Goal: Task Accomplishment & Management: Manage account settings

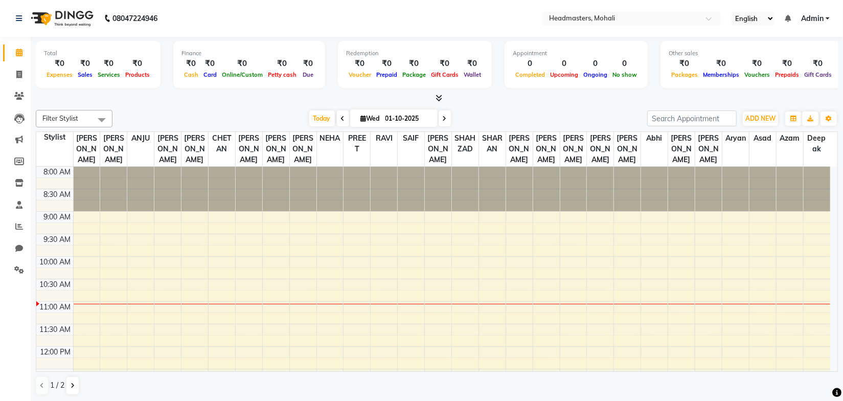
click at [284, 106] on div "Filter Stylist Select All AARIF ANJANA ANJU BALWINDER BIMLA CHETAN HARRY MICHAE…" at bounding box center [437, 253] width 803 height 294
click at [307, 20] on nav "08047224946 Select Location × Headmasters, Mohali English ENGLISH Español العرب…" at bounding box center [421, 18] width 843 height 37
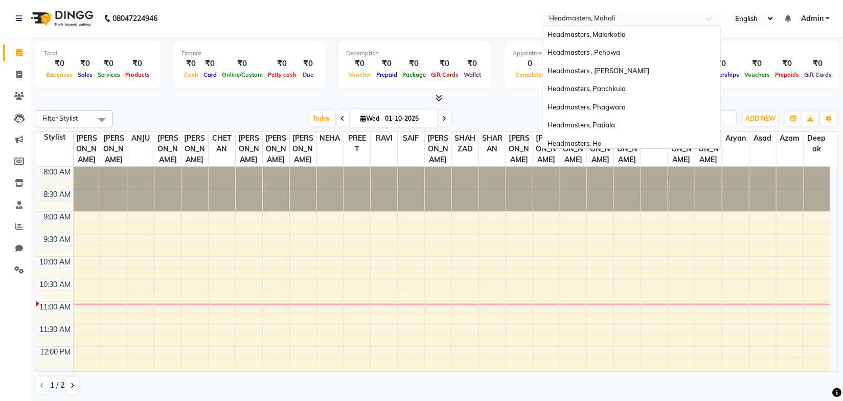
click at [607, 16] on input "text" at bounding box center [621, 19] width 148 height 10
click at [612, 35] on span "Headmasters, Malerkotla" at bounding box center [587, 34] width 78 height 8
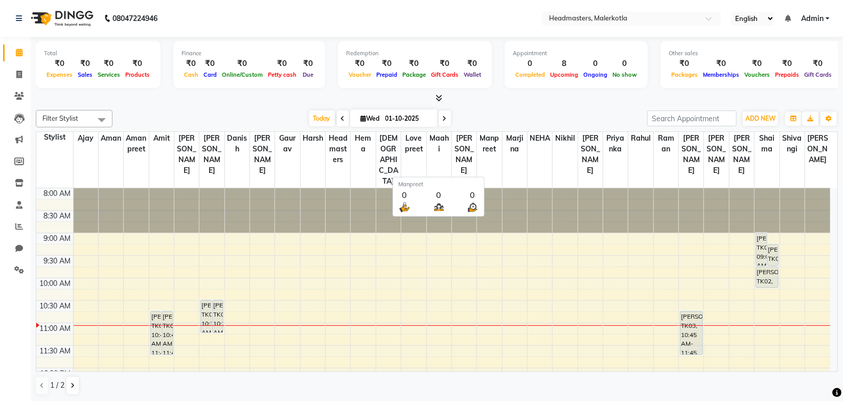
click at [492, 102] on div at bounding box center [437, 98] width 803 height 11
click at [266, 113] on div "[DATE] [DATE]" at bounding box center [380, 118] width 525 height 15
click at [439, 98] on icon at bounding box center [439, 98] width 7 height 8
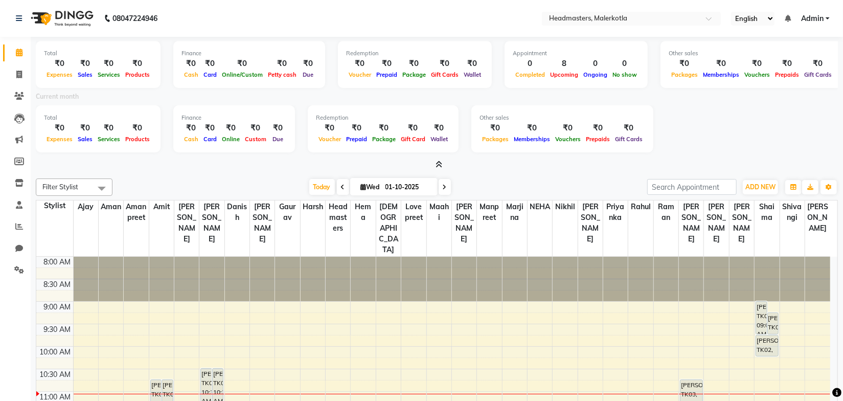
click at [438, 162] on icon at bounding box center [439, 165] width 7 height 8
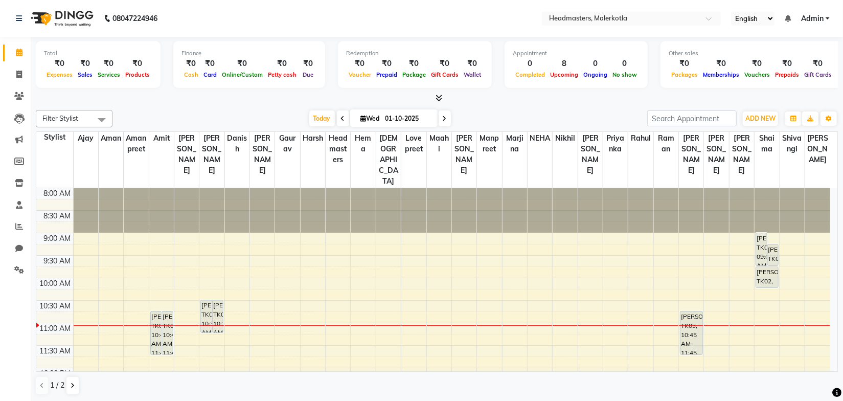
click at [250, 119] on div "[DATE] [DATE]" at bounding box center [380, 118] width 525 height 15
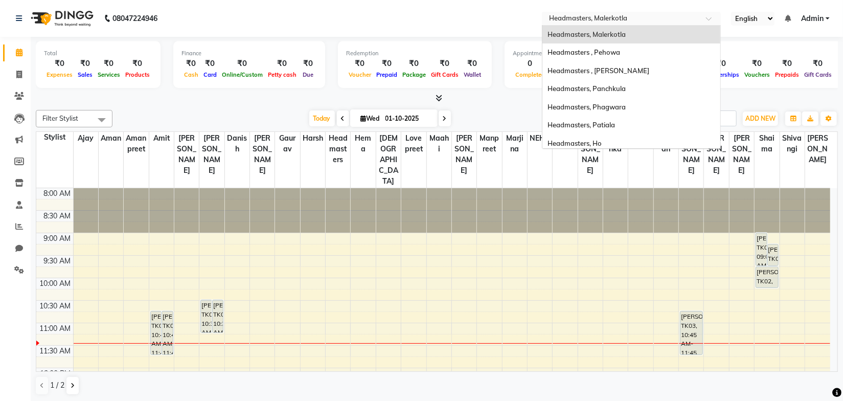
click at [626, 20] on input "text" at bounding box center [621, 19] width 148 height 10
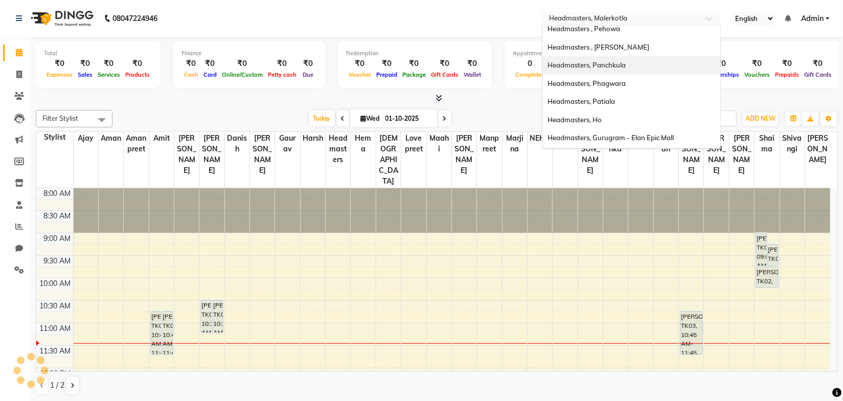
scroll to position [46, 0]
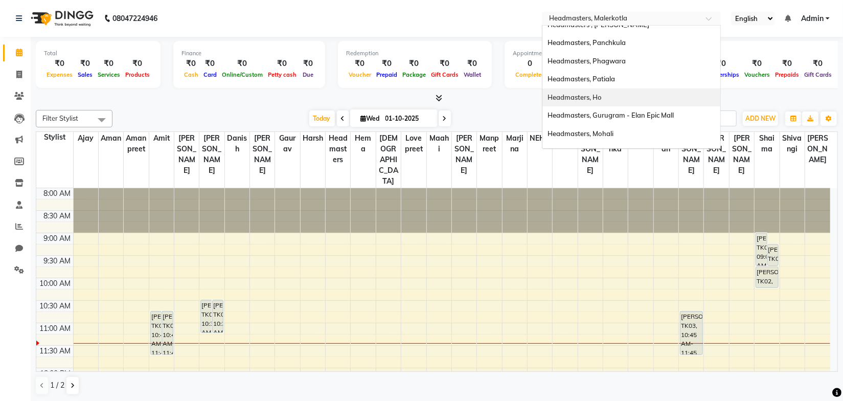
click at [622, 95] on div "Headmasters, Ho" at bounding box center [632, 97] width 178 height 18
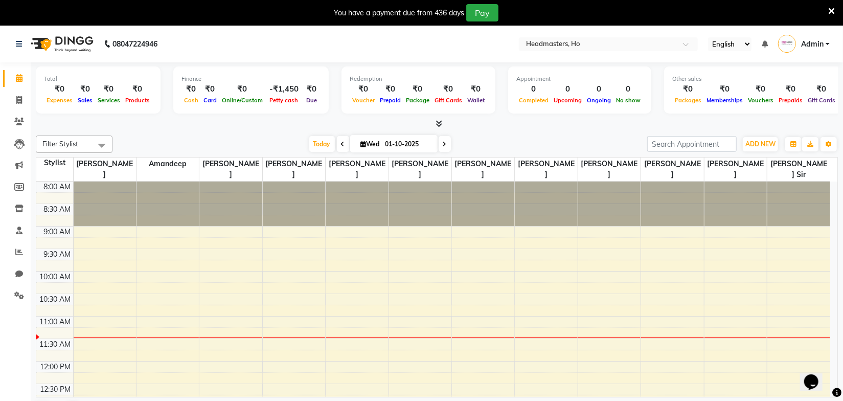
click at [831, 10] on icon at bounding box center [832, 11] width 7 height 9
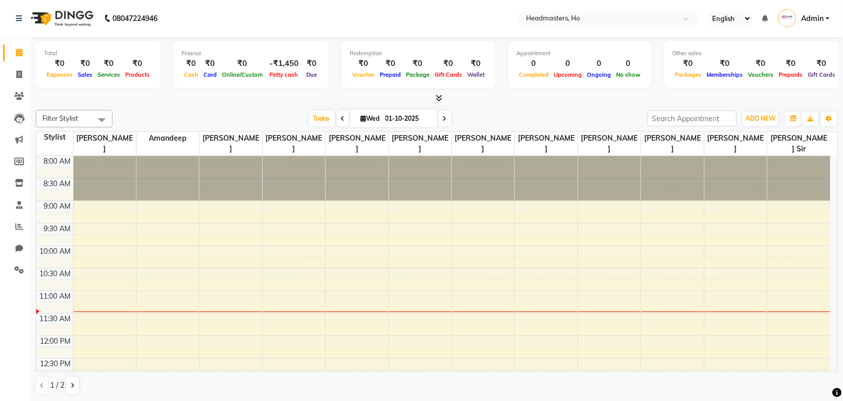
click at [296, 97] on div at bounding box center [437, 98] width 803 height 11
click at [23, 206] on span at bounding box center [19, 205] width 18 height 12
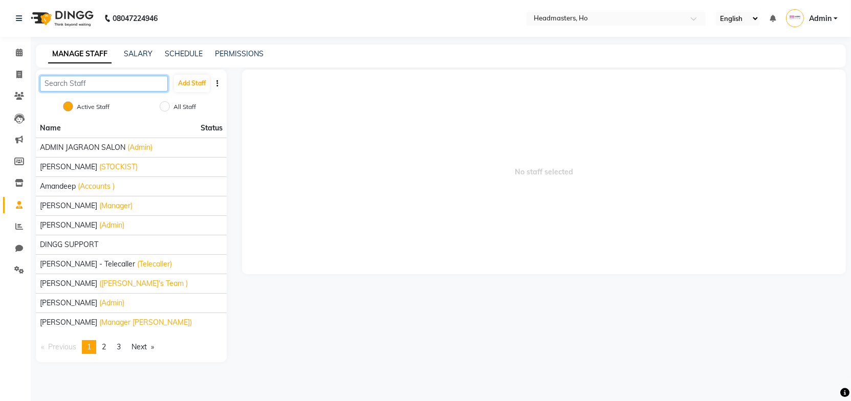
click at [96, 82] on input "text" at bounding box center [104, 84] width 128 height 16
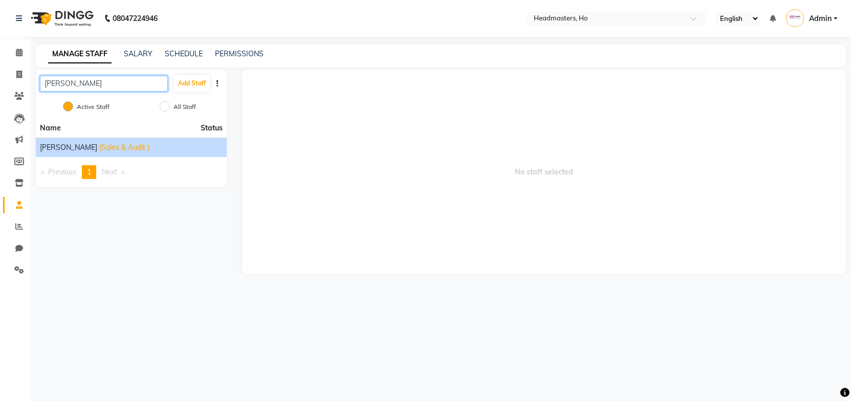
type input "monika"
click at [50, 148] on span "Monika" at bounding box center [68, 147] width 57 height 11
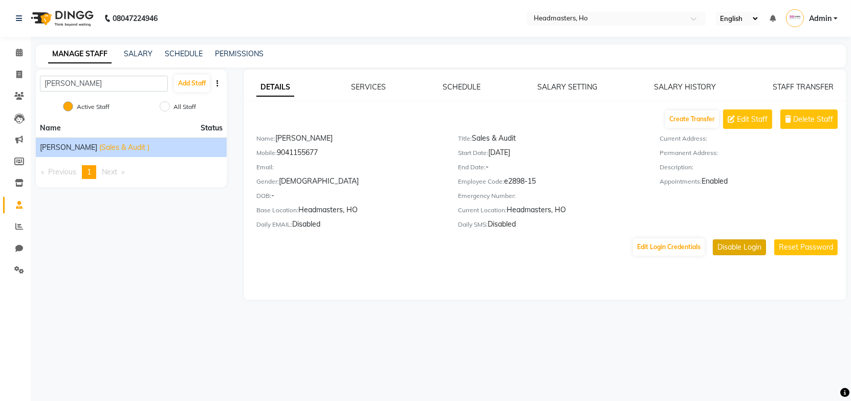
click at [742, 253] on button "Disable Login" at bounding box center [739, 247] width 53 height 16
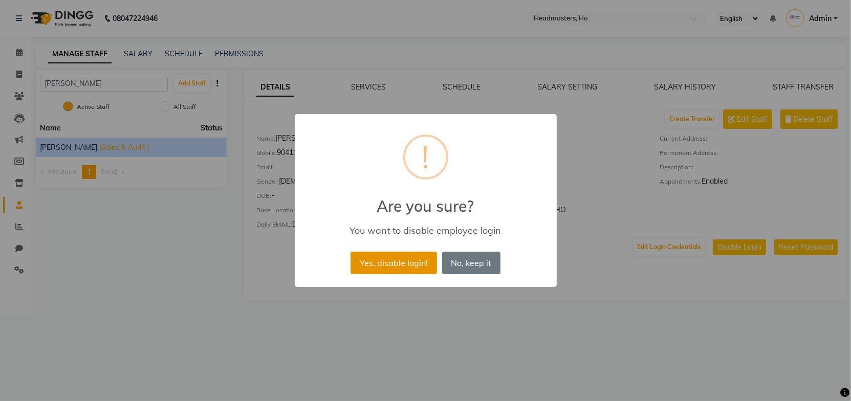
click at [417, 263] on button "Yes, disable login!" at bounding box center [393, 263] width 86 height 23
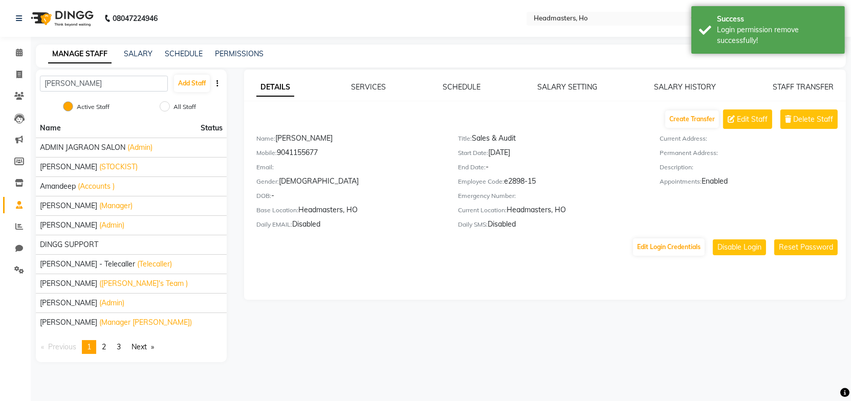
click at [447, 40] on div "08047224946 Select Location × Headmasters, Ho English ENGLISH Español العربية म…" at bounding box center [425, 200] width 851 height 401
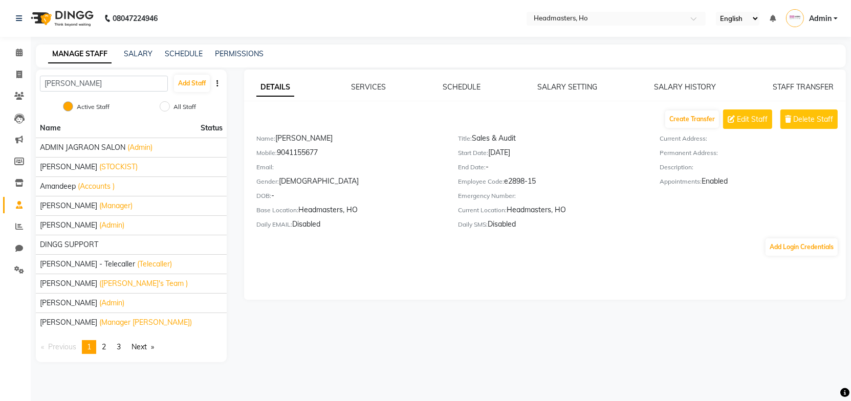
drag, startPoint x: 303, startPoint y: 14, endPoint x: 294, endPoint y: 4, distance: 13.8
click at [303, 14] on nav "08047224946 Select Location × Headmasters, Ho English ENGLISH Español العربية म…" at bounding box center [425, 18] width 851 height 37
click at [329, 110] on div "Create Transfer Edit Staff Delete Staff" at bounding box center [550, 118] width 589 height 19
click at [136, 56] on link "SALARY" at bounding box center [138, 53] width 29 height 9
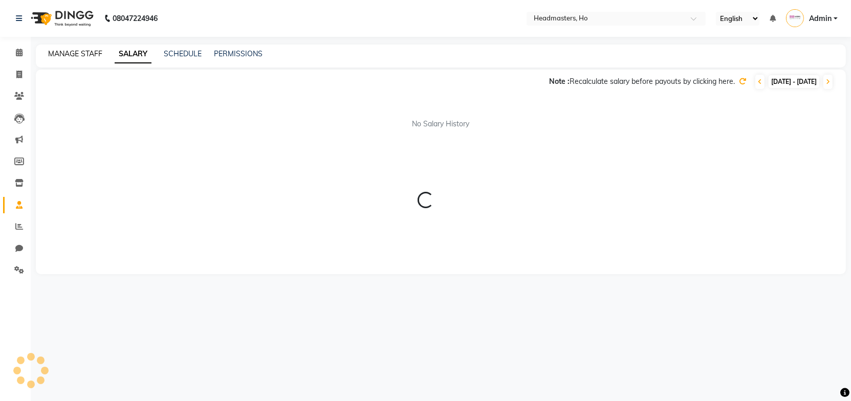
click at [89, 56] on link "MANAGE STAFF" at bounding box center [75, 53] width 54 height 9
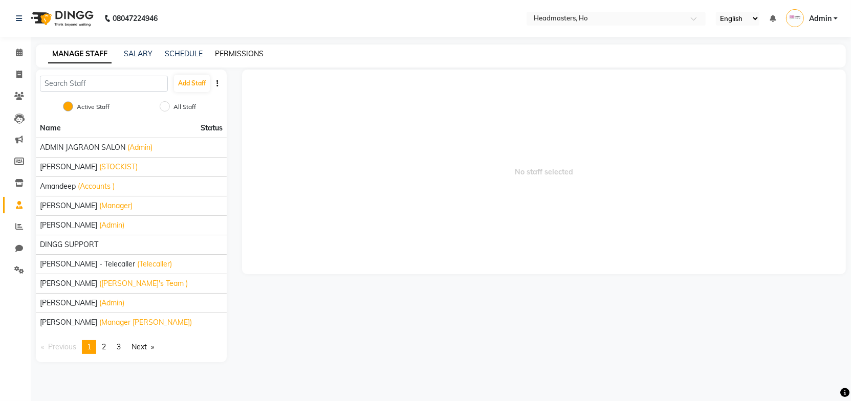
click at [229, 56] on link "PERMISSIONS" at bounding box center [239, 53] width 49 height 9
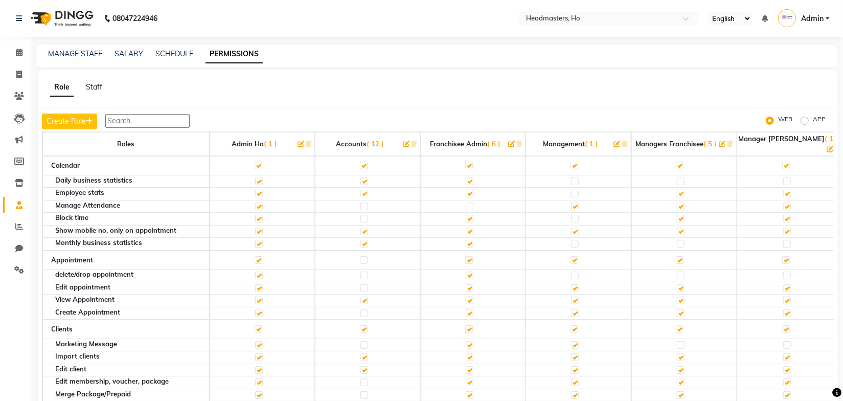
click at [308, 73] on div "Role Staff Create Role WEB APP Roles Admin Ho ( 1 ) Accounts ( 12 ) Franchisee …" at bounding box center [438, 243] width 801 height 347
click at [55, 124] on button "Create Role" at bounding box center [69, 122] width 55 height 16
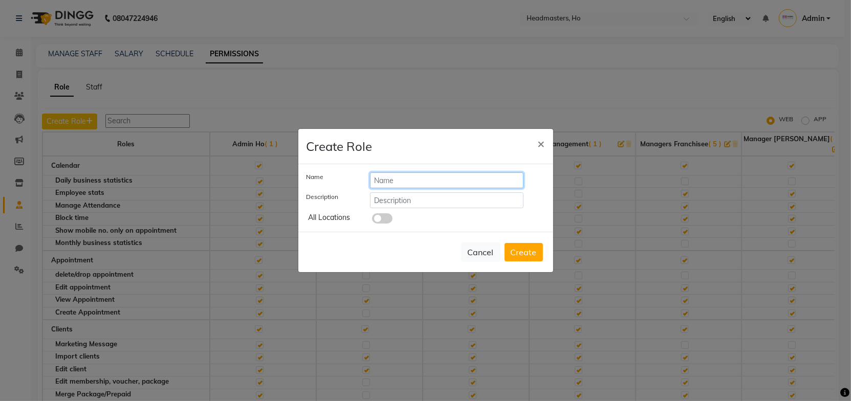
click at [386, 175] on input "text" at bounding box center [447, 180] width 154 height 16
type input "Sales Team"
click at [408, 203] on input "text" at bounding box center [447, 200] width 154 height 16
paste input "Sales Team"
type input "Sales Team"
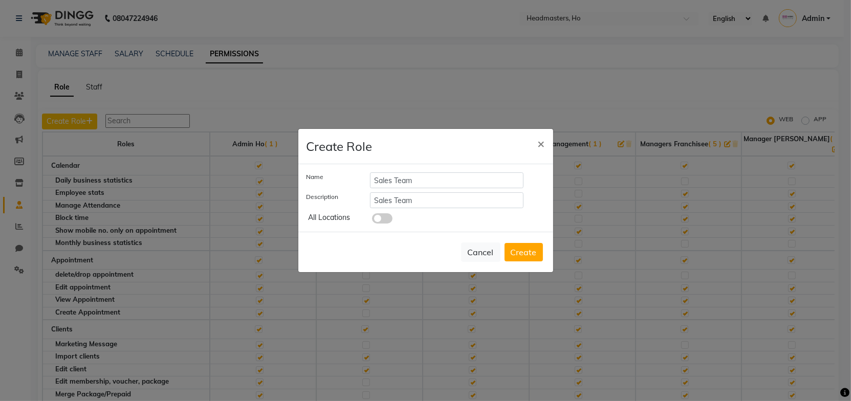
click at [385, 220] on span at bounding box center [382, 218] width 20 height 10
click at [372, 220] on input "checkbox" at bounding box center [372, 220] width 0 height 0
click at [523, 256] on button "Create" at bounding box center [523, 252] width 38 height 18
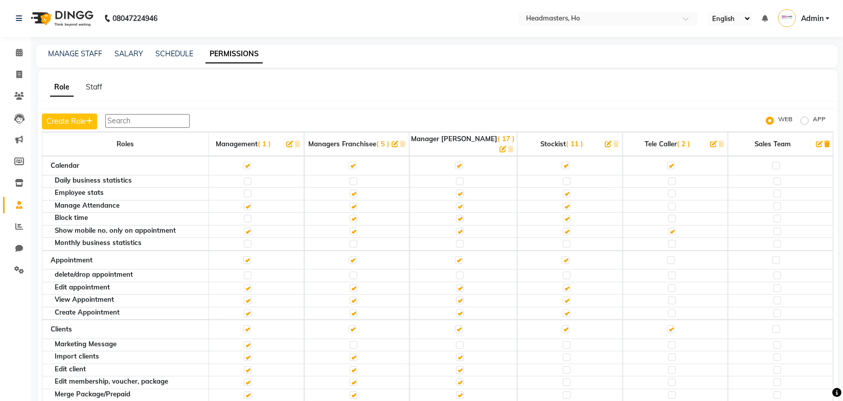
click at [773, 162] on label at bounding box center [777, 166] width 8 height 8
click at [773, 162] on input "checkbox" at bounding box center [776, 165] width 7 height 7
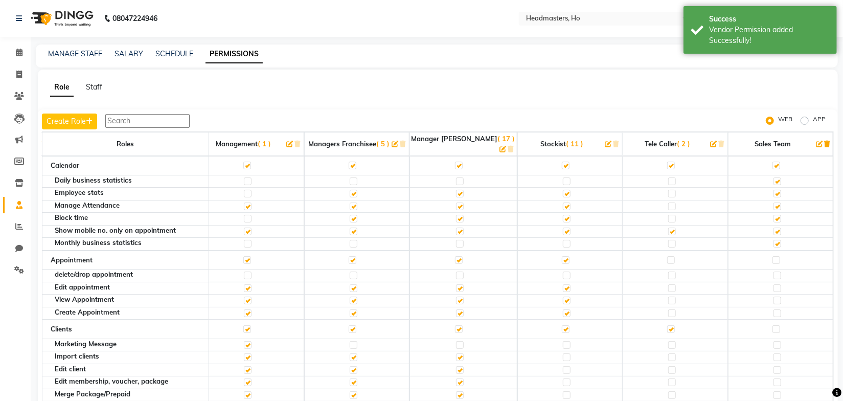
click at [774, 177] on label at bounding box center [778, 181] width 8 height 8
click at [774, 178] on input "checkbox" at bounding box center [777, 181] width 7 height 7
click at [774, 190] on label at bounding box center [778, 194] width 8 height 8
click at [774, 190] on input "checkbox" at bounding box center [777, 193] width 7 height 7
checkbox input "false"
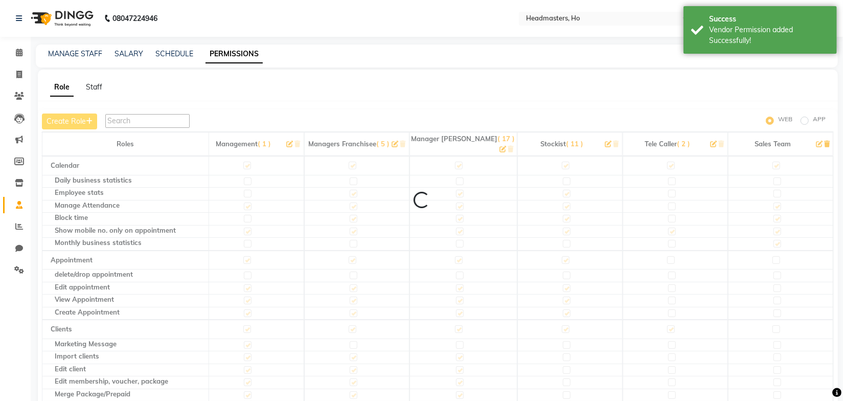
click at [774, 203] on label at bounding box center [778, 207] width 8 height 8
click at [774, 215] on label at bounding box center [778, 219] width 8 height 8
click at [774, 215] on input "checkbox" at bounding box center [777, 218] width 7 height 7
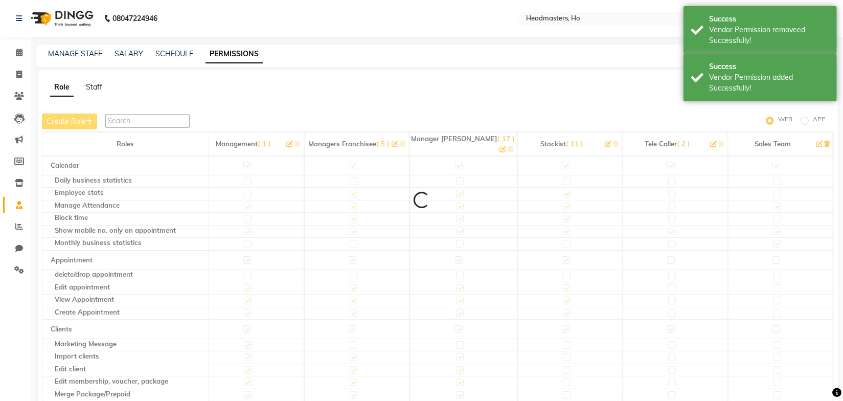
click at [774, 228] on label at bounding box center [778, 232] width 8 height 8
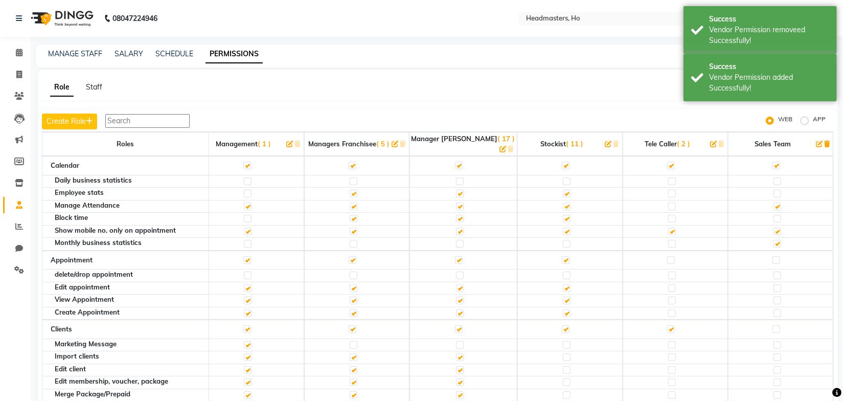
drag, startPoint x: 772, startPoint y: 232, endPoint x: 780, endPoint y: 232, distance: 7.7
click at [774, 240] on label at bounding box center [778, 244] width 8 height 8
click at [774, 240] on input "checkbox" at bounding box center [777, 243] width 7 height 7
checkbox input "false"
click at [774, 203] on label at bounding box center [778, 207] width 8 height 8
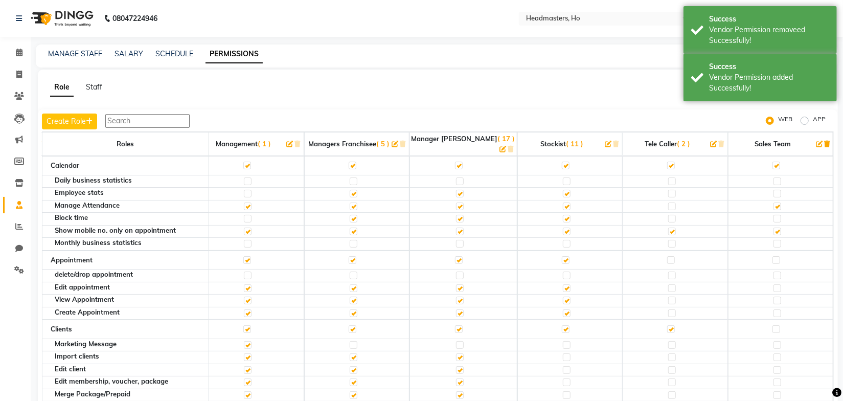
click at [774, 203] on input "checkbox" at bounding box center [777, 206] width 7 height 7
click at [774, 228] on label at bounding box center [778, 232] width 8 height 8
click at [774, 228] on input "checkbox" at bounding box center [777, 231] width 7 height 7
click at [644, 108] on div "Role Staff Create Role WEB APP Roles Admin Ho ( 1 ) Accounts ( 12 ) Franchisee …" at bounding box center [438, 243] width 801 height 347
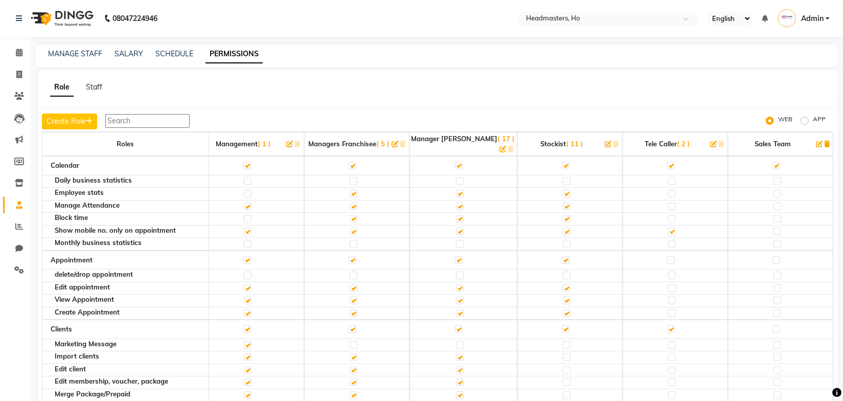
scroll to position [46, 337]
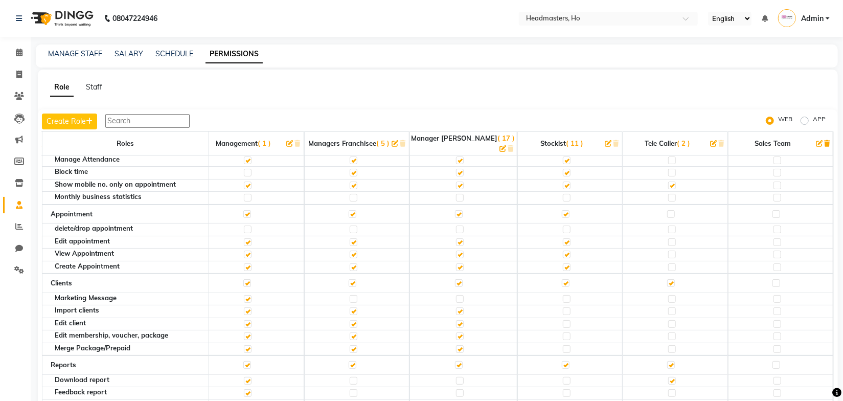
click at [774, 251] on label at bounding box center [778, 255] width 8 height 8
click at [774, 251] on input "checkbox" at bounding box center [777, 254] width 7 height 7
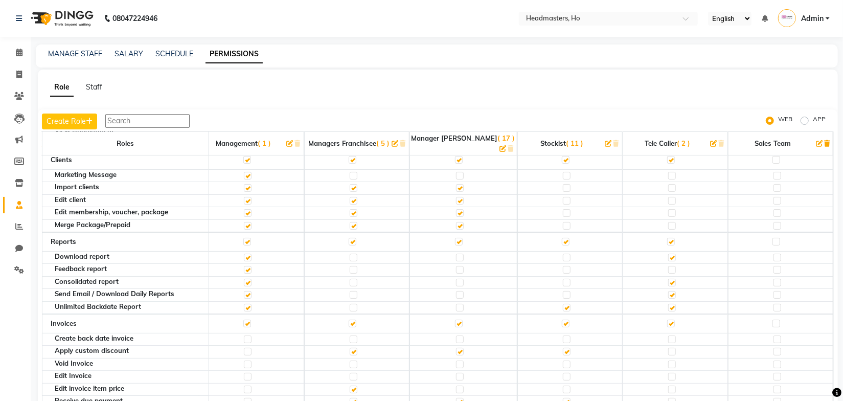
scroll to position [186, 337]
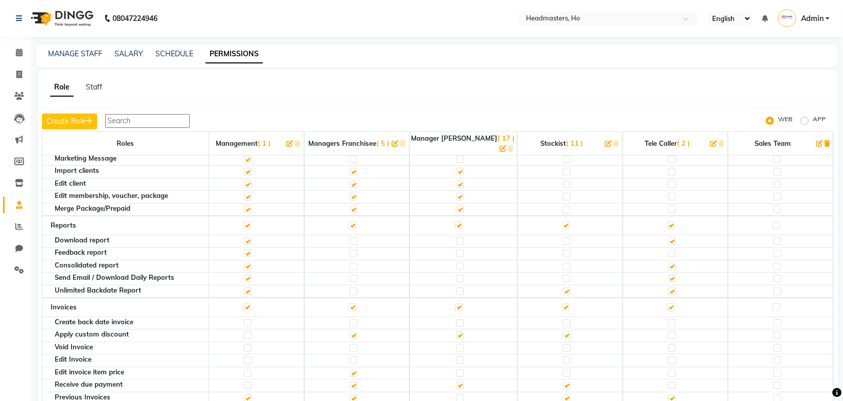
drag, startPoint x: 773, startPoint y: 213, endPoint x: 769, endPoint y: 252, distance: 39.5
click at [773, 221] on label at bounding box center [777, 225] width 8 height 8
click at [773, 222] on input "checkbox" at bounding box center [776, 225] width 7 height 7
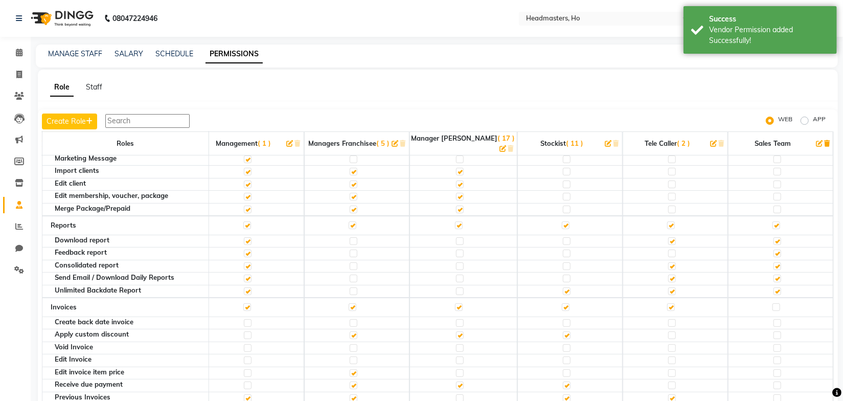
click at [774, 287] on label at bounding box center [778, 291] width 8 height 8
click at [774, 288] on input "checkbox" at bounding box center [777, 291] width 7 height 7
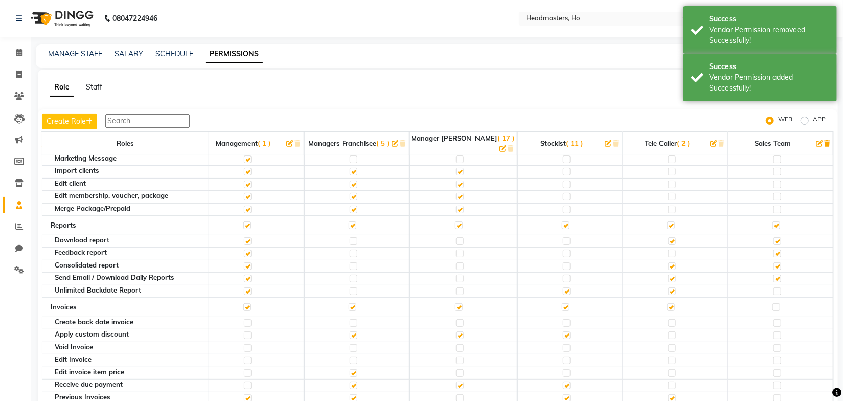
click at [774, 287] on label at bounding box center [778, 291] width 8 height 8
click at [774, 288] on input "checkbox" at bounding box center [777, 291] width 7 height 7
click at [774, 275] on label at bounding box center [778, 279] width 8 height 8
click at [774, 275] on input "checkbox" at bounding box center [777, 278] width 7 height 7
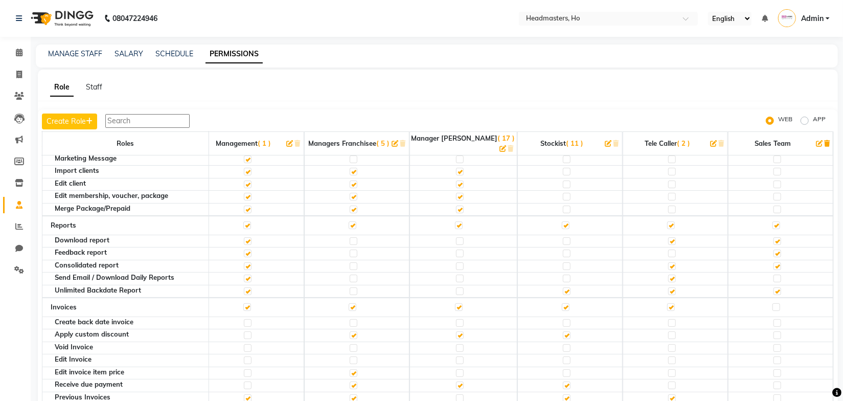
click at [765, 248] on td at bounding box center [780, 254] width 105 height 13
click at [774, 250] on label at bounding box center [778, 254] width 8 height 8
click at [774, 250] on input "checkbox" at bounding box center [777, 253] width 7 height 7
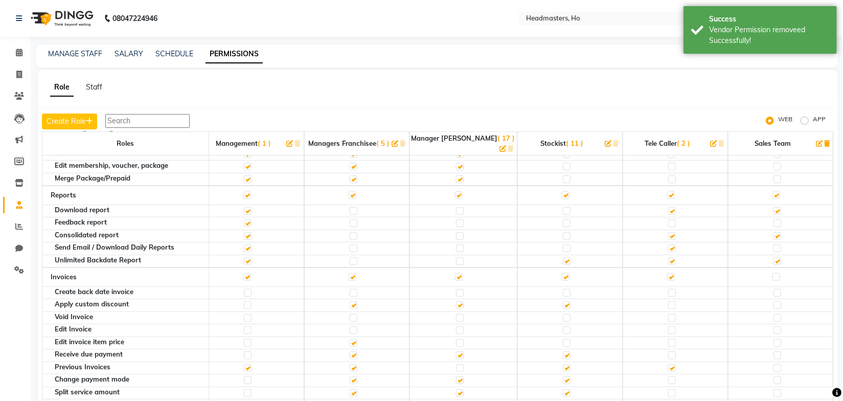
scroll to position [279, 337]
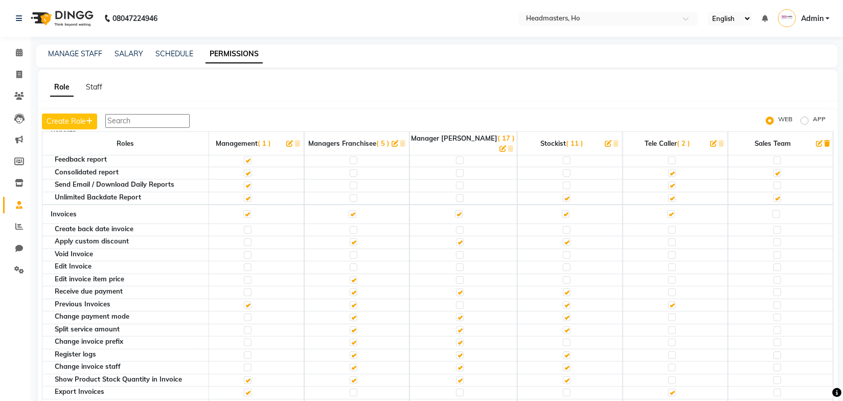
drag, startPoint x: 768, startPoint y: 199, endPoint x: 771, endPoint y: 211, distance: 12.0
click at [773, 210] on label at bounding box center [777, 214] width 8 height 8
click at [773, 211] on input "checkbox" at bounding box center [776, 214] width 7 height 7
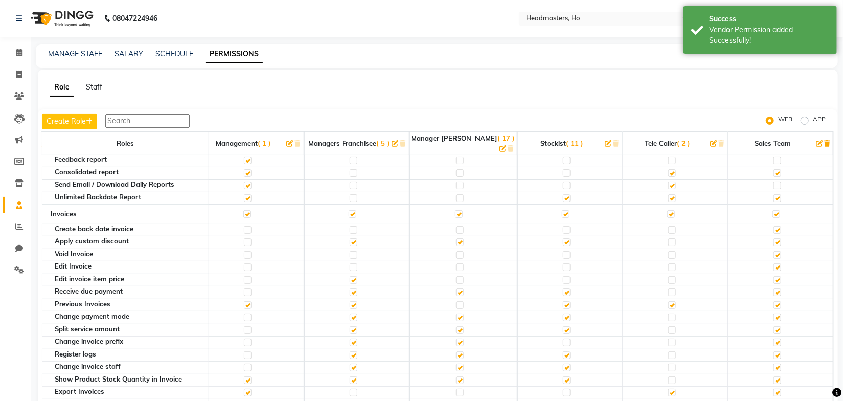
click at [774, 226] on label at bounding box center [778, 230] width 8 height 8
click at [774, 227] on input "checkbox" at bounding box center [777, 230] width 7 height 7
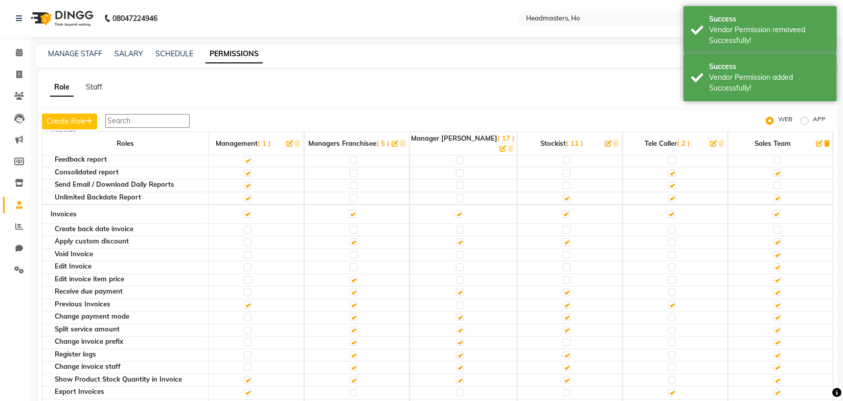
click at [774, 238] on label at bounding box center [778, 242] width 8 height 8
click at [774, 239] on input "checkbox" at bounding box center [777, 242] width 7 height 7
drag, startPoint x: 770, startPoint y: 243, endPoint x: 769, endPoint y: 255, distance: 11.9
click at [774, 251] on label at bounding box center [778, 255] width 8 height 8
click at [774, 252] on input "checkbox" at bounding box center [777, 255] width 7 height 7
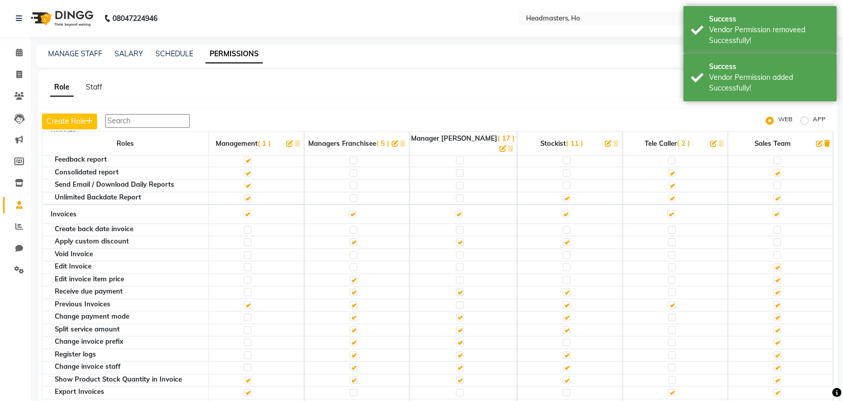
click at [774, 263] on label at bounding box center [778, 267] width 8 height 8
click at [774, 264] on input "checkbox" at bounding box center [777, 267] width 7 height 7
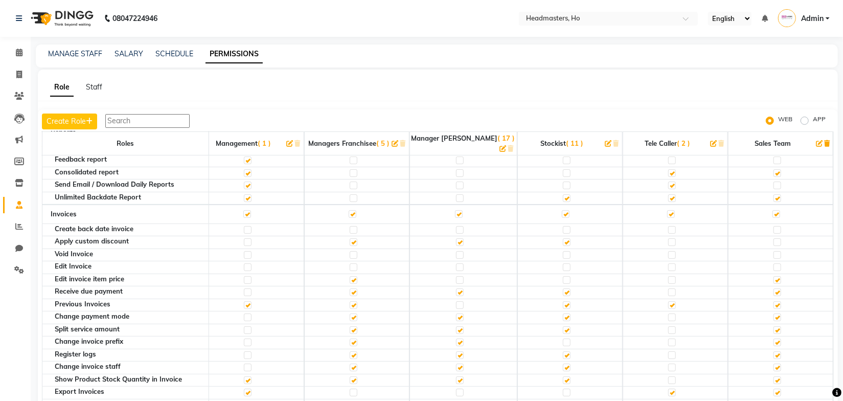
click at [774, 276] on label at bounding box center [778, 280] width 8 height 8
click at [774, 277] on input "checkbox" at bounding box center [777, 280] width 7 height 7
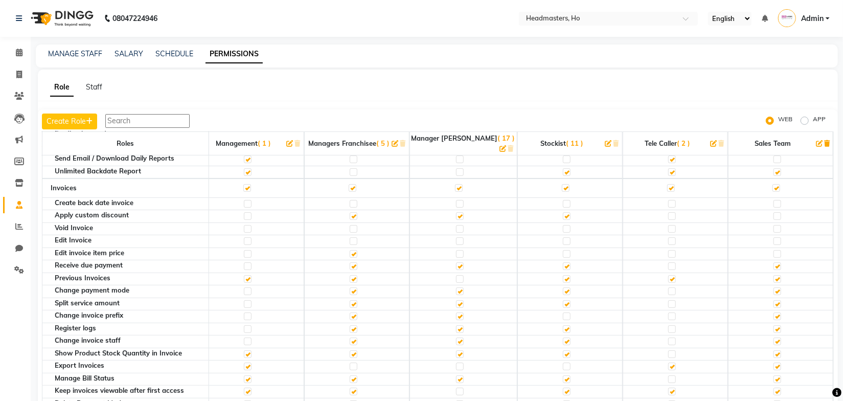
scroll to position [325, 337]
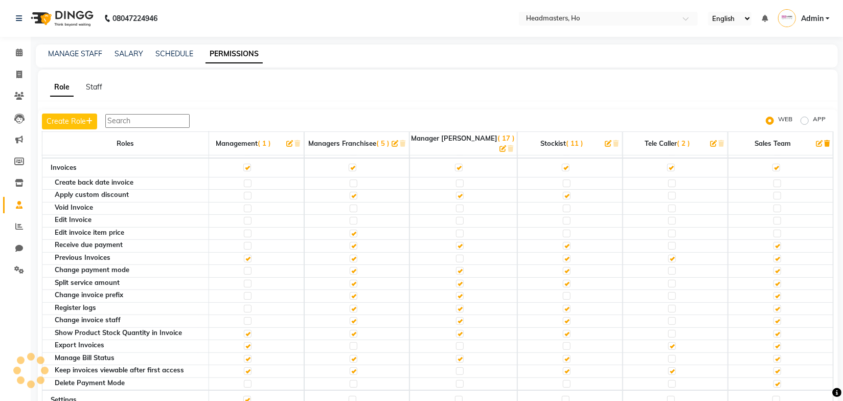
click at [774, 242] on label at bounding box center [778, 246] width 8 height 8
click at [774, 242] on input "checkbox" at bounding box center [777, 245] width 7 height 7
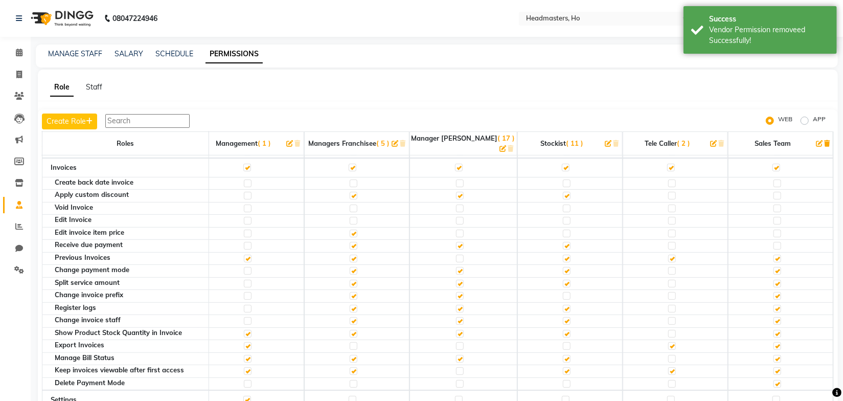
click at [774, 267] on label at bounding box center [778, 271] width 8 height 8
click at [774, 268] on input "checkbox" at bounding box center [777, 271] width 7 height 7
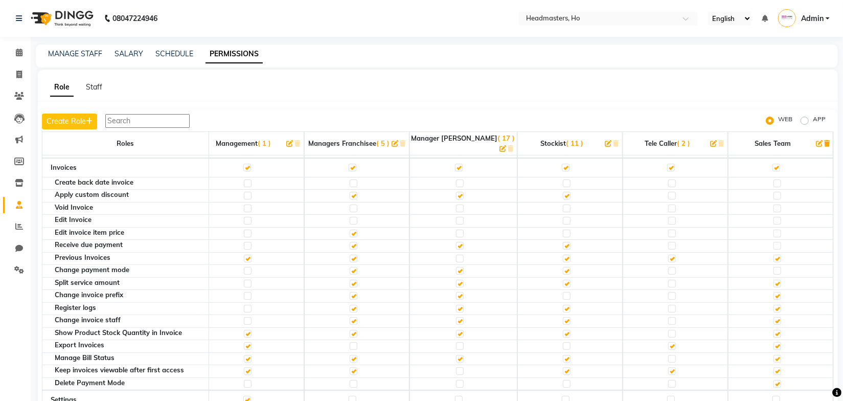
click at [774, 280] on label at bounding box center [778, 284] width 8 height 8
click at [774, 280] on input "checkbox" at bounding box center [777, 283] width 7 height 7
click at [774, 292] on label at bounding box center [778, 296] width 8 height 8
click at [774, 293] on input "checkbox" at bounding box center [777, 296] width 7 height 7
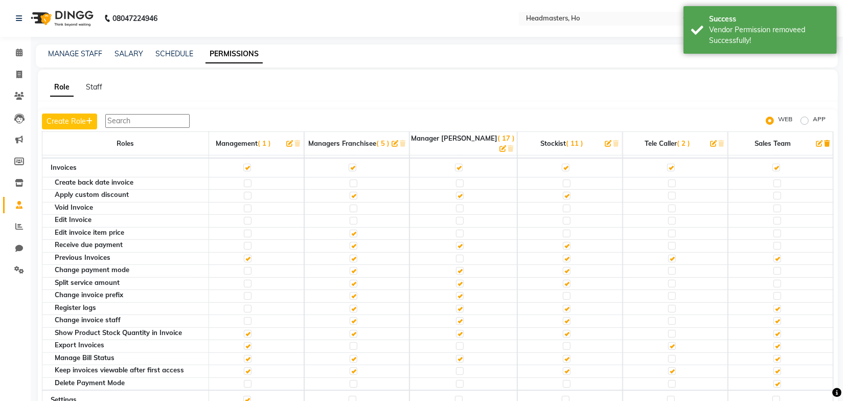
click at [774, 305] on label at bounding box center [778, 309] width 8 height 8
click at [774, 305] on input "checkbox" at bounding box center [777, 308] width 7 height 7
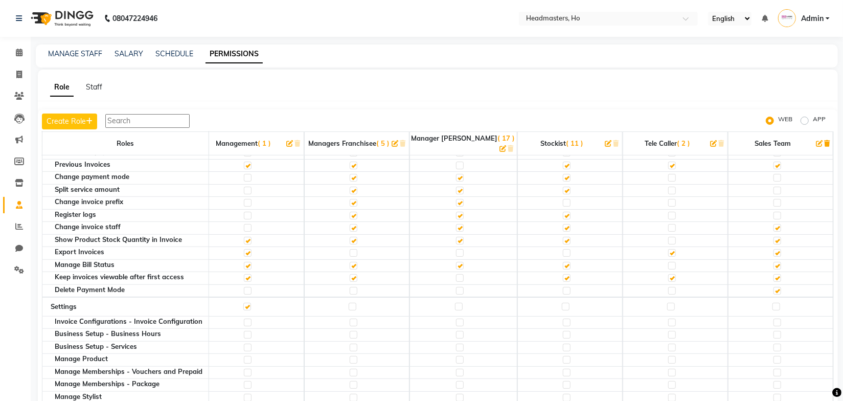
click at [774, 224] on div at bounding box center [777, 229] width 7 height 10
click at [774, 224] on label at bounding box center [778, 228] width 8 height 8
click at [774, 225] on input "checkbox" at bounding box center [777, 228] width 7 height 7
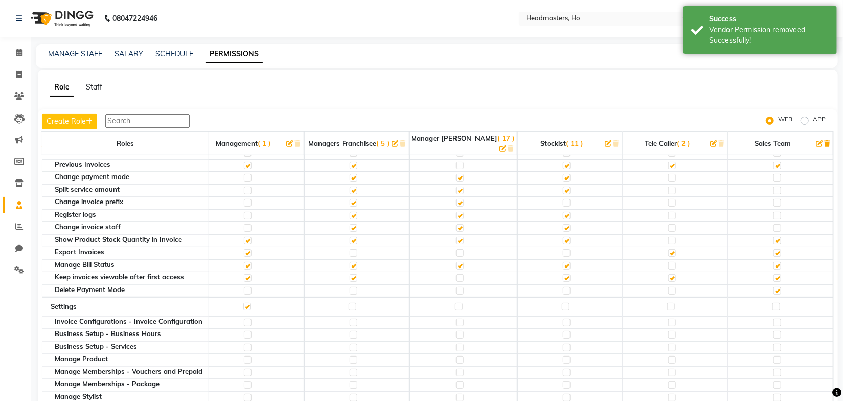
click at [774, 237] on label at bounding box center [778, 241] width 8 height 8
click at [774, 237] on input "checkbox" at bounding box center [777, 240] width 7 height 7
click at [774, 249] on label at bounding box center [778, 253] width 8 height 8
click at [774, 250] on input "checkbox" at bounding box center [777, 253] width 7 height 7
click at [774, 262] on label at bounding box center [778, 266] width 8 height 8
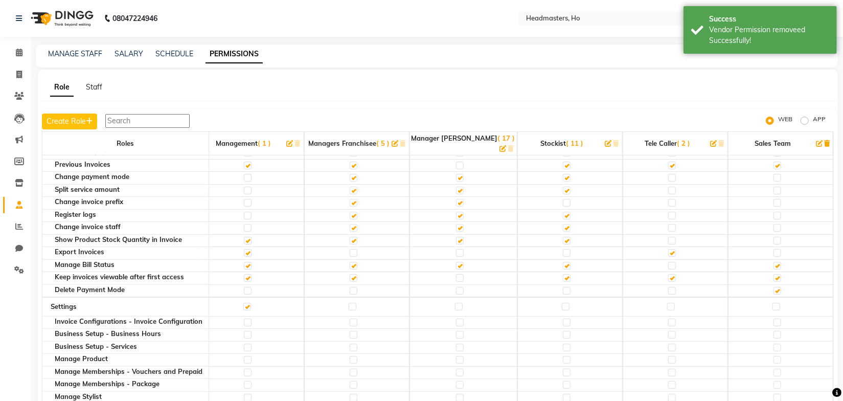
click at [774, 262] on input "checkbox" at bounding box center [777, 265] width 7 height 7
click at [774, 287] on label at bounding box center [778, 291] width 8 height 8
click at [774, 287] on input "checkbox" at bounding box center [777, 290] width 7 height 7
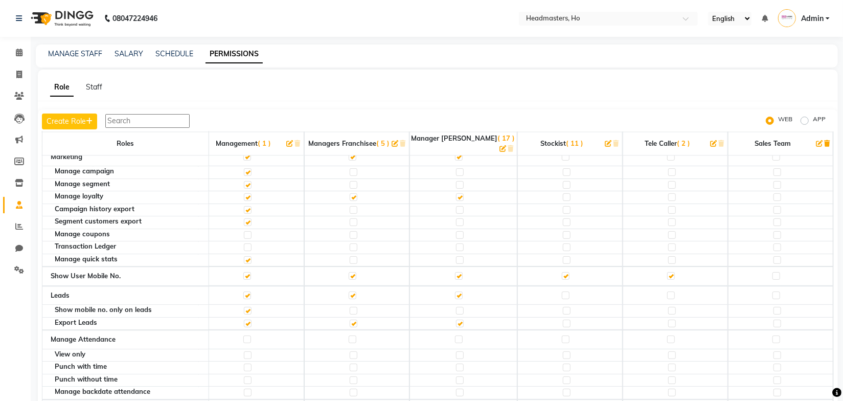
scroll to position [1581, 337]
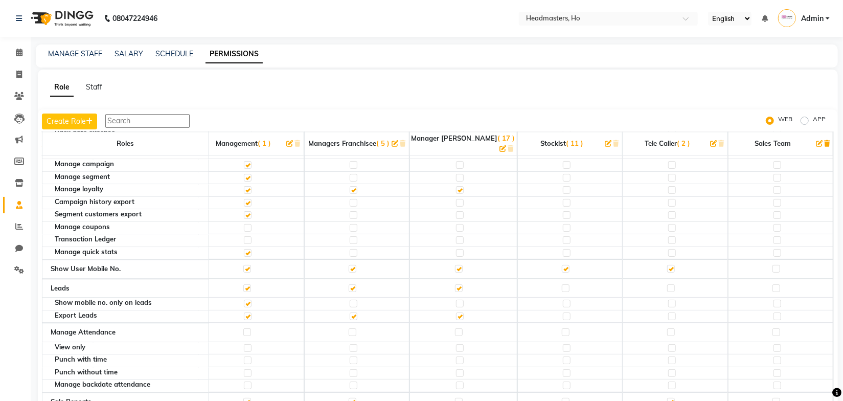
drag, startPoint x: 769, startPoint y: 249, endPoint x: 465, endPoint y: 313, distance: 310.6
click at [773, 265] on label at bounding box center [777, 269] width 8 height 8
click at [773, 265] on input "checkbox" at bounding box center [776, 268] width 7 height 7
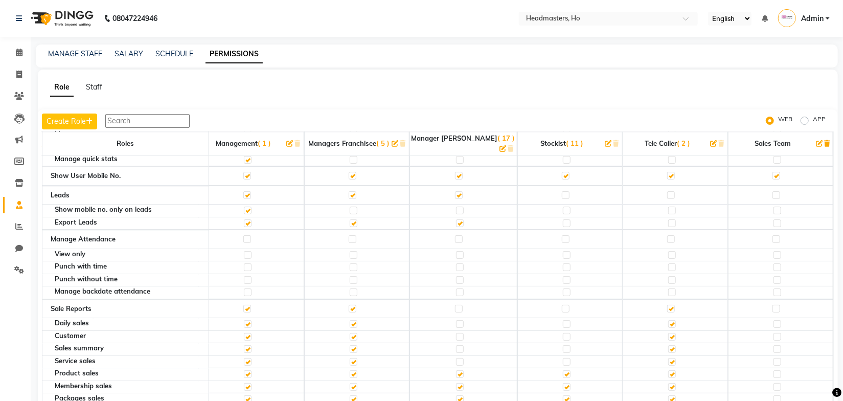
scroll to position [1767, 337]
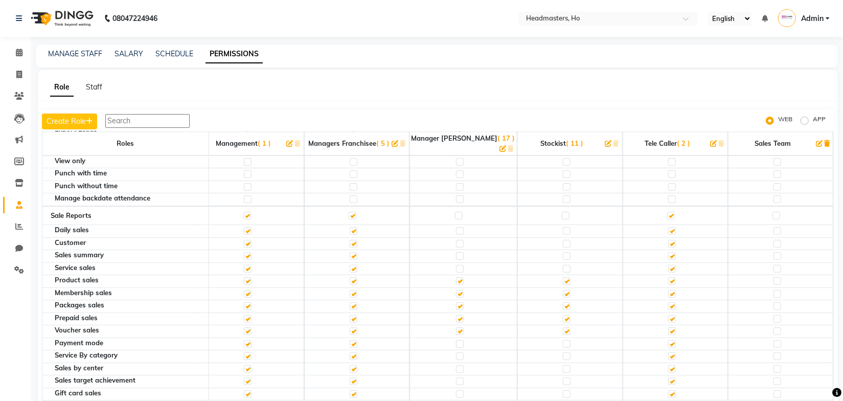
click at [773, 212] on label at bounding box center [777, 216] width 8 height 8
click at [773, 212] on input "checkbox" at bounding box center [776, 215] width 7 height 7
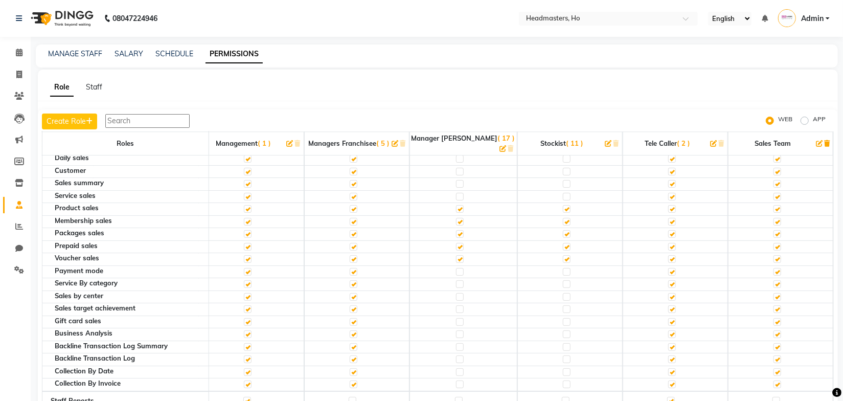
scroll to position [1860, 337]
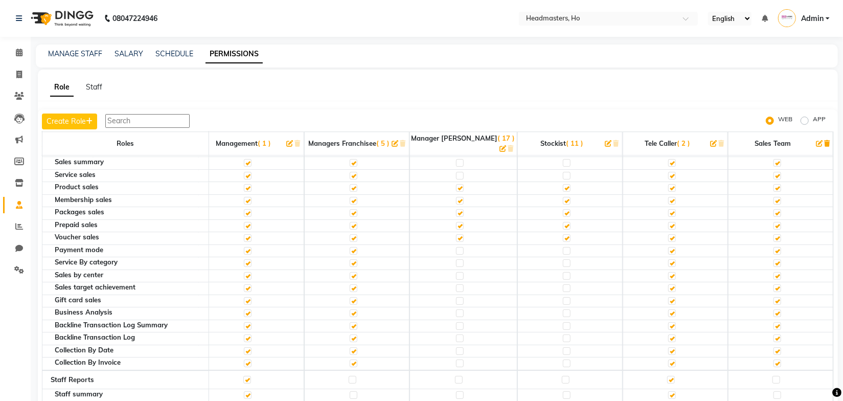
click at [774, 247] on label at bounding box center [778, 251] width 8 height 8
click at [774, 248] on input "checkbox" at bounding box center [777, 251] width 7 height 7
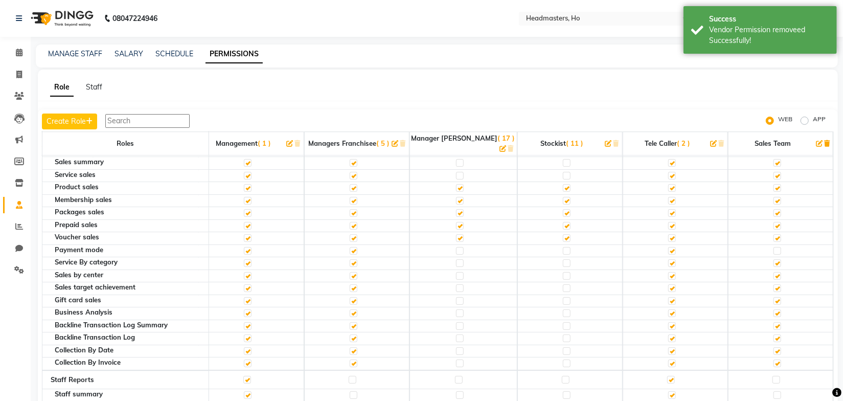
click at [774, 284] on label at bounding box center [778, 288] width 8 height 8
click at [774, 285] on input "checkbox" at bounding box center [777, 288] width 7 height 7
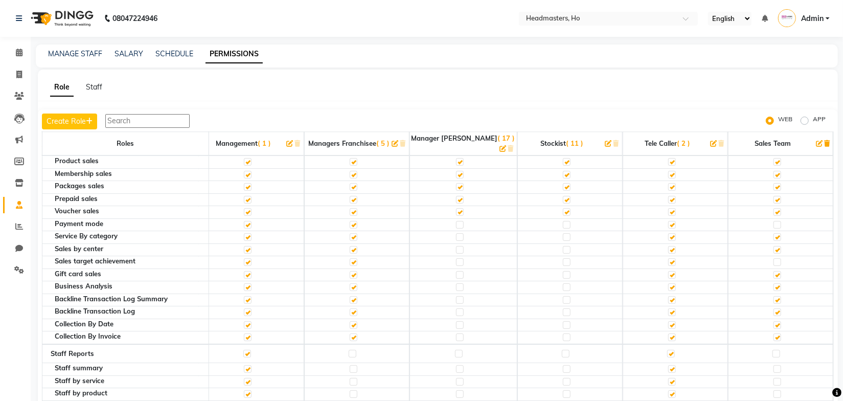
scroll to position [1906, 337]
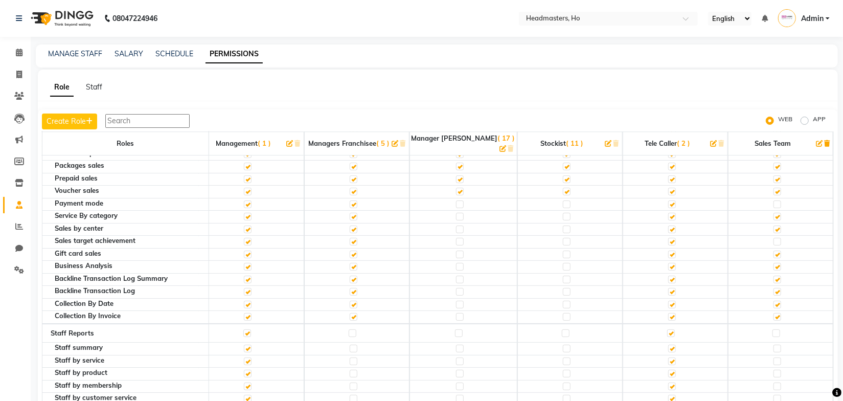
click at [774, 263] on label at bounding box center [778, 267] width 8 height 8
click at [774, 263] on input "checkbox" at bounding box center [777, 266] width 7 height 7
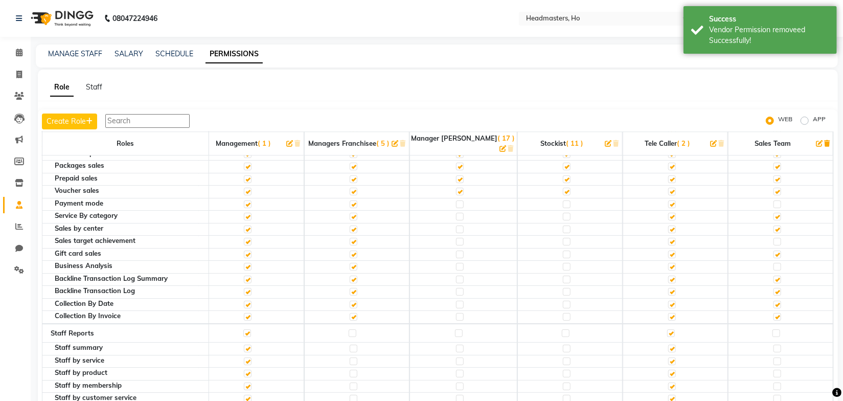
click at [774, 276] on label at bounding box center [778, 280] width 8 height 8
click at [774, 276] on input "checkbox" at bounding box center [777, 279] width 7 height 7
checkbox input "false"
click at [774, 313] on label at bounding box center [778, 317] width 8 height 8
click at [774, 314] on input "checkbox" at bounding box center [777, 317] width 7 height 7
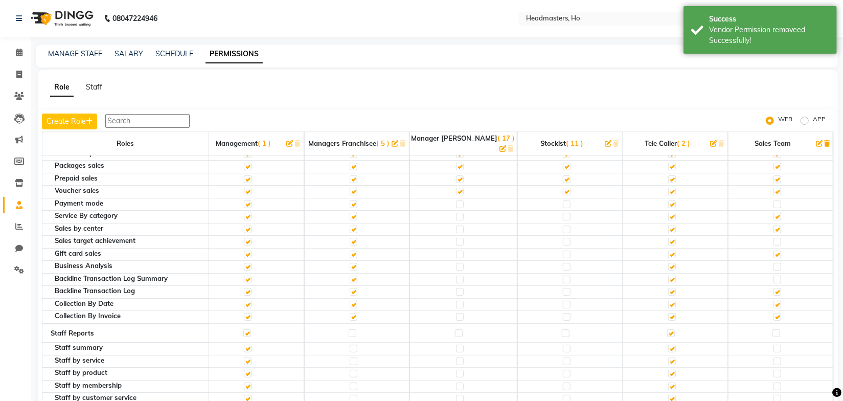
checkbox input "false"
click at [774, 301] on label at bounding box center [778, 305] width 8 height 8
click at [774, 301] on input "checkbox" at bounding box center [777, 304] width 7 height 7
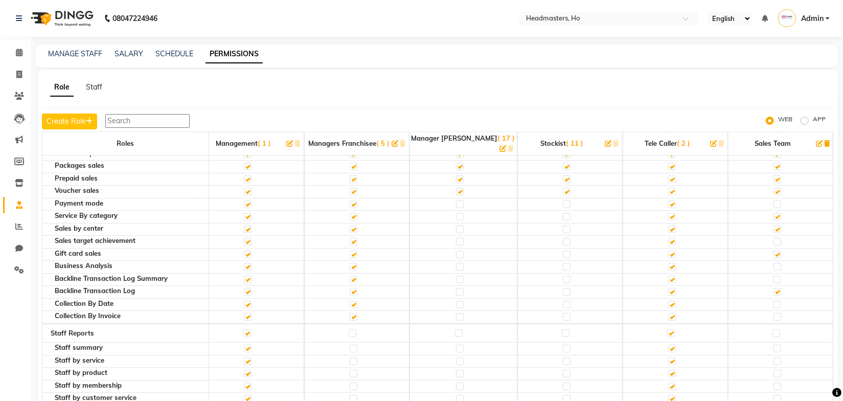
scroll to position [2000, 337]
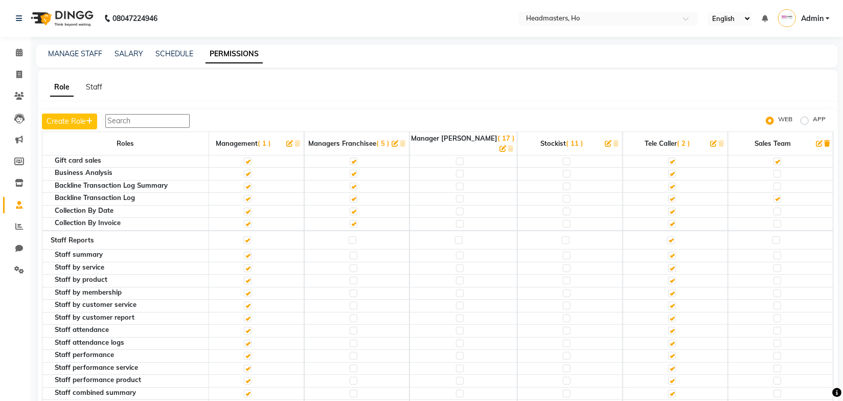
click at [773, 236] on label at bounding box center [777, 240] width 8 height 8
click at [773, 237] on input "checkbox" at bounding box center [776, 240] width 7 height 7
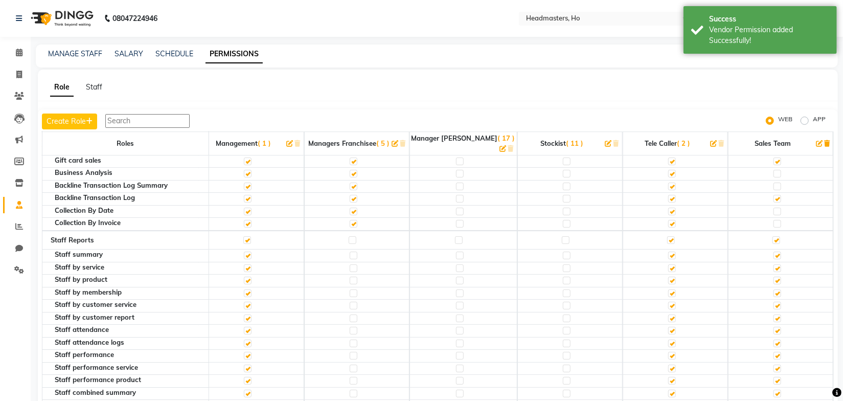
scroll to position [2046, 337]
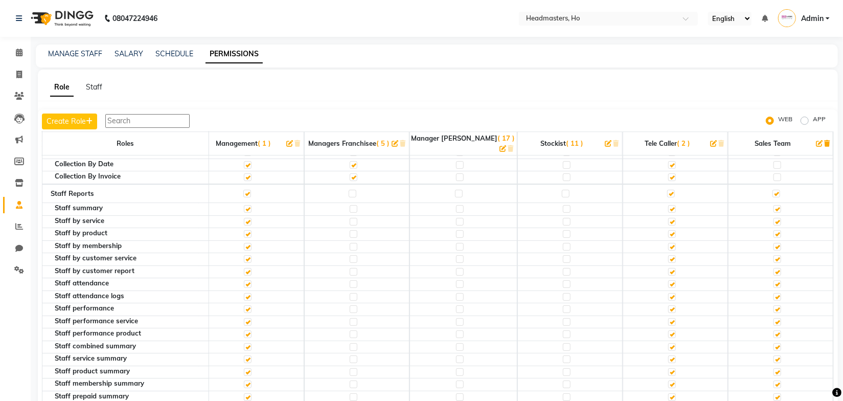
drag, startPoint x: 771, startPoint y: 261, endPoint x: 771, endPoint y: 273, distance: 12.3
click at [774, 280] on label at bounding box center [778, 284] width 8 height 8
click at [774, 281] on input "checkbox" at bounding box center [777, 284] width 7 height 7
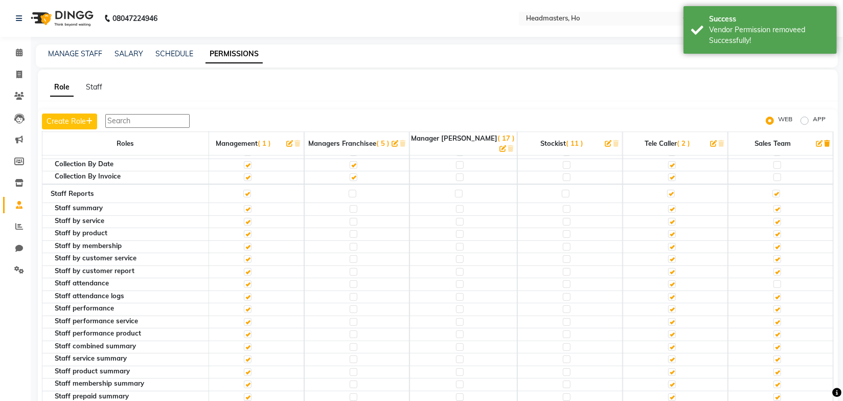
click at [774, 293] on label at bounding box center [778, 297] width 8 height 8
click at [774, 294] on input "checkbox" at bounding box center [777, 297] width 7 height 7
click at [774, 305] on label at bounding box center [778, 309] width 8 height 8
click at [774, 306] on input "checkbox" at bounding box center [777, 309] width 7 height 7
click at [774, 305] on label at bounding box center [778, 309] width 8 height 8
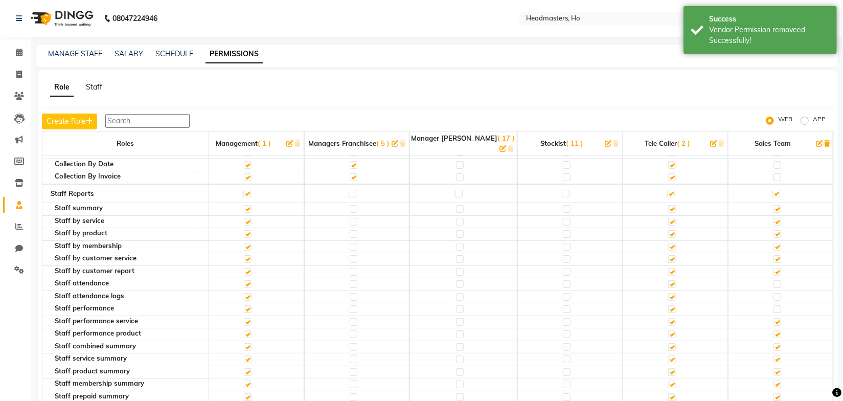
click at [774, 306] on input "checkbox" at bounding box center [777, 309] width 7 height 7
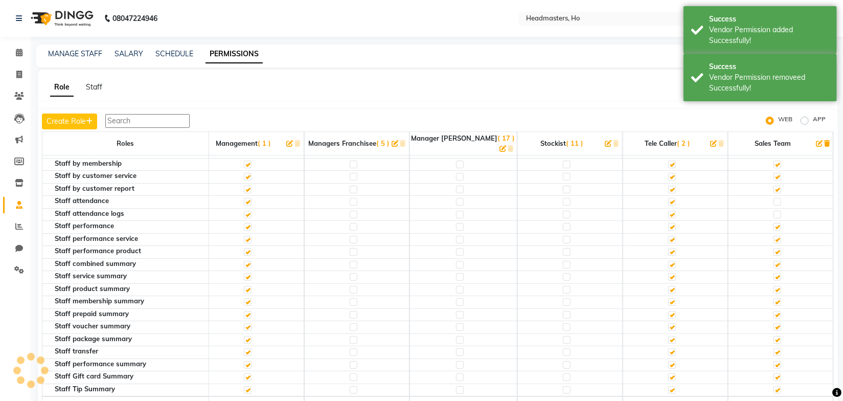
scroll to position [2139, 337]
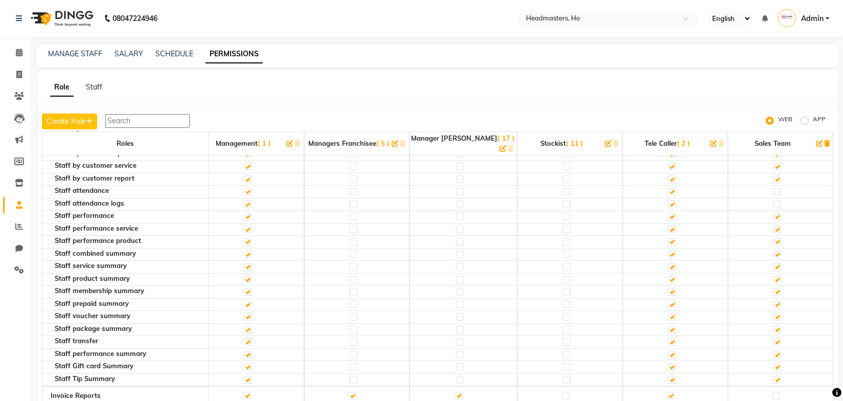
click at [774, 338] on label at bounding box center [778, 342] width 8 height 8
click at [774, 339] on input "checkbox" at bounding box center [777, 342] width 7 height 7
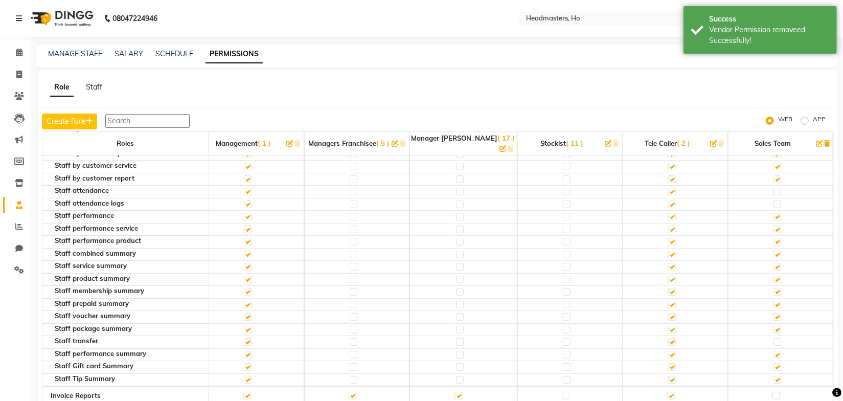
click at [774, 376] on label at bounding box center [778, 380] width 8 height 8
click at [774, 376] on input "checkbox" at bounding box center [777, 379] width 7 height 7
checkbox input "false"
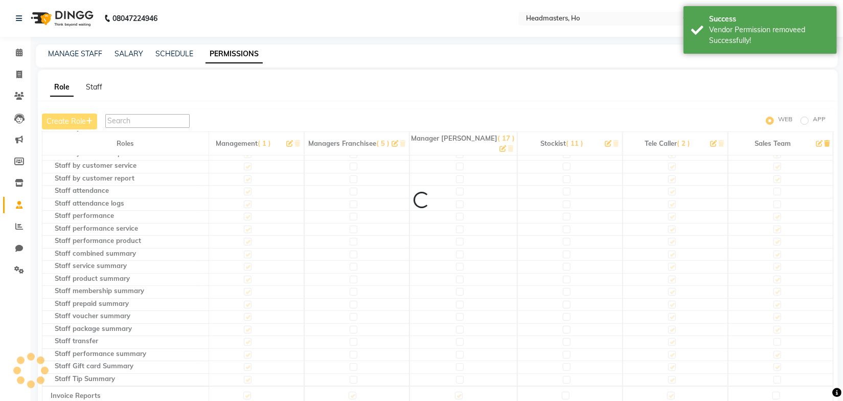
click at [774, 363] on label at bounding box center [778, 367] width 8 height 8
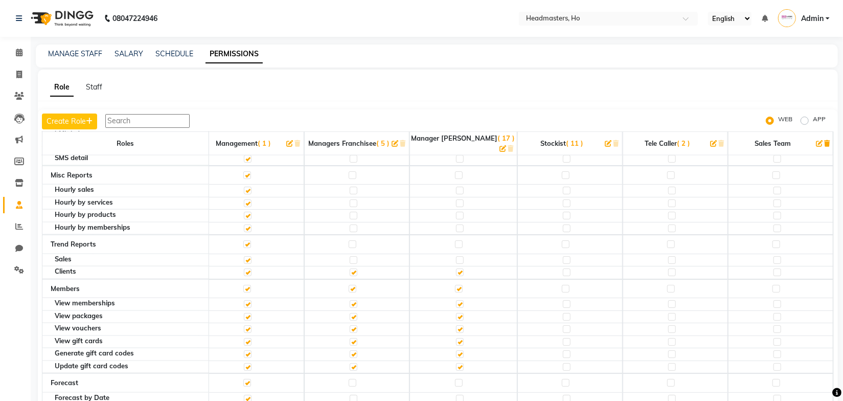
scroll to position [3301, 337]
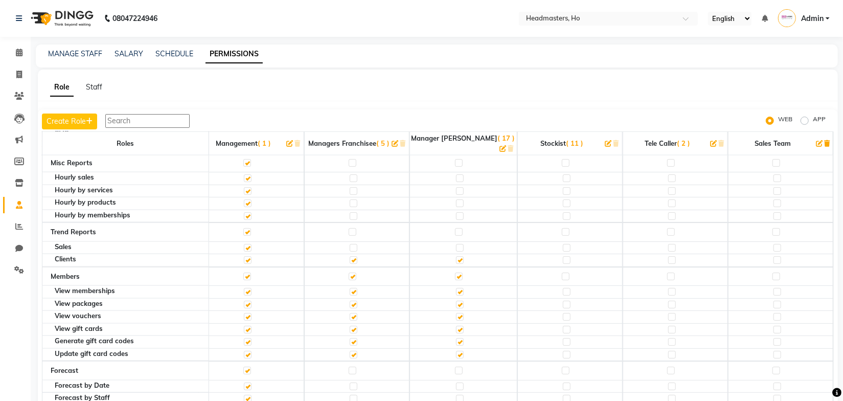
click at [773, 228] on label at bounding box center [777, 232] width 8 height 8
click at [773, 229] on input "checkbox" at bounding box center [776, 232] width 7 height 7
checkbox input "true"
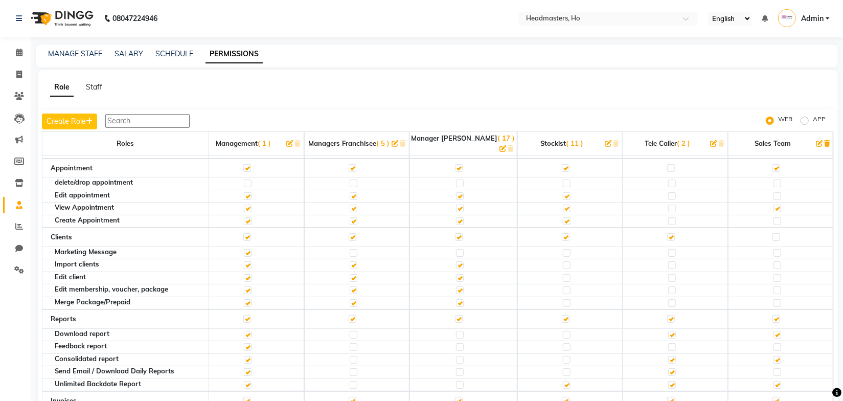
scroll to position [93, 337]
click at [773, 233] on label at bounding box center [777, 237] width 8 height 8
click at [773, 233] on input "checkbox" at bounding box center [776, 236] width 7 height 7
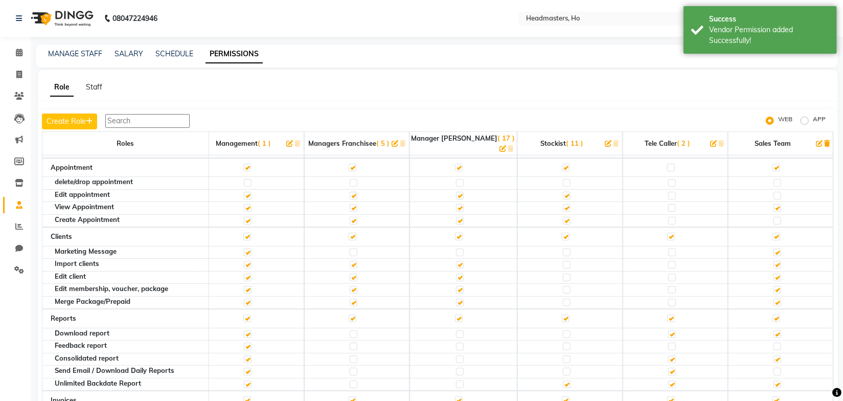
click at [774, 299] on label at bounding box center [778, 303] width 8 height 8
click at [774, 299] on input "checkbox" at bounding box center [777, 302] width 7 height 7
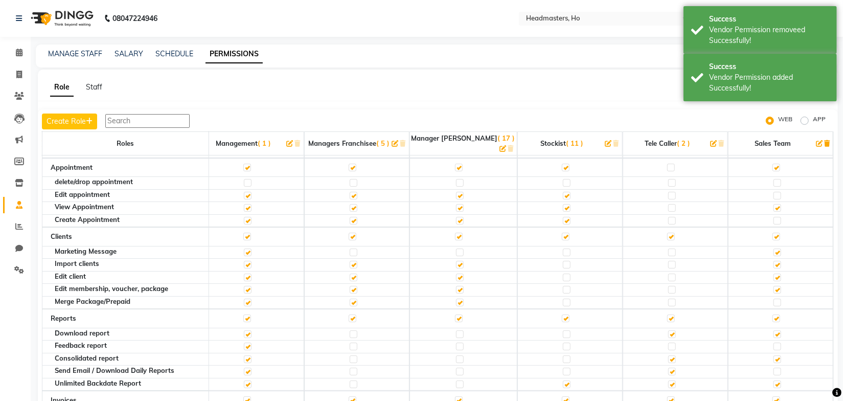
click at [774, 286] on label at bounding box center [778, 290] width 8 height 8
click at [774, 286] on input "checkbox" at bounding box center [777, 289] width 7 height 7
checkbox input "false"
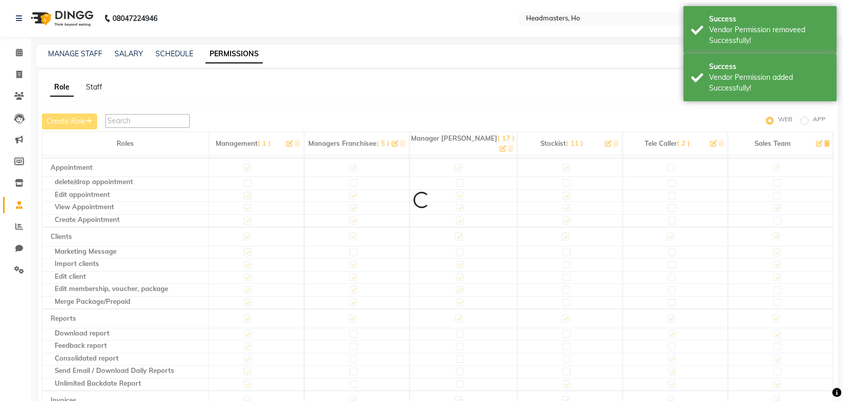
click at [774, 274] on label at bounding box center [778, 278] width 8 height 8
click at [774, 261] on label at bounding box center [778, 265] width 8 height 8
click at [774, 249] on label at bounding box center [778, 253] width 8 height 8
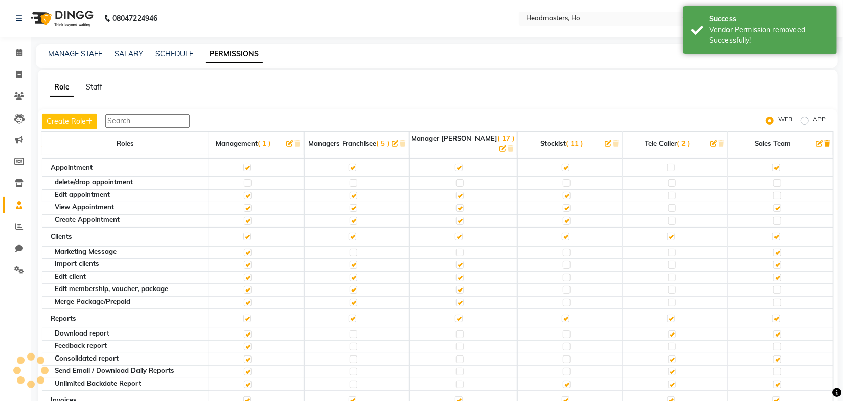
click at [774, 274] on label at bounding box center [778, 278] width 8 height 8
click at [774, 274] on input "checkbox" at bounding box center [777, 277] width 7 height 7
checkbox input "false"
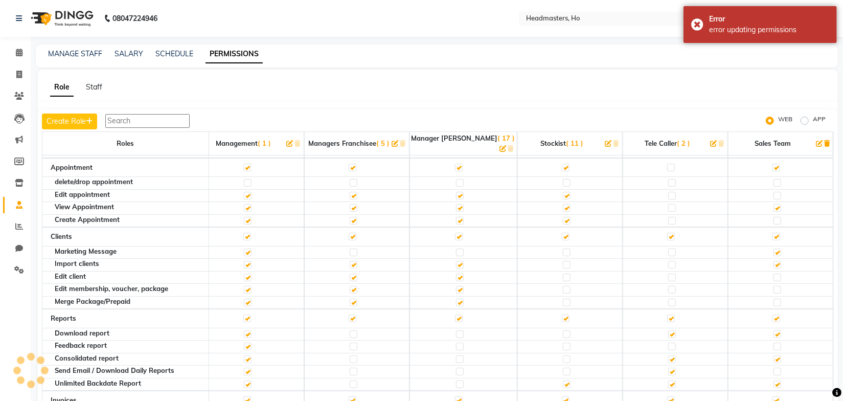
click at [774, 261] on label at bounding box center [778, 265] width 8 height 8
click at [774, 261] on input "checkbox" at bounding box center [777, 264] width 7 height 7
checkbox input "false"
click at [774, 249] on label at bounding box center [778, 253] width 8 height 8
click at [774, 249] on input "checkbox" at bounding box center [777, 252] width 7 height 7
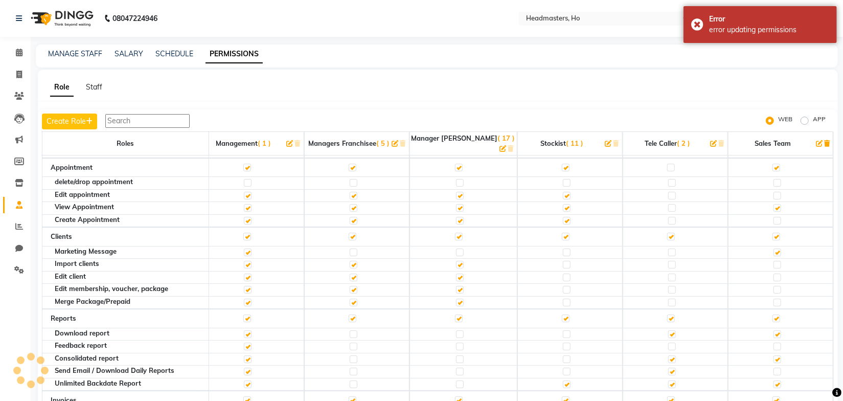
checkbox input "false"
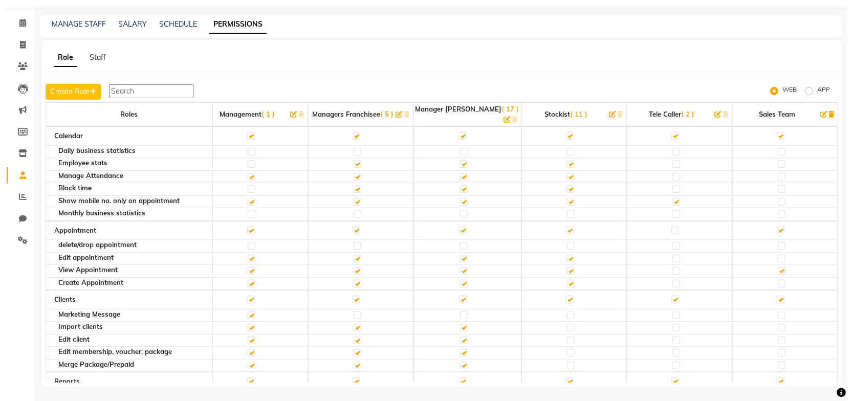
scroll to position [0, 0]
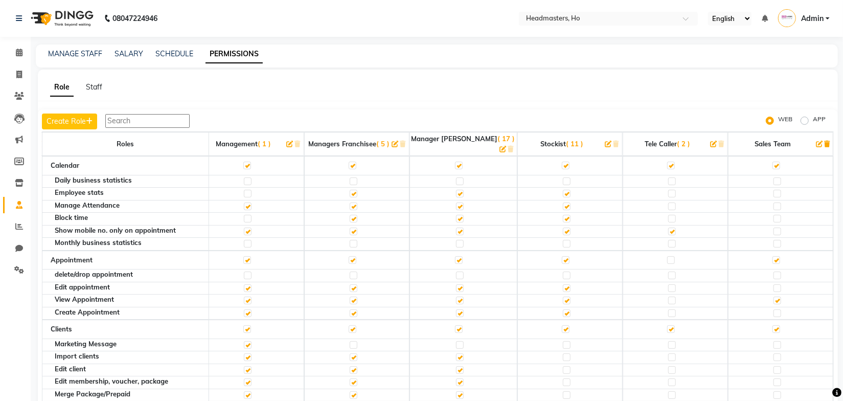
click at [290, 87] on div "Role Staff" at bounding box center [432, 87] width 788 height 11
click at [182, 53] on link "SCHEDULE" at bounding box center [175, 53] width 38 height 9
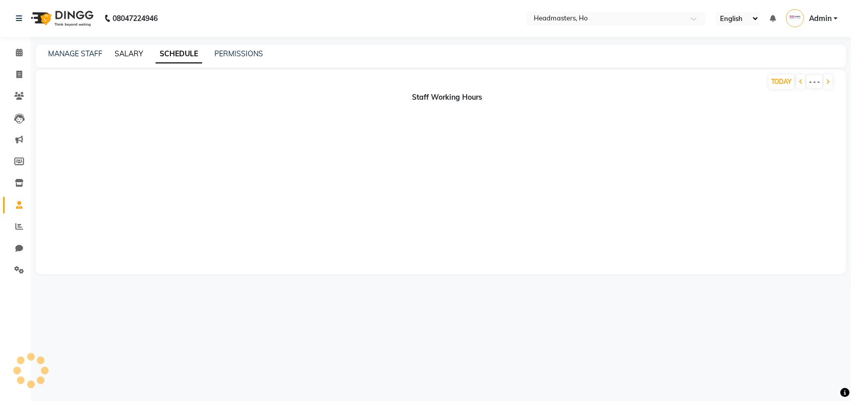
click at [130, 52] on link "SALARY" at bounding box center [129, 53] width 29 height 9
drag, startPoint x: 73, startPoint y: 56, endPoint x: 82, endPoint y: 18, distance: 39.0
click at [72, 56] on link "MANAGE STAFF" at bounding box center [75, 53] width 54 height 9
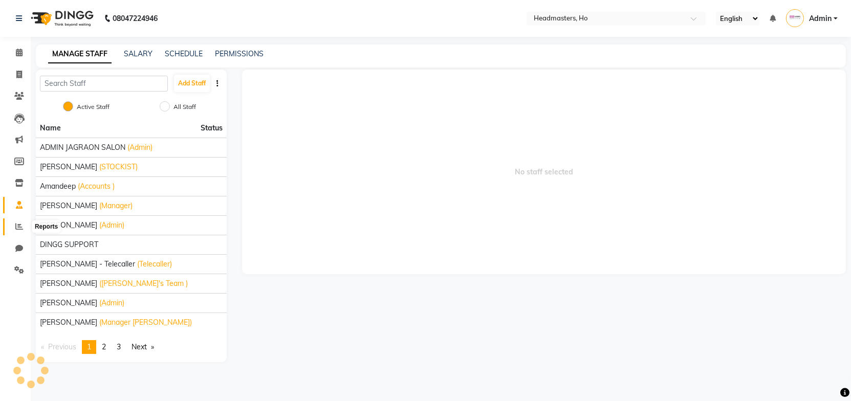
click at [18, 227] on icon at bounding box center [19, 227] width 8 height 8
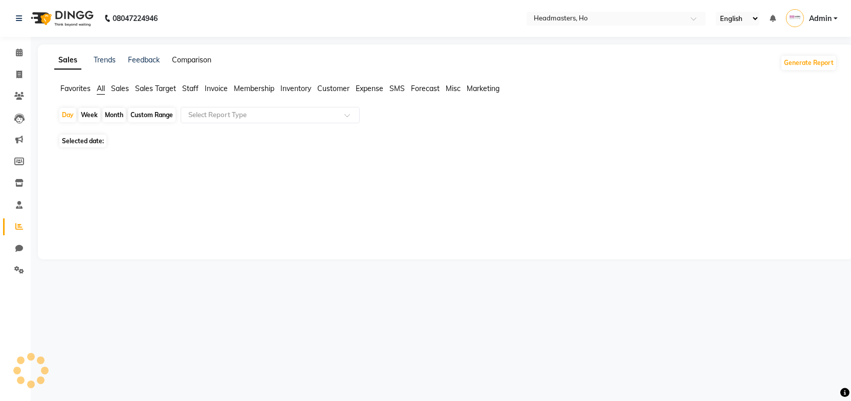
click at [176, 57] on link "Comparison" at bounding box center [191, 59] width 39 height 9
select select "single_date"
select select "single_date_dash"
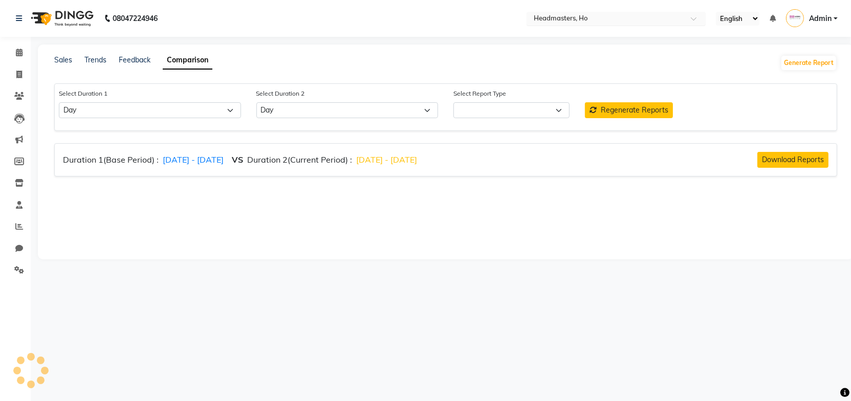
click at [595, 16] on input "text" at bounding box center [605, 19] width 148 height 10
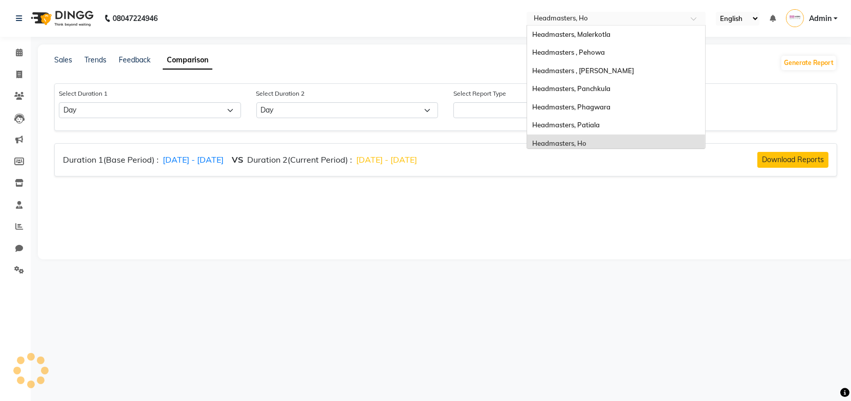
scroll to position [108, 0]
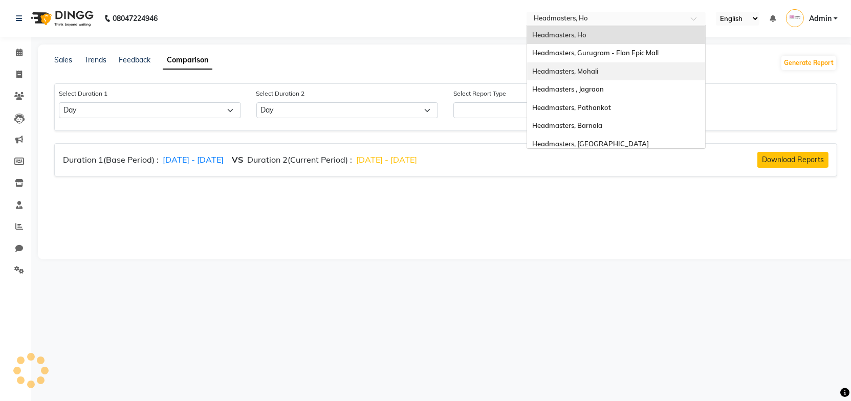
click at [583, 74] on span "Headmasters, Mohali" at bounding box center [565, 71] width 66 height 8
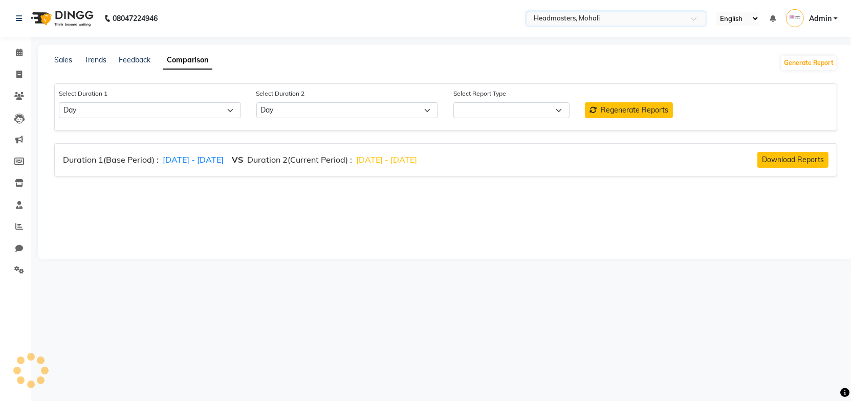
select select "comparison_report"
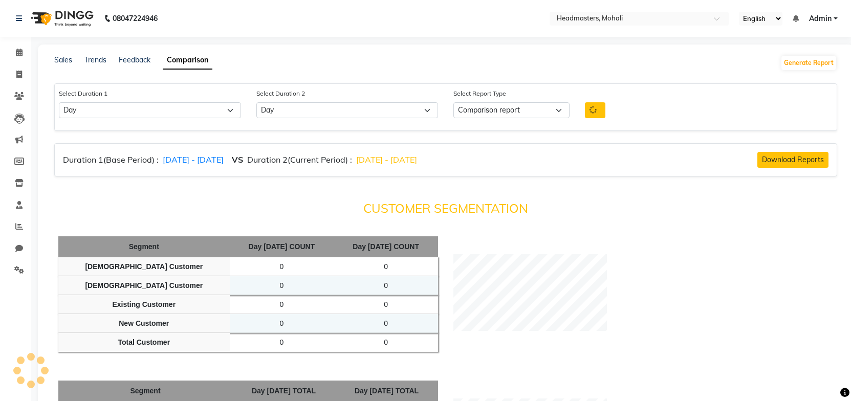
select select "single_date"
select select "single_date_dash"
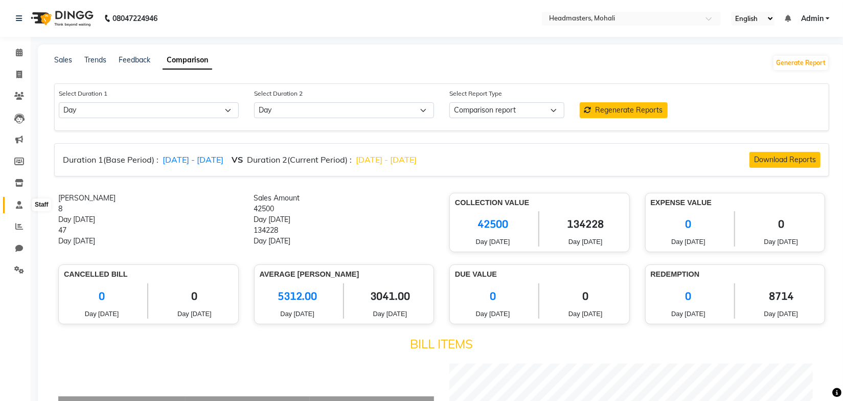
click at [21, 203] on icon at bounding box center [19, 205] width 7 height 8
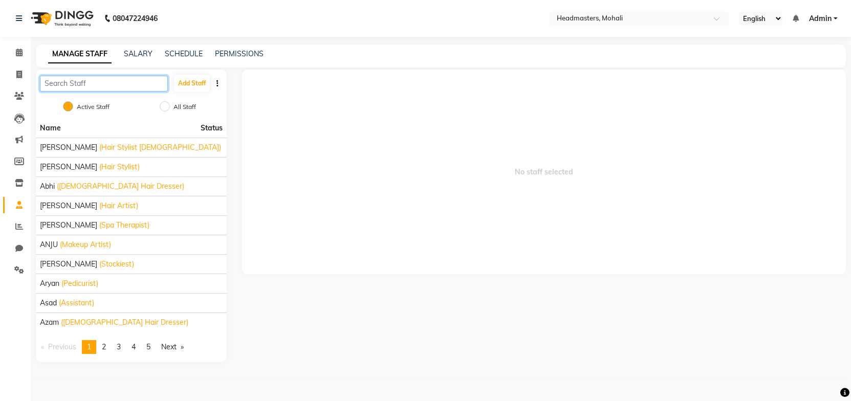
click at [79, 80] on input "text" at bounding box center [104, 84] width 128 height 16
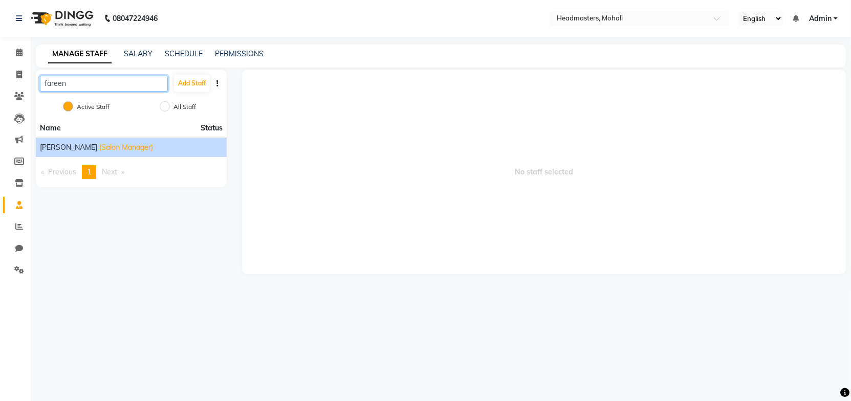
type input "fareen"
click at [120, 145] on span "(Salon Manager)" at bounding box center [126, 147] width 54 height 11
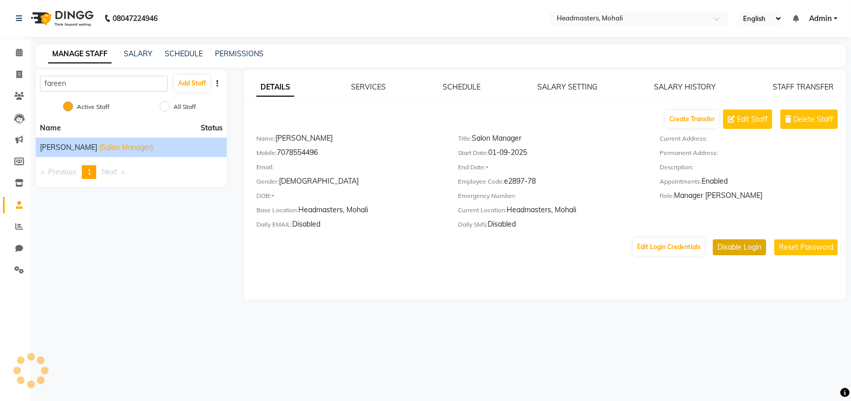
click at [739, 255] on button "Disable Login" at bounding box center [739, 247] width 53 height 16
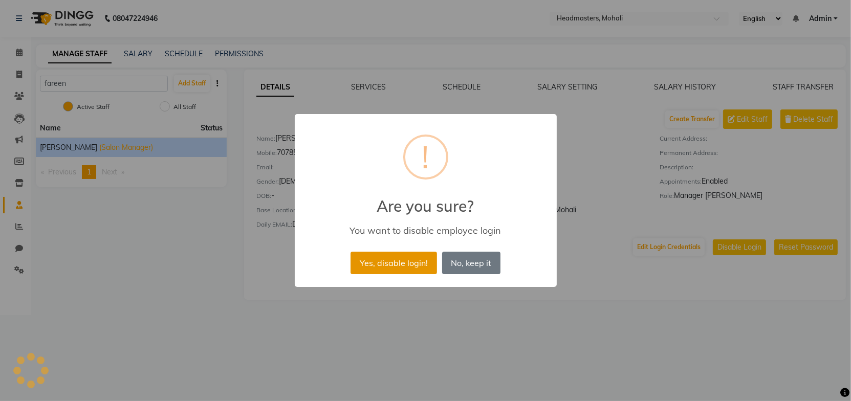
click at [409, 265] on button "Yes, disable login!" at bounding box center [393, 263] width 86 height 23
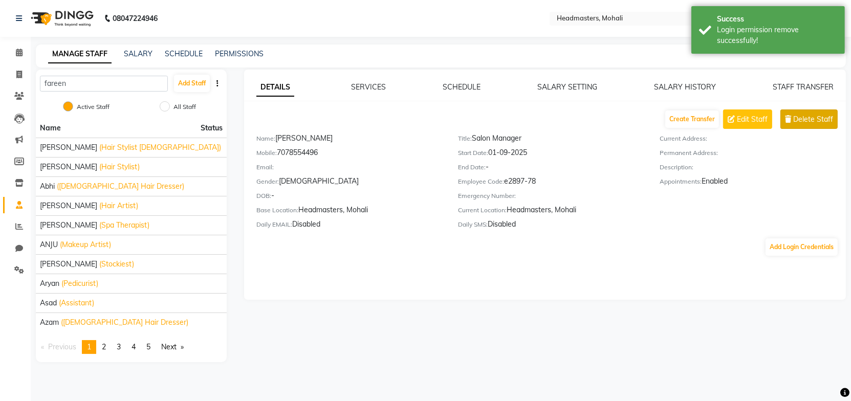
click at [805, 122] on span "Delete Staff" at bounding box center [813, 119] width 40 height 11
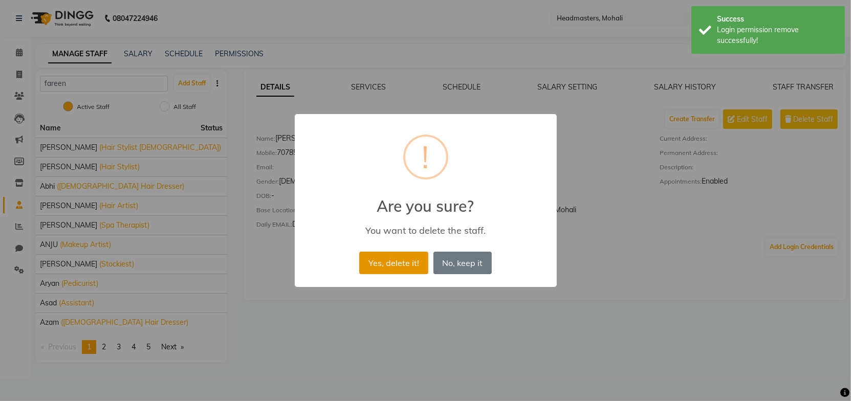
click at [406, 260] on button "Yes, delete it!" at bounding box center [393, 263] width 69 height 23
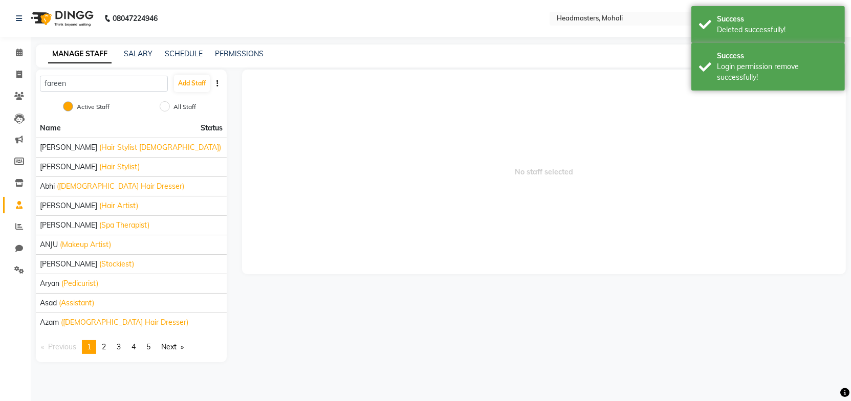
click at [353, 78] on span "No staff selected" at bounding box center [544, 172] width 604 height 205
click at [132, 56] on link "SALARY" at bounding box center [138, 53] width 29 height 9
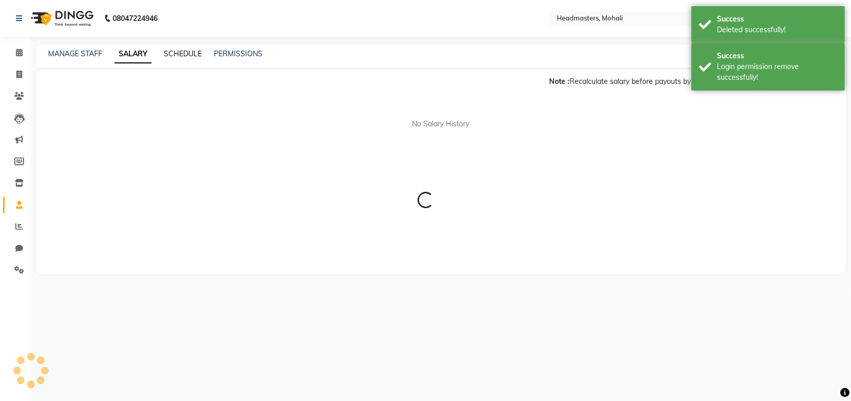
click at [184, 51] on link "SCHEDULE" at bounding box center [183, 53] width 38 height 9
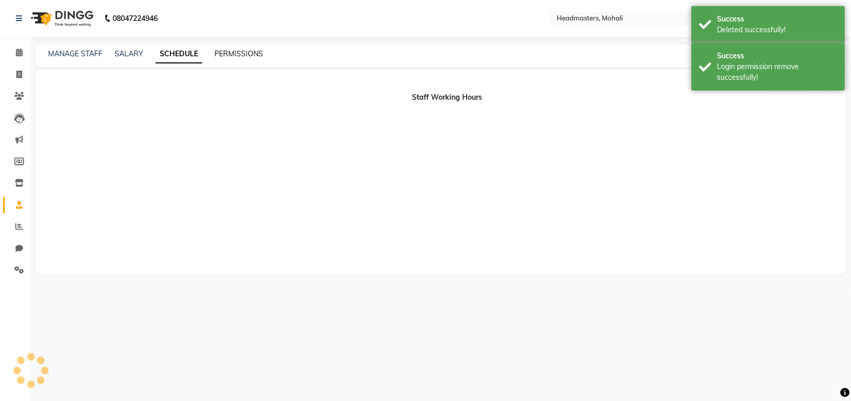
click at [250, 55] on link "PERMISSIONS" at bounding box center [238, 53] width 49 height 9
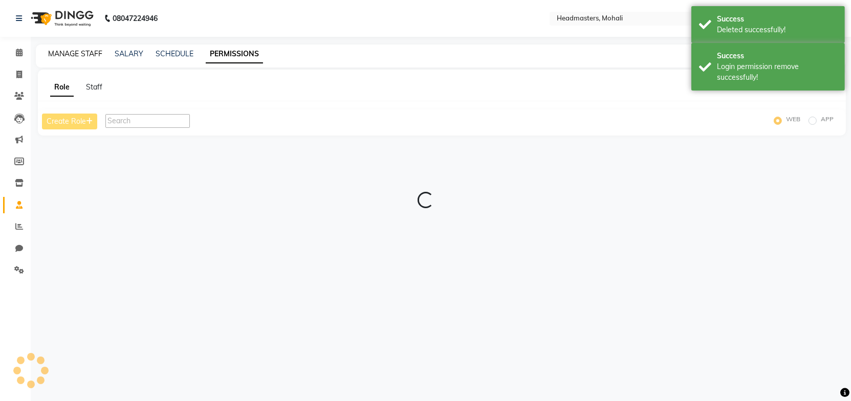
click at [76, 55] on link "MANAGE STAFF" at bounding box center [75, 53] width 54 height 9
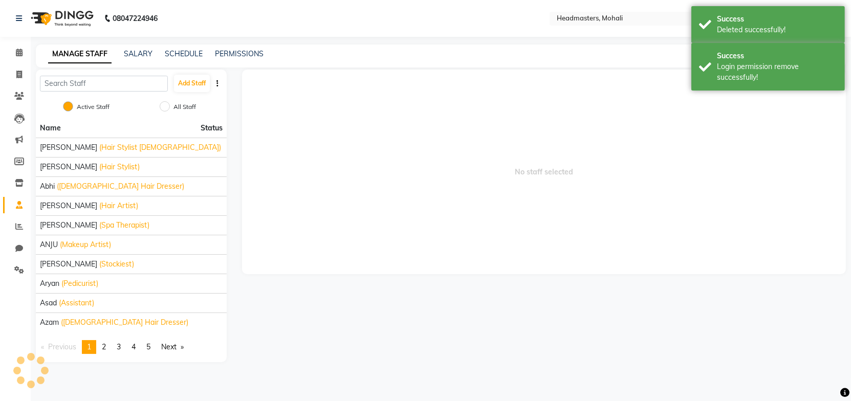
click at [400, 57] on div "MANAGE STAFF SALARY SCHEDULE PERMISSIONS" at bounding box center [434, 54] width 797 height 11
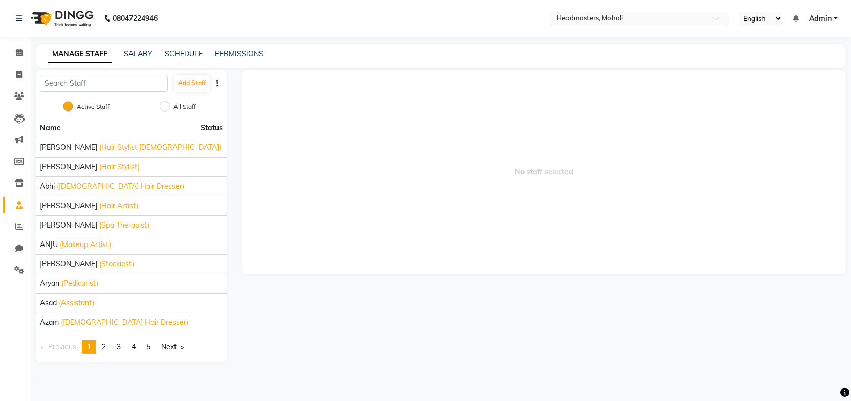
click at [667, 20] on input "text" at bounding box center [628, 19] width 148 height 10
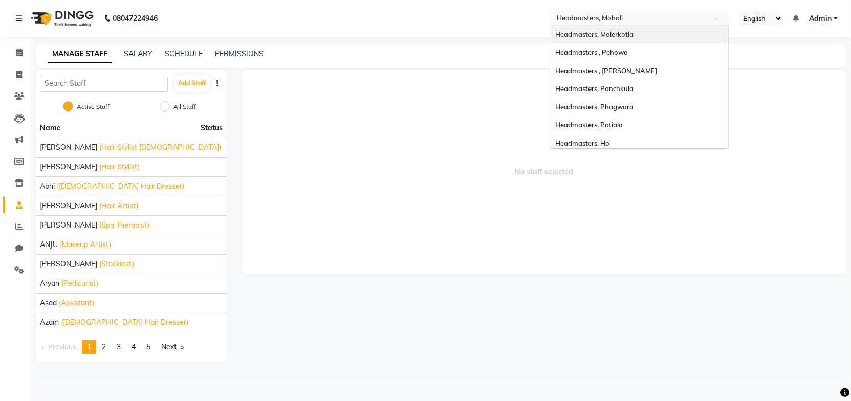
click at [627, 34] on span "Headmasters, Malerkotla" at bounding box center [594, 34] width 78 height 8
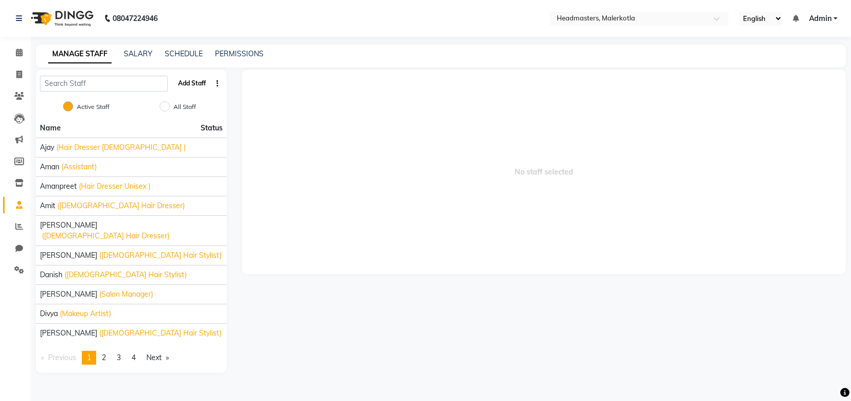
click at [196, 85] on button "Add Staff" at bounding box center [192, 83] width 36 height 17
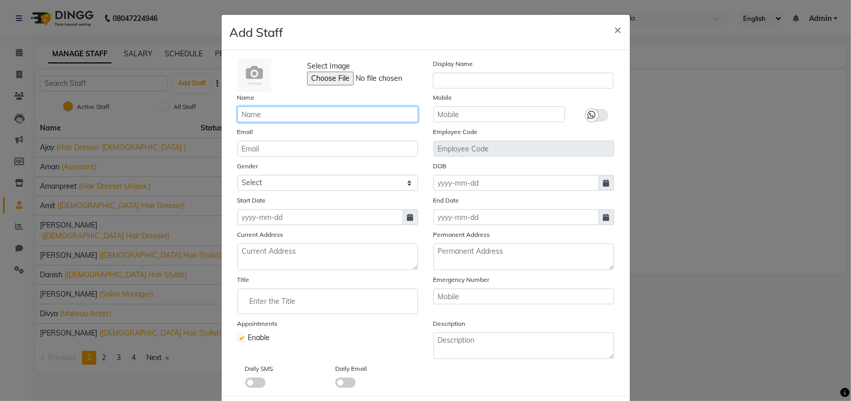
click at [275, 113] on input "text" at bounding box center [327, 114] width 181 height 16
type input "Rom"
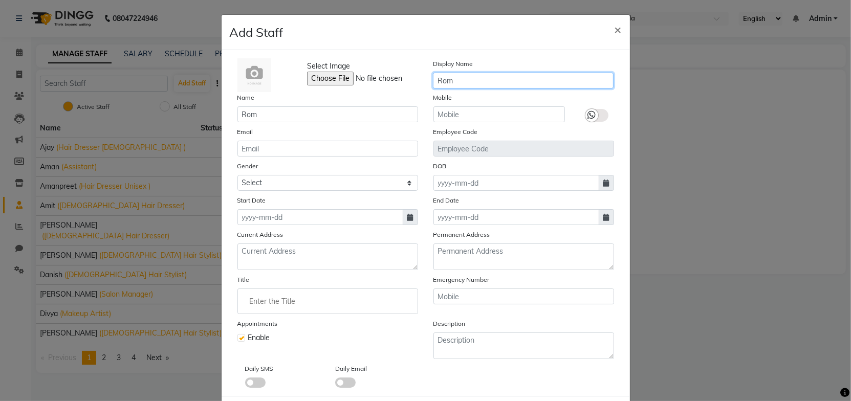
type input "Rom"
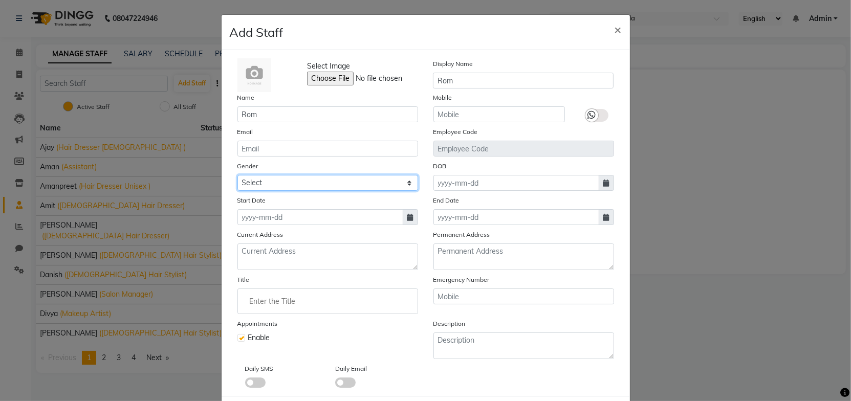
select select "[DEMOGRAPHIC_DATA]"
drag, startPoint x: 274, startPoint y: 181, endPoint x: 280, endPoint y: 186, distance: 8.4
click at [274, 181] on select "Select [DEMOGRAPHIC_DATA] [DEMOGRAPHIC_DATA] Other Prefer Not To Say" at bounding box center [327, 183] width 181 height 16
click at [237, 175] on select "Select [DEMOGRAPHIC_DATA] [DEMOGRAPHIC_DATA] Other Prefer Not To Say" at bounding box center [327, 183] width 181 height 16
drag, startPoint x: 417, startPoint y: 240, endPoint x: 384, endPoint y: 245, distance: 33.6
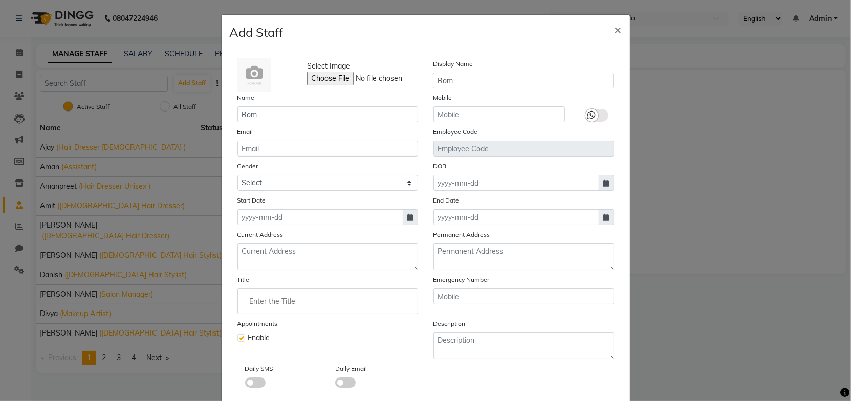
click at [417, 240] on div "Current Address" at bounding box center [328, 249] width 196 height 41
click at [283, 220] on input at bounding box center [320, 217] width 166 height 16
select select "10"
select select "2025"
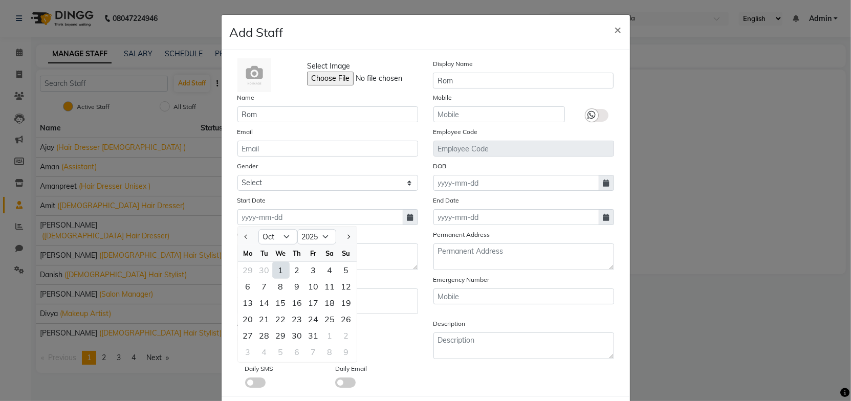
click at [278, 268] on div "1" at bounding box center [281, 270] width 16 height 16
type input "01-10-2025"
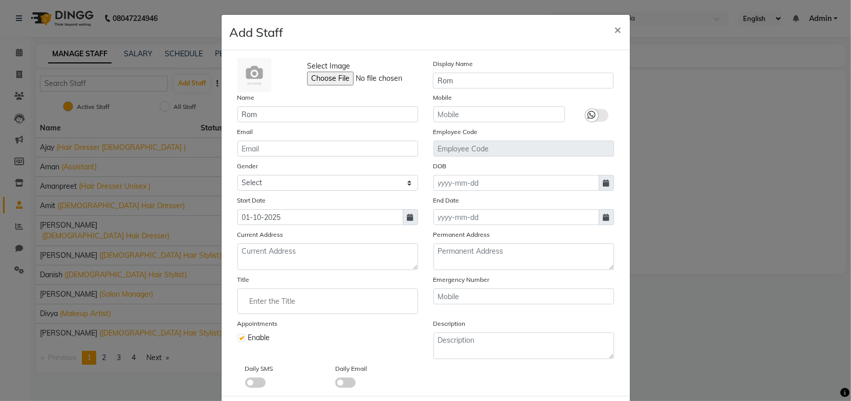
click at [357, 240] on div "Current Address" at bounding box center [328, 249] width 196 height 41
click at [293, 300] on input "Enter the Title" at bounding box center [327, 301] width 171 height 20
click at [293, 300] on input "Make" at bounding box center [327, 301] width 171 height 20
click at [286, 325] on link "Make up Artist" at bounding box center [327, 325] width 171 height 26
type input "Makeup Artist"
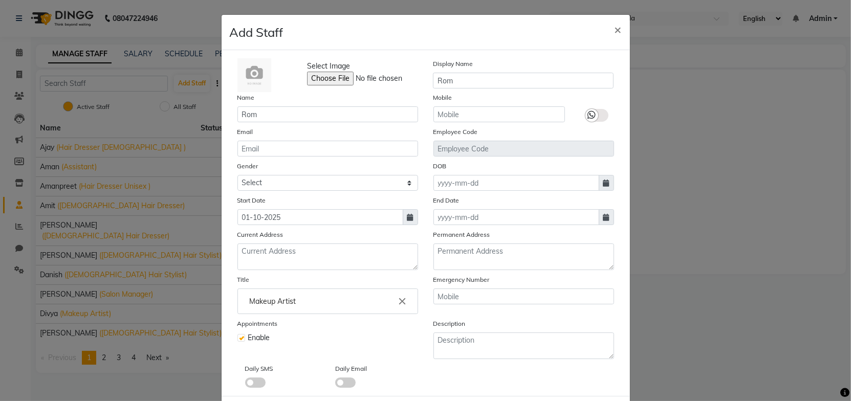
click at [396, 345] on div "Appointments Enable" at bounding box center [328, 338] width 196 height 41
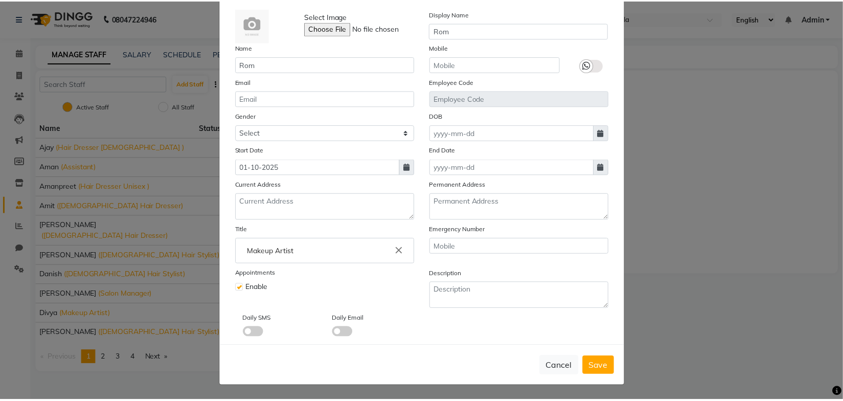
scroll to position [51, 0]
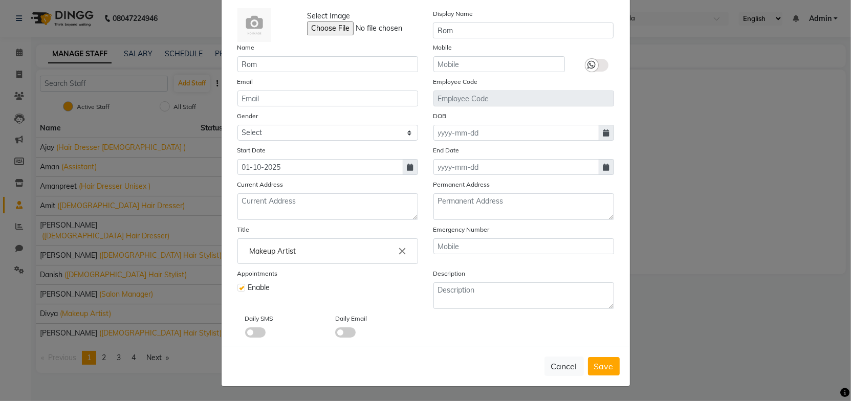
click at [603, 366] on span "Save" at bounding box center [603, 366] width 19 height 10
select select
checkbox input "false"
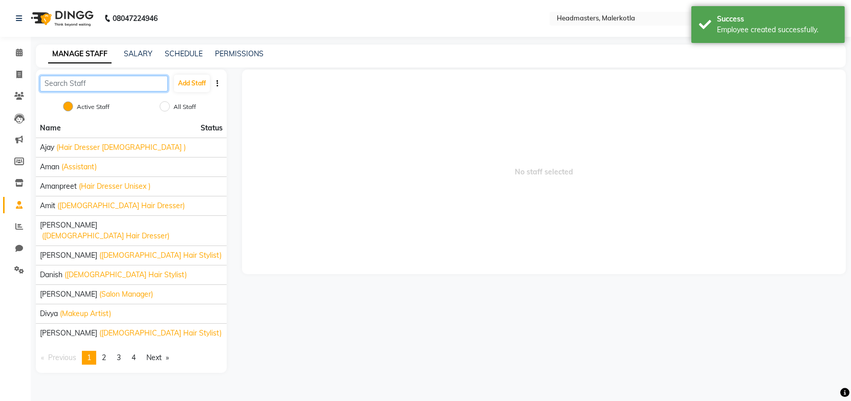
click at [85, 85] on input "text" at bounding box center [104, 84] width 128 height 16
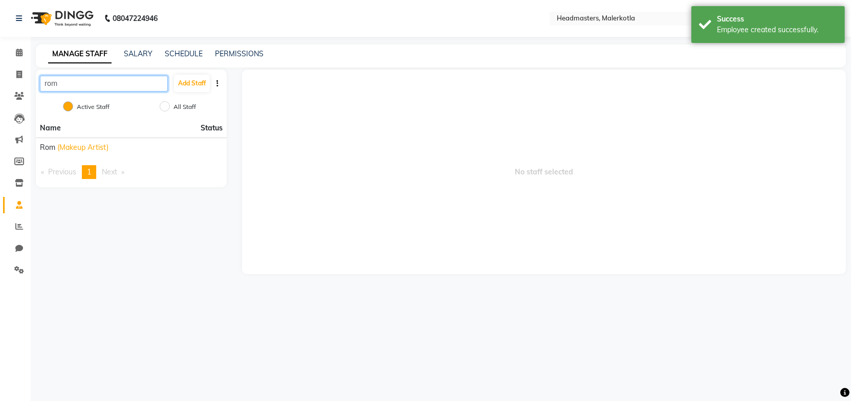
type input "rom"
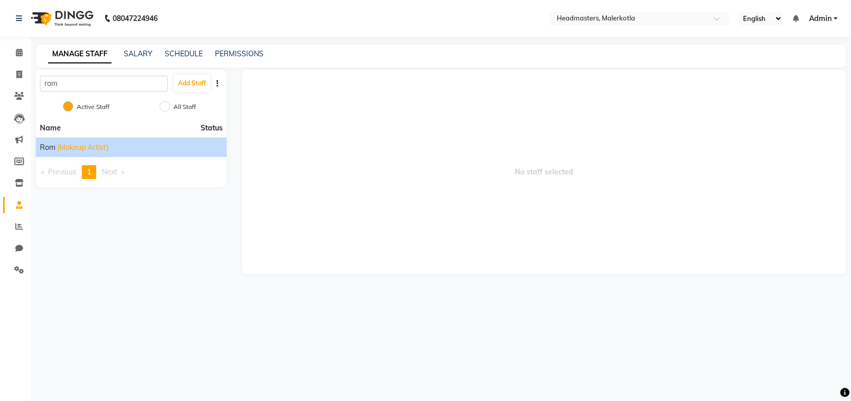
click at [99, 147] on span "(Makeup Artist)" at bounding box center [82, 147] width 51 height 11
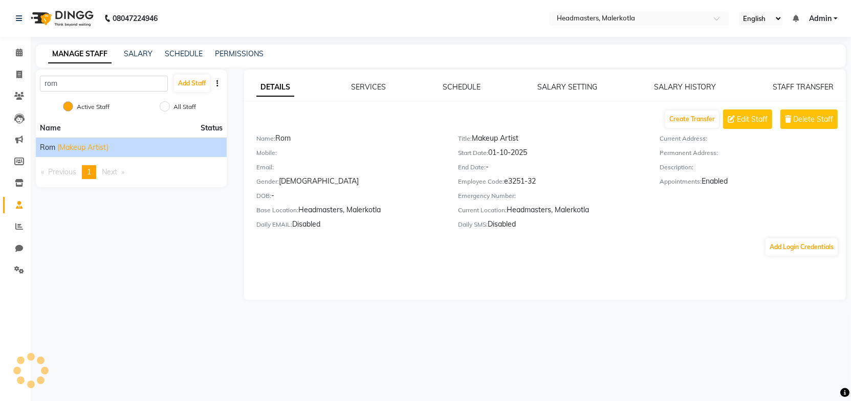
click at [551, 271] on div "DETAILS SERVICES SCHEDULE SALARY SETTING SALARY HISTORY STAFF TRANSFER Create T…" at bounding box center [545, 185] width 602 height 230
click at [137, 55] on link "SALARY" at bounding box center [138, 53] width 29 height 9
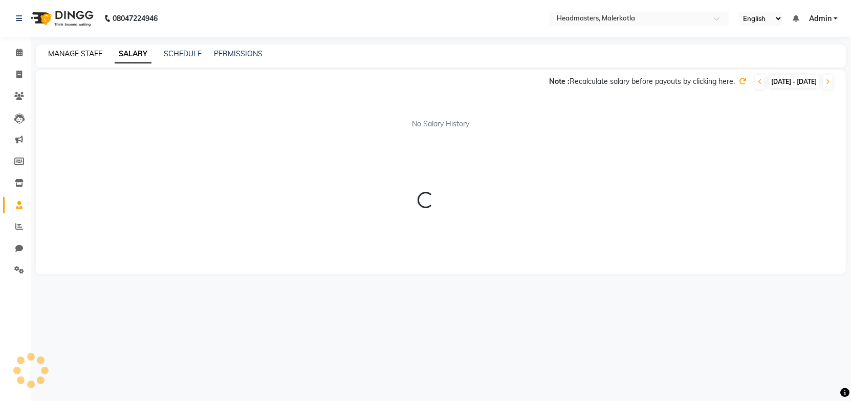
drag, startPoint x: 97, startPoint y: 49, endPoint x: 84, endPoint y: 52, distance: 13.3
click at [97, 49] on div "MANAGE STAFF" at bounding box center [75, 54] width 54 height 11
click at [20, 53] on icon at bounding box center [19, 53] width 7 height 8
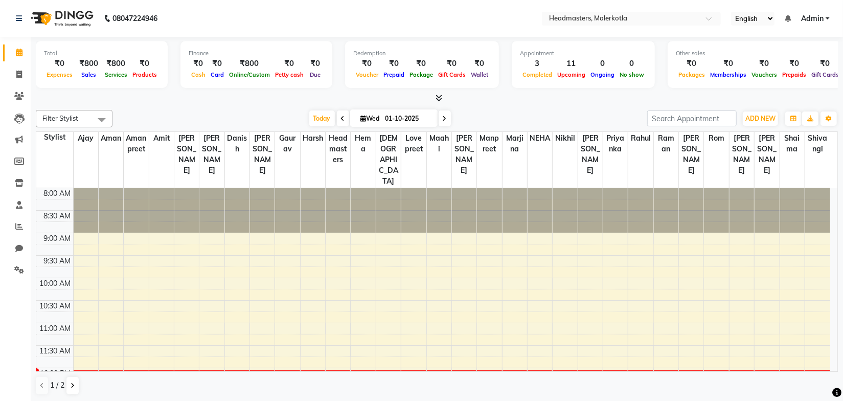
click at [247, 117] on div "[DATE] [DATE]" at bounding box center [380, 118] width 525 height 15
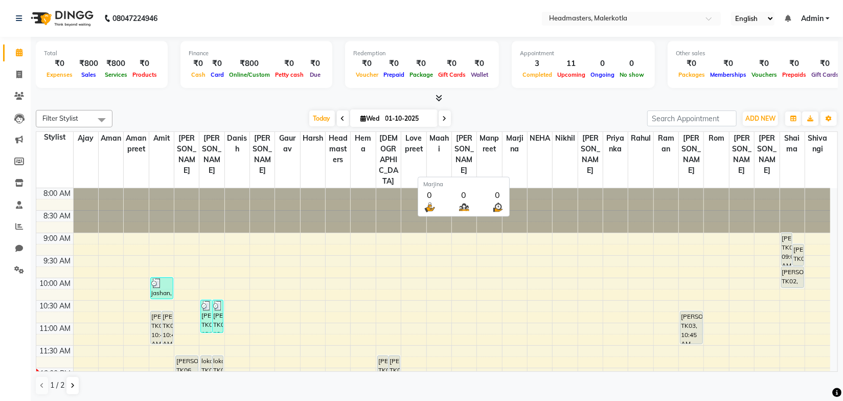
click at [503, 129] on div "Filter Stylist Select All Ajay Aman Amanpreet Amit Bhupinder Chand Sahota Danis…" at bounding box center [437, 253] width 803 height 294
click at [439, 96] on icon at bounding box center [439, 98] width 7 height 8
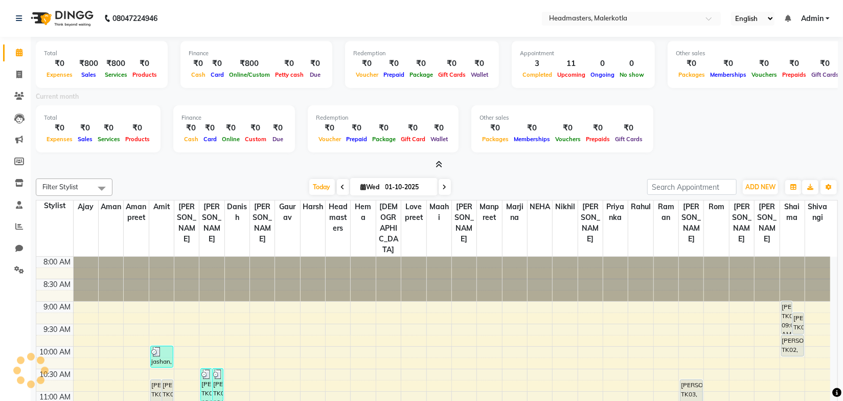
click at [452, 20] on nav "08047224946 Select Location × Headmasters, Malerkotla English ENGLISH Español ا…" at bounding box center [421, 18] width 843 height 37
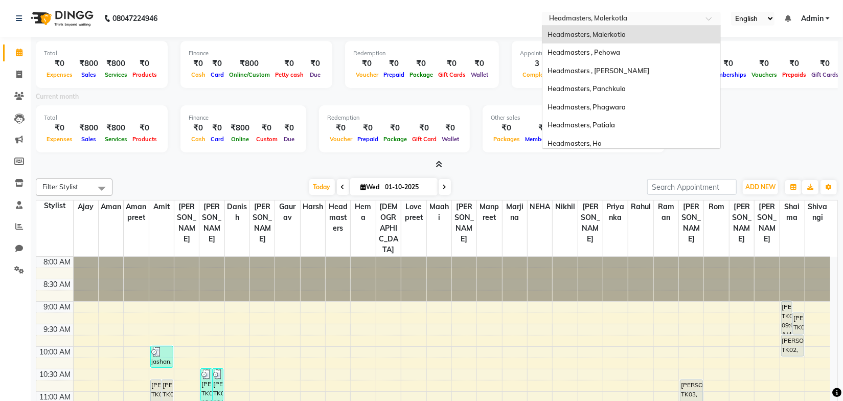
click at [595, 25] on ng-select "Select Location × Headmasters, Malerkotla Headmasters, Malerkotla Headmasters ,…" at bounding box center [631, 19] width 179 height 14
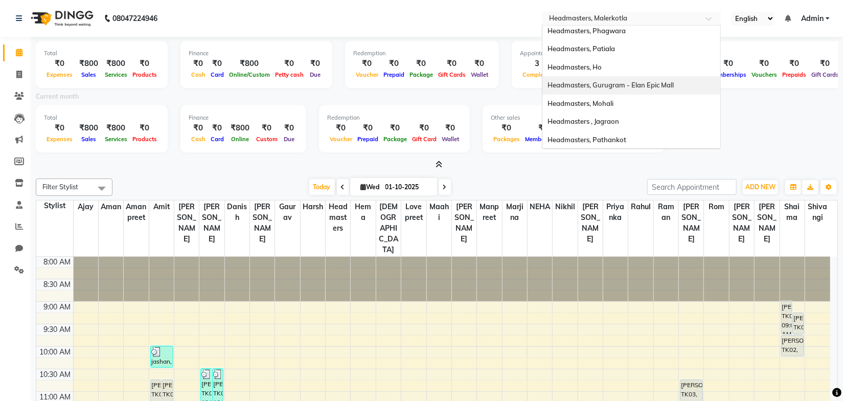
scroll to position [93, 0]
click at [610, 90] on span "Headmasters, Mohali" at bounding box center [581, 87] width 66 height 8
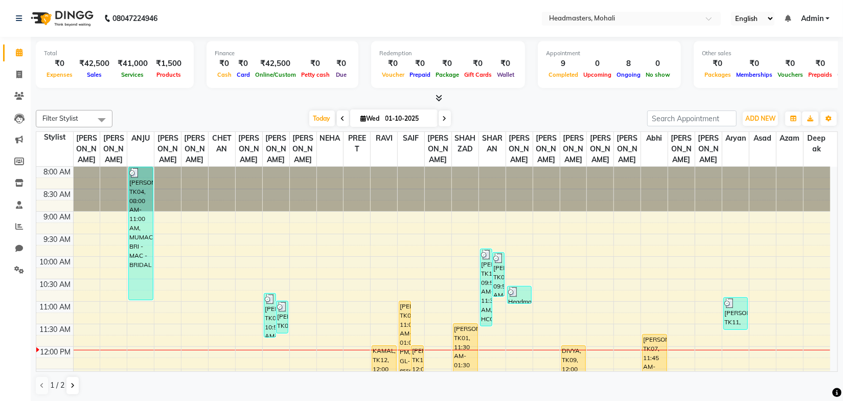
click at [504, 111] on div "[DATE] [DATE]" at bounding box center [380, 118] width 525 height 15
click at [22, 228] on icon at bounding box center [19, 227] width 8 height 8
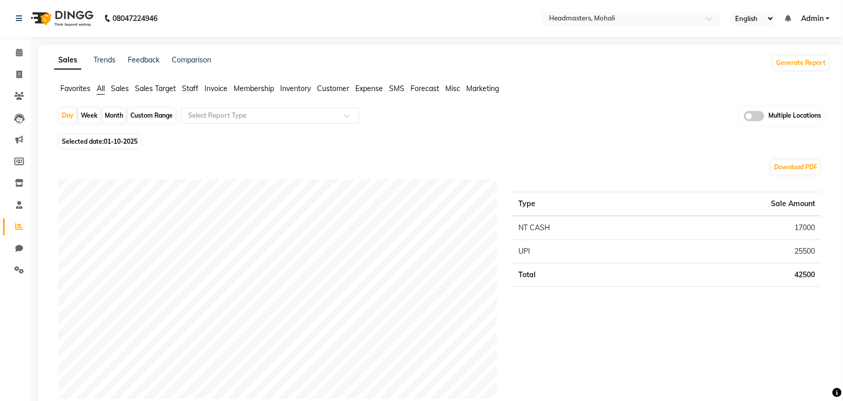
click at [421, 136] on div "Selected date: 01-10-2025" at bounding box center [443, 141] width 771 height 11
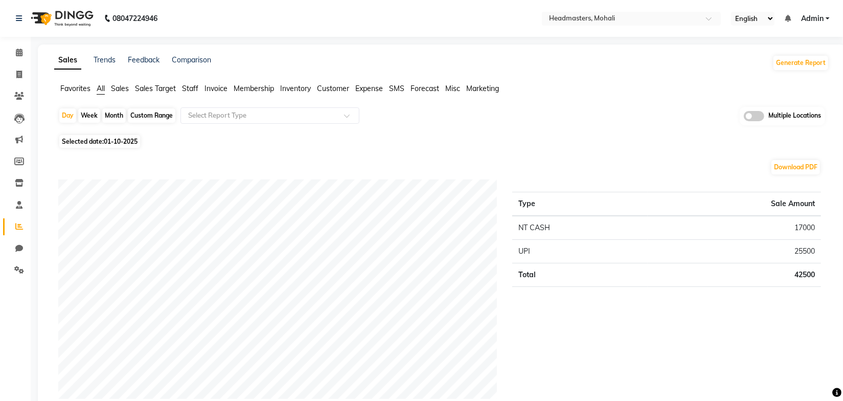
click at [421, 136] on div "Selected date: 01-10-2025" at bounding box center [443, 141] width 771 height 11
click at [322, 168] on div "Download PDF" at bounding box center [439, 167] width 763 height 16
click at [217, 89] on span "Invoice" at bounding box center [216, 88] width 23 height 9
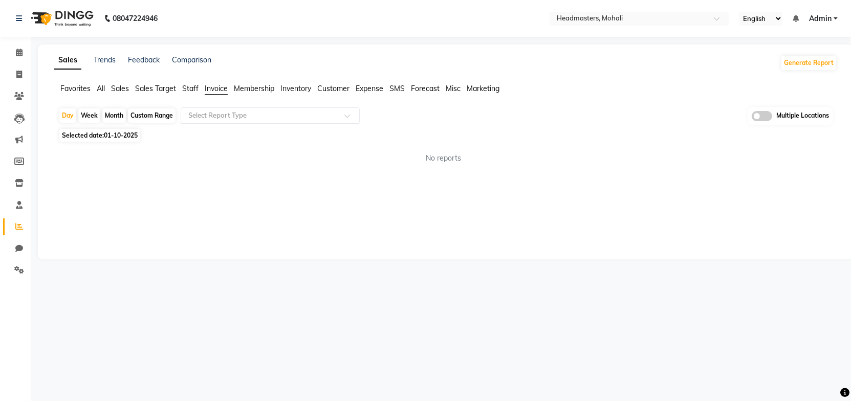
click at [221, 114] on input "text" at bounding box center [259, 115] width 147 height 10
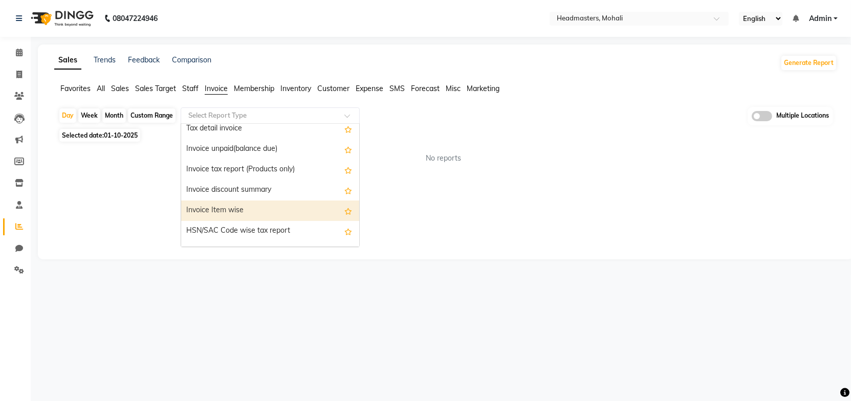
scroll to position [93, 0]
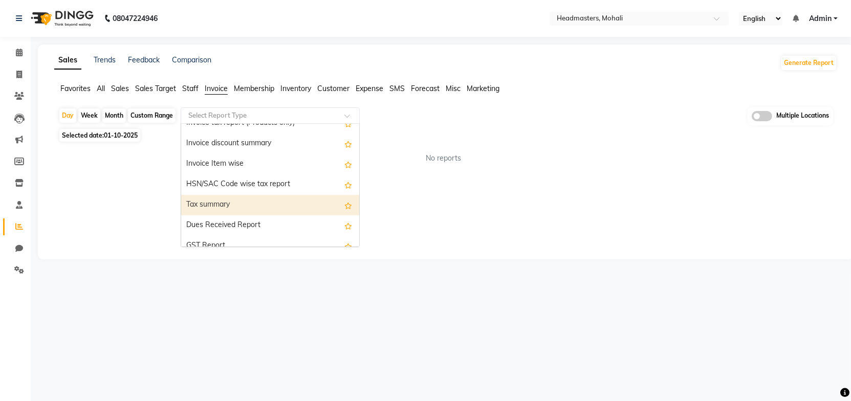
click at [246, 206] on div "Tax summary" at bounding box center [270, 205] width 178 height 20
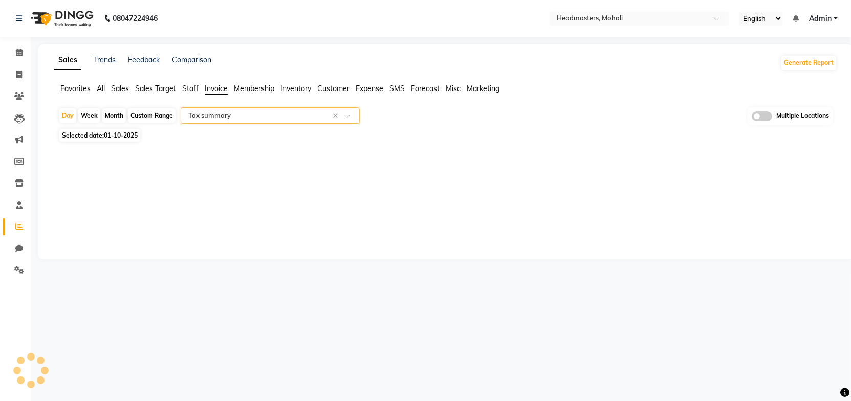
select select "full_report"
select select "csv"
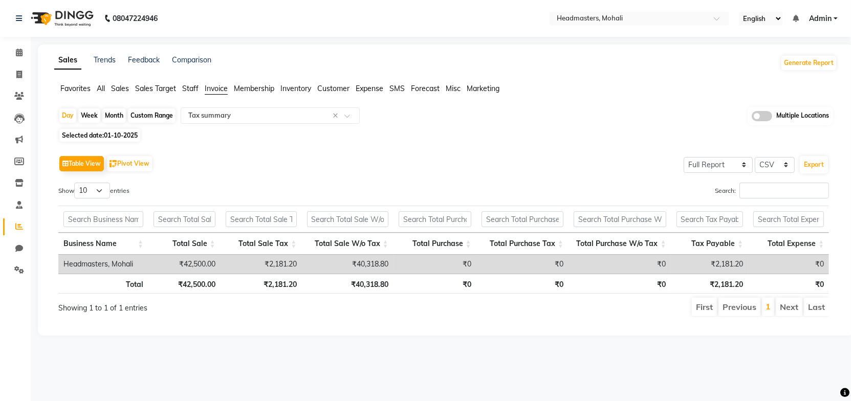
click at [398, 201] on div "Show 10 25 50 100 entries" at bounding box center [246, 193] width 377 height 20
click at [393, 184] on div "Show 10 25 50 100 entries" at bounding box center [246, 193] width 377 height 20
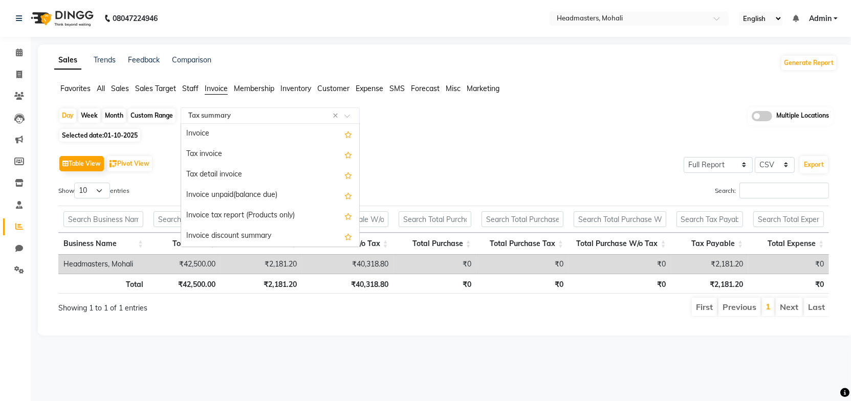
click at [274, 111] on input "text" at bounding box center [259, 115] width 147 height 10
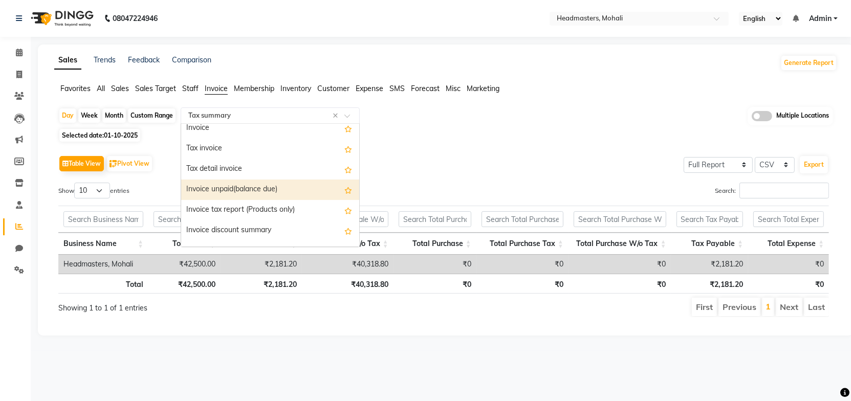
scroll to position [0, 0]
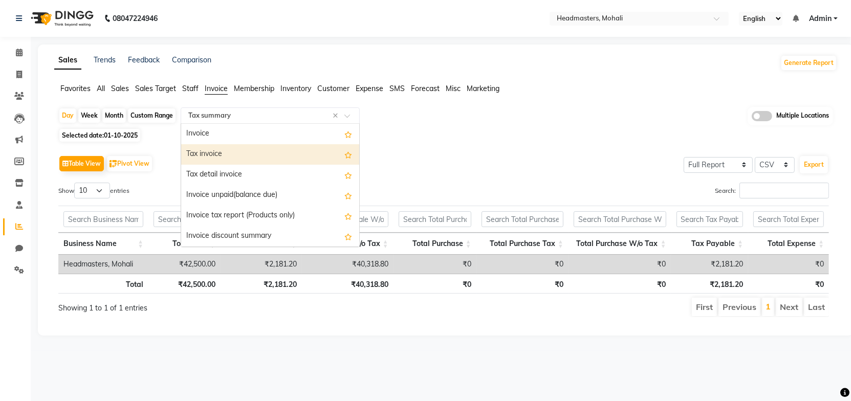
click at [217, 156] on div "Tax invoice" at bounding box center [270, 154] width 178 height 20
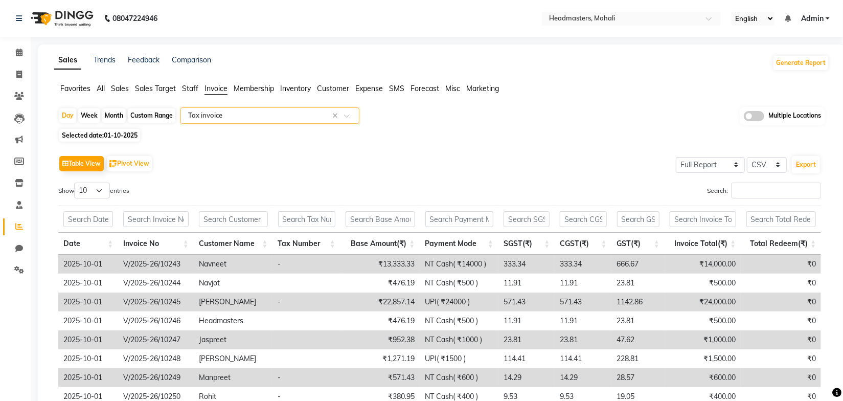
click at [405, 179] on div "Table View Pivot View Select Full Report Filtered Report Select CSV PDF Export …" at bounding box center [439, 301] width 763 height 297
click at [390, 160] on div "Table View Pivot View Select Full Report Filtered Report Select CSV PDF Export" at bounding box center [439, 163] width 763 height 21
click at [112, 110] on div "Month" at bounding box center [114, 115] width 24 height 14
select select "10"
select select "2025"
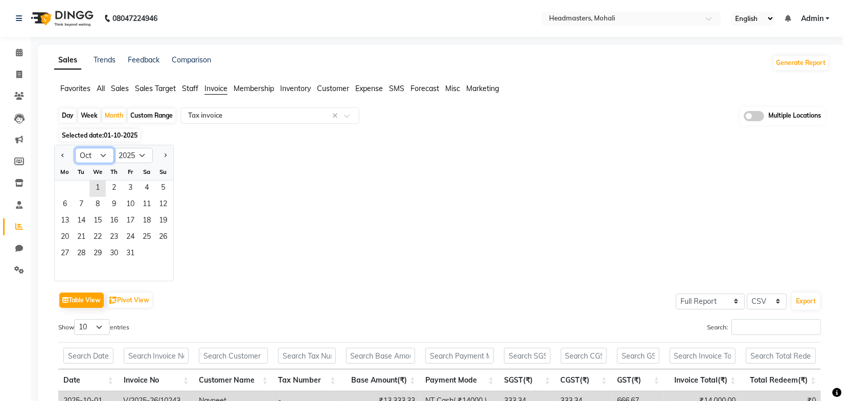
click at [102, 156] on select "Jan Feb Mar Apr May Jun Jul Aug Sep Oct Nov Dec" at bounding box center [94, 155] width 39 height 15
select select "9"
click at [75, 148] on select "Jan Feb Mar Apr May Jun Jul Aug Sep Oct Nov Dec" at bounding box center [94, 155] width 39 height 15
click at [66, 188] on span "1" at bounding box center [65, 189] width 16 height 16
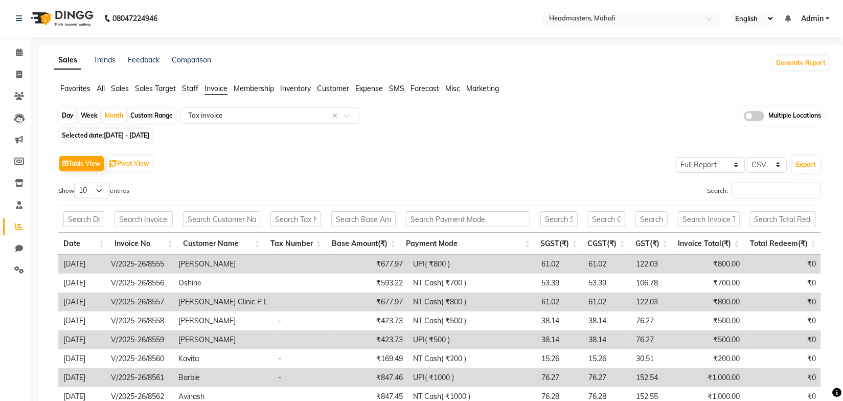
click at [505, 193] on div "Search:" at bounding box center [635, 193] width 374 height 20
click at [807, 165] on button "Export" at bounding box center [806, 164] width 28 height 17
click at [16, 95] on icon at bounding box center [19, 96] width 10 height 8
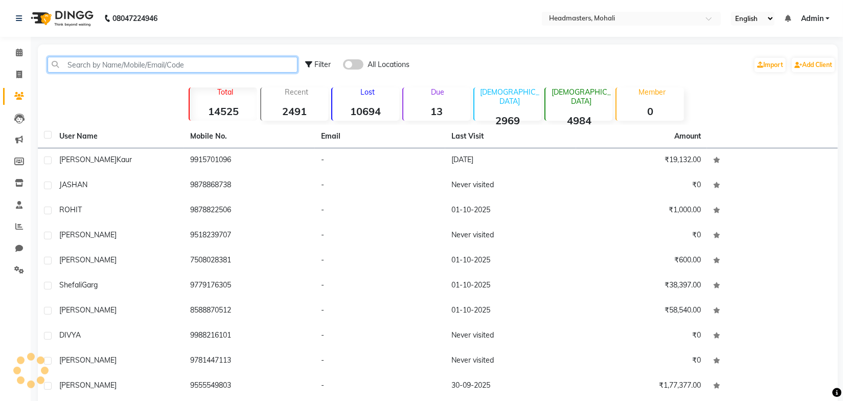
click at [111, 69] on input "text" at bounding box center [173, 65] width 250 height 16
paste input "Riya Bansel"
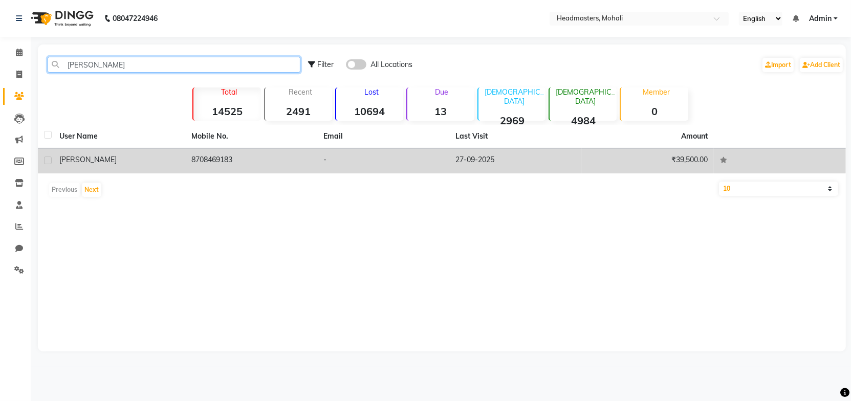
type input "Riya Bansel"
click at [150, 154] on div "[PERSON_NAME]" at bounding box center [119, 159] width 120 height 11
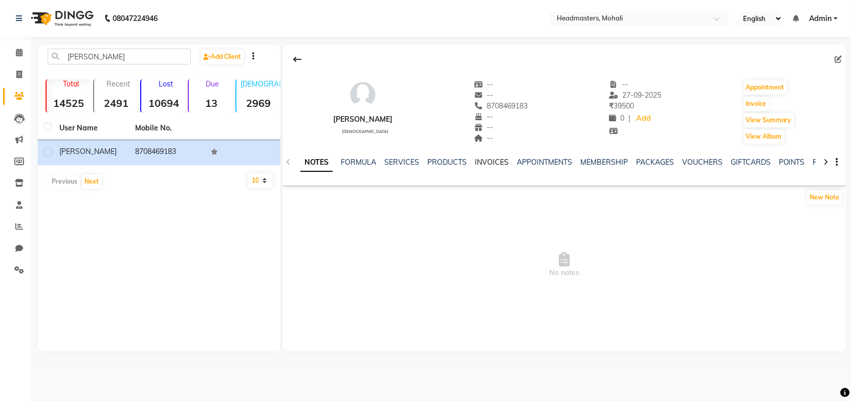
click at [493, 163] on link "INVOICES" at bounding box center [492, 162] width 34 height 9
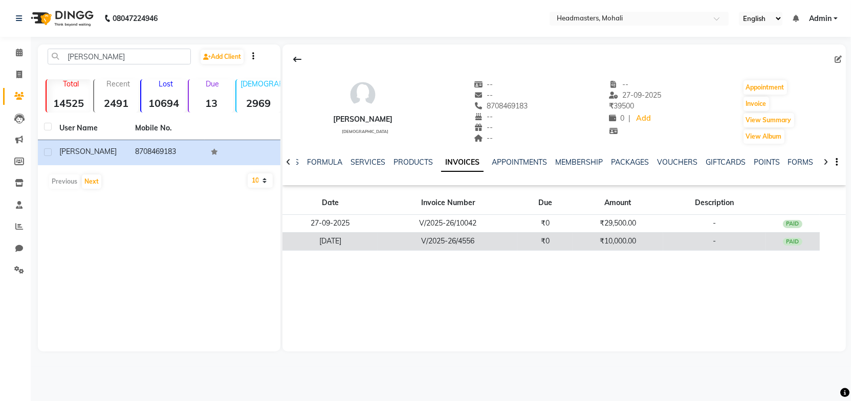
click at [363, 242] on td "20-06-2025" at bounding box center [330, 241] width 96 height 18
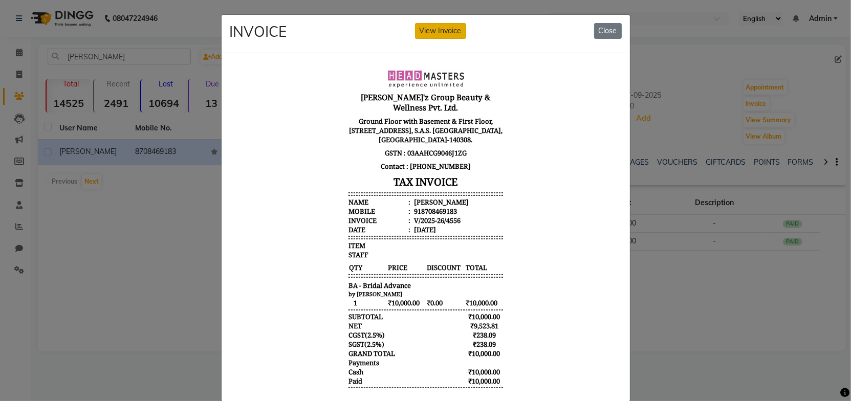
click at [442, 32] on button "View Invoice" at bounding box center [440, 31] width 51 height 16
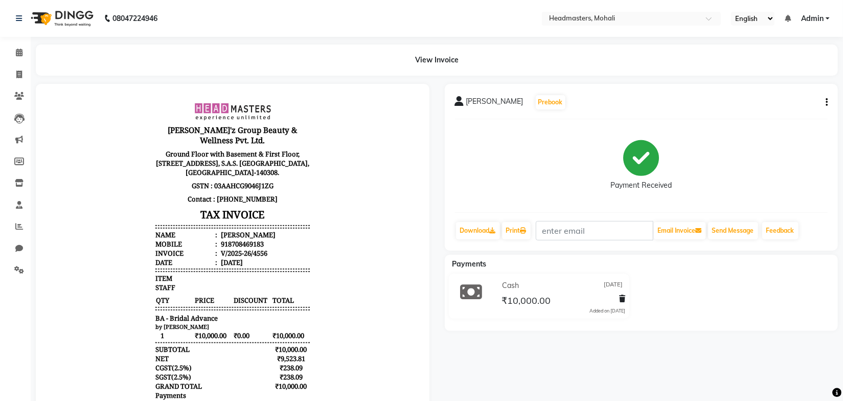
click at [379, 227] on body "Gill'z Group Beauty & Wellness Pvt. Ltd. Ground Floor with Basement & First Flo…" at bounding box center [232, 272] width 365 height 348
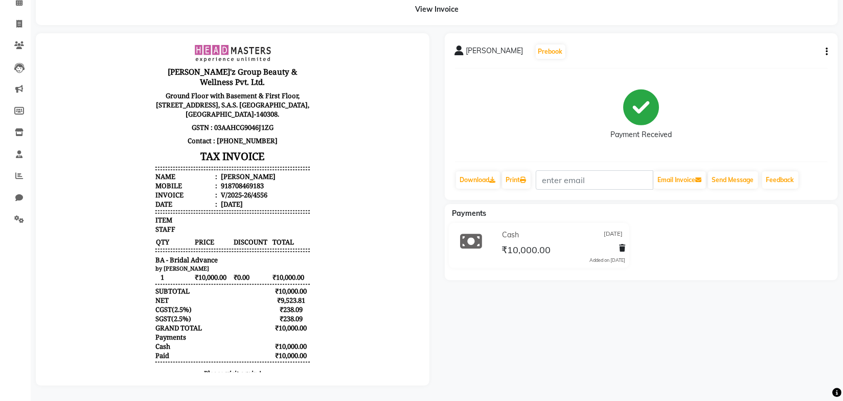
scroll to position [57, 0]
click at [364, 271] on body "Gill'z Group Beauty & Wellness Pvt. Ltd. Ground Floor with Basement & First Flo…" at bounding box center [232, 213] width 365 height 348
click at [369, 247] on body "Gill'z Group Beauty & Wellness Pvt. Ltd. Ground Floor with Basement & First Flo…" at bounding box center [232, 213] width 365 height 348
click at [363, 241] on body "Gill'z Group Beauty & Wellness Pvt. Ltd. Ground Floor with Basement & First Flo…" at bounding box center [232, 213] width 365 height 348
drag, startPoint x: 301, startPoint y: 300, endPoint x: 252, endPoint y: 295, distance: 48.8
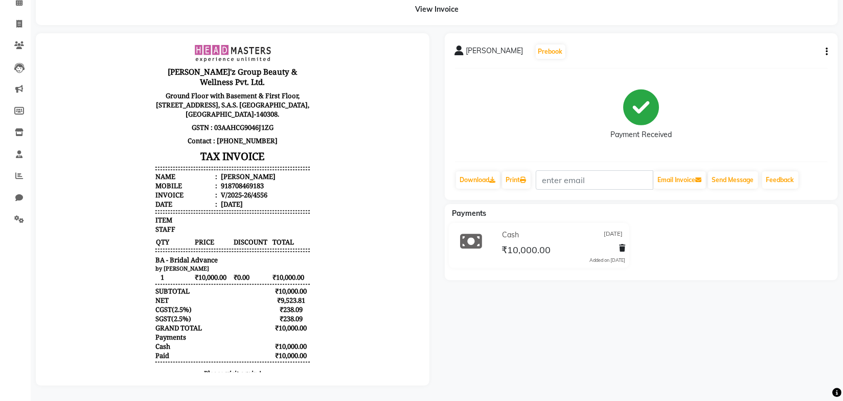
click at [252, 295] on div "Gill'z Group Beauty & Wellness Pvt. Ltd. Ground Floor with Basement & First Flo…" at bounding box center [232, 213] width 163 height 348
click at [338, 281] on body "Gill'z Group Beauty & Wellness Pvt. Ltd. Ground Floor with Basement & First Flo…" at bounding box center [232, 213] width 365 height 348
click at [343, 184] on body "Gill'z Group Beauty & Wellness Pvt. Ltd. Ground Floor with Basement & First Flo…" at bounding box center [232, 213] width 365 height 348
click at [347, 181] on body "Gill'z Group Beauty & Wellness Pvt. Ltd. Ground Floor with Basement & First Flo…" at bounding box center [232, 213] width 365 height 348
click at [20, 217] on span at bounding box center [19, 220] width 18 height 12
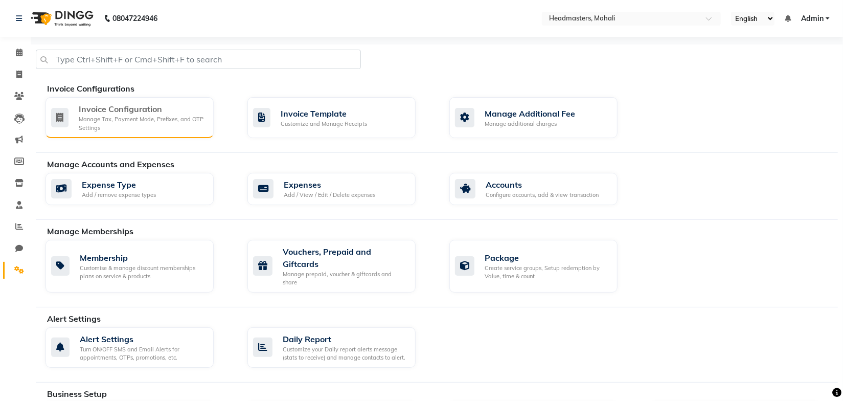
click at [168, 105] on div "Invoice Configuration" at bounding box center [142, 109] width 127 height 12
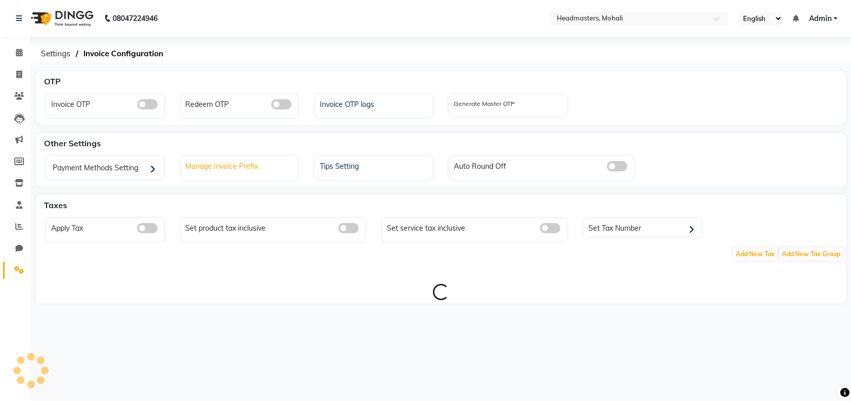
click at [248, 165] on div "Manage Invoice Prefix" at bounding box center [241, 165] width 116 height 13
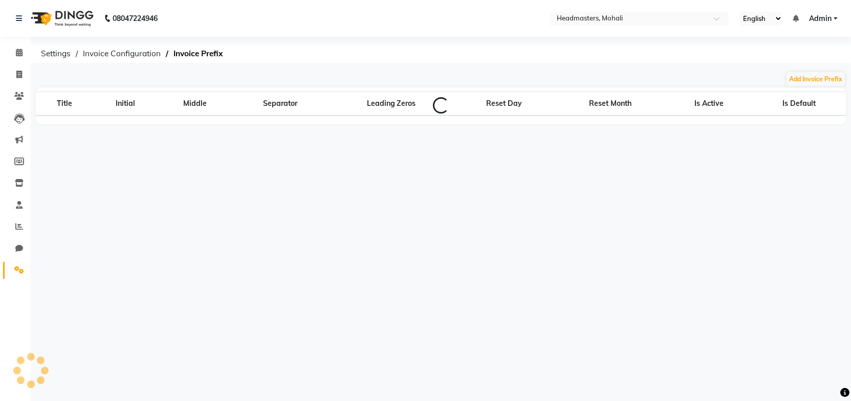
click at [388, 67] on div "08047224946 Select Location × Headmasters, Mohali English ENGLISH Español العرب…" at bounding box center [425, 200] width 851 height 401
click at [140, 55] on span "Invoice Configuration" at bounding box center [122, 54] width 88 height 18
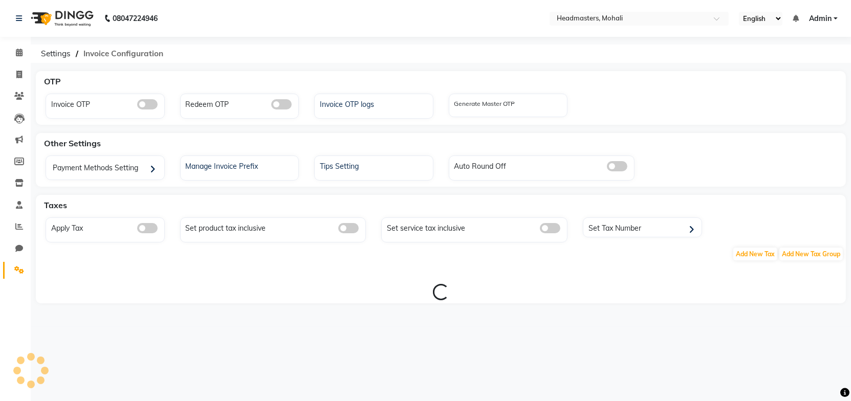
click at [139, 55] on span "Invoice Configuration" at bounding box center [123, 54] width 90 height 18
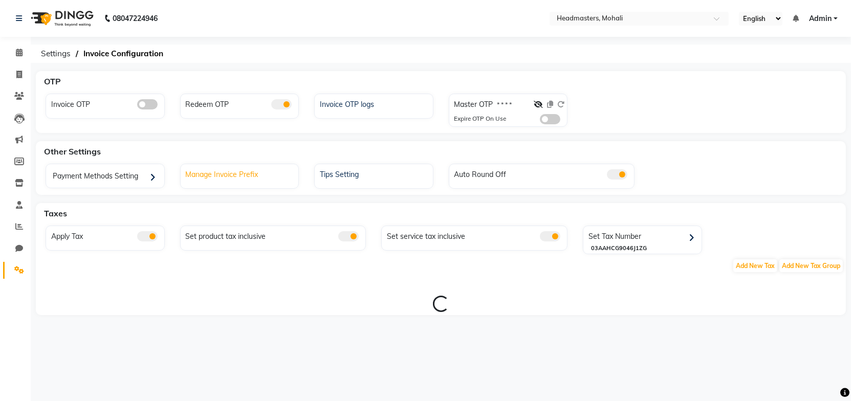
click at [232, 174] on div "Manage Invoice Prefix" at bounding box center [241, 173] width 116 height 13
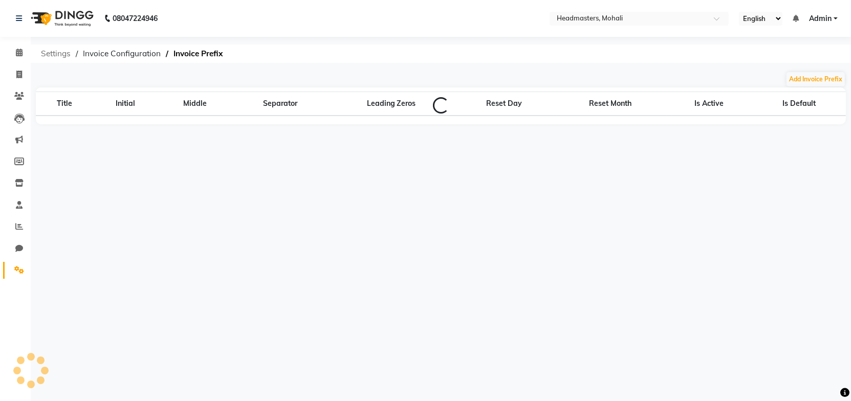
click at [56, 52] on span "Settings" at bounding box center [56, 54] width 40 height 18
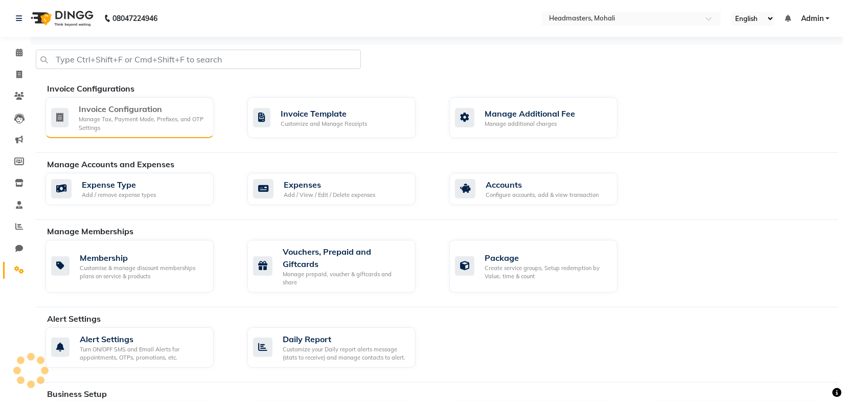
click at [158, 128] on div "Manage Tax, Payment Mode, Prefixes, and OTP Settings" at bounding box center [142, 123] width 127 height 17
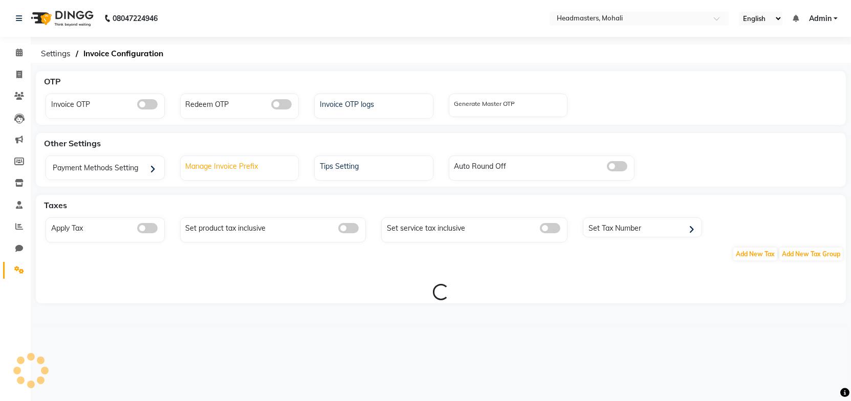
click at [229, 168] on div "Manage Invoice Prefix" at bounding box center [241, 165] width 116 height 13
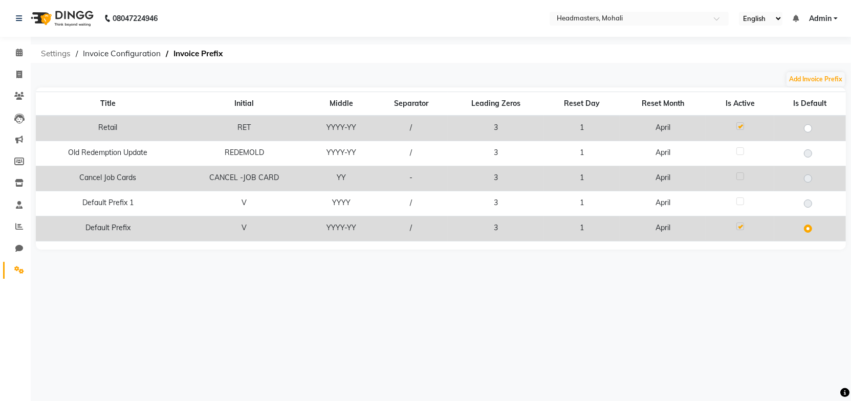
click at [56, 49] on span "Settings" at bounding box center [56, 54] width 40 height 18
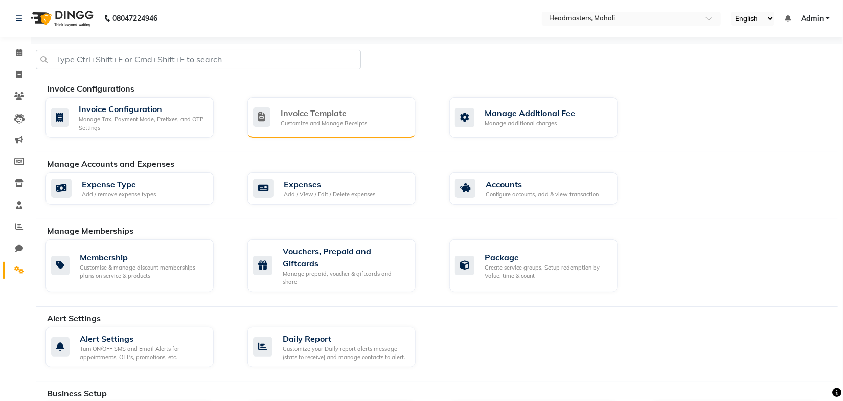
click at [317, 116] on div "Invoice Template" at bounding box center [324, 113] width 86 height 12
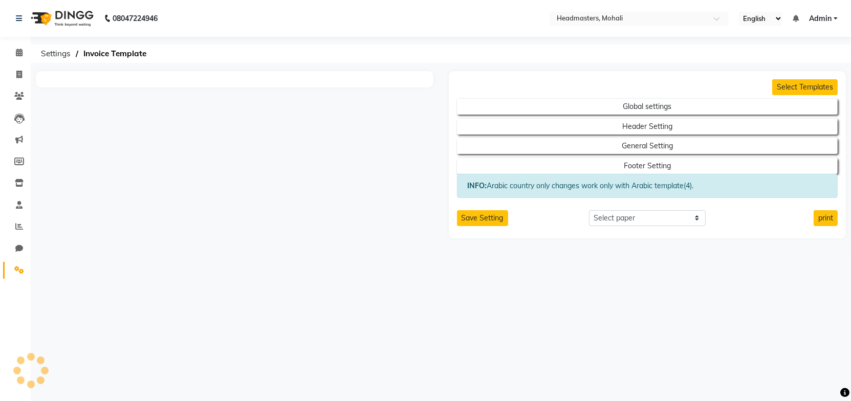
select select "thermal"
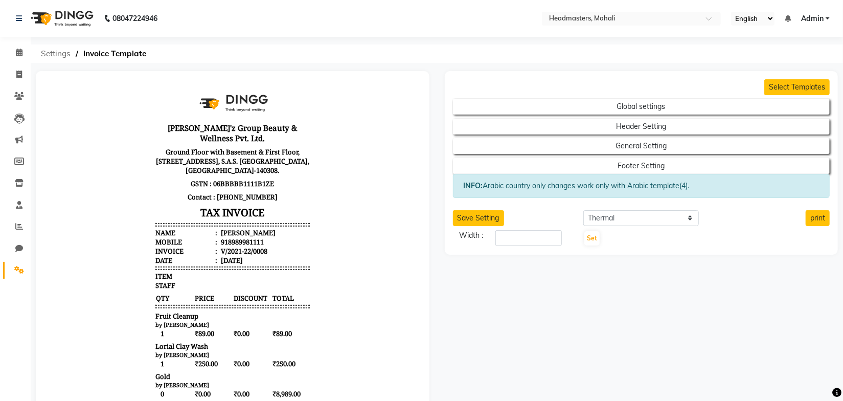
click at [60, 55] on span "Settings" at bounding box center [56, 54] width 40 height 18
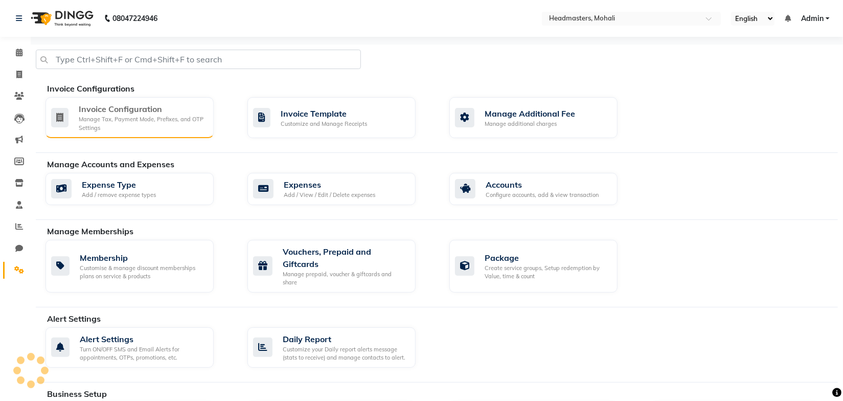
click at [98, 114] on div "Invoice Configuration" at bounding box center [142, 109] width 127 height 12
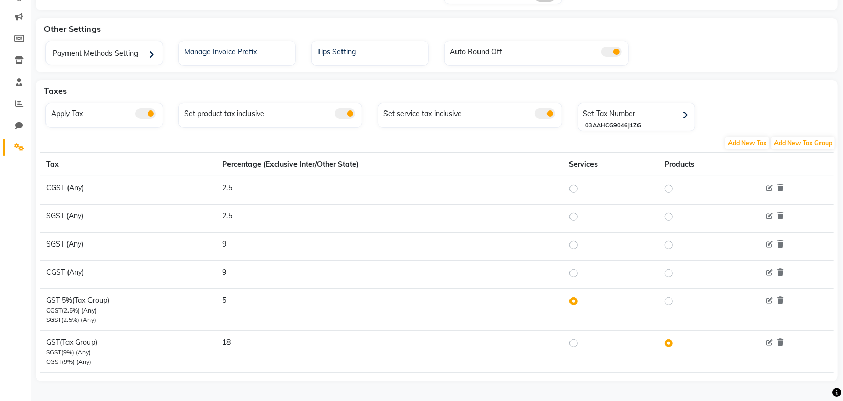
scroll to position [123, 0]
click at [582, 341] on label at bounding box center [582, 343] width 0 height 12
click at [573, 341] on input "radio" at bounding box center [575, 342] width 7 height 7
radio input "true"
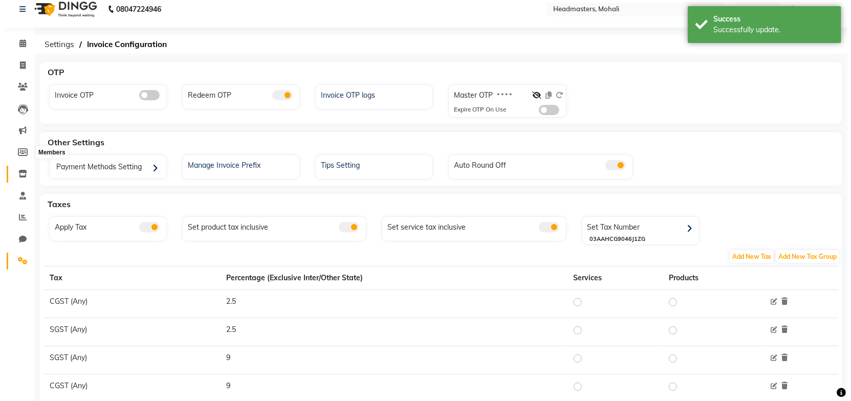
scroll to position [0, 0]
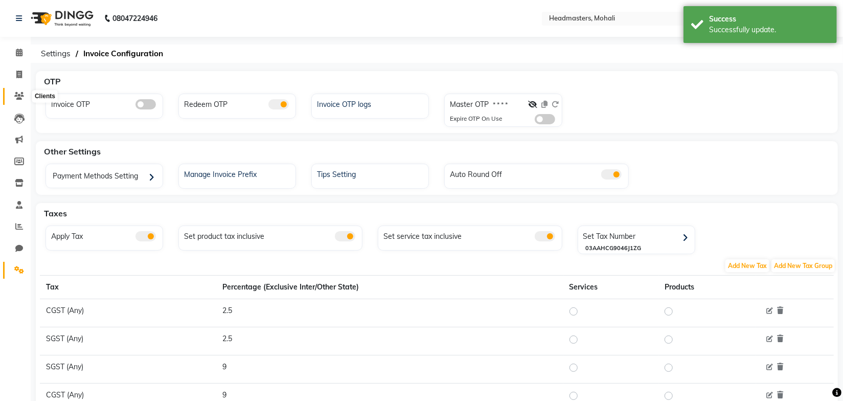
click at [19, 96] on icon at bounding box center [19, 96] width 10 height 8
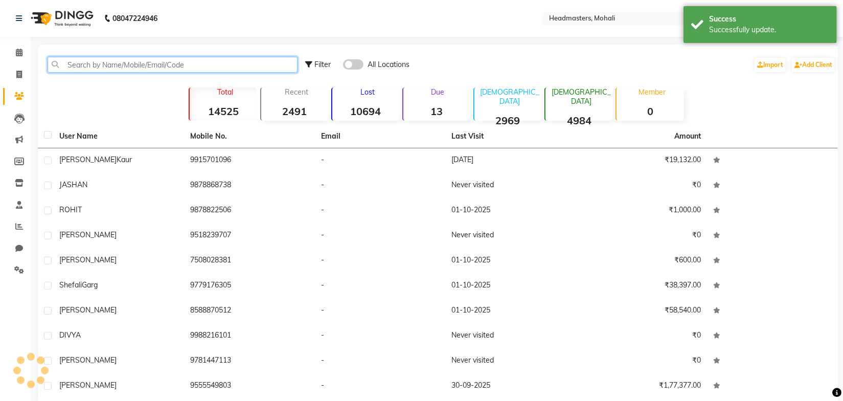
click at [93, 63] on input "text" at bounding box center [173, 65] width 250 height 16
paste input "Riya Bansel"
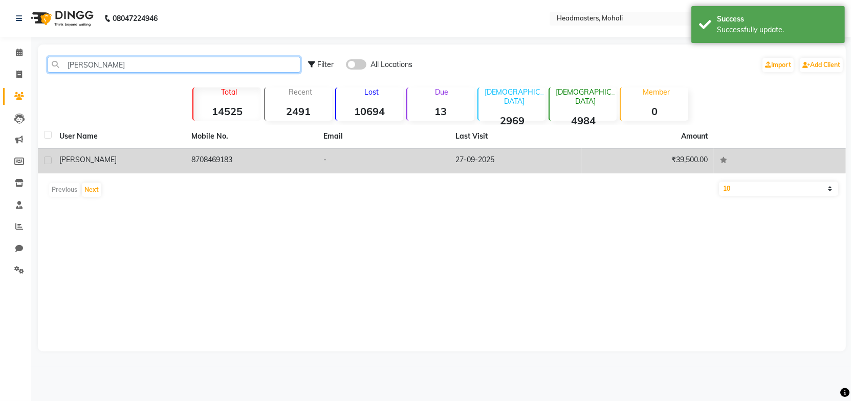
type input "Riya Bansel"
click at [217, 164] on td "8708469183" at bounding box center [251, 160] width 132 height 25
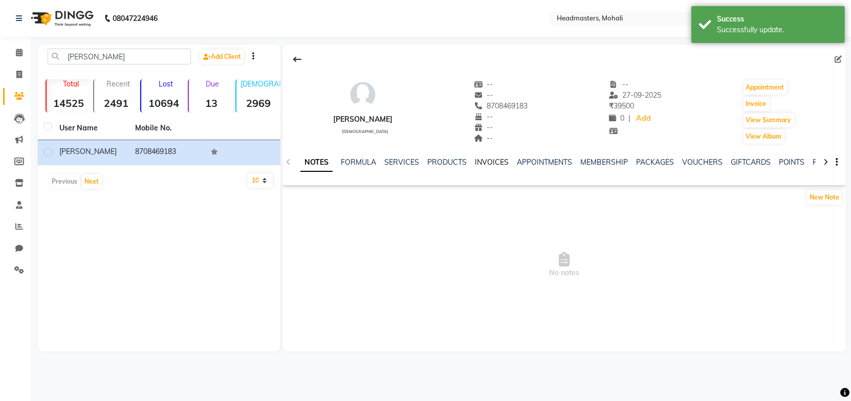
click at [492, 165] on link "INVOICES" at bounding box center [492, 162] width 34 height 9
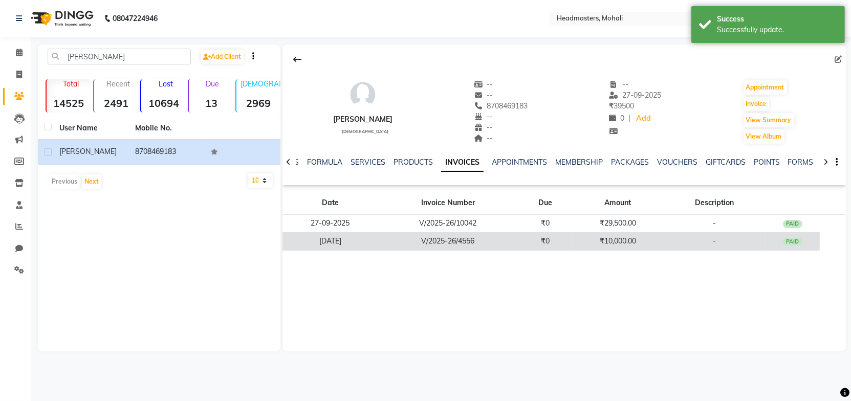
click at [478, 241] on td "V/2025-26/4556" at bounding box center [447, 241] width 139 height 18
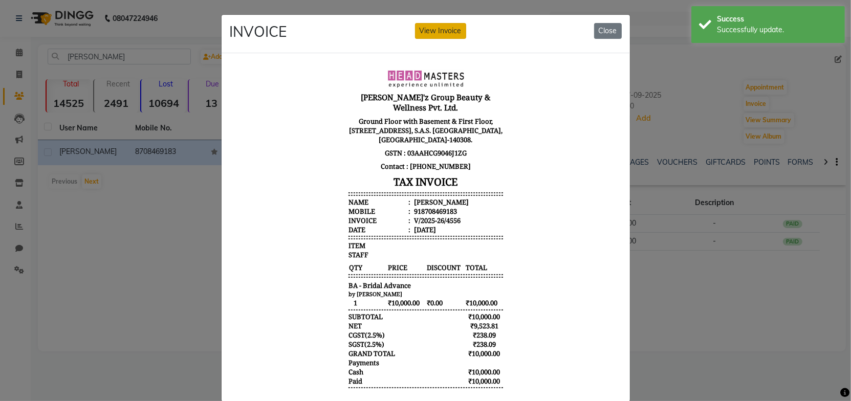
click at [436, 32] on button "View Invoice" at bounding box center [440, 31] width 51 height 16
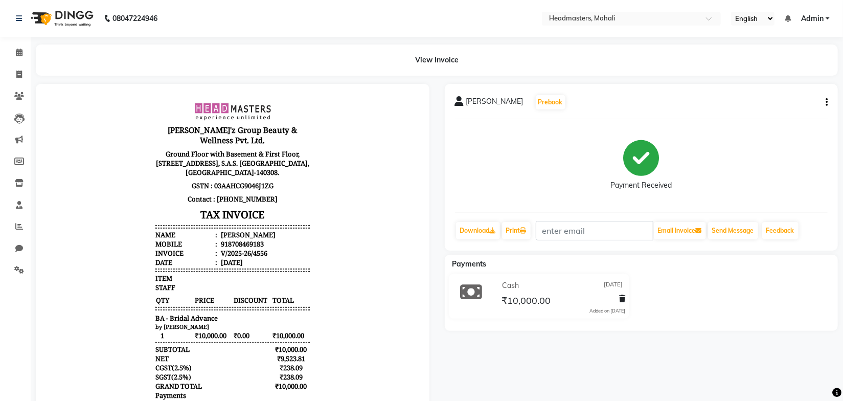
click at [332, 214] on body "Gill'z Group Beauty & Wellness Pvt. Ltd. Ground Floor with Basement & First Flo…" at bounding box center [232, 272] width 365 height 348
click at [827, 103] on icon "button" at bounding box center [827, 102] width 2 height 1
click at [755, 115] on div "Edit Invoice" at bounding box center [776, 115] width 70 height 13
select select "service"
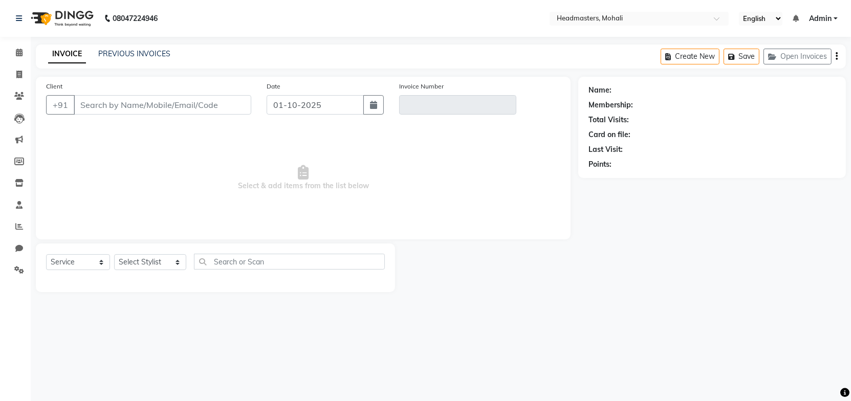
type input "8708469183"
type input "V/2025-26/4556"
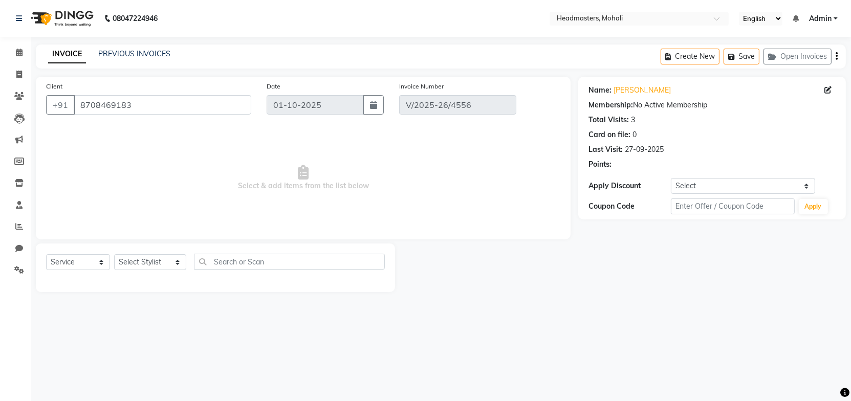
type input "20-06-2025"
select select "select"
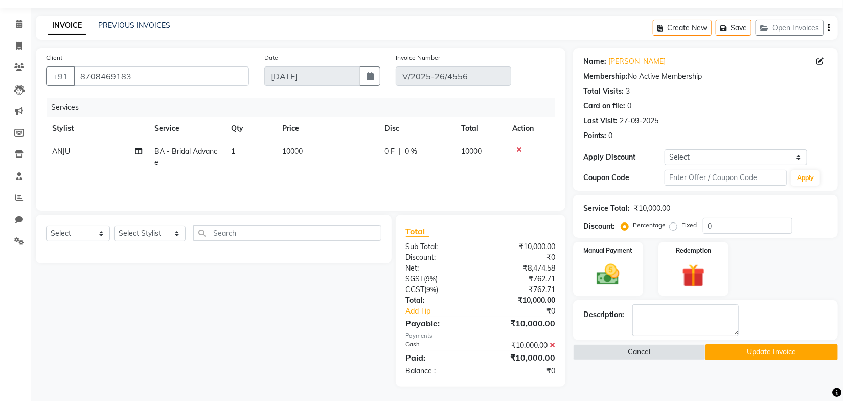
scroll to position [30, 0]
click at [742, 354] on button "Update Invoice" at bounding box center [772, 351] width 132 height 16
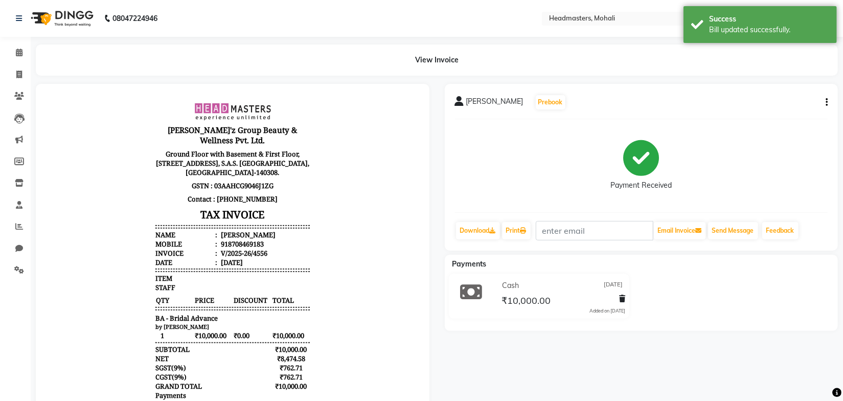
click at [326, 144] on body "Gill'z Group Beauty & Wellness Pvt. Ltd. Ground Floor with Basement & First Flo…" at bounding box center [232, 272] width 365 height 348
click at [318, 46] on div "View Invoice" at bounding box center [437, 60] width 803 height 31
click at [20, 94] on icon at bounding box center [19, 96] width 10 height 8
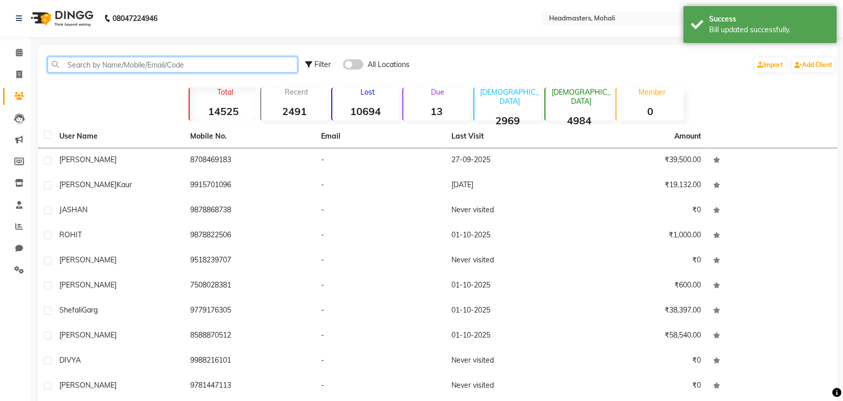
click at [97, 70] on input "text" at bounding box center [173, 65] width 250 height 16
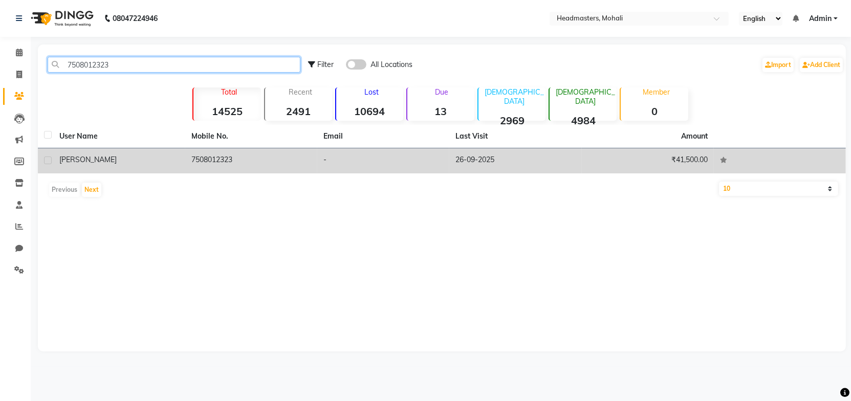
type input "7508012323"
click at [187, 158] on td "7508012323" at bounding box center [251, 160] width 132 height 25
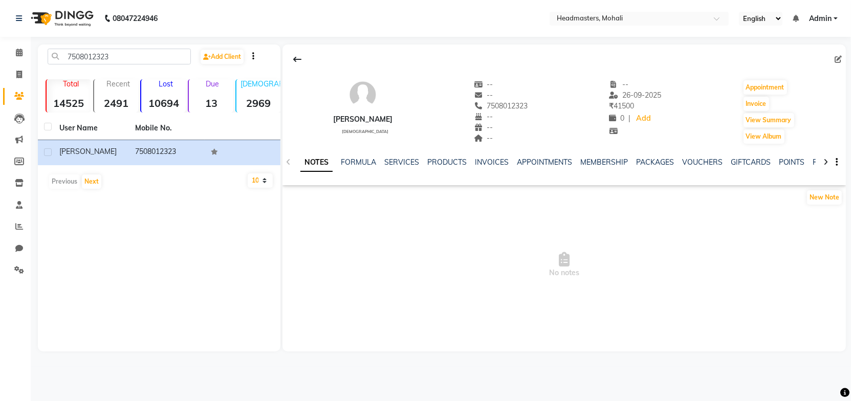
click at [485, 167] on div "INVOICES" at bounding box center [492, 162] width 34 height 11
click at [488, 165] on link "INVOICES" at bounding box center [492, 162] width 34 height 9
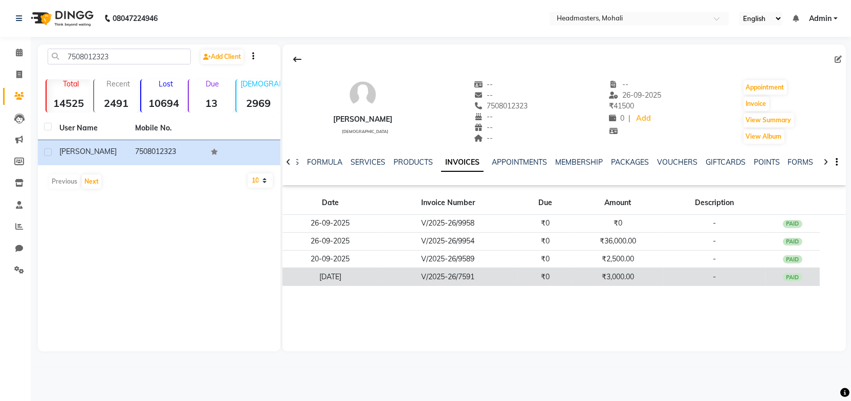
click at [429, 279] on td "V/2025-26/7591" at bounding box center [447, 277] width 139 height 18
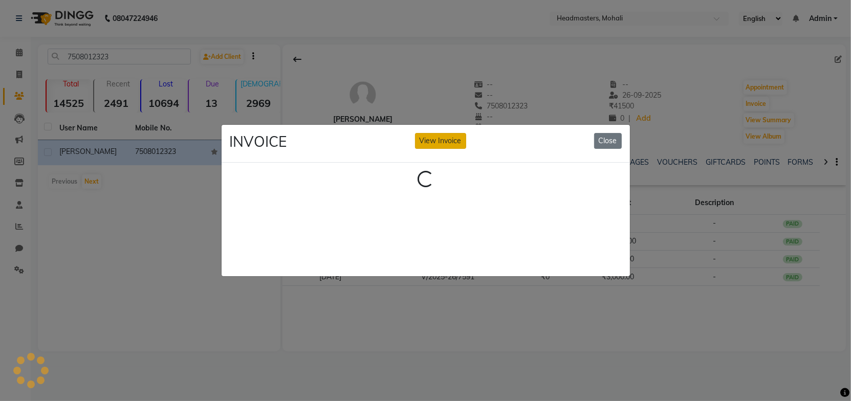
click at [447, 139] on button "View Invoice" at bounding box center [440, 141] width 51 height 16
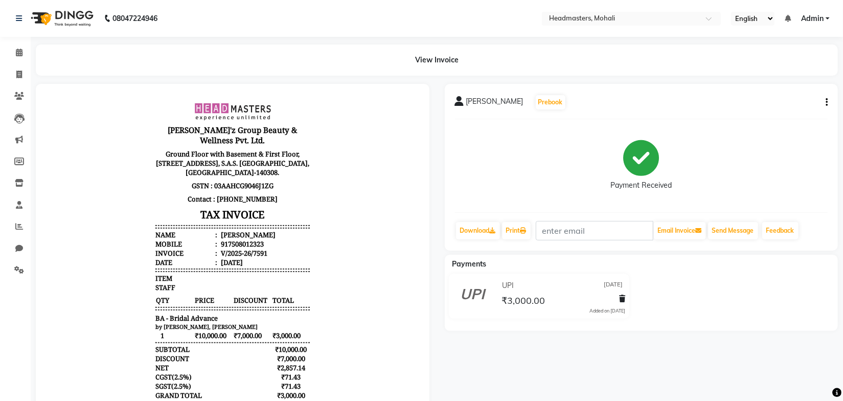
click at [337, 235] on body "Gill'z Group Beauty & Wellness Pvt. Ltd. Ground Floor with Basement & First Flo…" at bounding box center [232, 277] width 365 height 358
click at [348, 228] on body "Gill'z Group Beauty & Wellness Pvt. Ltd. Ground Floor with Basement & First Flo…" at bounding box center [232, 277] width 365 height 358
click at [825, 103] on button "button" at bounding box center [825, 102] width 6 height 11
click at [774, 114] on div "Edit Invoice" at bounding box center [776, 115] width 70 height 13
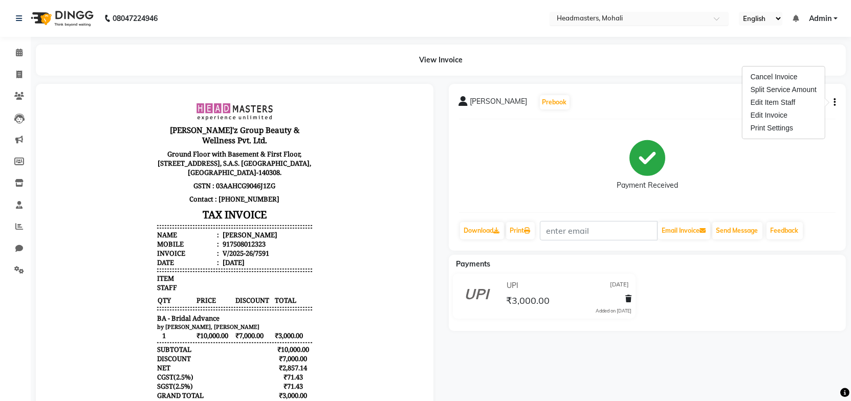
select select "service"
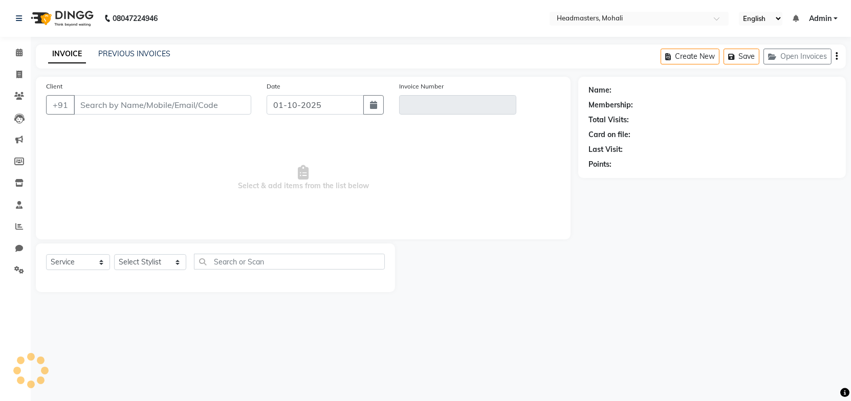
type input "7508012323"
type input "V/2025-26/7591"
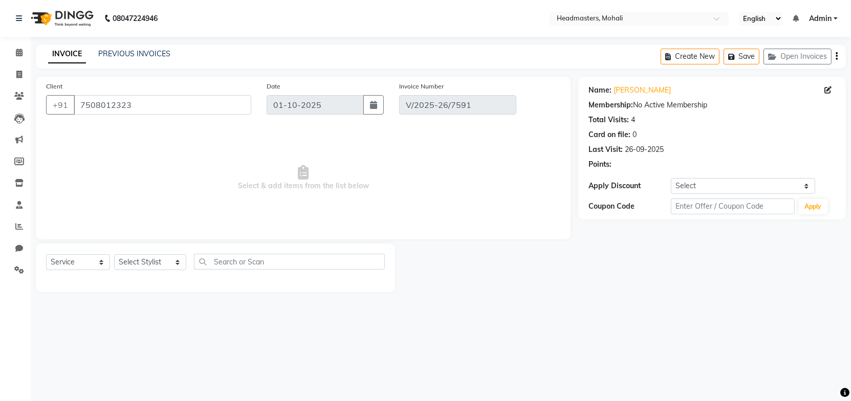
type input "15-08-2025"
select select "select"
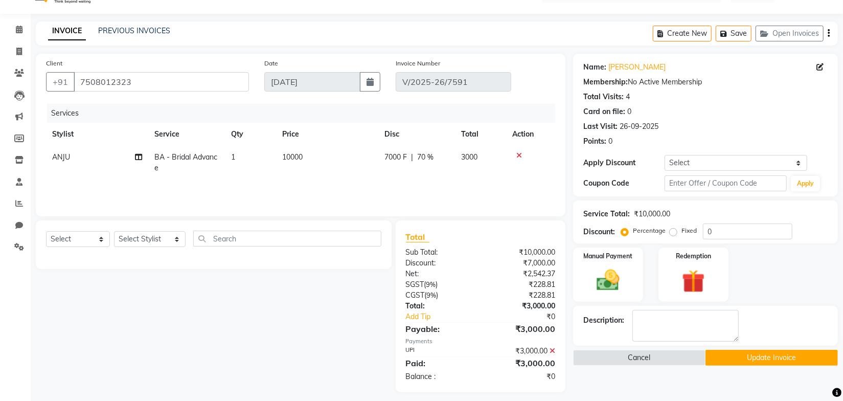
scroll to position [30, 0]
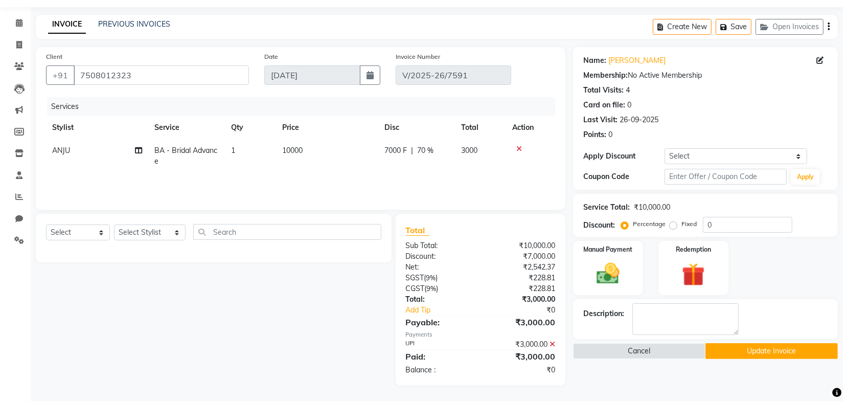
click at [748, 350] on button "Update Invoice" at bounding box center [772, 351] width 132 height 16
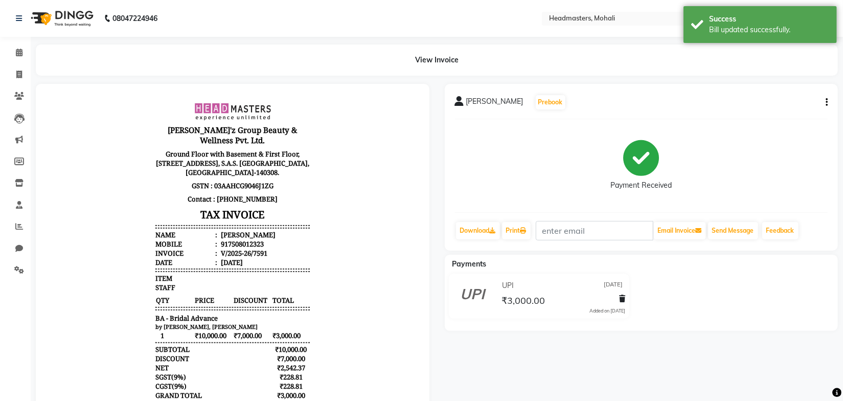
drag, startPoint x: 343, startPoint y: 151, endPoint x: 293, endPoint y: 187, distance: 61.9
click at [343, 151] on body "Gill'z Group Beauty & Wellness Pvt. Ltd. Ground Floor with Basement & First Flo…" at bounding box center [232, 277] width 365 height 358
click at [10, 96] on span at bounding box center [19, 97] width 18 height 12
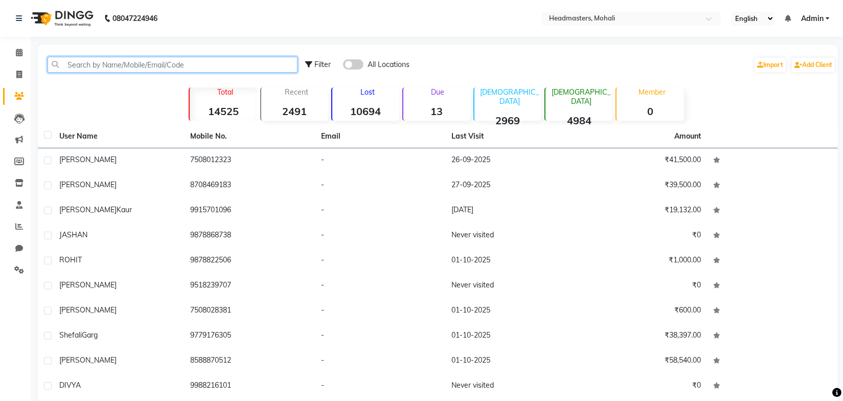
click at [118, 64] on input "text" at bounding box center [173, 65] width 250 height 16
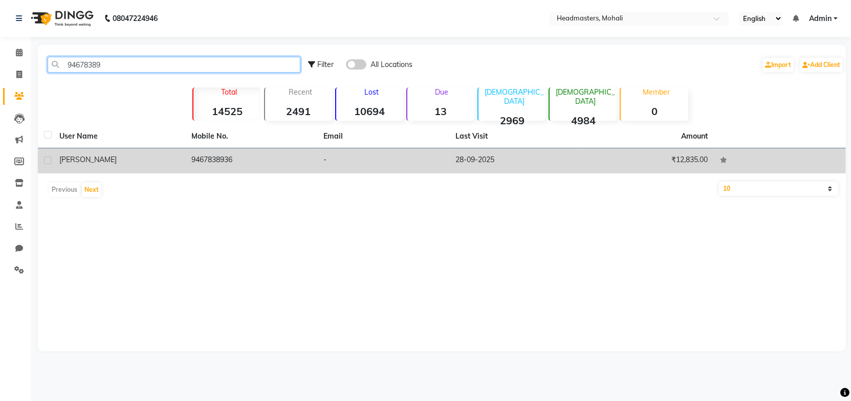
type input "94678389"
click at [228, 166] on td "9467838936" at bounding box center [251, 160] width 132 height 25
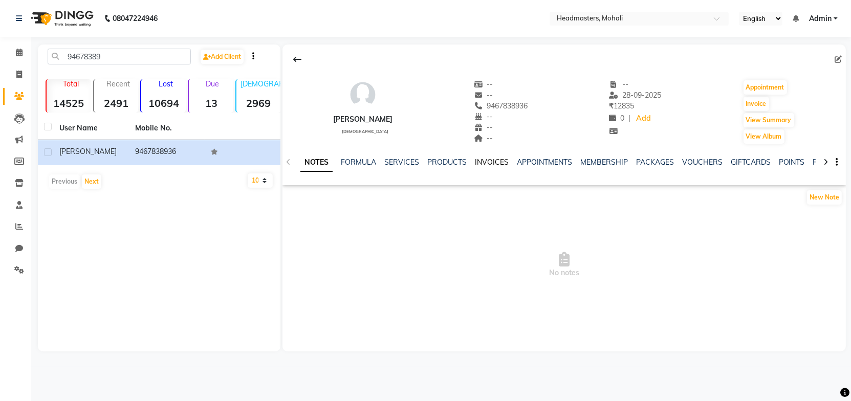
click at [493, 164] on link "INVOICES" at bounding box center [492, 162] width 34 height 9
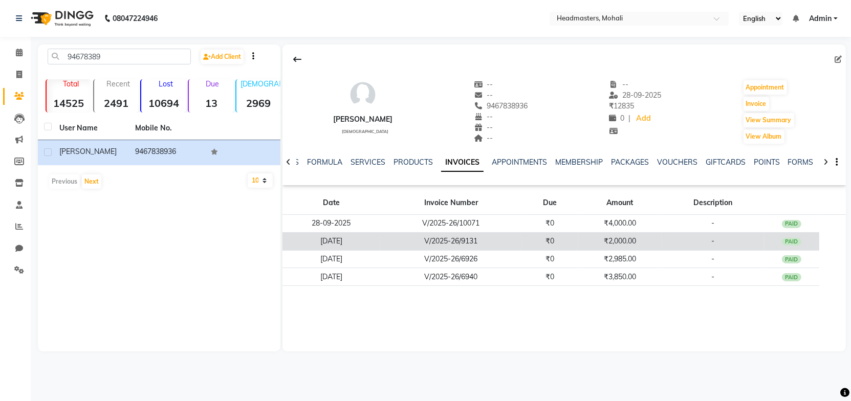
click at [478, 240] on td "V/2025-26/9131" at bounding box center [451, 241] width 142 height 18
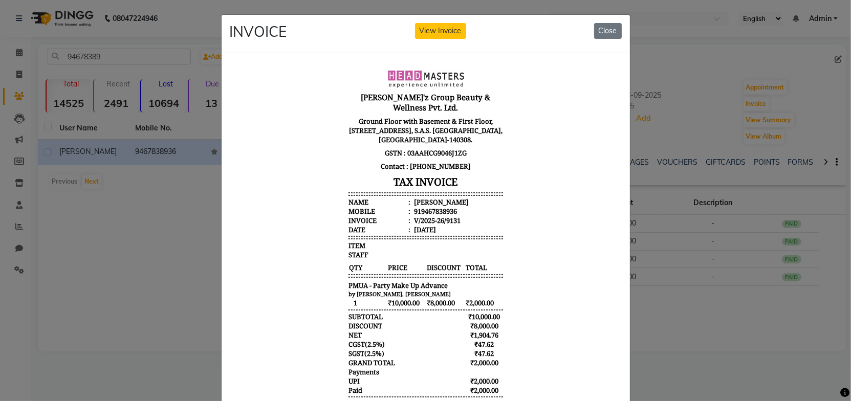
click at [493, 262] on span "TOTAL" at bounding box center [483, 267] width 38 height 10
drag, startPoint x: 446, startPoint y: 29, endPoint x: 322, endPoint y: 21, distance: 124.5
click at [446, 29] on button "View Invoice" at bounding box center [440, 31] width 51 height 16
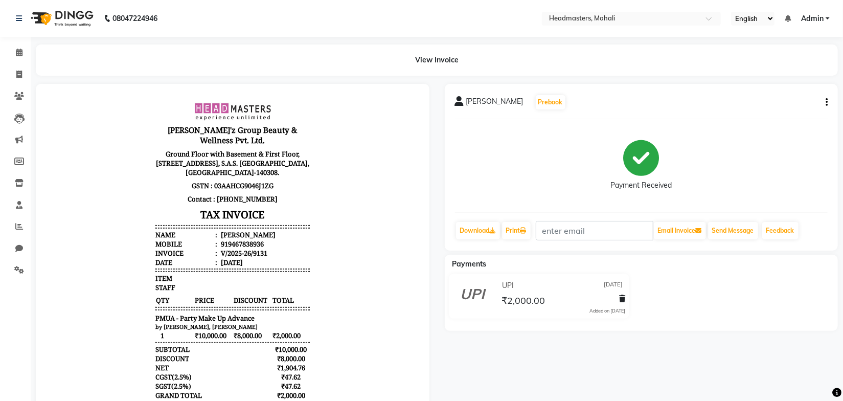
click at [825, 103] on button "button" at bounding box center [825, 102] width 6 height 11
click at [764, 117] on div "Edit Invoice" at bounding box center [776, 115] width 70 height 13
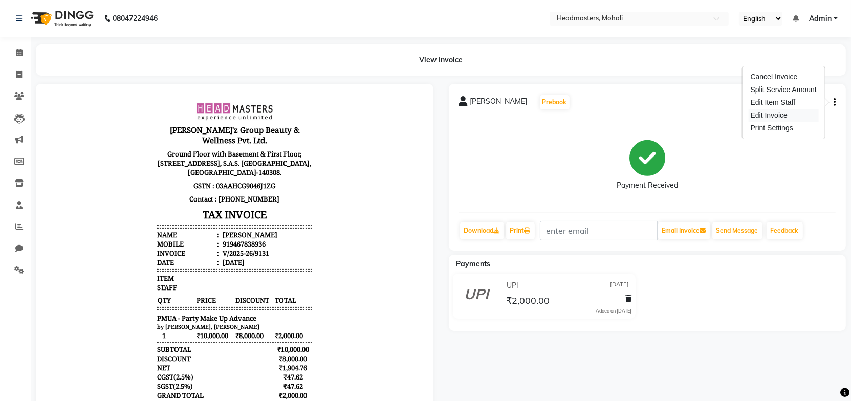
select select "service"
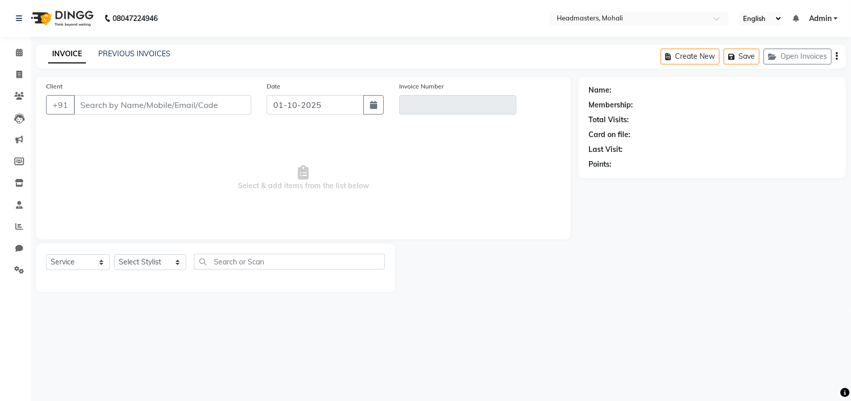
type input "9467838936"
type input "V/2025-26/9131"
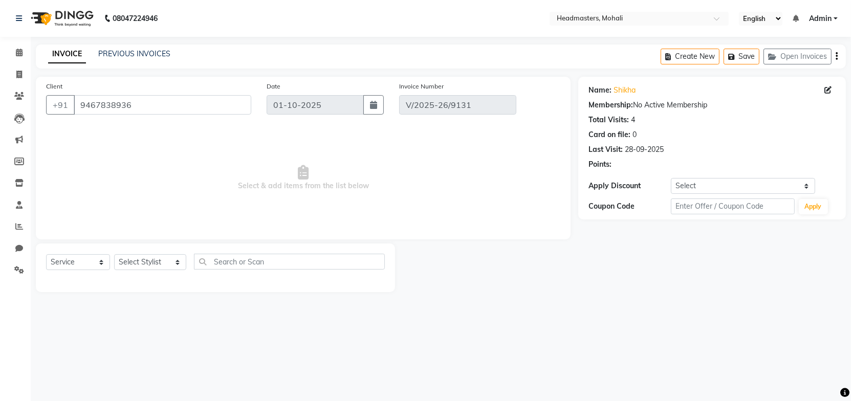
type input "12-09-2025"
select select "select"
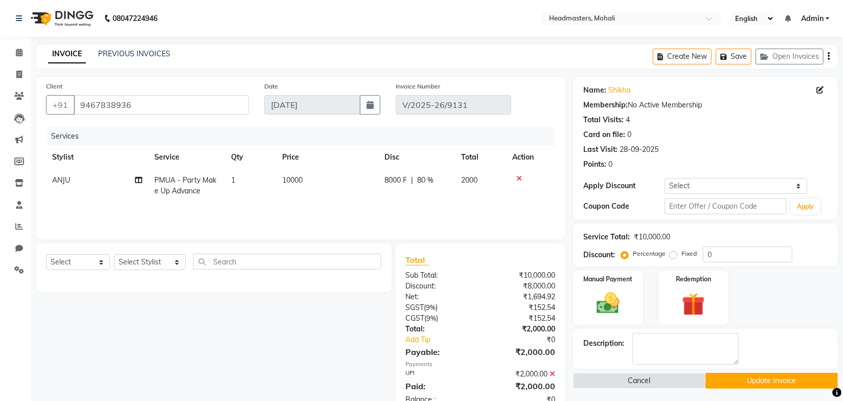
click at [467, 313] on div "CGST ( 9% )" at bounding box center [439, 318] width 82 height 11
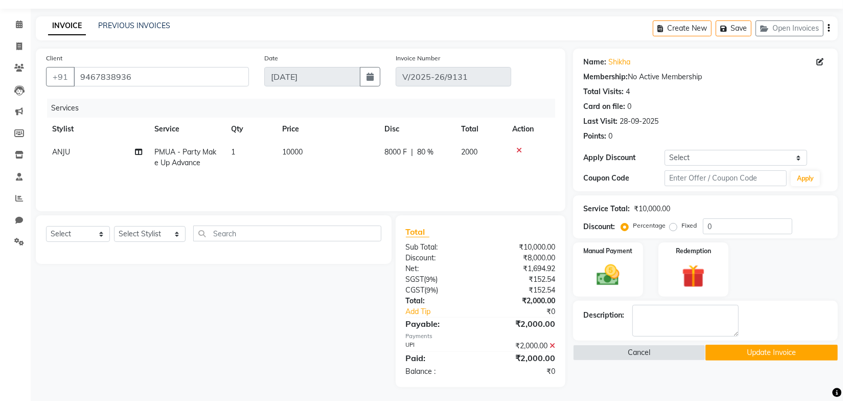
scroll to position [30, 0]
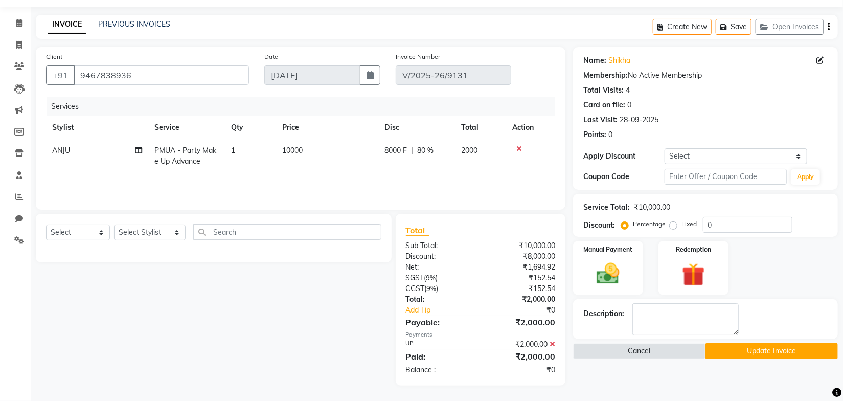
click at [743, 358] on button "Update Invoice" at bounding box center [772, 351] width 132 height 16
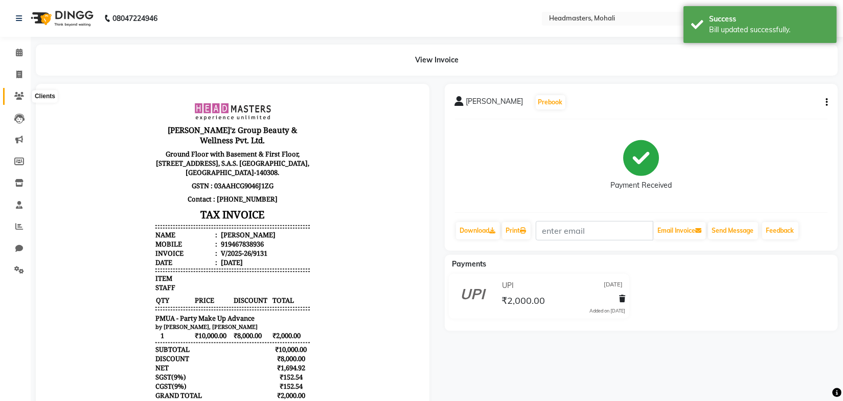
click at [24, 94] on span at bounding box center [19, 97] width 18 height 12
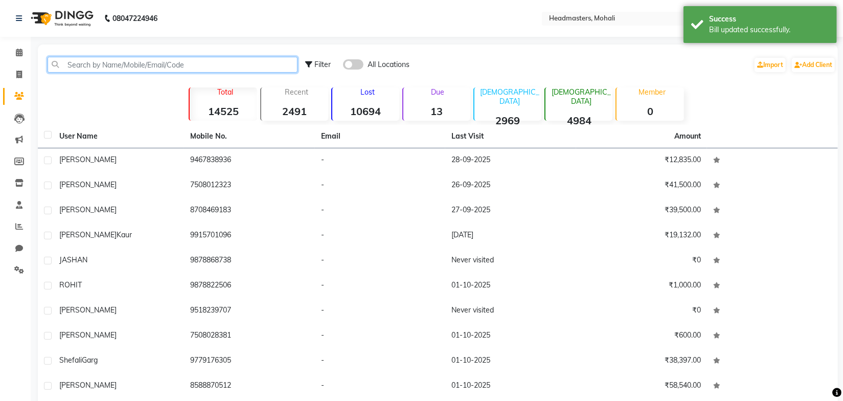
click at [121, 66] on input "text" at bounding box center [173, 65] width 250 height 16
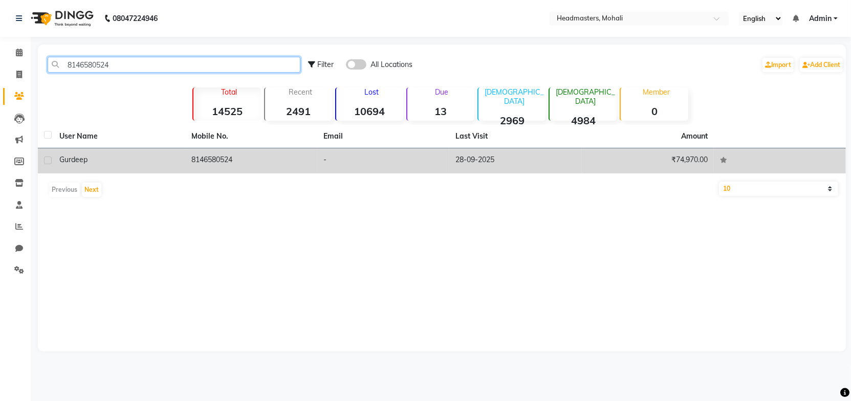
type input "8146580524"
click at [222, 157] on td "8146580524" at bounding box center [251, 160] width 132 height 25
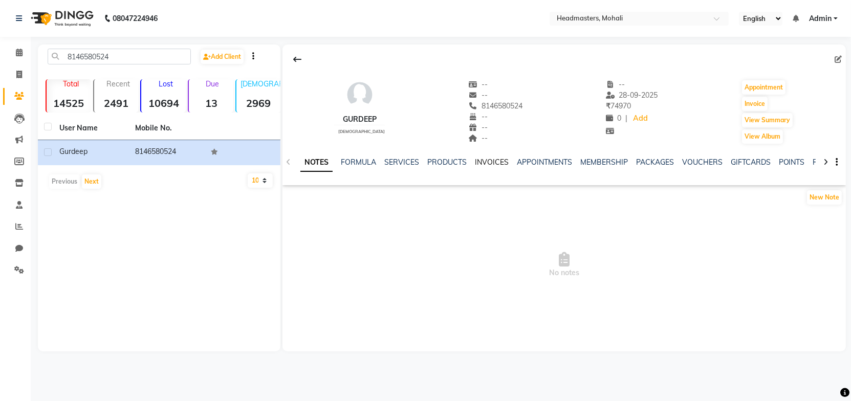
click at [501, 162] on link "INVOICES" at bounding box center [492, 162] width 34 height 9
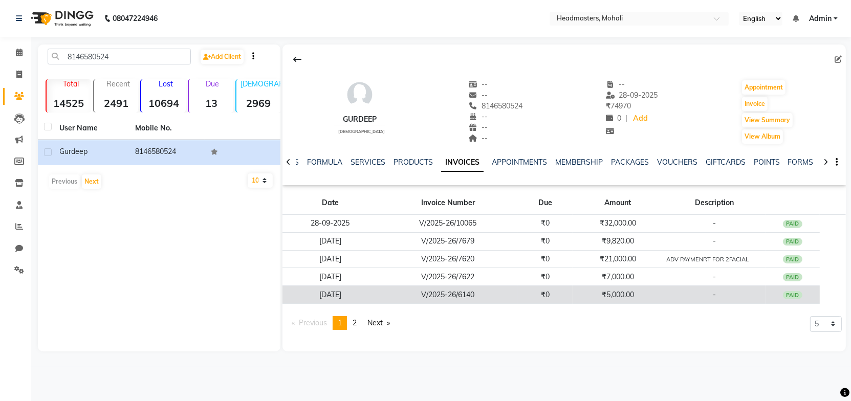
click at [573, 290] on td "₹5,000.00" at bounding box center [617, 295] width 91 height 18
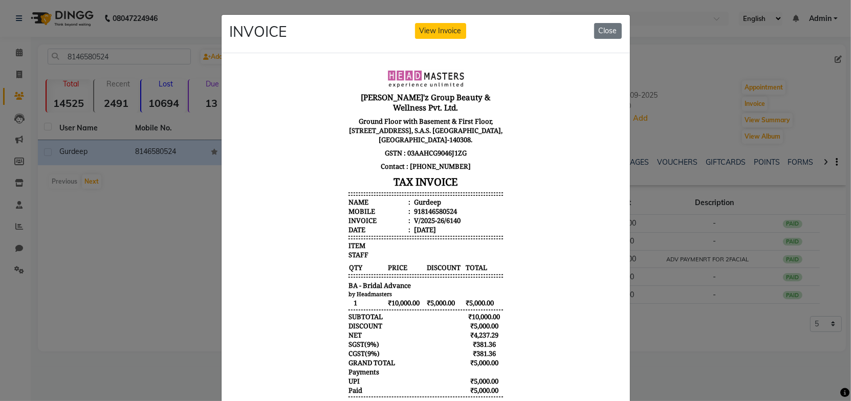
click at [501, 240] on body "Gill'z Group Beauty & Wellness Pvt. Ltd. Ground Floor with Basement & First Flo…" at bounding box center [425, 244] width 384 height 358
click at [605, 33] on button "Close" at bounding box center [608, 31] width 28 height 16
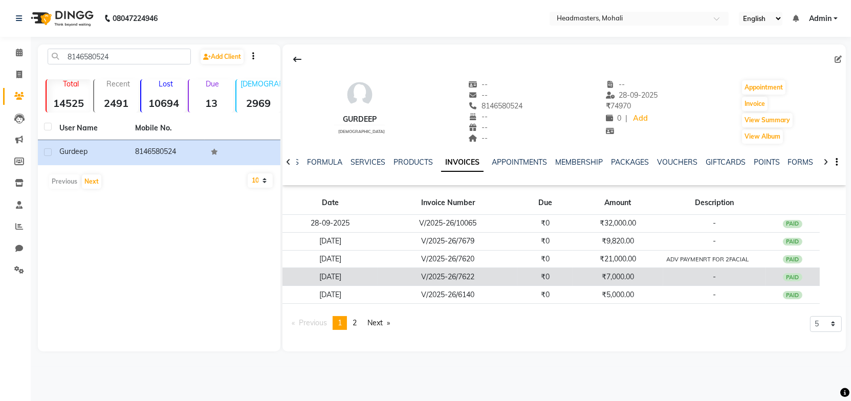
click at [510, 280] on td "V/2025-26/7622" at bounding box center [447, 277] width 139 height 18
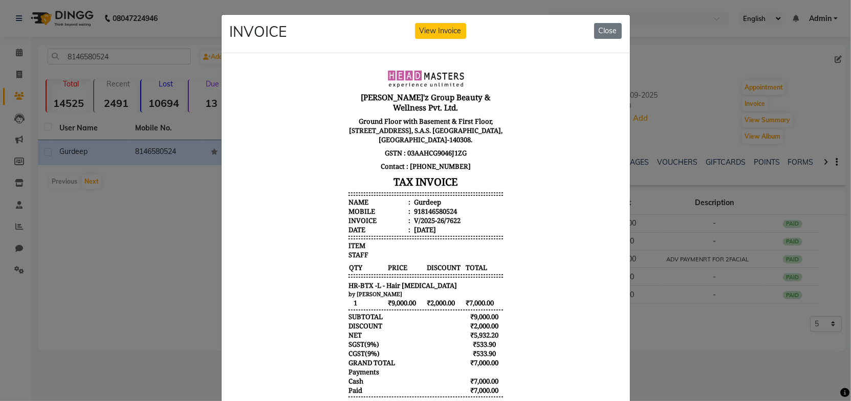
click at [523, 210] on body "Gill'z Group Beauty & Wellness Pvt. Ltd. Ground Floor with Basement & First Flo…" at bounding box center [425, 244] width 384 height 358
click at [606, 33] on button "Close" at bounding box center [608, 31] width 28 height 16
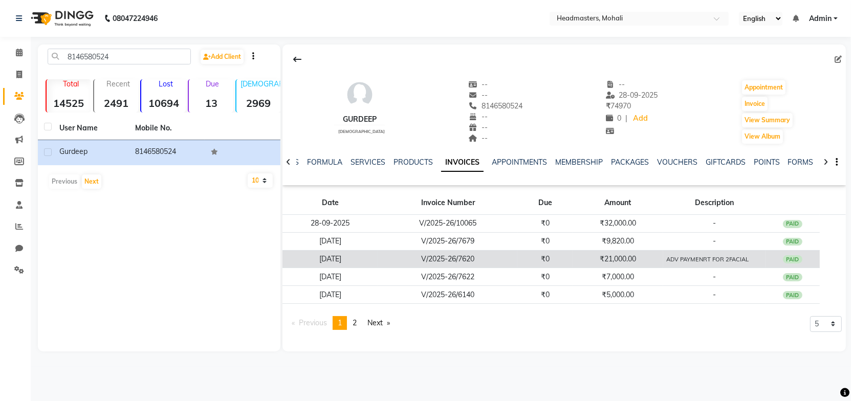
click at [577, 264] on td "₹21,000.00" at bounding box center [617, 259] width 91 height 18
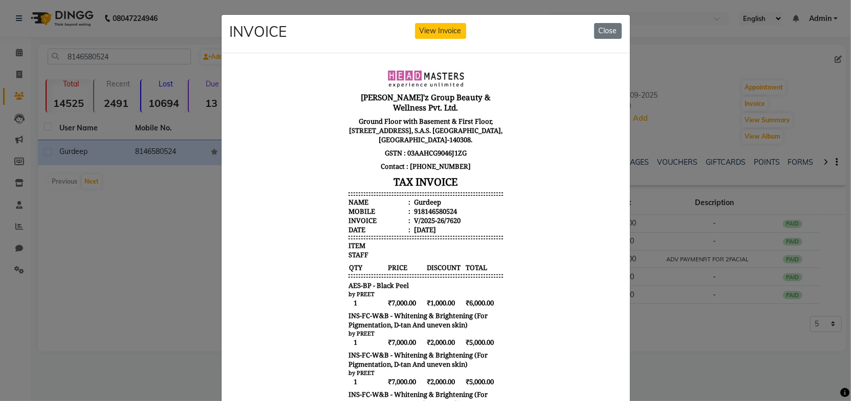
click at [547, 237] on body "Gill'z Group Beauty & Wellness Pvt. Ltd. Ground Floor with Basement & First Flo…" at bounding box center [425, 303] width 384 height 476
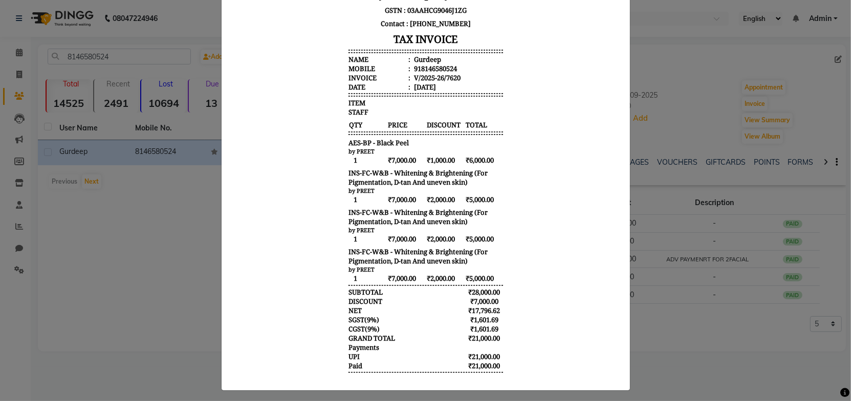
scroll to position [145, 0]
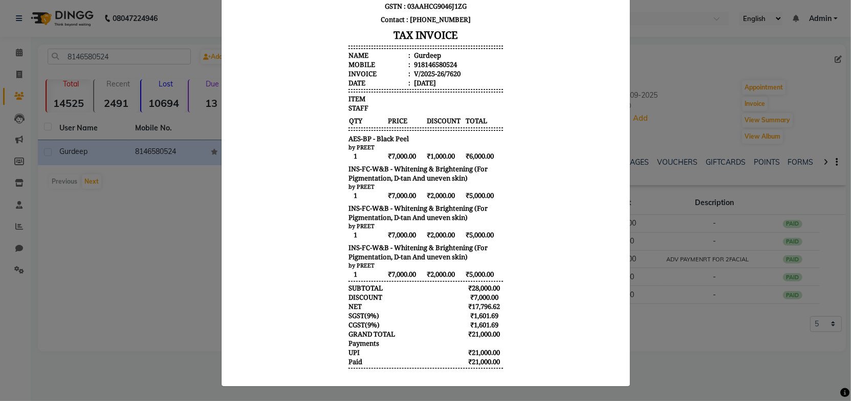
click at [542, 236] on body "Gill'z Group Beauty & Wellness Pvt. Ltd. Ground Floor with Basement & First Flo…" at bounding box center [425, 157] width 384 height 476
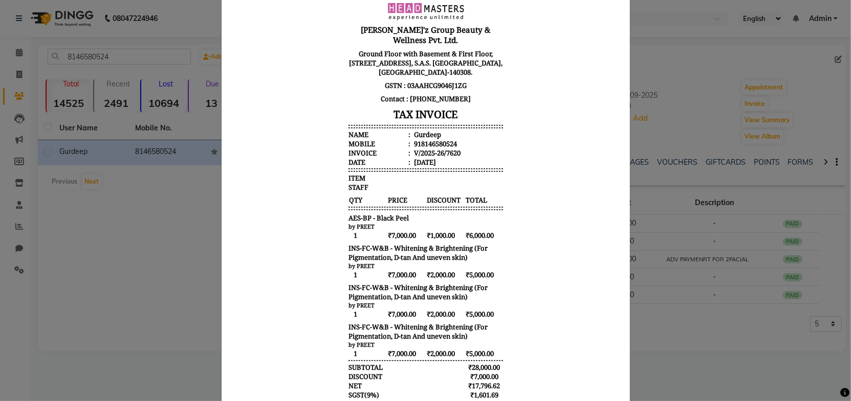
scroll to position [0, 0]
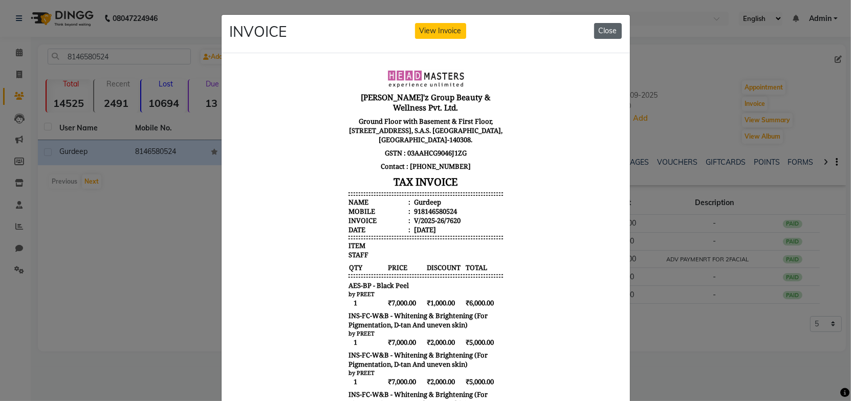
click at [601, 27] on button "Close" at bounding box center [608, 31] width 28 height 16
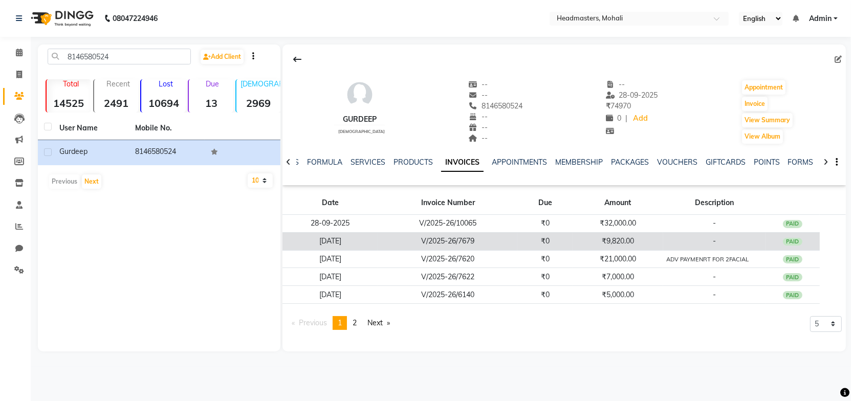
click at [550, 243] on td "₹0" at bounding box center [544, 241] width 55 height 18
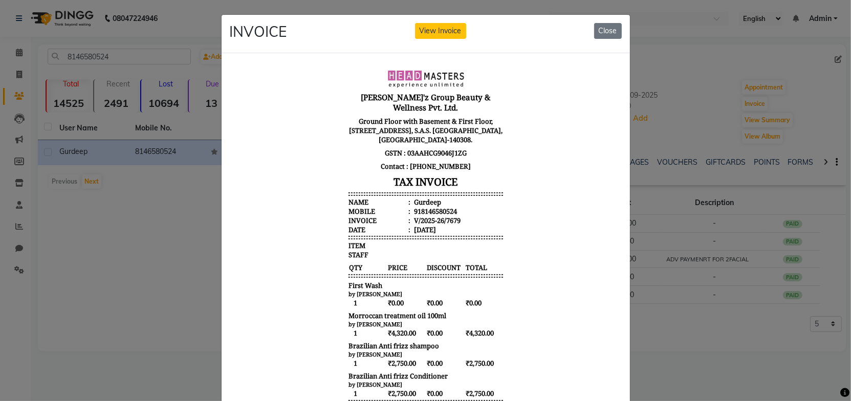
click at [509, 216] on body "Gill'z Group Beauty & Wellness Pvt. Ltd. Ground Floor with Basement & First Flo…" at bounding box center [425, 284] width 384 height 439
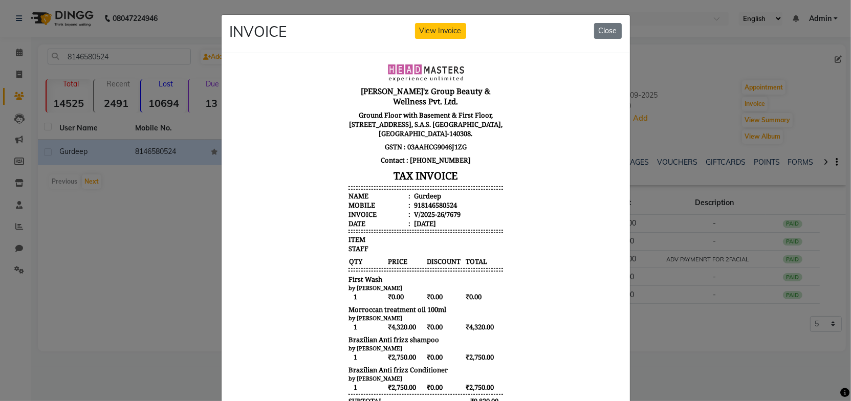
scroll to position [8, 0]
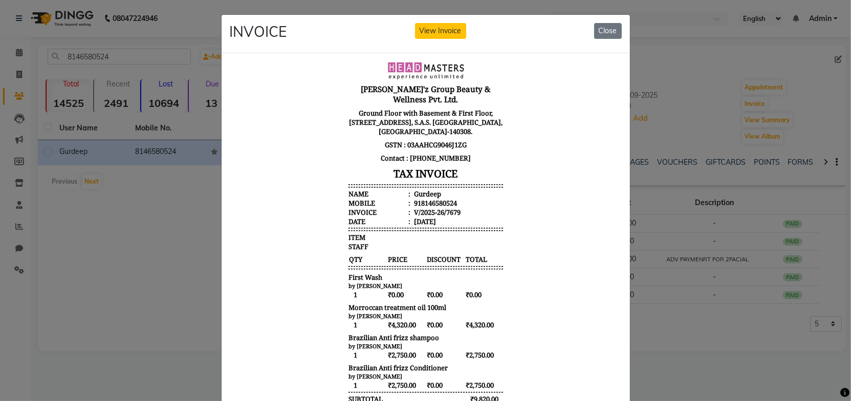
click at [509, 216] on body "Gill'z Group Beauty & Wellness Pvt. Ltd. Ground Floor with Basement & First Flo…" at bounding box center [425, 276] width 384 height 439
drag, startPoint x: 598, startPoint y: 30, endPoint x: 352, endPoint y: 53, distance: 247.1
click at [598, 30] on button "Close" at bounding box center [608, 31] width 28 height 16
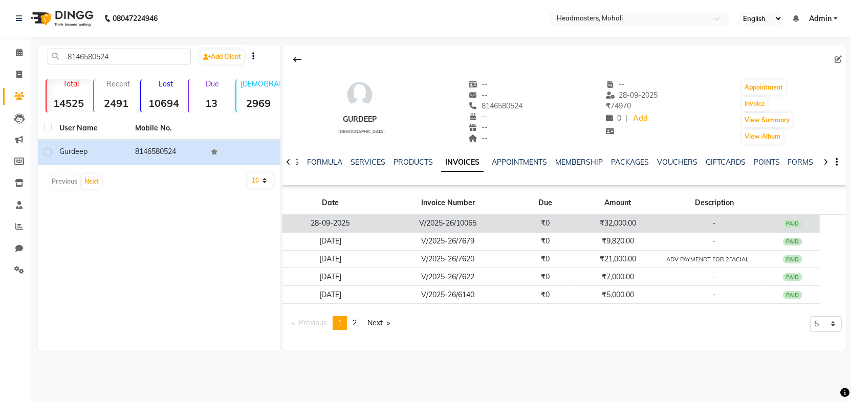
click at [449, 221] on td "V/2025-26/10065" at bounding box center [447, 224] width 139 height 18
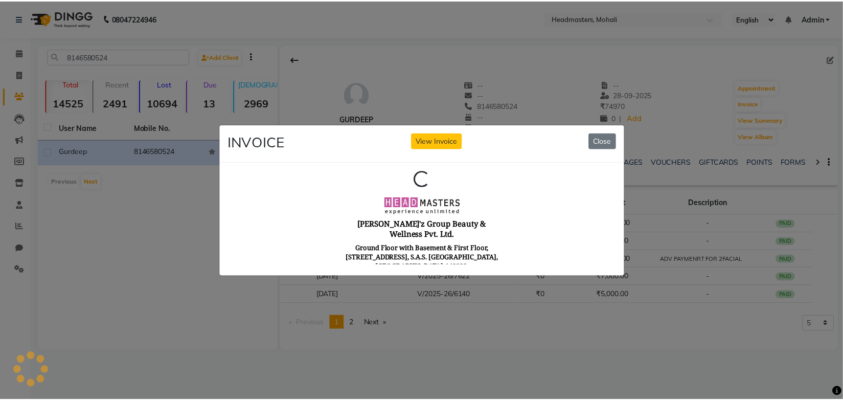
scroll to position [0, 0]
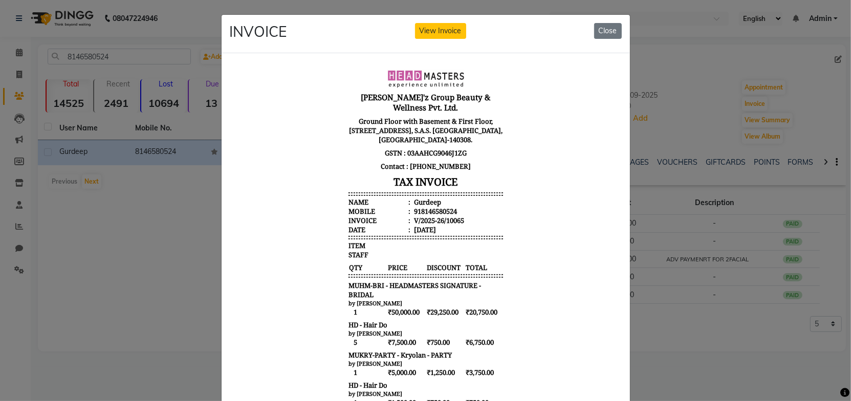
click at [521, 192] on body "Gill'z Group Beauty & Wellness Pvt. Ltd. Ground Floor with Basement & First Flo…" at bounding box center [425, 298] width 384 height 467
click at [595, 33] on button "Close" at bounding box center [608, 31] width 28 height 16
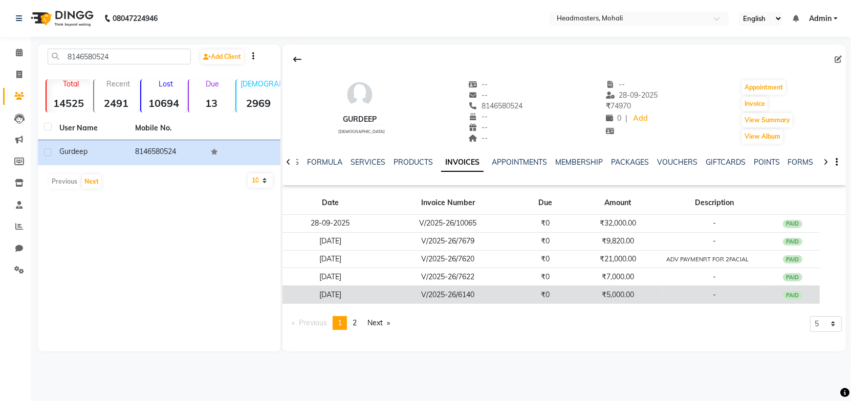
click at [587, 286] on td "₹5,000.00" at bounding box center [617, 295] width 91 height 18
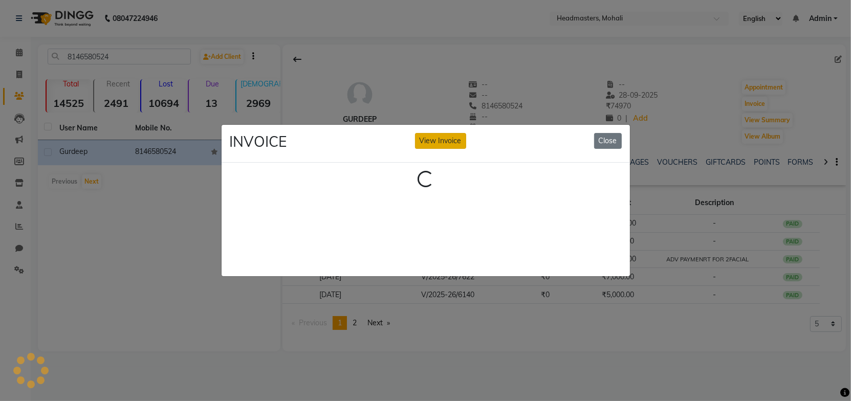
click at [442, 133] on button "View Invoice" at bounding box center [440, 141] width 51 height 16
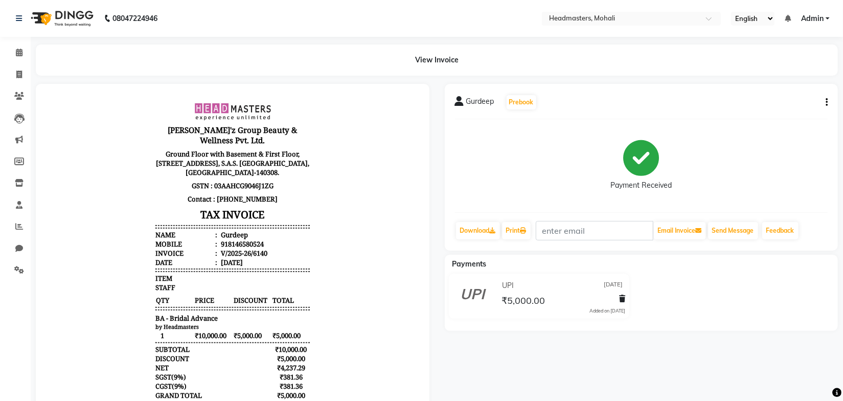
click at [293, 248] on li "Invoice : V/2025-26/6140" at bounding box center [232, 252] width 154 height 9
click at [828, 101] on button "button" at bounding box center [825, 102] width 6 height 11
click at [769, 113] on div "Edit Invoice" at bounding box center [776, 115] width 70 height 13
select select "service"
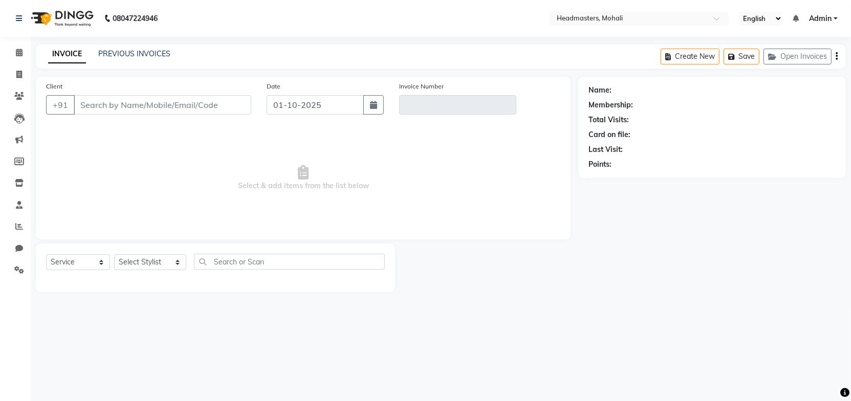
type input "8146580524"
type input "V/2025-26/6140"
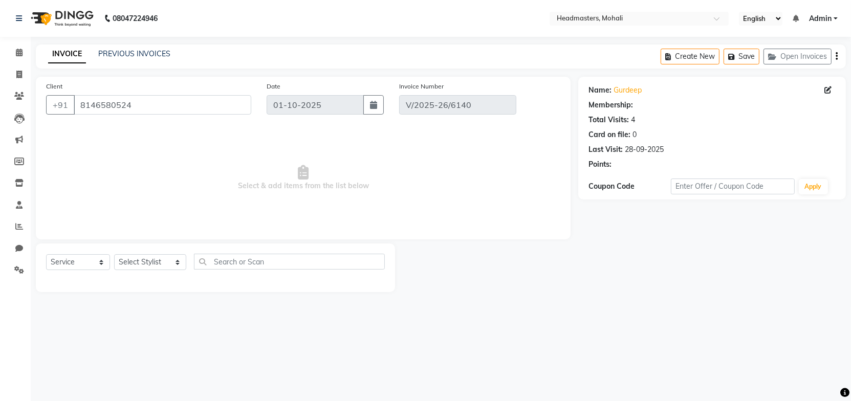
type input "19-07-2025"
select select "select"
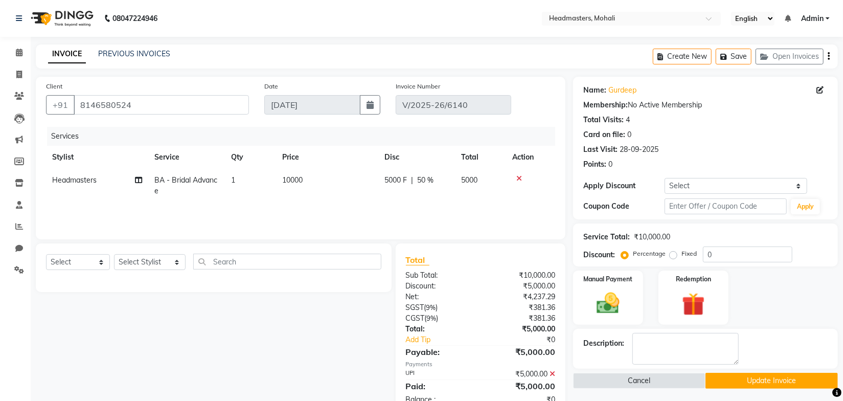
click at [60, 178] on span "Headmasters" at bounding box center [74, 179] width 45 height 9
select select "61208"
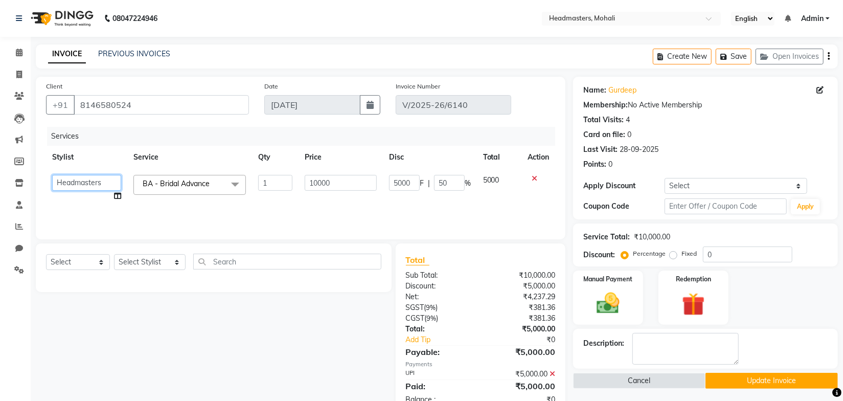
click at [94, 184] on select "AARIF Aarif Ansari Abhi Ali ANJANA ANJU Arshdeep Aryan Asad Azam BALWINDER BIML…" at bounding box center [86, 183] width 69 height 16
select select "51113"
click at [193, 206] on td "BA - Bridal Advance x SSL - Shampoo SCL - Shampoo and conditioner (with natural…" at bounding box center [189, 188] width 125 height 39
click at [729, 381] on button "Update Invoice" at bounding box center [772, 381] width 132 height 16
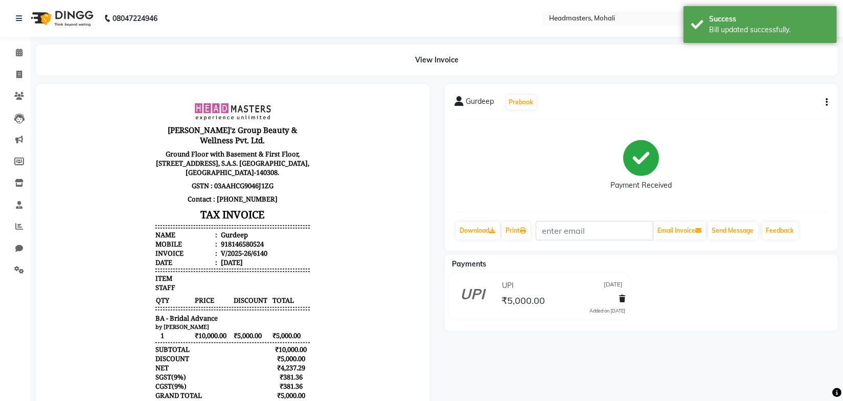
click at [359, 292] on body "Gill'z Group Beauty & Wellness Pvt. Ltd. Ground Floor with Basement & First Flo…" at bounding box center [232, 277] width 365 height 358
click at [13, 96] on span at bounding box center [19, 97] width 18 height 12
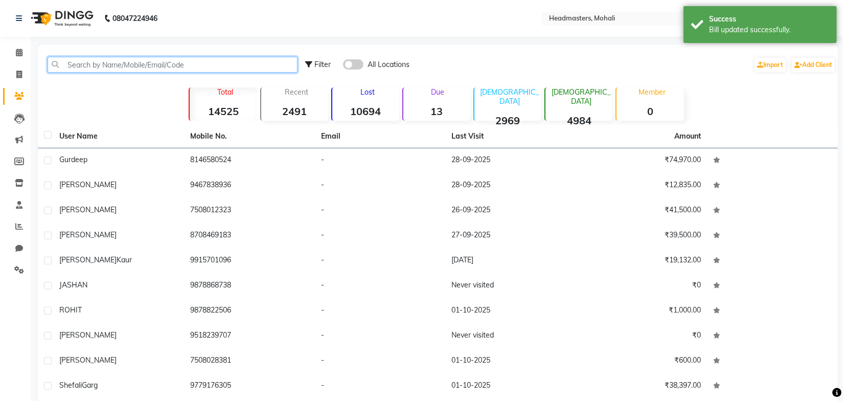
click at [117, 69] on input "text" at bounding box center [173, 65] width 250 height 16
type input "8"
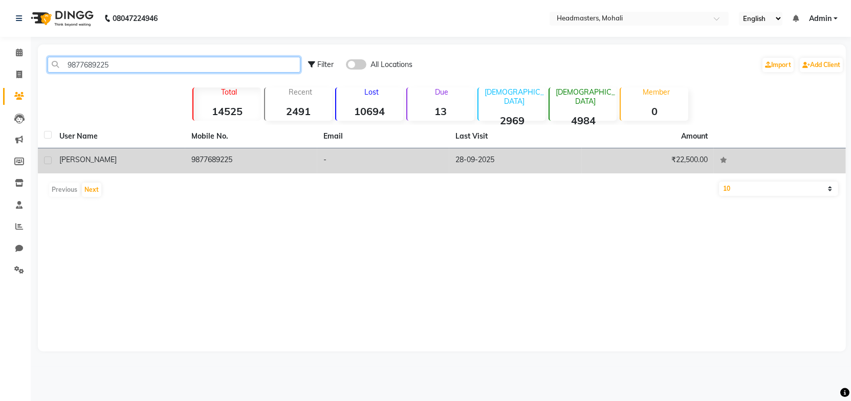
type input "9877689225"
click at [223, 166] on td "9877689225" at bounding box center [251, 160] width 132 height 25
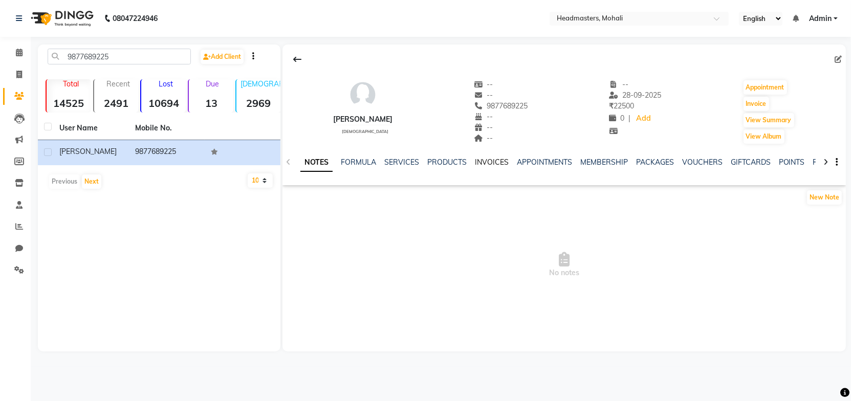
click at [478, 160] on link "INVOICES" at bounding box center [492, 162] width 34 height 9
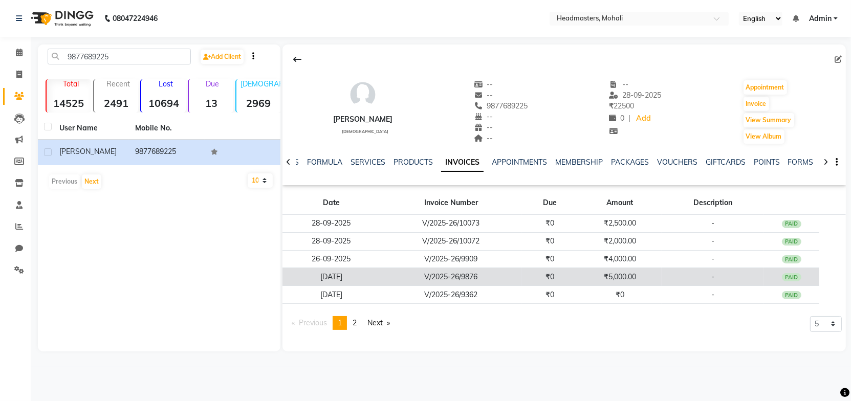
click at [522, 272] on td "₹0" at bounding box center [550, 277] width 56 height 18
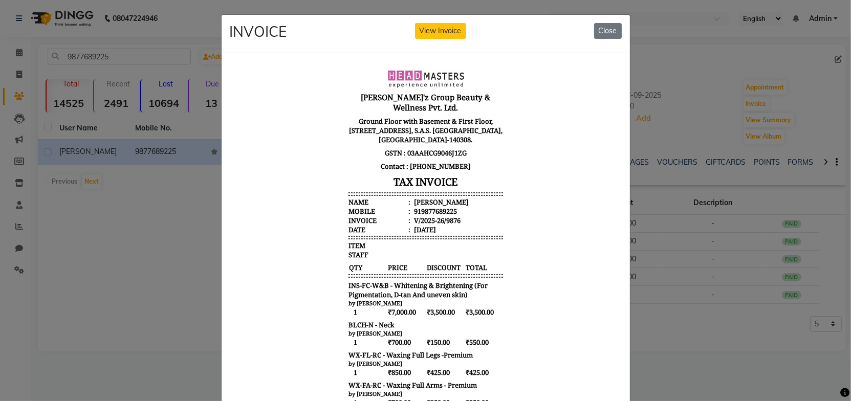
click at [501, 196] on body "Gill'z Group Beauty & Wellness Pvt. Ltd. Ground Floor with Basement & First Flo…" at bounding box center [425, 308] width 384 height 487
click at [607, 23] on div "INVOICE View Invoice Close" at bounding box center [425, 34] width 408 height 38
click at [606, 32] on button "Close" at bounding box center [608, 31] width 28 height 16
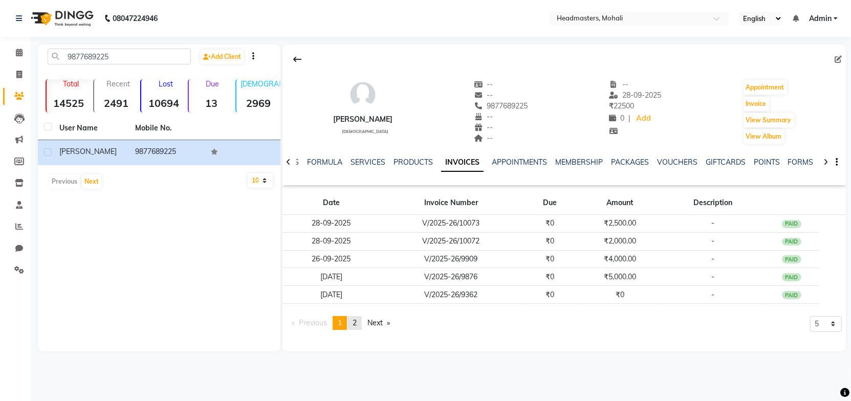
click at [357, 324] on span "2" at bounding box center [354, 322] width 4 height 9
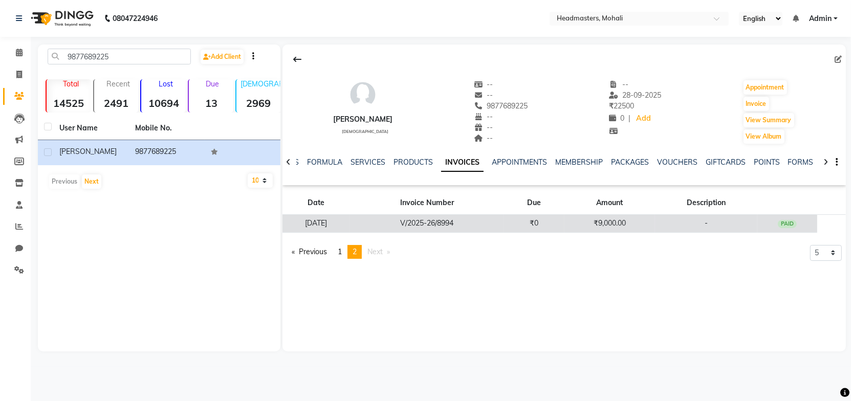
click at [465, 227] on td "V/2025-26/8994" at bounding box center [426, 224] width 153 height 18
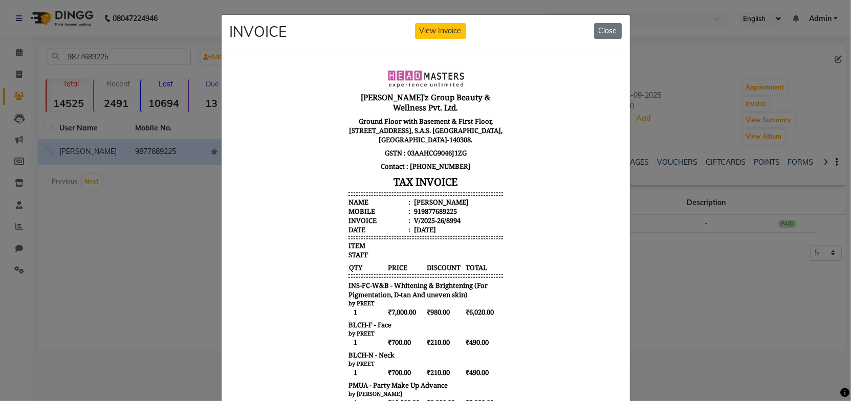
click at [531, 270] on body "Gill'z Group Beauty & Wellness Pvt. Ltd. Ground Floor with Basement & First Flo…" at bounding box center [425, 293] width 384 height 457
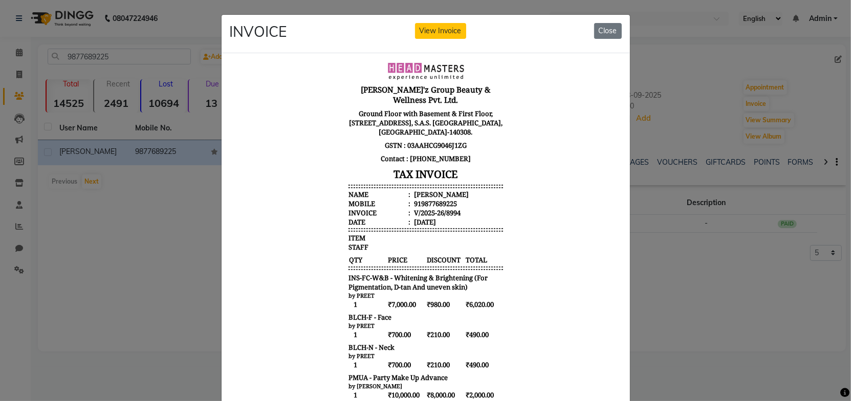
scroll to position [46, 0]
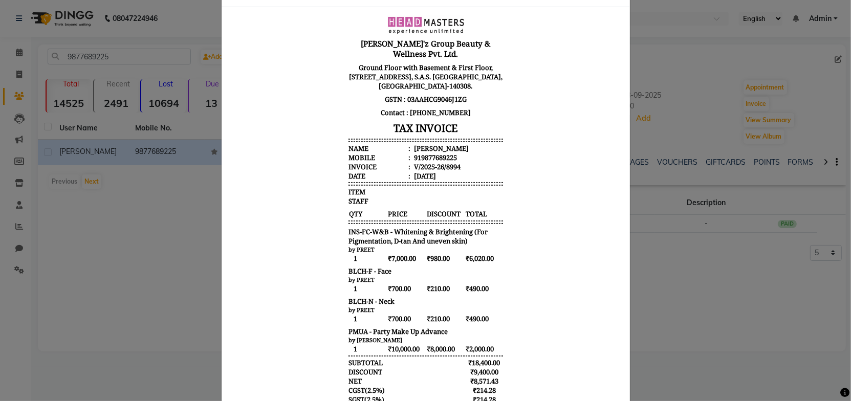
click at [538, 252] on body "Gill'z Group Beauty & Wellness Pvt. Ltd. Ground Floor with Basement & First Flo…" at bounding box center [425, 239] width 384 height 457
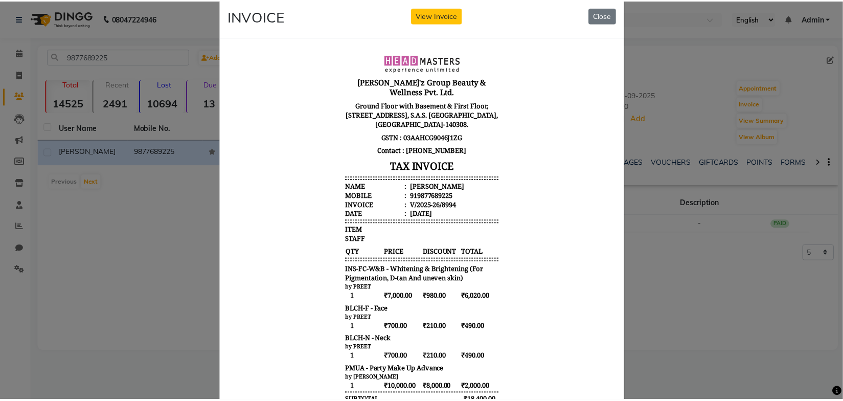
scroll to position [0, 0]
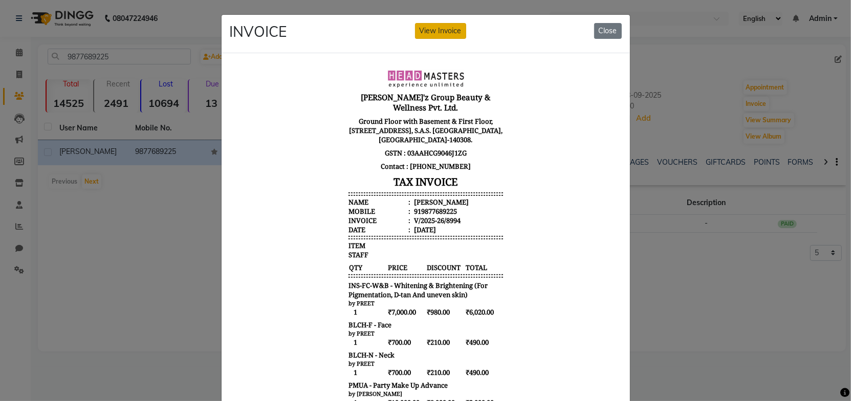
click at [445, 33] on button "View Invoice" at bounding box center [440, 31] width 51 height 16
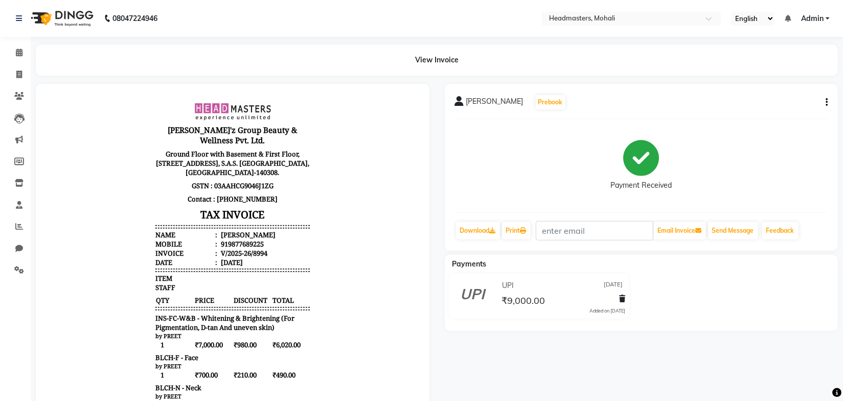
click at [827, 103] on icon "button" at bounding box center [827, 102] width 2 height 1
click at [761, 116] on div "Edit Invoice" at bounding box center [776, 115] width 70 height 13
select select "service"
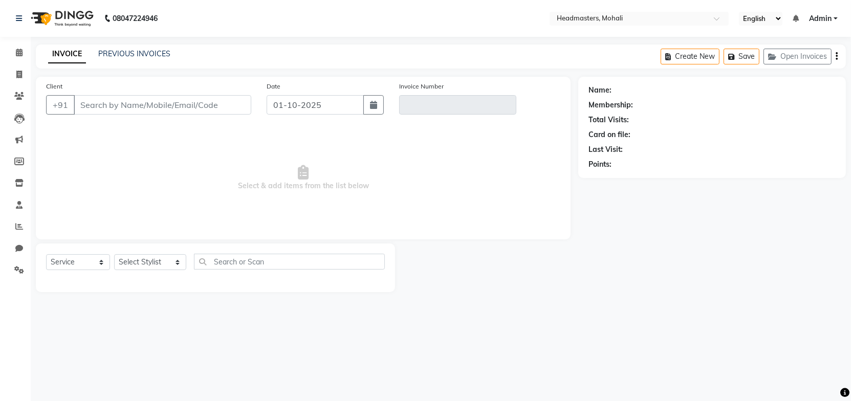
type input "9877689225"
type input "V/2025-26/8994"
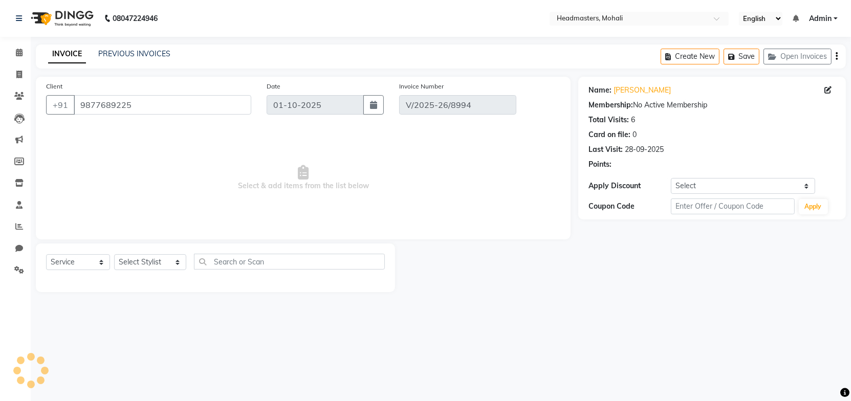
type input "09-09-2025"
select select "select"
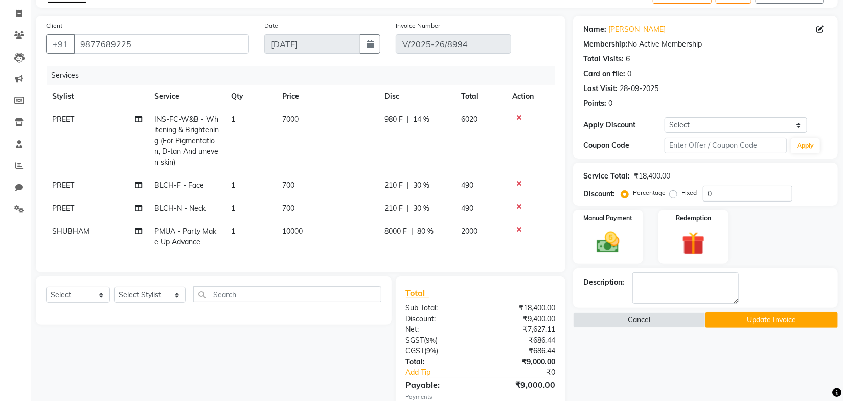
scroll to position [130, 0]
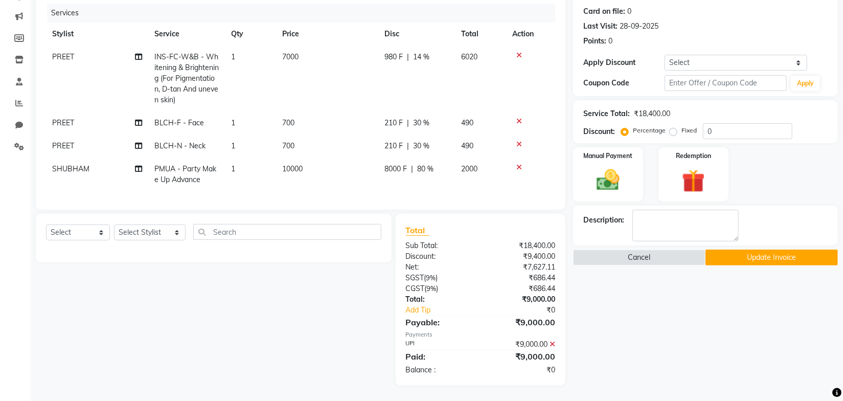
click at [722, 250] on button "Update Invoice" at bounding box center [772, 258] width 132 height 16
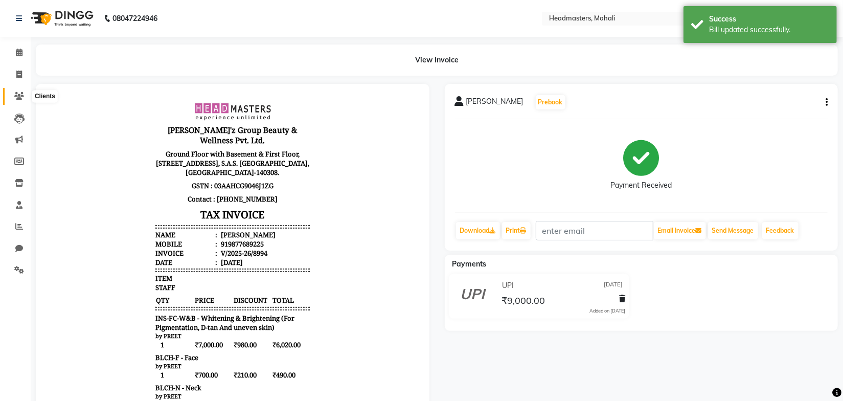
drag, startPoint x: 21, startPoint y: 93, endPoint x: 32, endPoint y: 91, distance: 10.4
click at [21, 93] on icon at bounding box center [19, 96] width 10 height 8
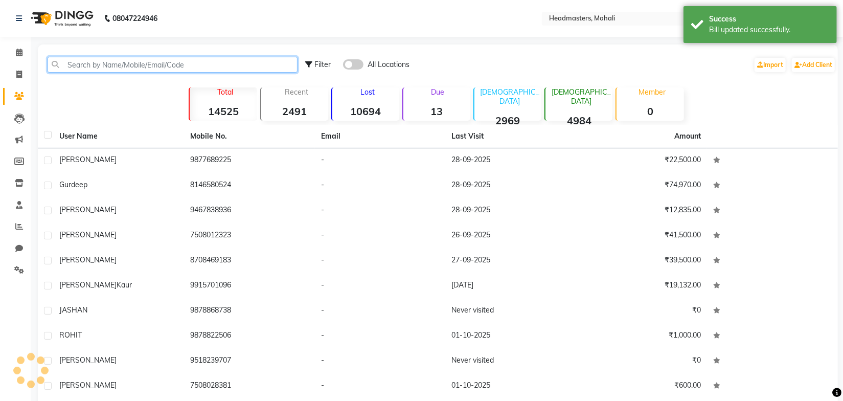
click at [127, 64] on input "text" at bounding box center [173, 65] width 250 height 16
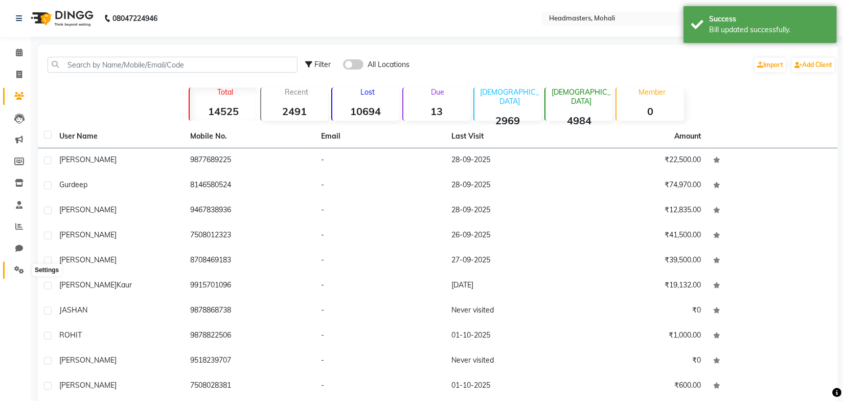
click at [22, 268] on icon at bounding box center [19, 270] width 10 height 8
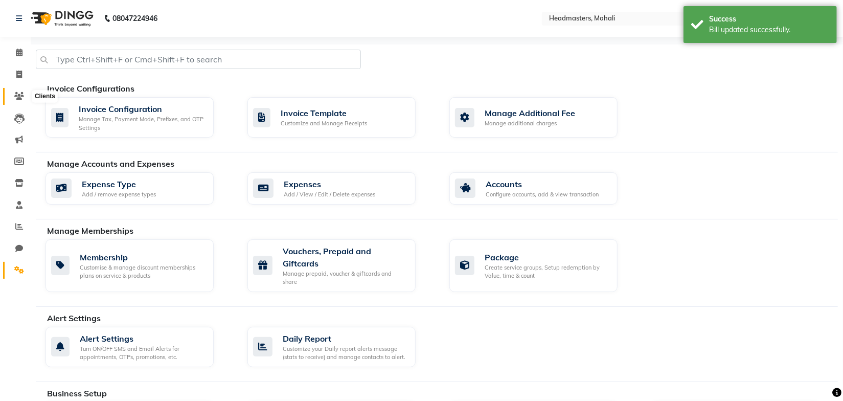
click at [21, 97] on icon at bounding box center [19, 96] width 10 height 8
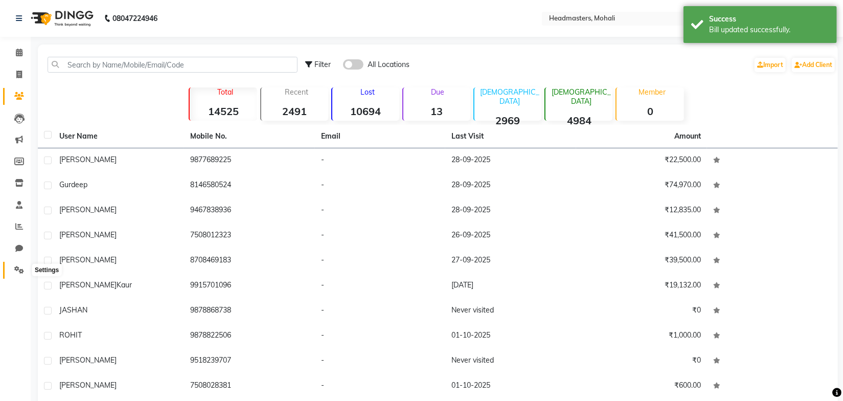
click at [18, 275] on span at bounding box center [19, 270] width 18 height 12
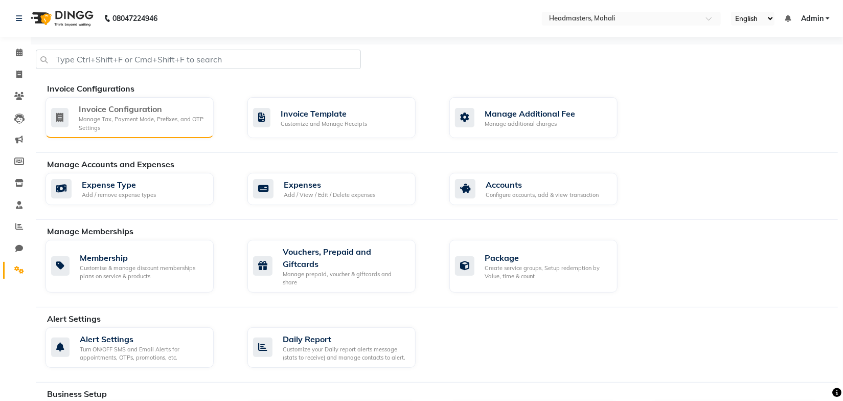
click at [147, 122] on div "Manage Tax, Payment Mode, Prefixes, and OTP Settings" at bounding box center [142, 123] width 127 height 17
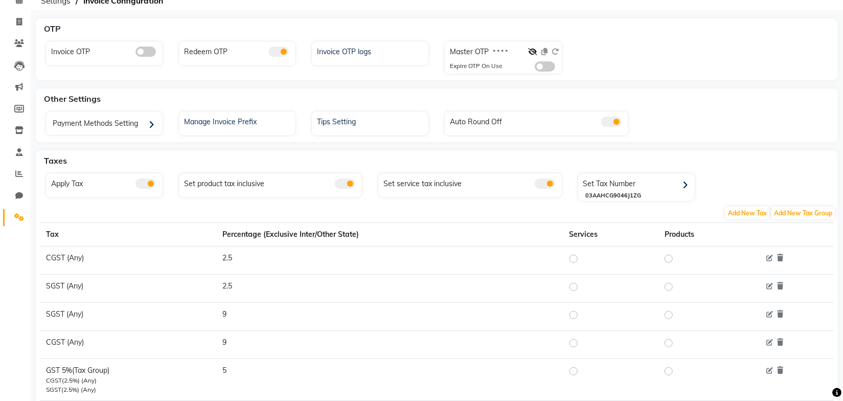
scroll to position [123, 0]
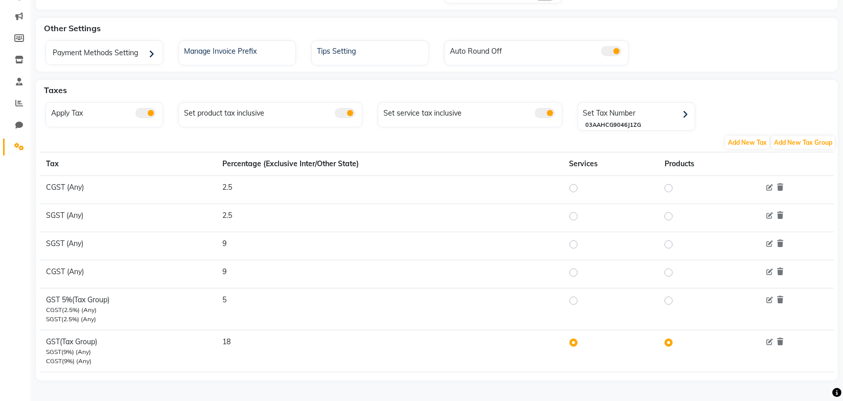
click at [582, 299] on label at bounding box center [582, 301] width 0 height 12
click at [574, 299] on input "radio" at bounding box center [575, 300] width 7 height 7
radio input "true"
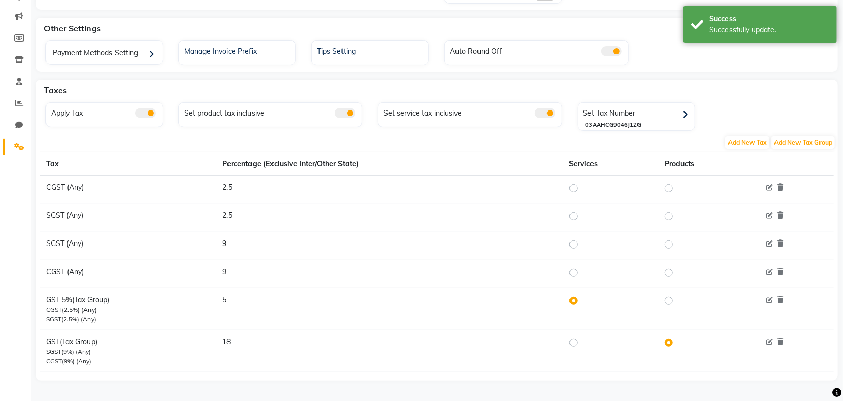
click at [474, 364] on td "18" at bounding box center [389, 351] width 347 height 42
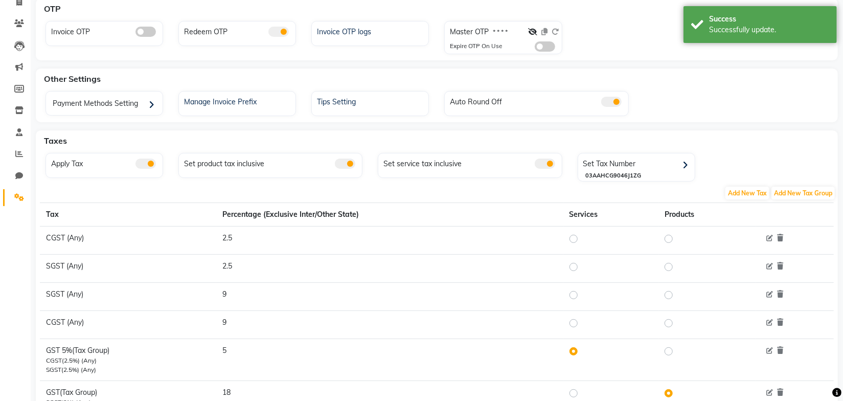
scroll to position [0, 0]
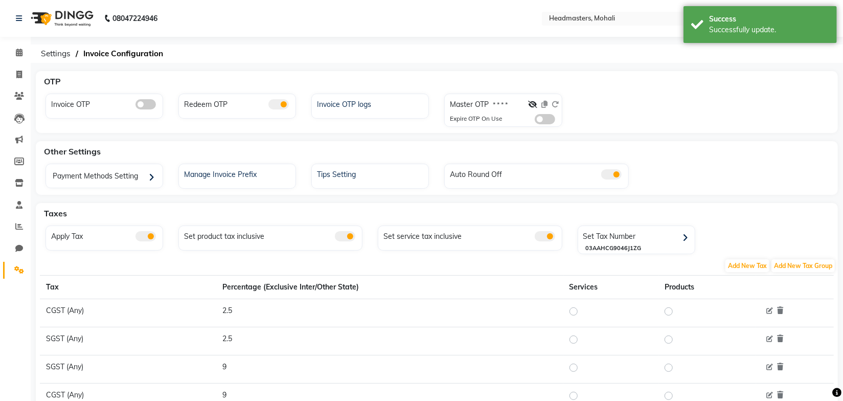
click at [253, 56] on ol "Settings Invoice Configuration" at bounding box center [435, 54] width 799 height 18
click at [21, 53] on icon at bounding box center [19, 53] width 7 height 8
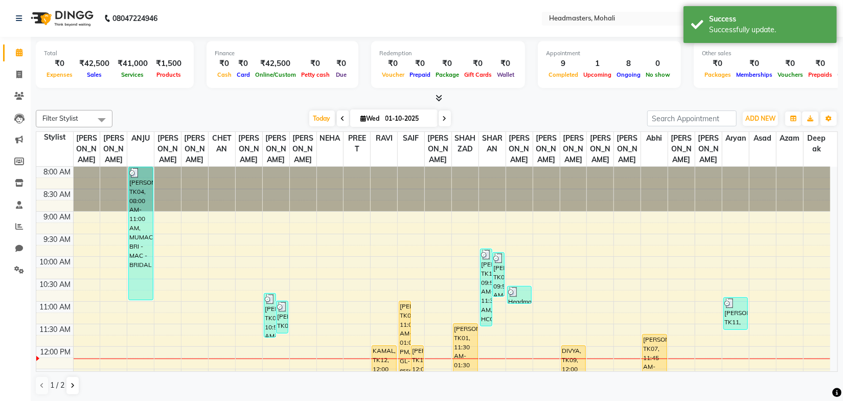
click at [262, 110] on div "Filter Stylist Select All AARIF ANJANA ANJU BALWINDER BIMLA CHETAN HARRY MICHAE…" at bounding box center [437, 118] width 803 height 17
click at [17, 97] on icon at bounding box center [19, 96] width 10 height 8
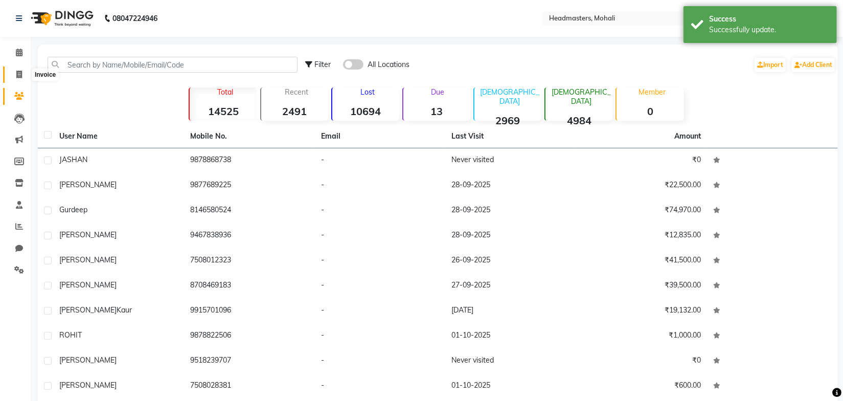
click at [22, 73] on span at bounding box center [19, 75] width 18 height 12
select select "service"
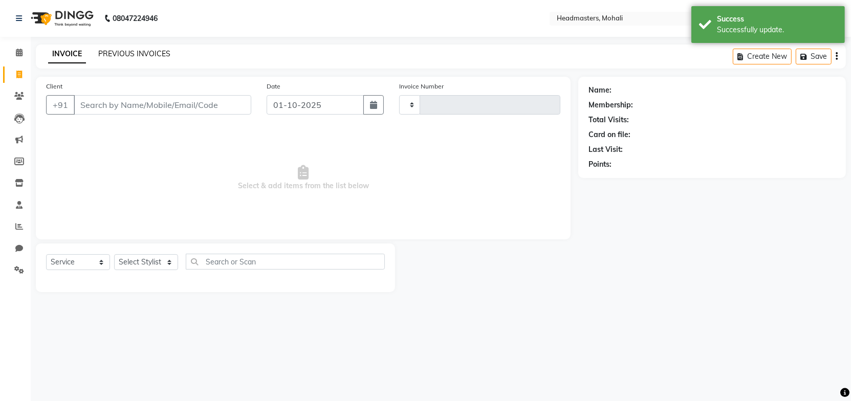
type input "10251"
select select "6604"
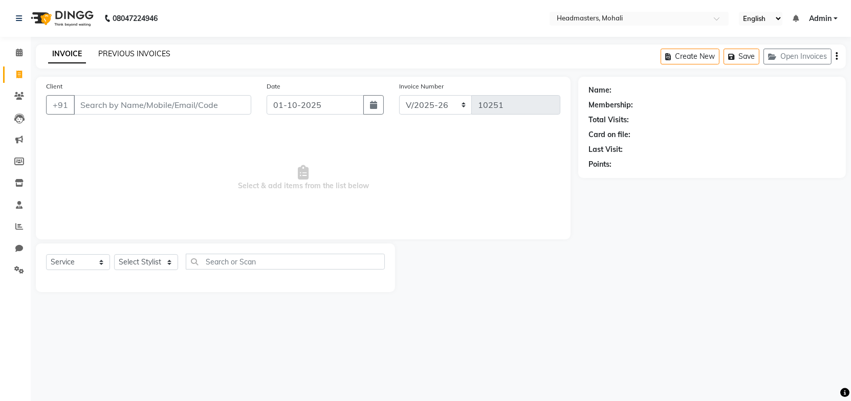
click at [132, 52] on link "PREVIOUS INVOICES" at bounding box center [134, 53] width 72 height 9
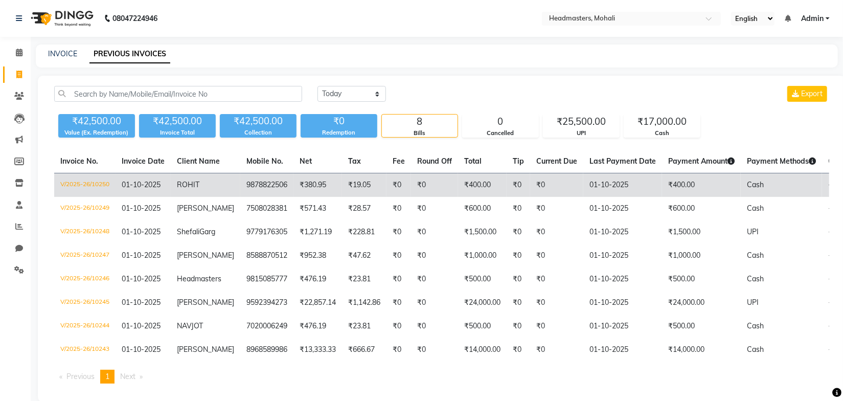
click at [214, 184] on td "ROHIT" at bounding box center [206, 185] width 70 height 24
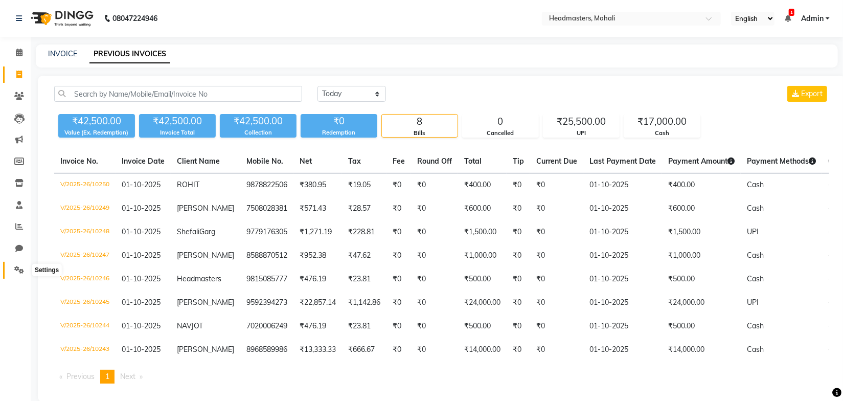
click at [23, 264] on span at bounding box center [19, 270] width 18 height 12
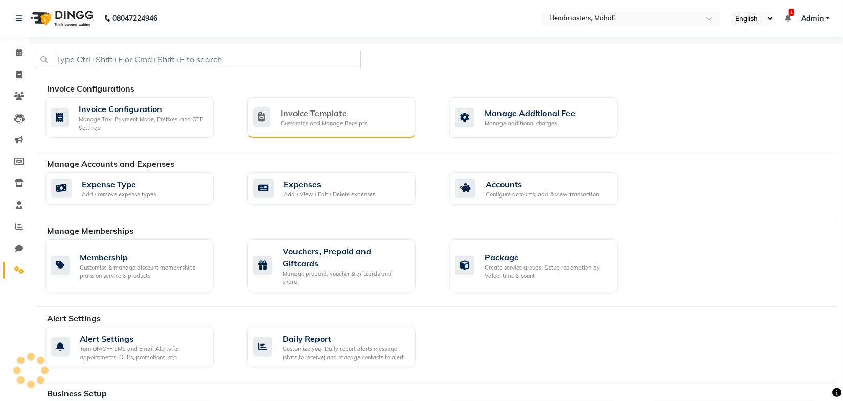
click at [330, 125] on div "Customize and Manage Receipts" at bounding box center [324, 123] width 86 height 9
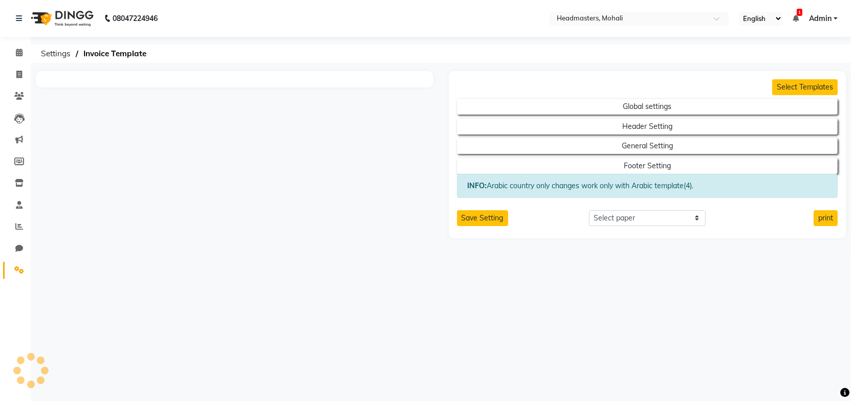
select select "thermal"
click at [602, 147] on button "General Setting" at bounding box center [647, 146] width 343 height 14
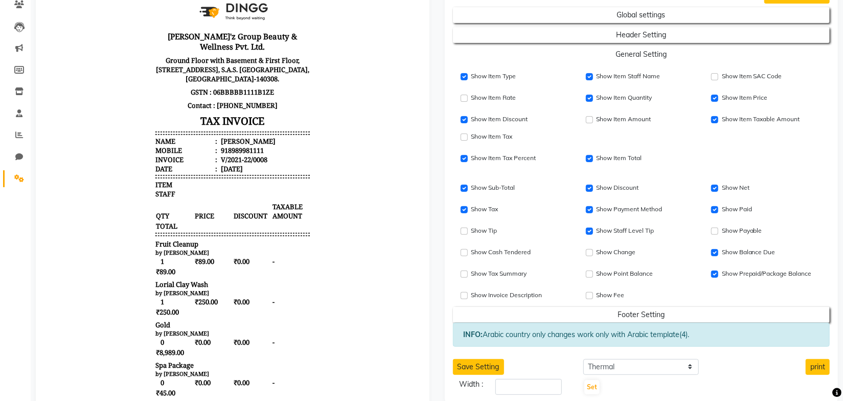
scroll to position [93, 0]
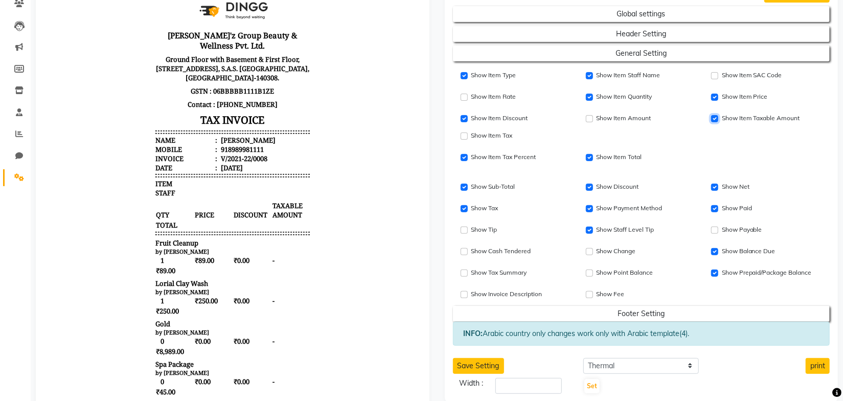
click at [716, 119] on input "Show Item SAC Code" at bounding box center [715, 118] width 7 height 7
checkbox input "false"
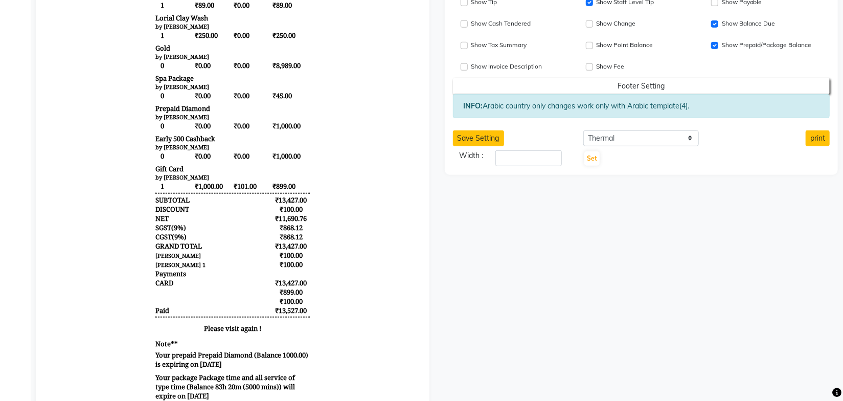
scroll to position [325, 0]
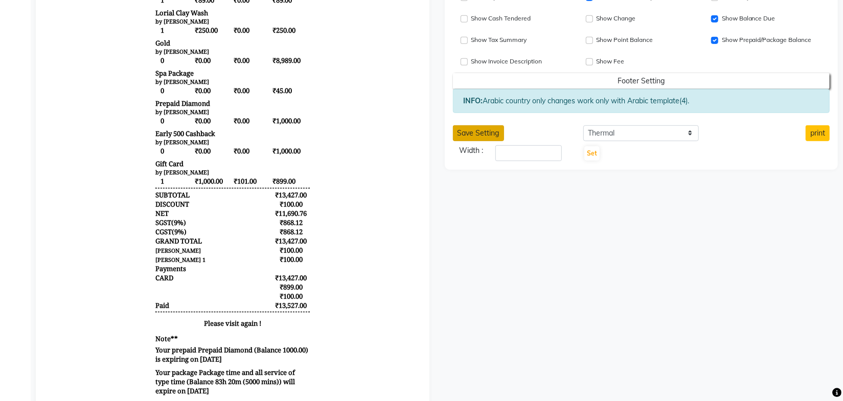
click at [478, 132] on button "Save Setting" at bounding box center [478, 133] width 51 height 16
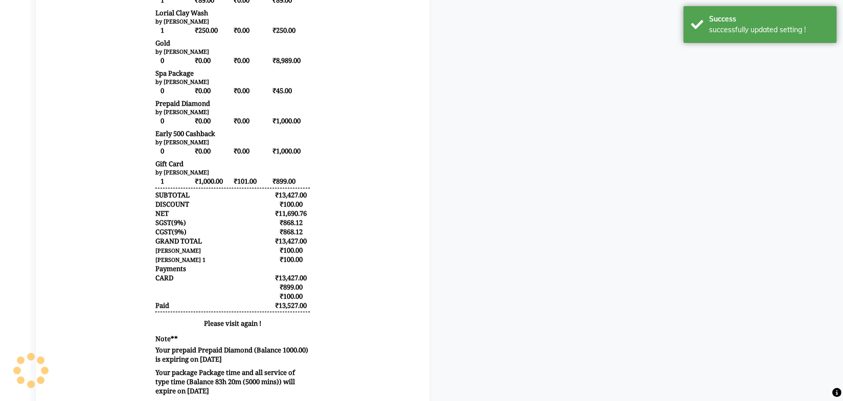
click at [321, 138] on body "Gill'z Group Beauty & Wellness Pvt. Ltd. Ground Floor with Basement & First Flo…" at bounding box center [232, 91] width 369 height 683
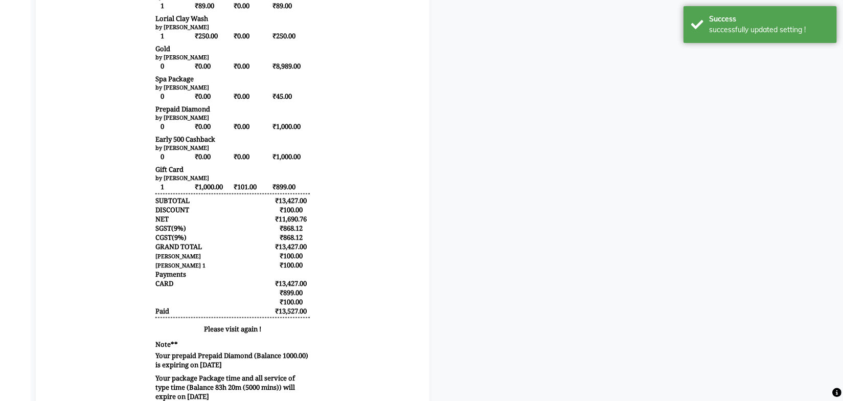
scroll to position [0, 0]
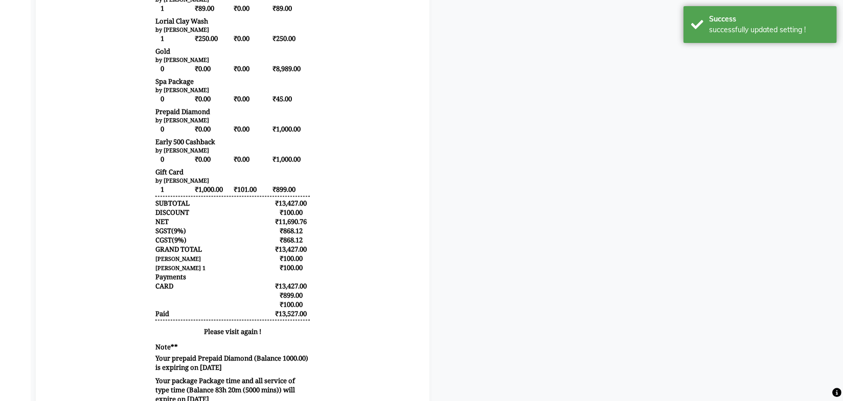
click at [320, 246] on body "Gill'z Group Beauty & Wellness Pvt. Ltd. Ground Floor with Basement & First Flo…" at bounding box center [232, 100] width 369 height 683
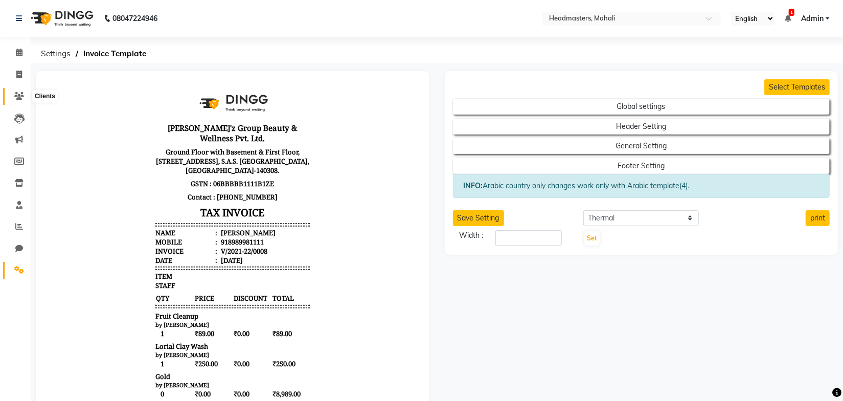
drag, startPoint x: 21, startPoint y: 95, endPoint x: 39, endPoint y: 92, distance: 18.2
click at [21, 95] on icon at bounding box center [19, 96] width 10 height 8
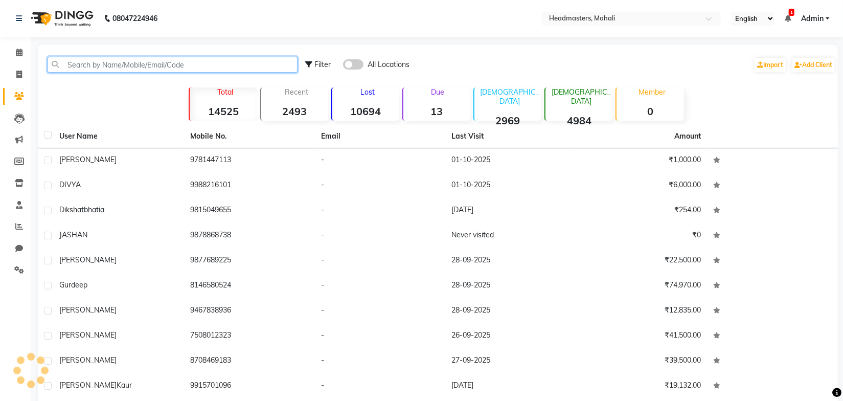
click at [105, 66] on input "text" at bounding box center [173, 65] width 250 height 16
paste input "Sakina"
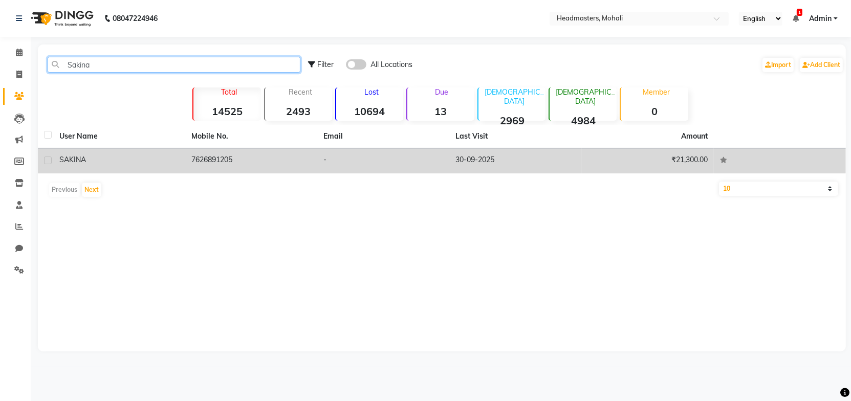
type input "Sakina"
click at [211, 170] on td "7626891205" at bounding box center [251, 160] width 132 height 25
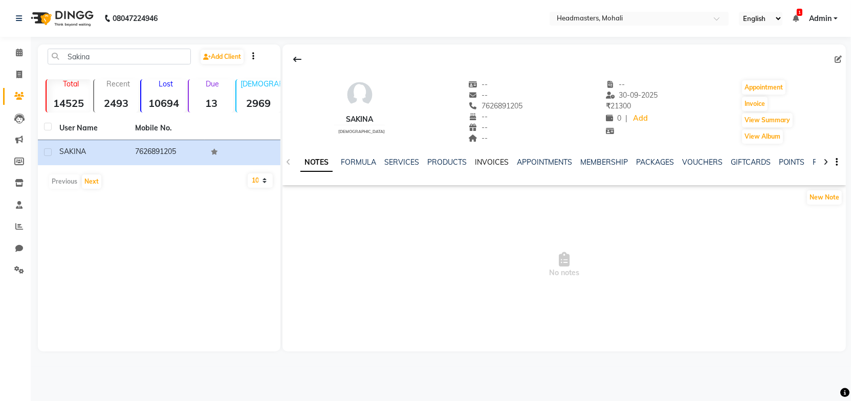
click at [493, 165] on link "INVOICES" at bounding box center [492, 162] width 34 height 9
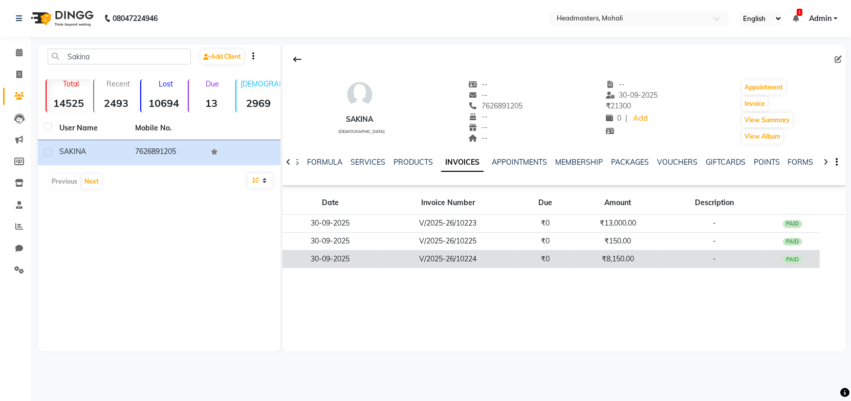
click at [560, 254] on td "₹0" at bounding box center [544, 259] width 55 height 18
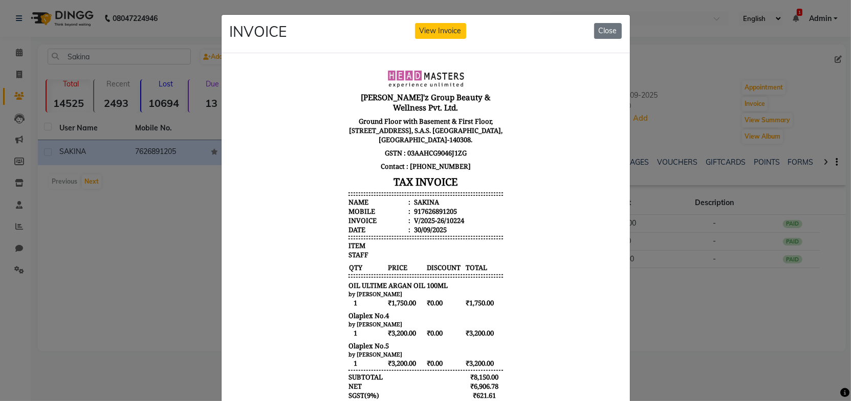
click at [531, 217] on body "Gill'z Group Beauty & Wellness Pvt. Ltd. Ground Floor with Basement & First Flo…" at bounding box center [425, 269] width 384 height 409
click at [602, 25] on button "Close" at bounding box center [608, 31] width 28 height 16
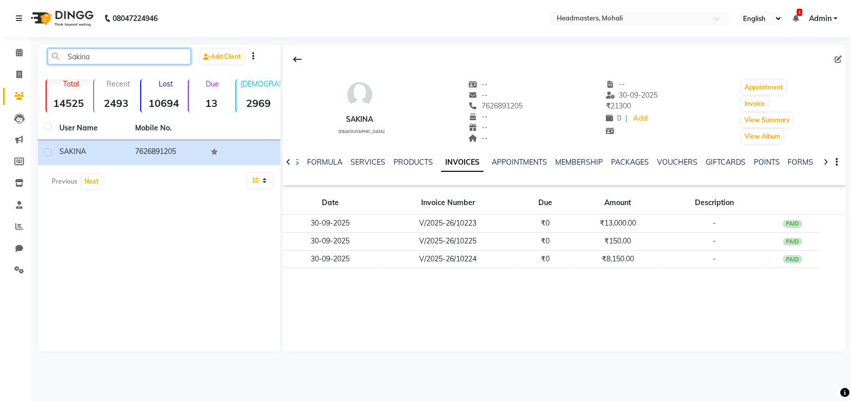
drag, startPoint x: 124, startPoint y: 62, endPoint x: 29, endPoint y: 63, distance: 95.1
click at [29, 63] on app-home "08047224946 Select Location × Headmasters, Mohali English ENGLISH Español العرب…" at bounding box center [425, 183] width 851 height 367
paste input "Gurpreet"
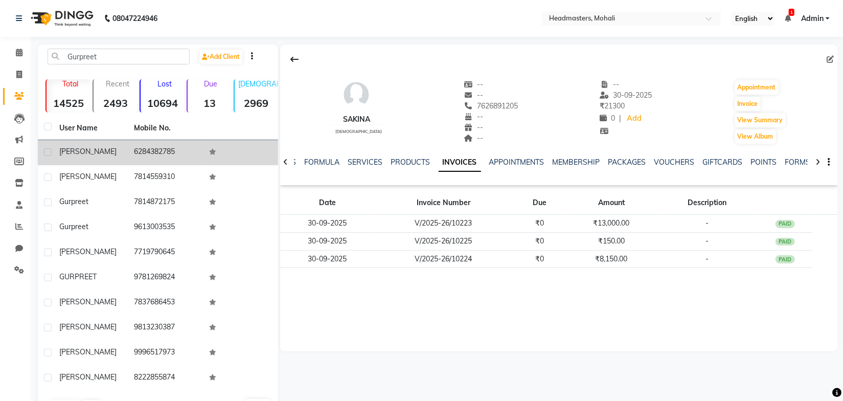
click at [133, 154] on td "6284382785" at bounding box center [165, 152] width 75 height 25
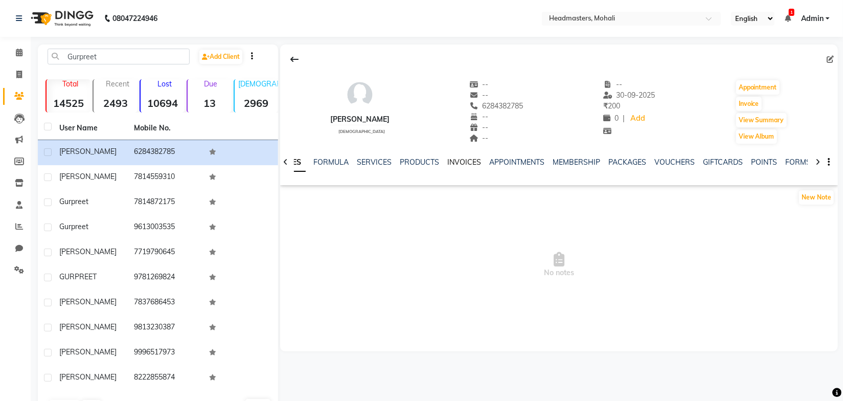
click at [465, 166] on link "INVOICES" at bounding box center [465, 162] width 34 height 9
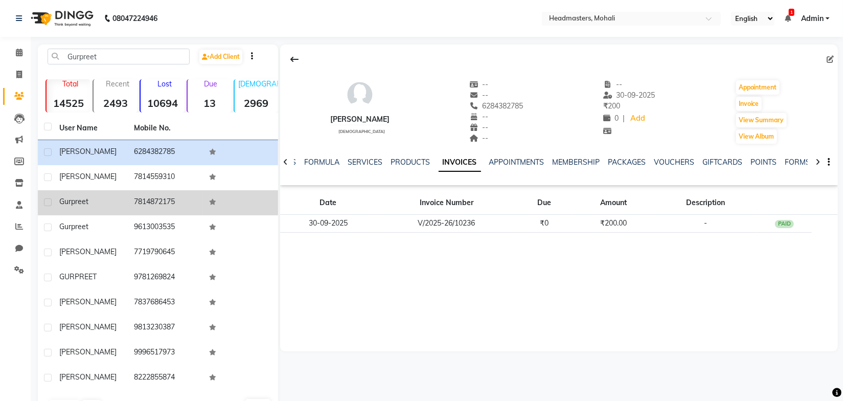
click at [162, 201] on td "7814872175" at bounding box center [165, 202] width 75 height 25
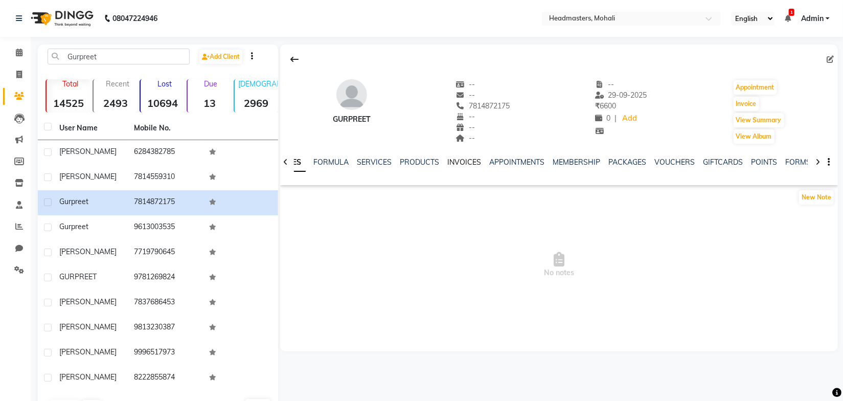
click at [464, 163] on link "INVOICES" at bounding box center [465, 162] width 34 height 9
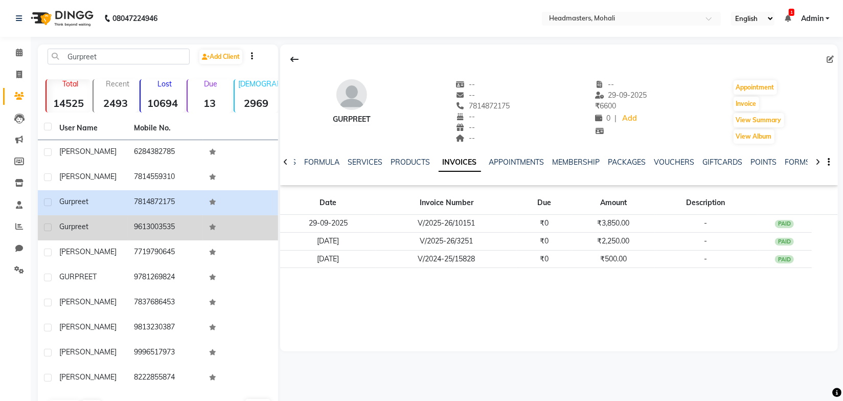
click at [130, 228] on td "9613003535" at bounding box center [165, 227] width 75 height 25
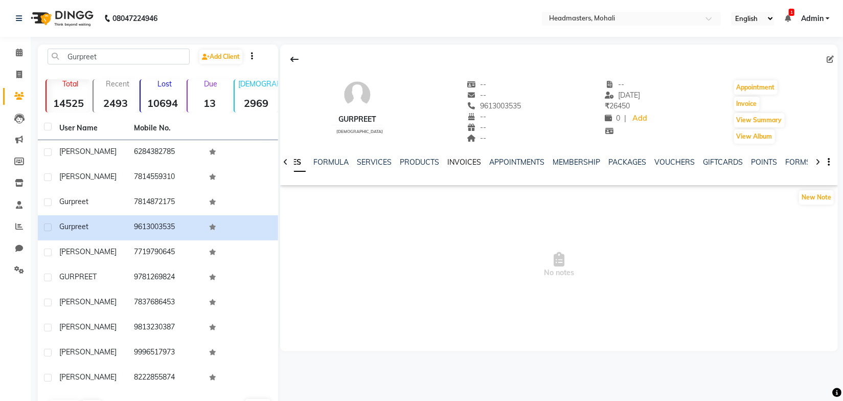
click at [465, 161] on link "INVOICES" at bounding box center [465, 162] width 34 height 9
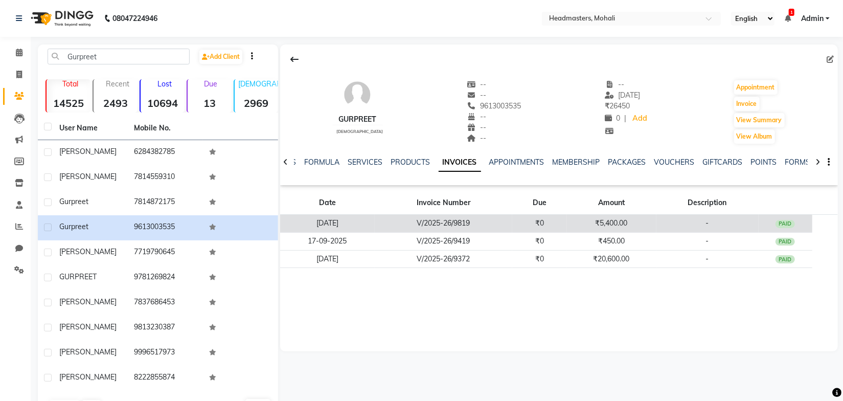
click at [455, 224] on td "V/2025-26/9819" at bounding box center [444, 224] width 138 height 18
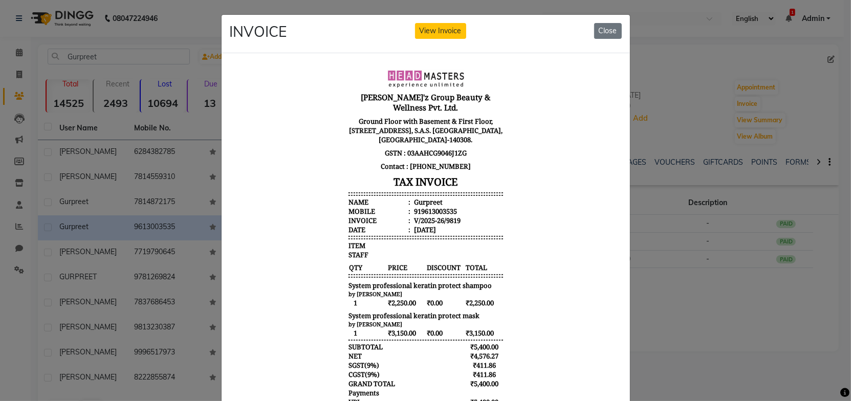
click at [483, 215] on li "Invoice : V/2025-26/9819" at bounding box center [425, 219] width 154 height 9
click at [608, 35] on button "Close" at bounding box center [608, 31] width 28 height 16
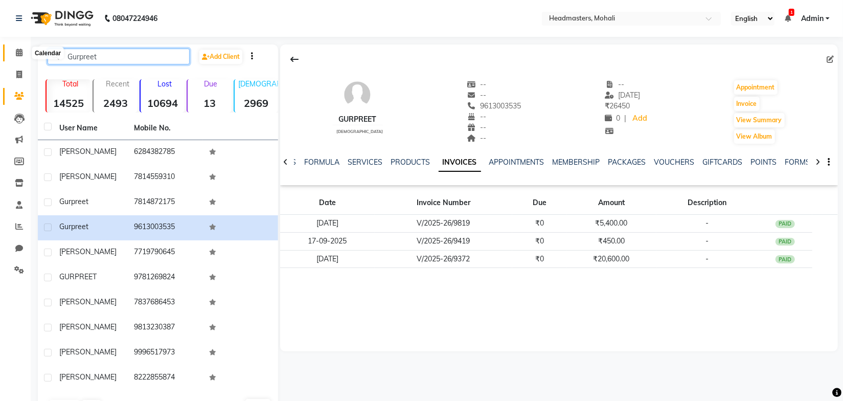
drag, startPoint x: 135, startPoint y: 52, endPoint x: 19, endPoint y: 57, distance: 116.2
click at [19, 57] on app-home "08047224946 Select Location × Headmasters, Mohali English ENGLISH Español العرب…" at bounding box center [421, 217] width 843 height 435
paste input "Navjot"
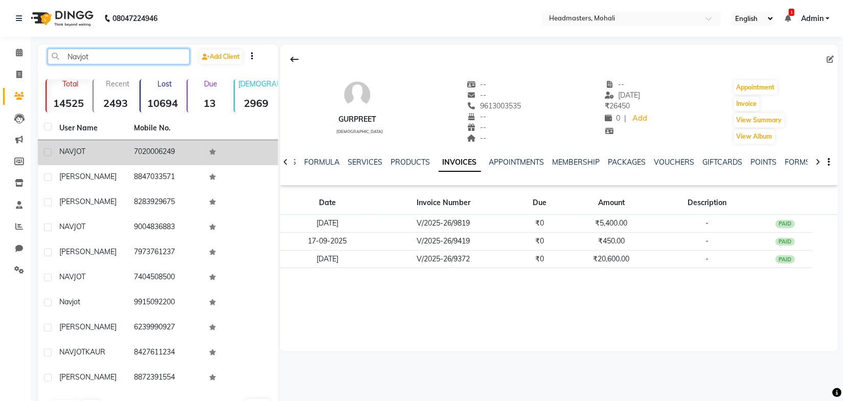
type input "Navjot"
click at [169, 153] on td "7020006249" at bounding box center [165, 152] width 75 height 25
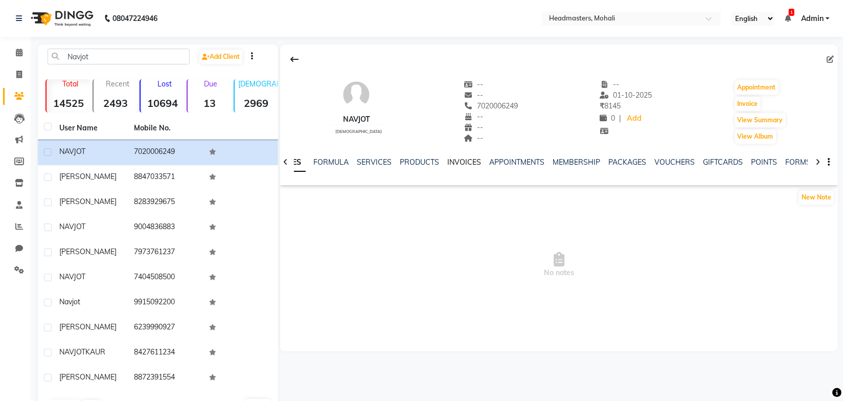
click at [450, 159] on link "INVOICES" at bounding box center [465, 162] width 34 height 9
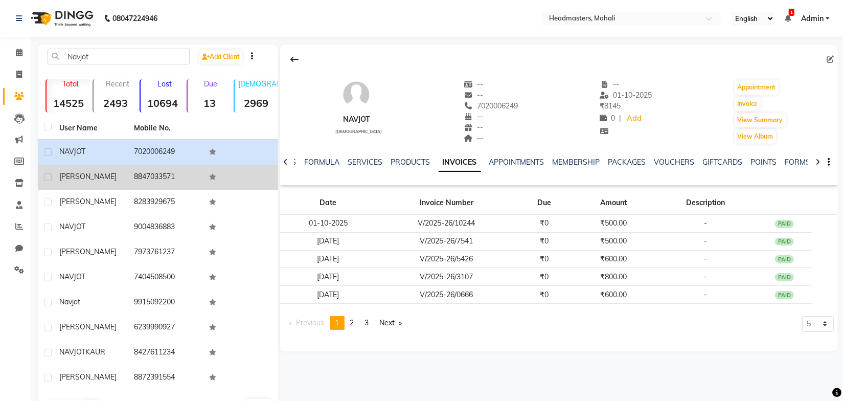
click at [136, 175] on td "8847033571" at bounding box center [165, 177] width 75 height 25
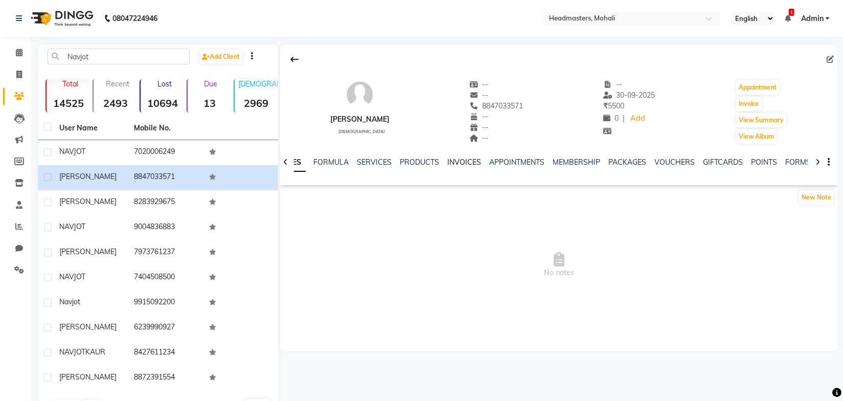
click at [467, 164] on link "INVOICES" at bounding box center [465, 162] width 34 height 9
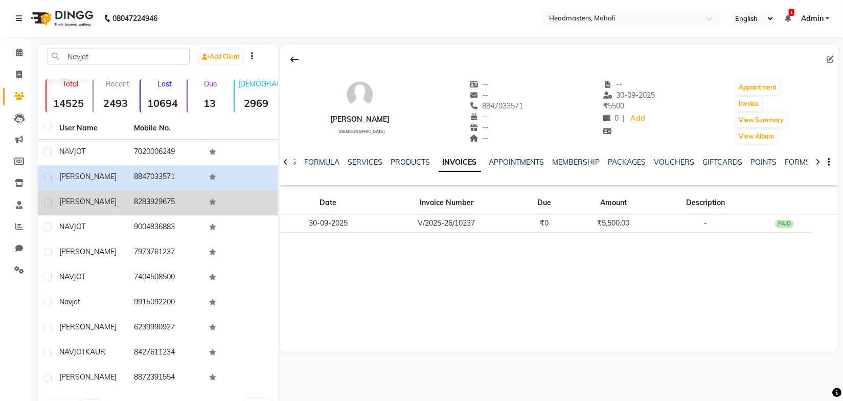
click at [138, 195] on td "8283929675" at bounding box center [165, 202] width 75 height 25
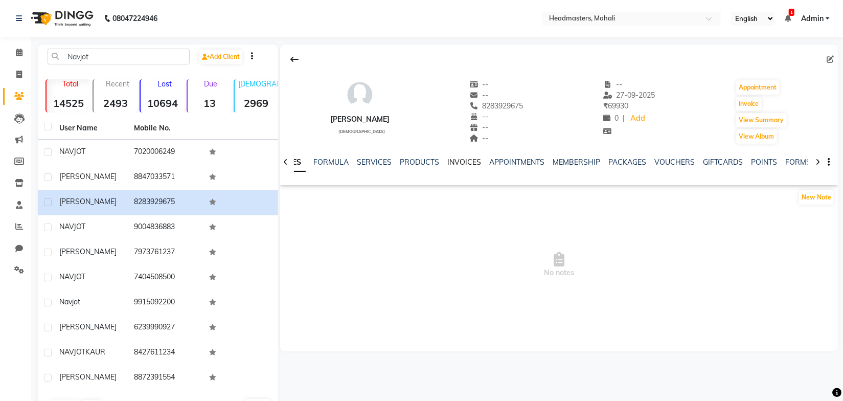
click at [462, 161] on link "INVOICES" at bounding box center [465, 162] width 34 height 9
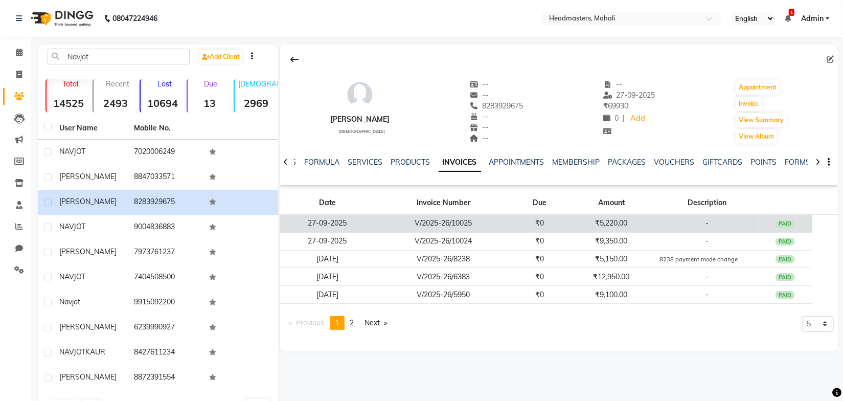
click at [505, 221] on td "V/2025-26/10025" at bounding box center [444, 224] width 138 height 18
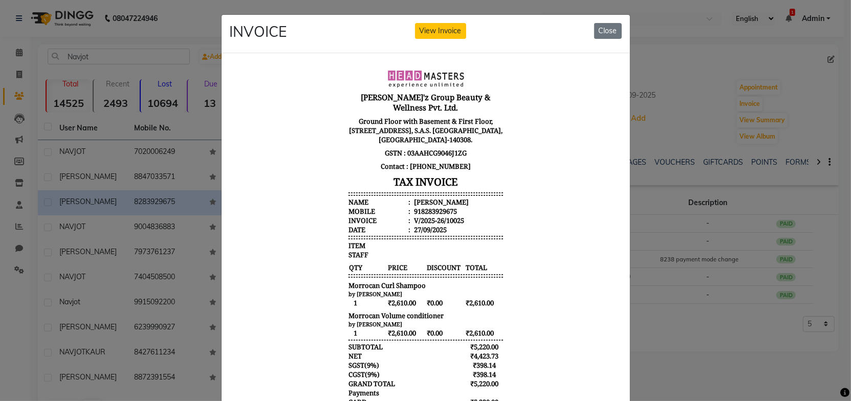
click at [507, 181] on body "Gill'z Group Beauty & Wellness Pvt. Ltd. Ground Floor with Basement & First Flo…" at bounding box center [425, 254] width 384 height 379
click at [603, 31] on button "Close" at bounding box center [608, 31] width 28 height 16
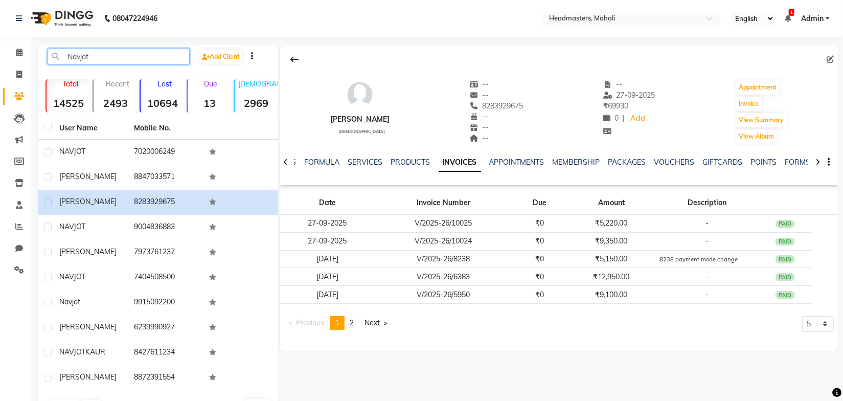
click at [101, 56] on input "Navjot" at bounding box center [119, 57] width 142 height 16
type input "N"
paste input "Babita"
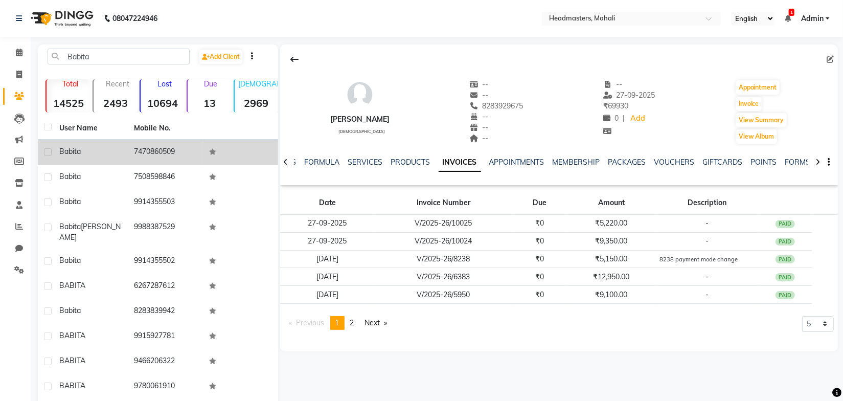
click at [119, 150] on div "Babita" at bounding box center [90, 151] width 63 height 11
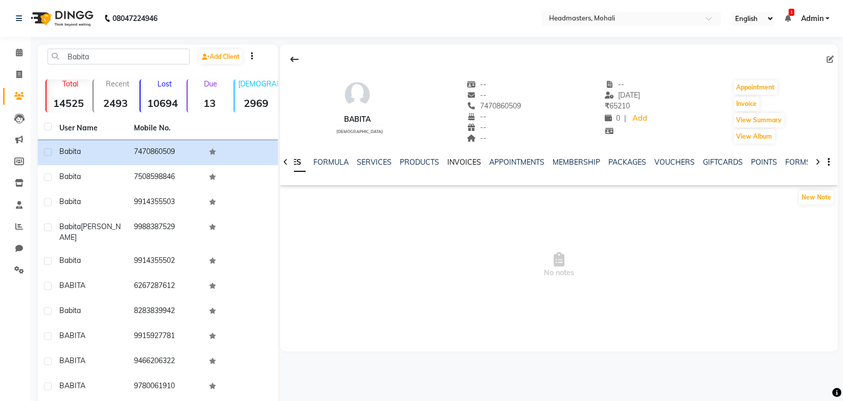
click at [462, 162] on link "INVOICES" at bounding box center [465, 162] width 34 height 9
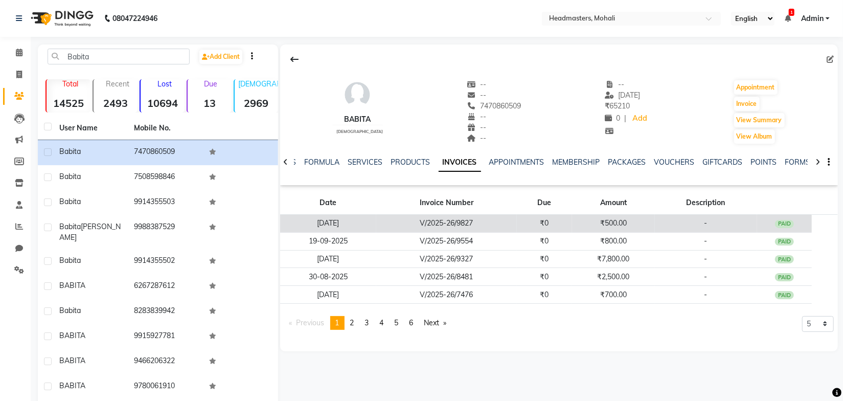
click at [558, 224] on td "₹0" at bounding box center [544, 224] width 55 height 18
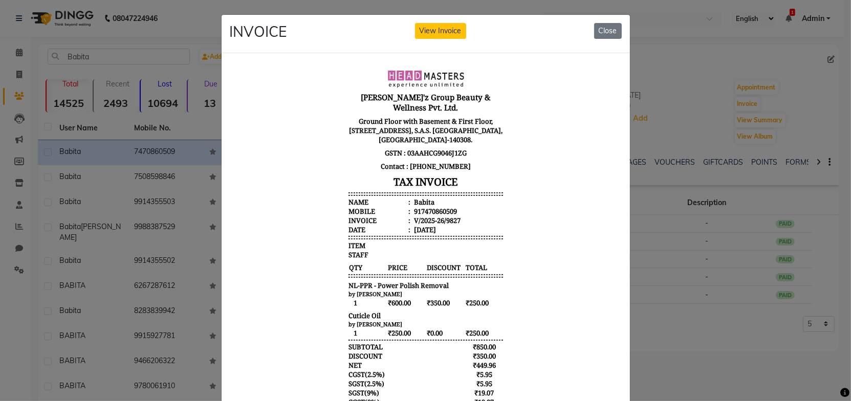
click at [505, 215] on body "Gill'z Group Beauty & Wellness Pvt. Ltd. Ground Floor with Basement & First Flo…" at bounding box center [425, 268] width 384 height 406
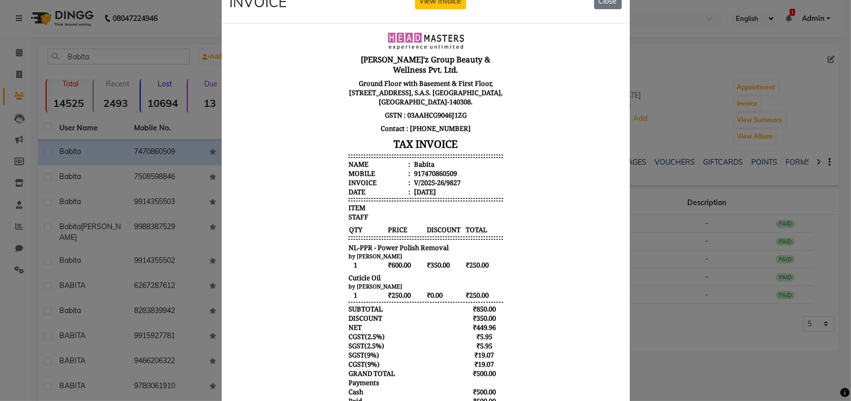
scroll to position [46, 0]
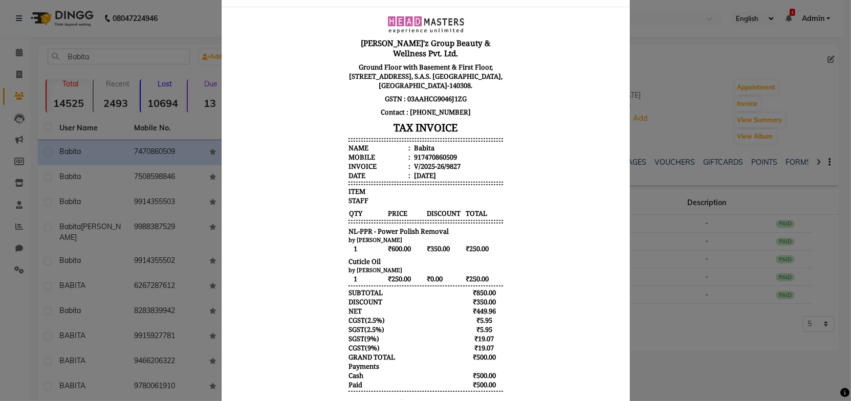
click at [525, 203] on body "Gill'z Group Beauty & Wellness Pvt. Ltd. Ground Floor with Basement & First Flo…" at bounding box center [425, 214] width 384 height 406
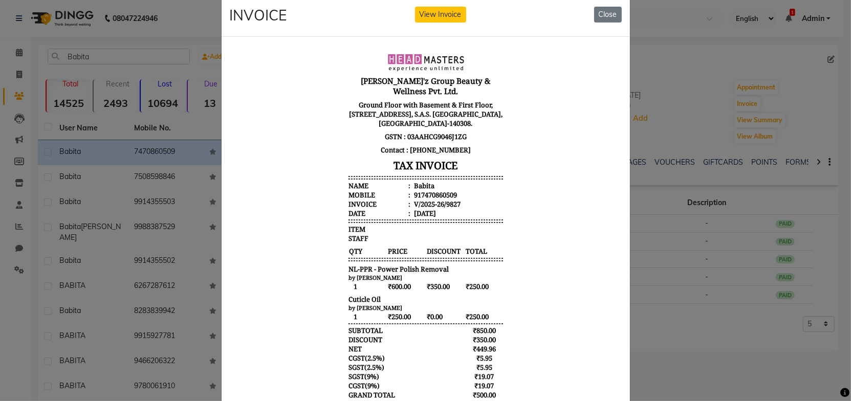
scroll to position [0, 0]
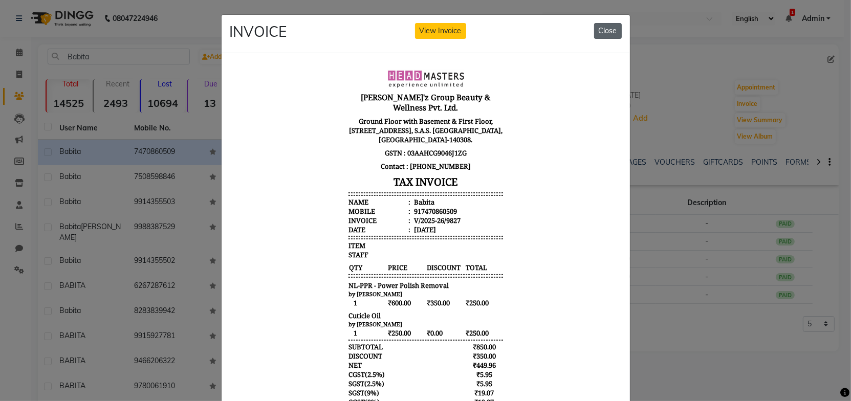
click at [604, 32] on button "Close" at bounding box center [608, 31] width 28 height 16
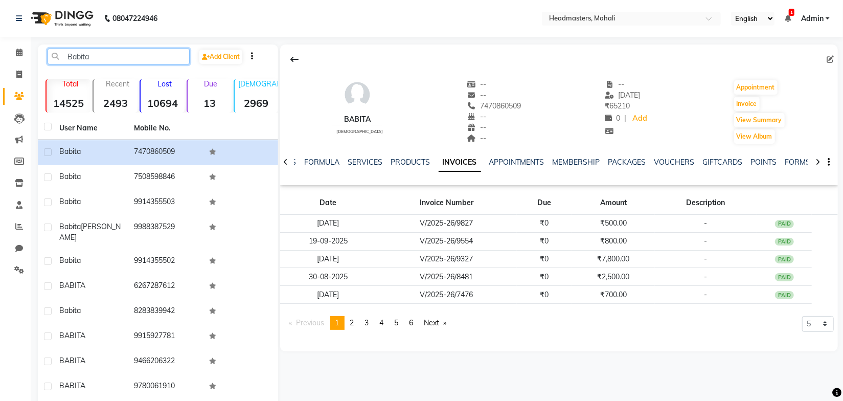
drag, startPoint x: 105, startPoint y: 59, endPoint x: 49, endPoint y: 59, distance: 56.3
click at [49, 59] on input "Babita" at bounding box center [119, 57] width 142 height 16
paste input "harti"
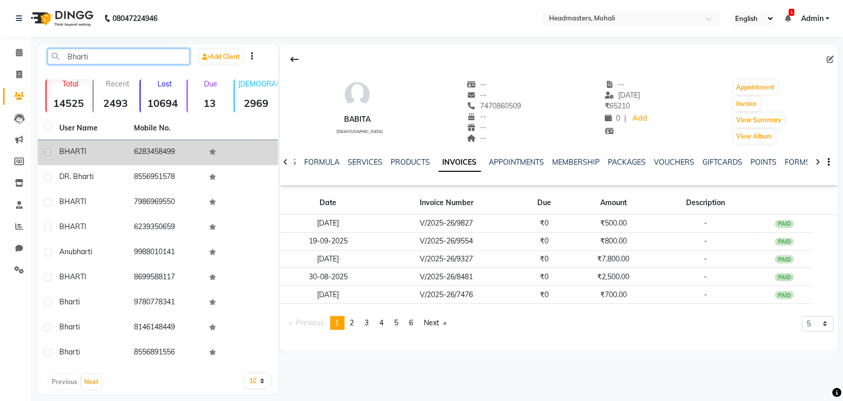
type input "Bharti"
click at [174, 151] on td "6283458499" at bounding box center [165, 152] width 75 height 25
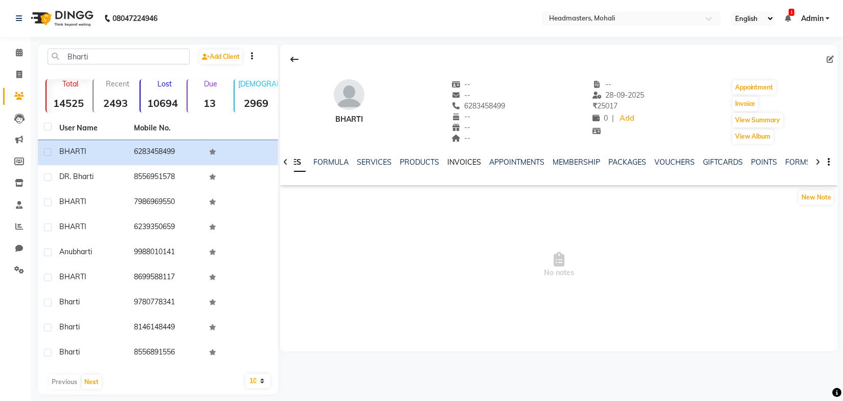
click at [461, 164] on link "INVOICES" at bounding box center [465, 162] width 34 height 9
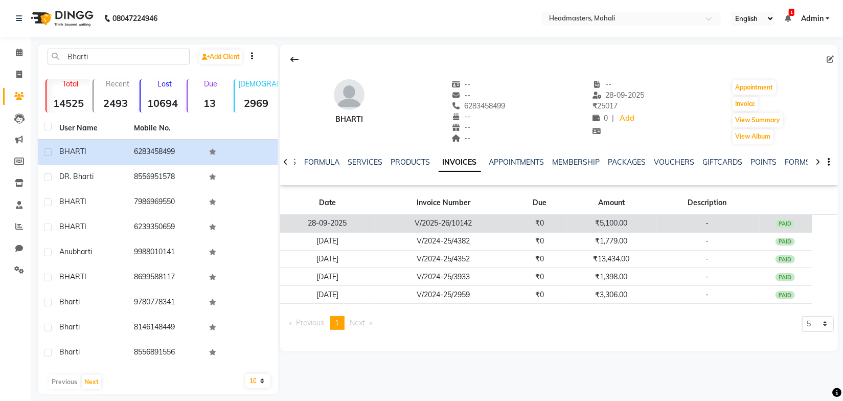
click at [584, 220] on td "₹5,100.00" at bounding box center [612, 224] width 90 height 18
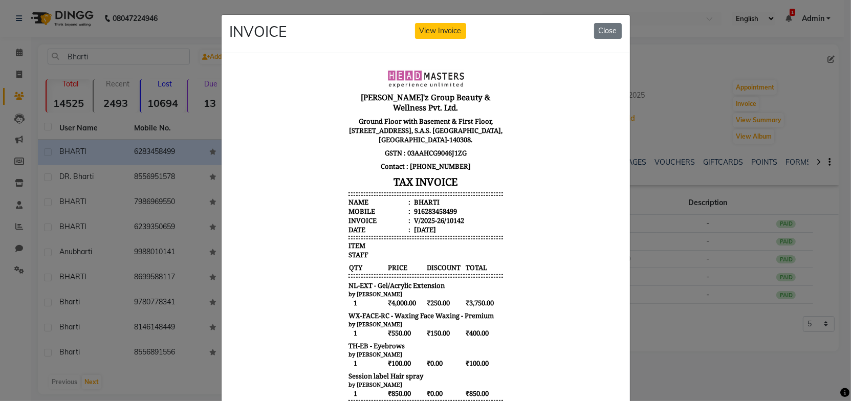
click at [516, 238] on body "Gill'z Group Beauty & Wellness Pvt. Ltd. Ground Floor with Basement & First Flo…" at bounding box center [425, 298] width 384 height 467
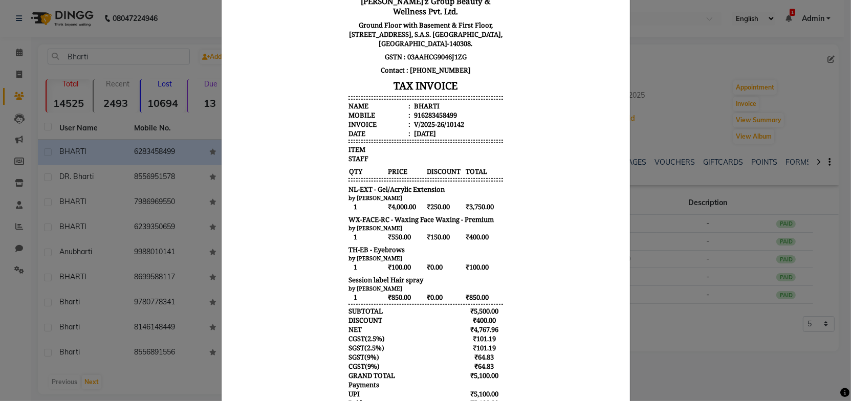
scroll to position [93, 0]
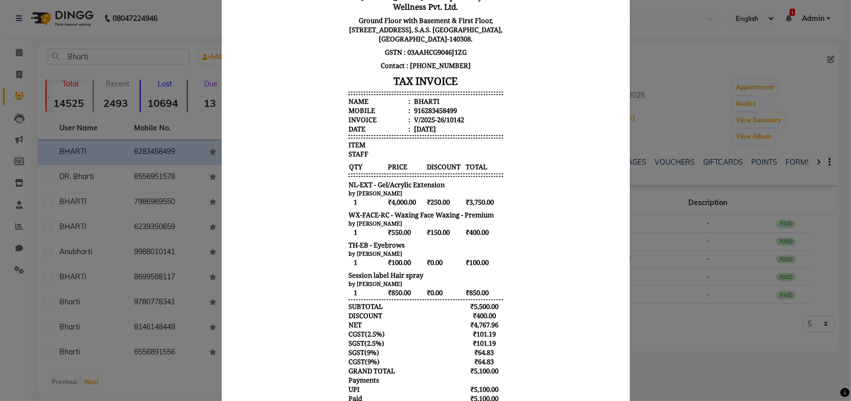
click at [348, 162] on span "QTY" at bounding box center [367, 167] width 38 height 10
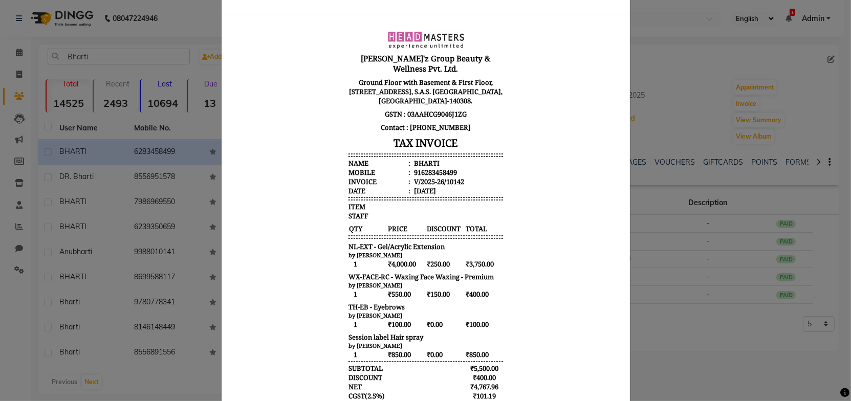
scroll to position [0, 0]
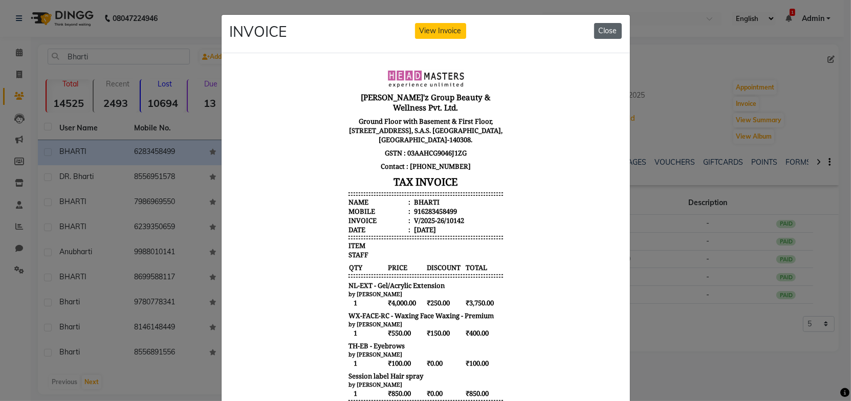
click at [610, 28] on button "Close" at bounding box center [608, 31] width 28 height 16
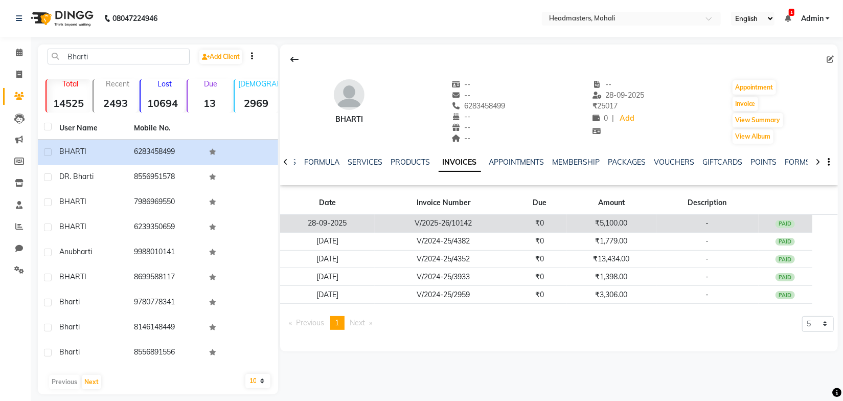
click at [600, 226] on td "₹5,100.00" at bounding box center [612, 224] width 90 height 18
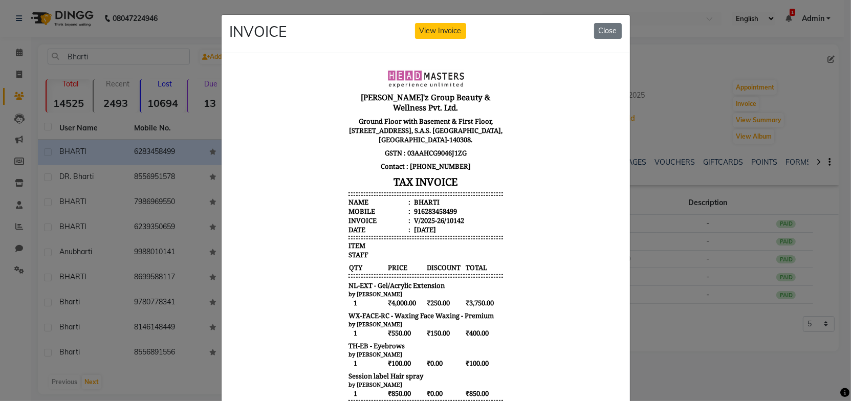
click at [519, 206] on body "Gill'z Group Beauty & Wellness Pvt. Ltd. Ground Floor with Basement & First Flo…" at bounding box center [425, 298] width 384 height 467
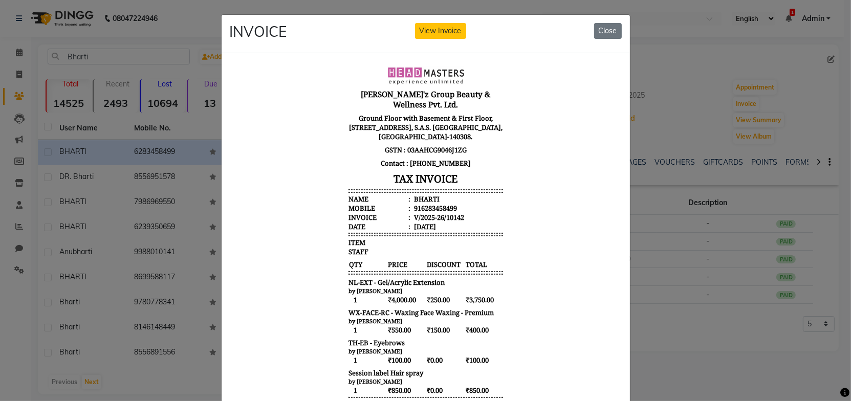
scroll to position [8, 0]
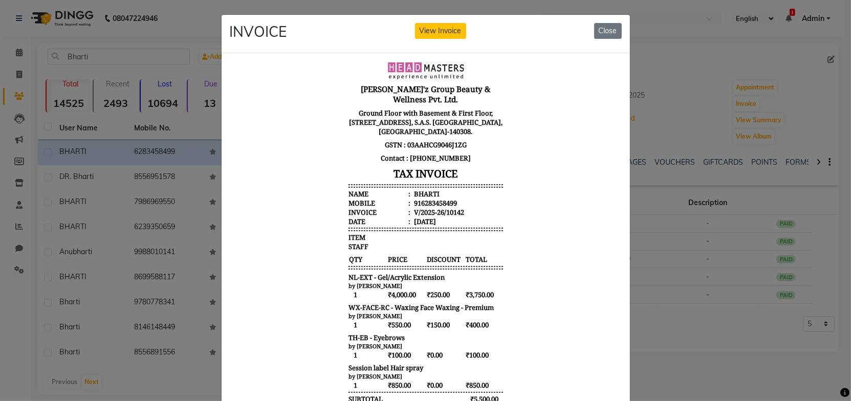
click at [535, 229] on body "Gill'z Group Beauty & Wellness Pvt. Ltd. Ground Floor with Basement & First Flo…" at bounding box center [425, 290] width 384 height 467
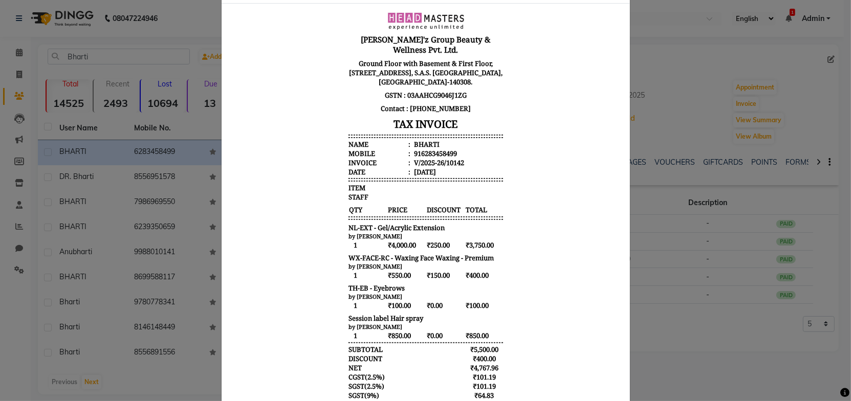
scroll to position [136, 0]
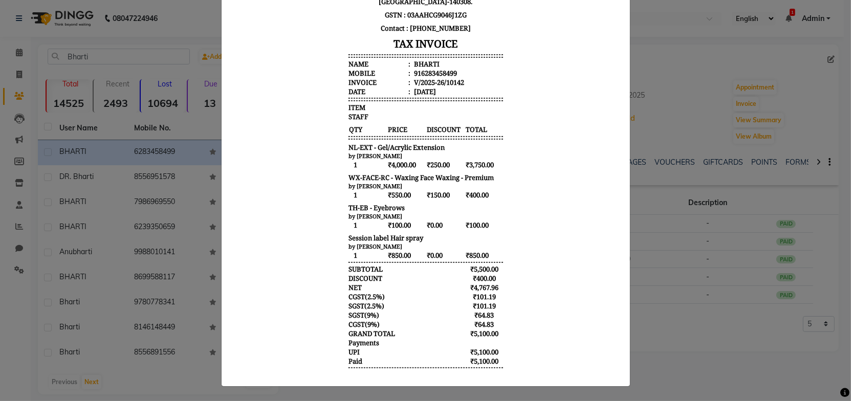
click at [535, 252] on body "Gill'z Group Beauty & Wellness Pvt. Ltd. Ground Floor with Basement & First Flo…" at bounding box center [425, 160] width 384 height 467
click at [539, 238] on body "Gill'z Group Beauty & Wellness Pvt. Ltd. Ground Floor with Basement & First Flo…" at bounding box center [425, 160] width 384 height 467
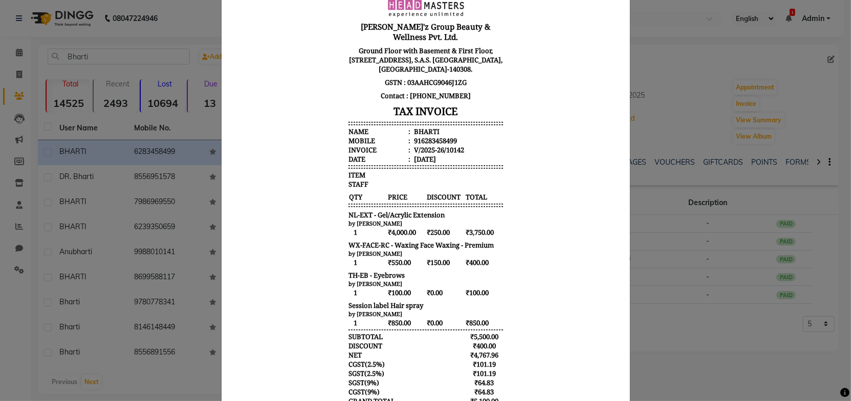
scroll to position [0, 0]
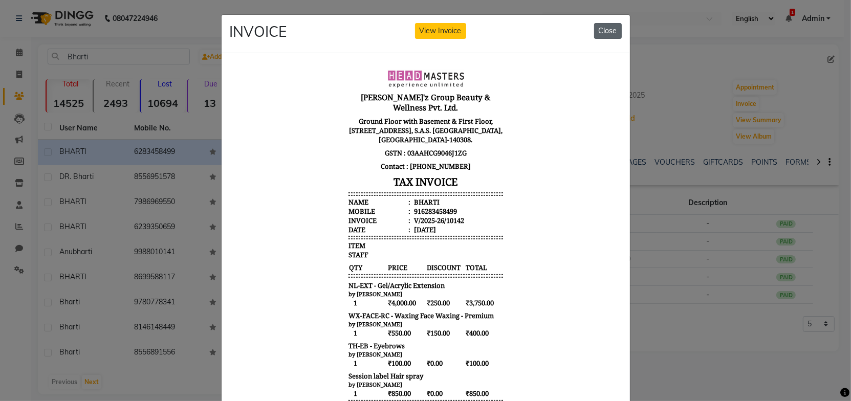
click at [610, 33] on button "Close" at bounding box center [608, 31] width 28 height 16
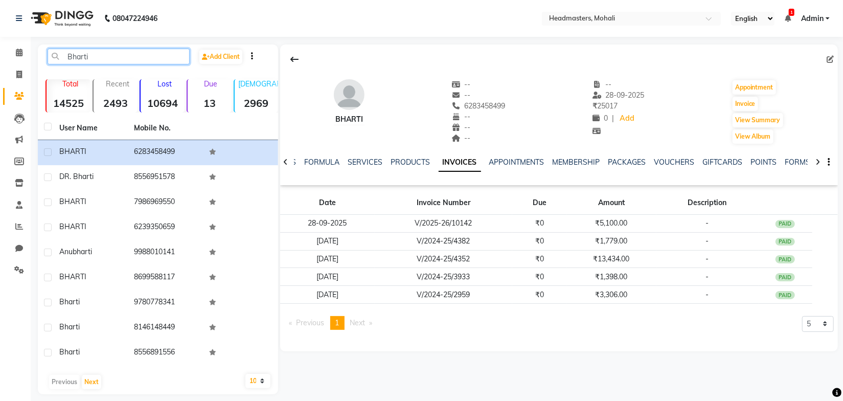
drag, startPoint x: 119, startPoint y: 56, endPoint x: 0, endPoint y: 62, distance: 119.4
click at [0, 62] on app-home "08047224946 Select Location × Headmasters, Mohali English ENGLISH Español العرب…" at bounding box center [421, 205] width 843 height 410
paste input "Sachin"
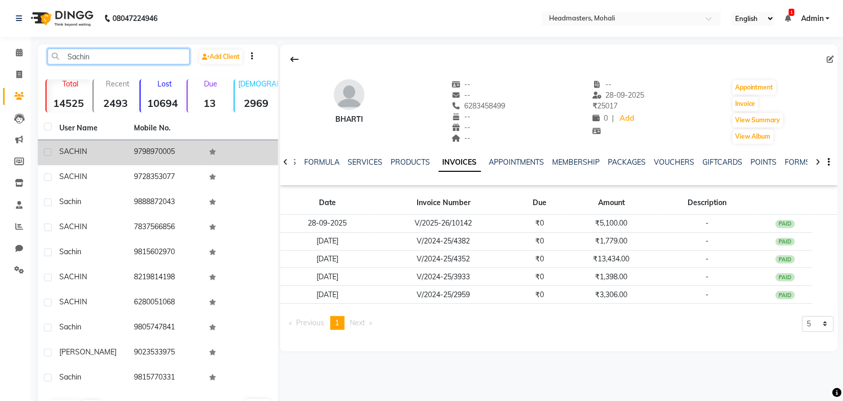
type input "Sachin"
click at [118, 153] on div "SACHIN" at bounding box center [90, 151] width 63 height 11
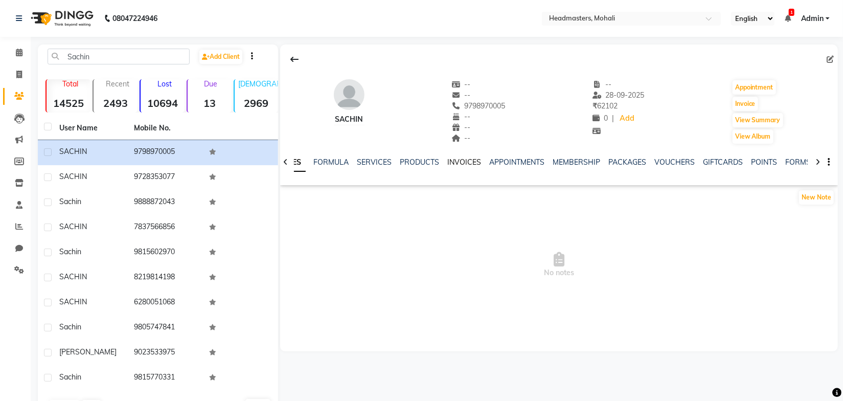
click at [461, 161] on link "INVOICES" at bounding box center [465, 162] width 34 height 9
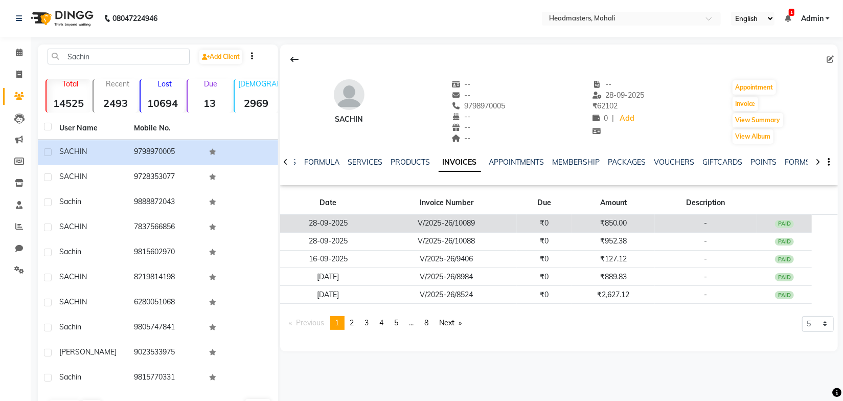
click at [650, 229] on td "₹850.00" at bounding box center [613, 224] width 83 height 18
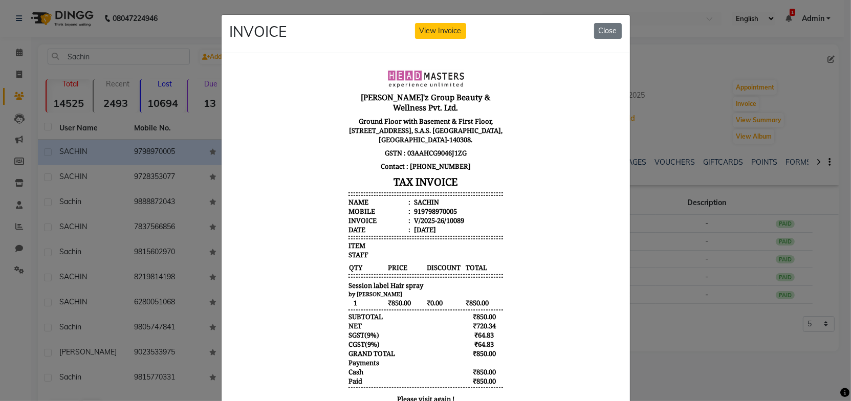
click at [548, 217] on body "Gill'z Group Beauty & Wellness Pvt. Ltd. Ground Floor with Basement & First Flo…" at bounding box center [425, 266] width 384 height 403
click at [600, 32] on button "Close" at bounding box center [608, 31] width 28 height 16
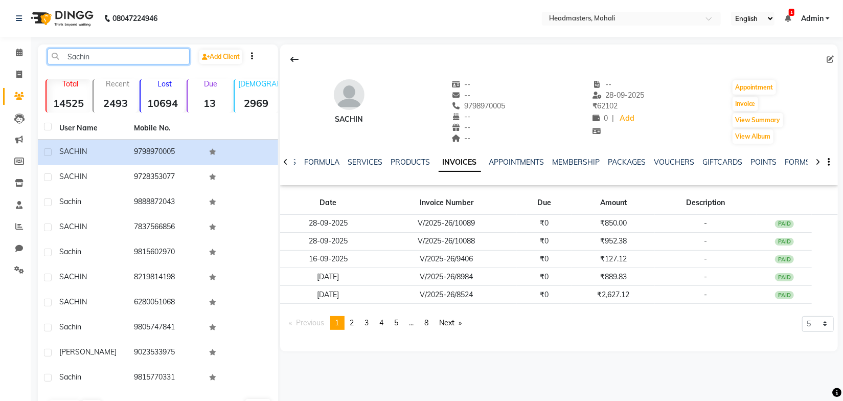
drag, startPoint x: 105, startPoint y: 63, endPoint x: 55, endPoint y: 62, distance: 50.1
click at [55, 62] on input "Sachin" at bounding box center [119, 57] width 142 height 16
paste input "Deepak Kumar"
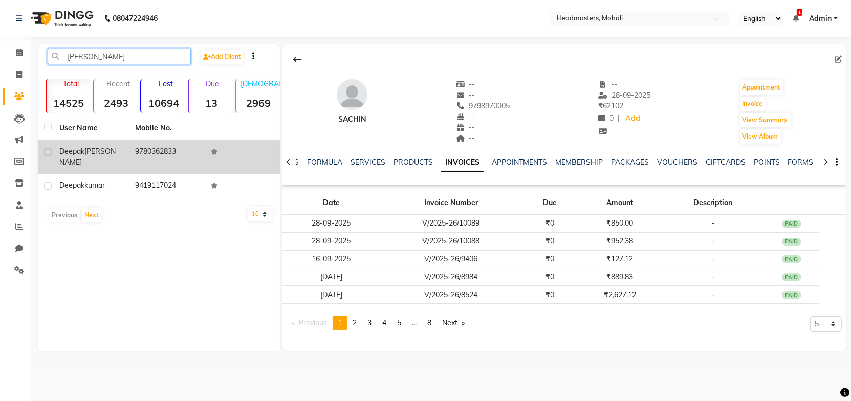
type input "Deepak Kumar"
click at [177, 156] on td "9780362833" at bounding box center [167, 157] width 76 height 34
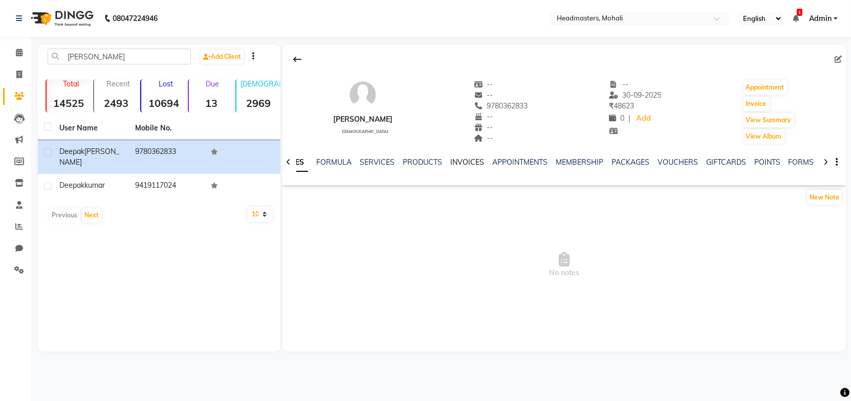
click at [467, 162] on link "INVOICES" at bounding box center [467, 162] width 34 height 9
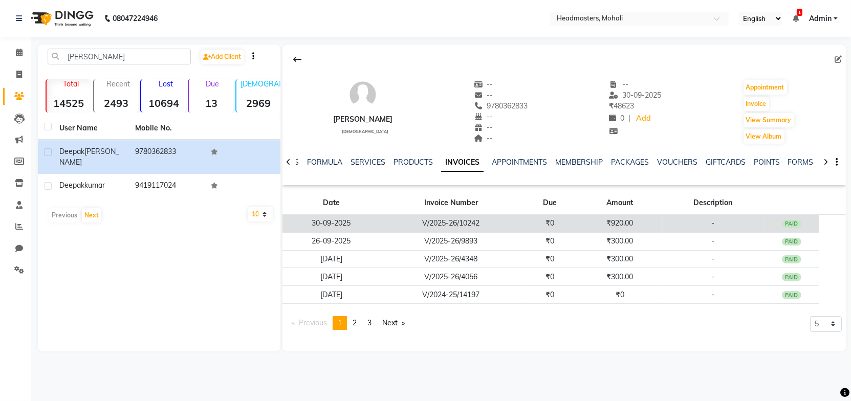
click at [544, 223] on td "₹0" at bounding box center [550, 224] width 56 height 18
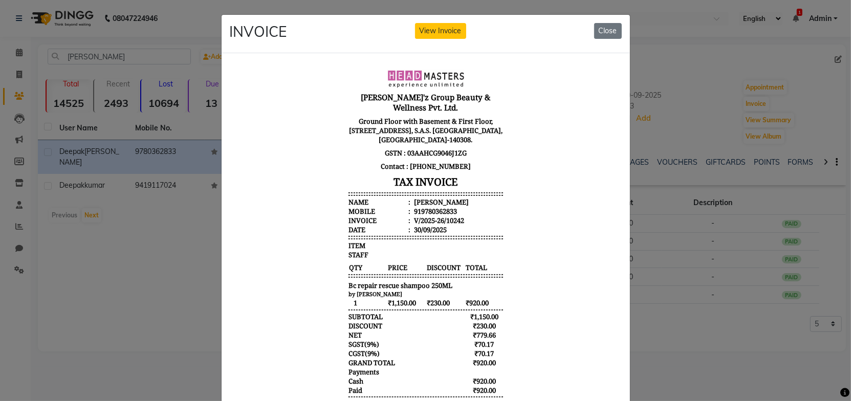
click at [429, 21] on div "INVOICE View Invoice Close" at bounding box center [425, 34] width 408 height 38
click at [429, 33] on button "View Invoice" at bounding box center [440, 31] width 51 height 16
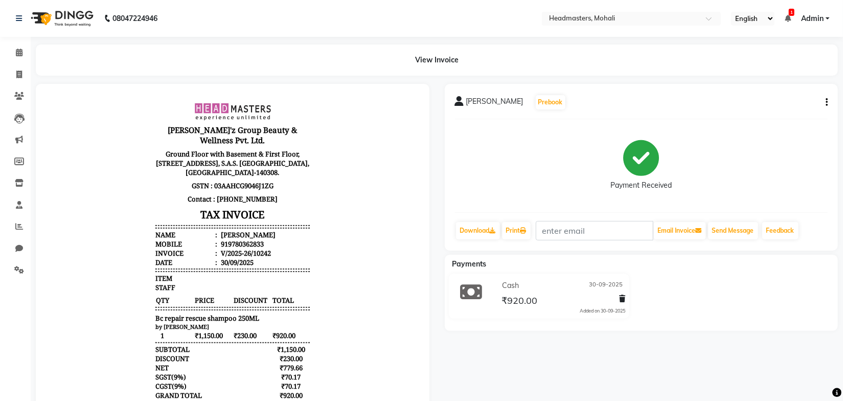
click at [352, 259] on body "Gill'z Group Beauty & Wellness Pvt. Ltd. Ground Floor with Basement & First Flo…" at bounding box center [232, 304] width 365 height 412
click at [203, 313] on span "Bc repair rescue shampoo 250ML" at bounding box center [207, 317] width 104 height 9
click at [353, 243] on body "Gill'z Group Beauty & Wellness Pvt. Ltd. Ground Floor with Basement & First Flo…" at bounding box center [232, 304] width 365 height 412
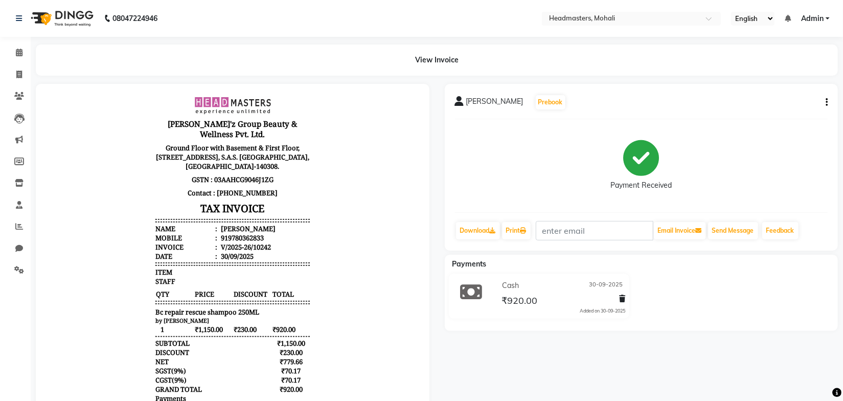
scroll to position [8, 0]
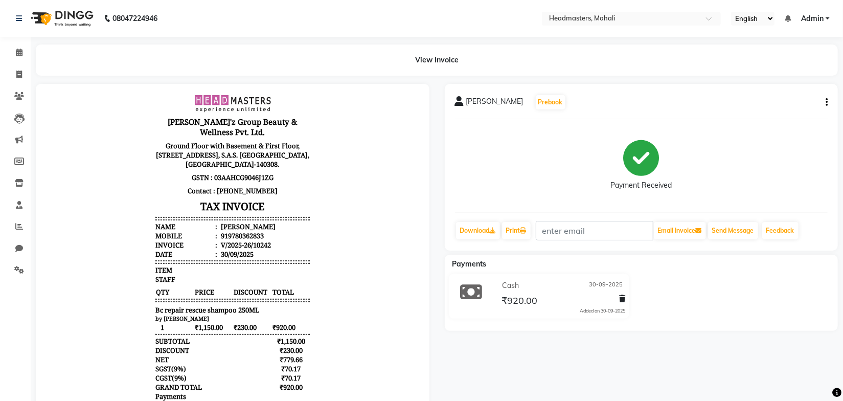
click at [343, 242] on body "Gill'z Group Beauty & Wellness Pvt. Ltd. Ground Floor with Basement & First Flo…" at bounding box center [232, 296] width 365 height 412
click at [826, 103] on icon "button" at bounding box center [827, 102] width 2 height 1
click at [772, 110] on div "Edit Invoice" at bounding box center [785, 108] width 51 height 13
select select "service"
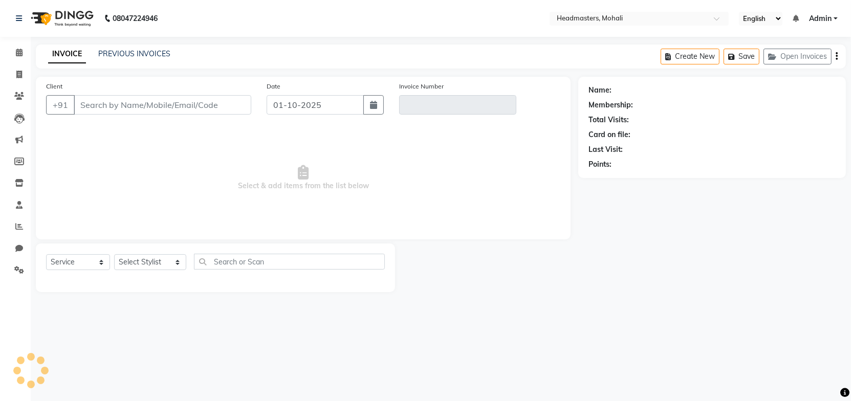
type input "9780362833"
type input "V/2025-26/10242"
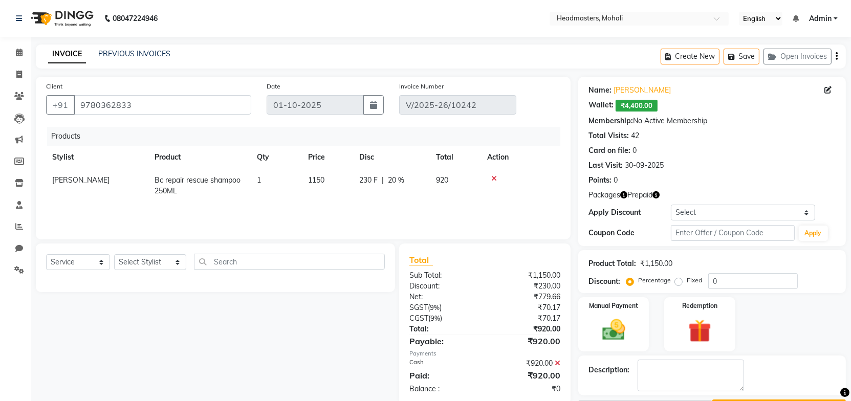
type input "30-09-2025"
select select "select"
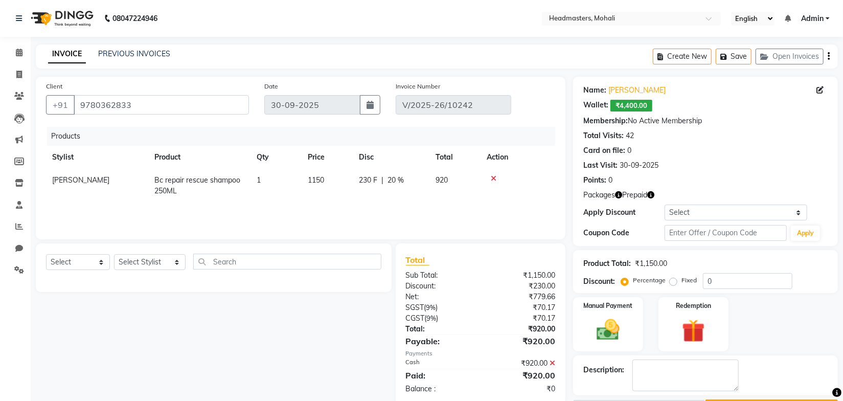
click at [190, 183] on span "Bc repair rescue shampoo 250ML" at bounding box center [197, 185] width 86 height 20
select select "51240"
click at [190, 183] on span "Bc repair rescue shampoo 250ML" at bounding box center [188, 183] width 54 height 17
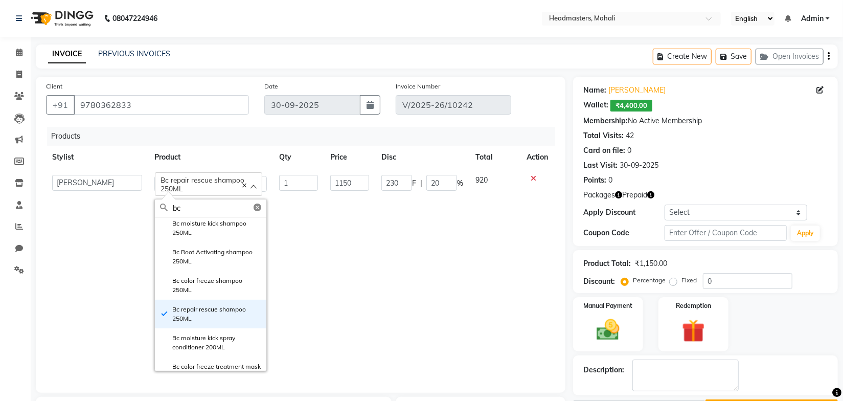
scroll to position [115, 0]
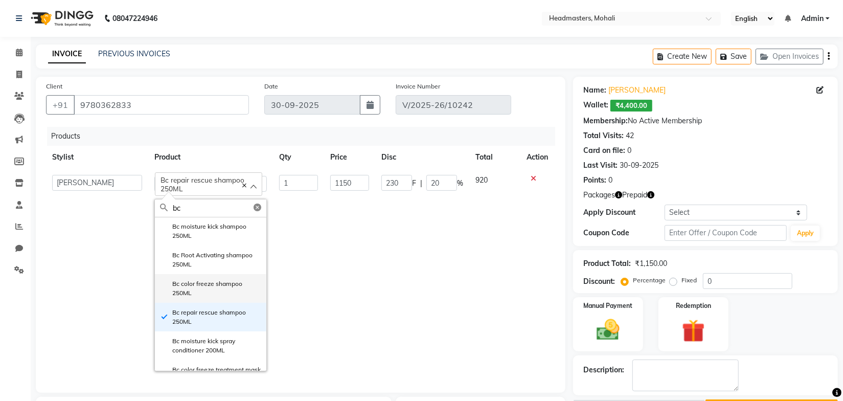
type input "bc"
click at [216, 285] on label "Bc color freeze shampoo 250ML" at bounding box center [210, 288] width 101 height 18
type input "0"
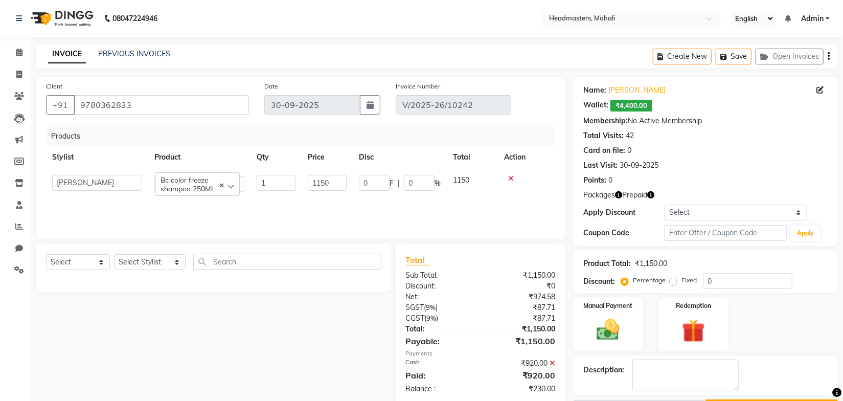
click at [305, 211] on div "Products Stylist Product Qty Price Disc Total Action AARIF Aarif Ansari Abhi Al…" at bounding box center [300, 178] width 509 height 102
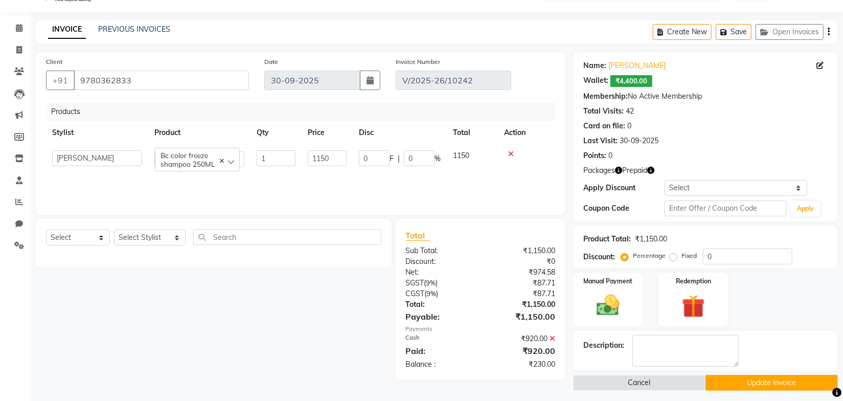
scroll to position [0, 0]
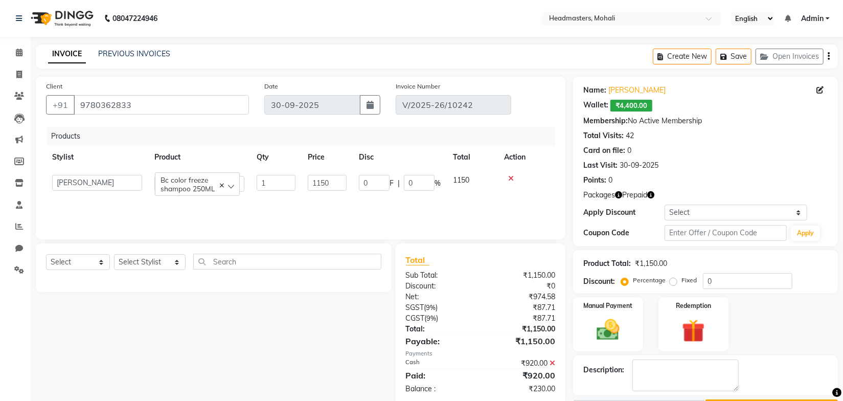
click at [682, 281] on label "Fixed" at bounding box center [689, 280] width 15 height 9
click at [674, 281] on input "Fixed" at bounding box center [675, 280] width 7 height 7
radio input "true"
drag, startPoint x: 721, startPoint y: 283, endPoint x: 696, endPoint y: 286, distance: 24.7
click at [696, 286] on div "Percentage Fixed 0" at bounding box center [708, 281] width 169 height 16
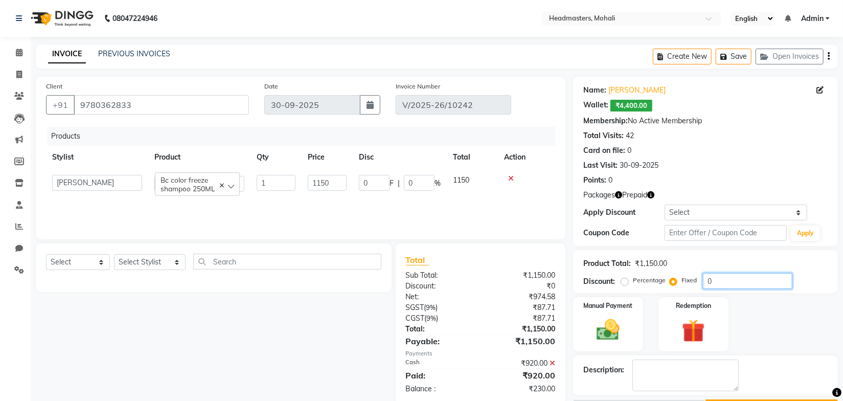
type input "2"
type input "0.17"
type input "23"
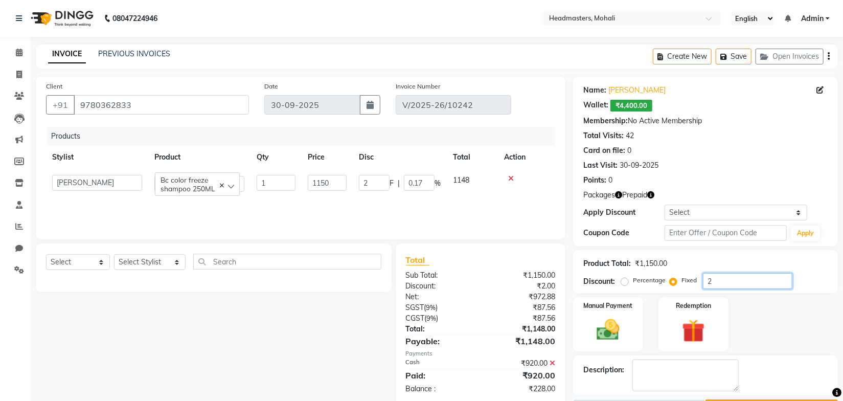
type input "2"
type input "230"
type input "20"
type input "230"
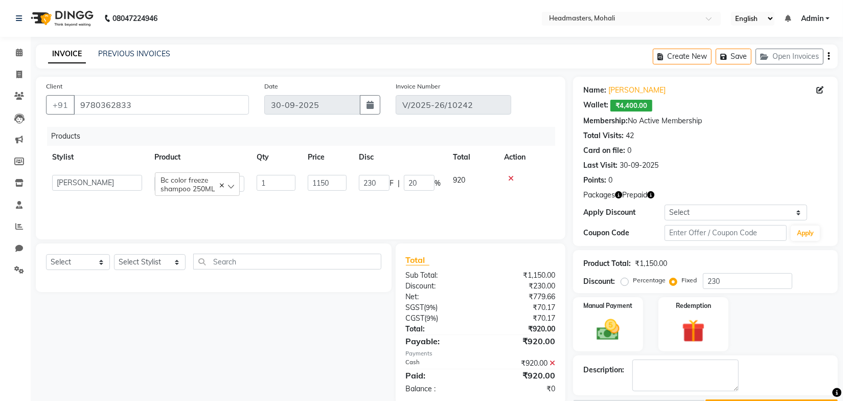
click at [423, 211] on div "Products Stylist Product Qty Price Disc Total Action AARIF Aarif Ansari Abhi Al…" at bounding box center [300, 178] width 509 height 102
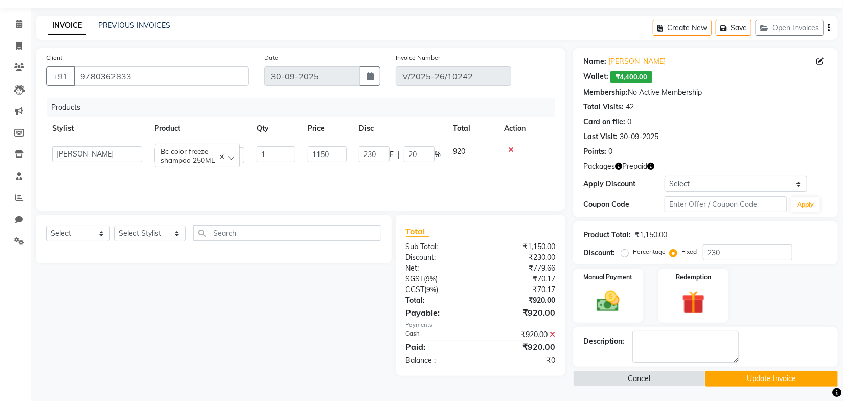
click at [743, 379] on button "Update Invoice" at bounding box center [772, 379] width 132 height 16
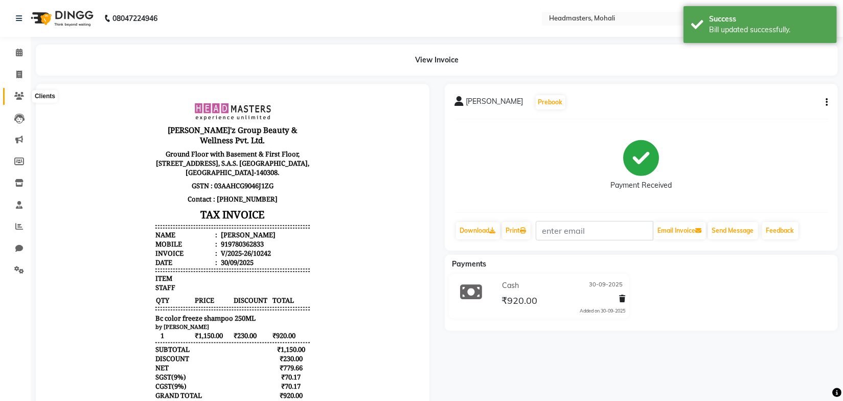
click at [12, 92] on span at bounding box center [19, 97] width 18 height 12
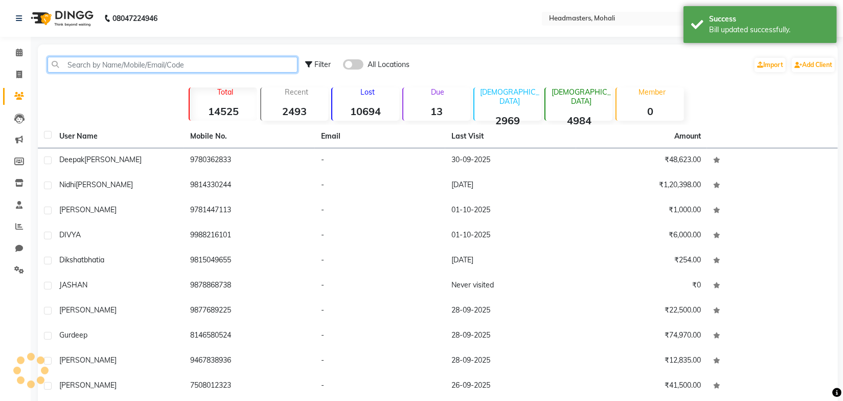
click at [92, 65] on input "text" at bounding box center [173, 65] width 250 height 16
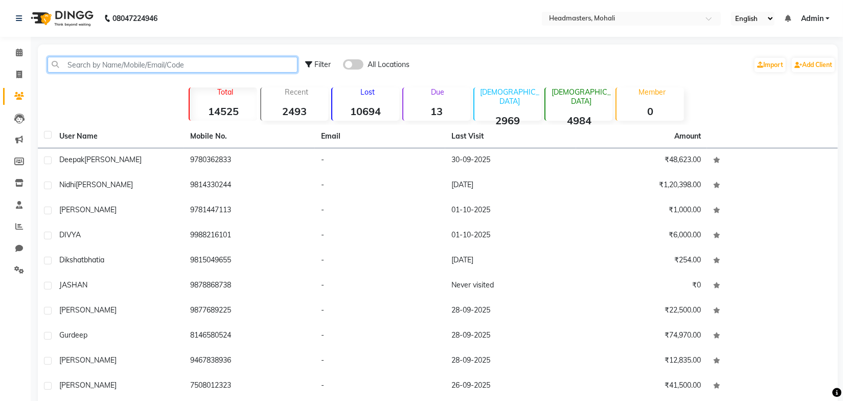
paste input "Aman"
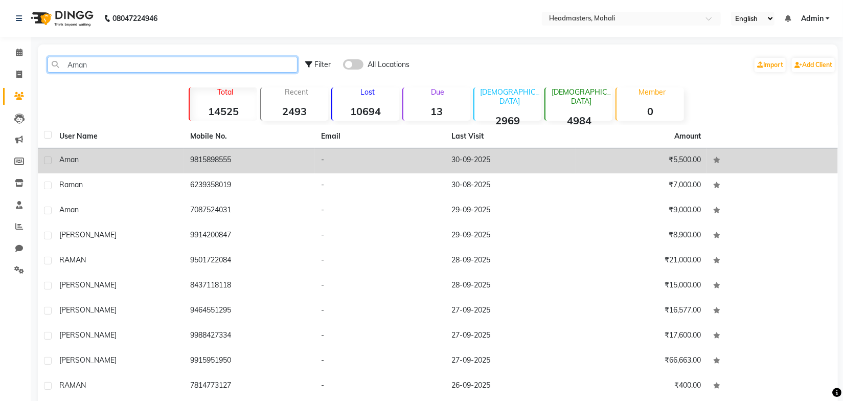
type input "Aman"
click at [114, 159] on div "aman" at bounding box center [118, 159] width 119 height 11
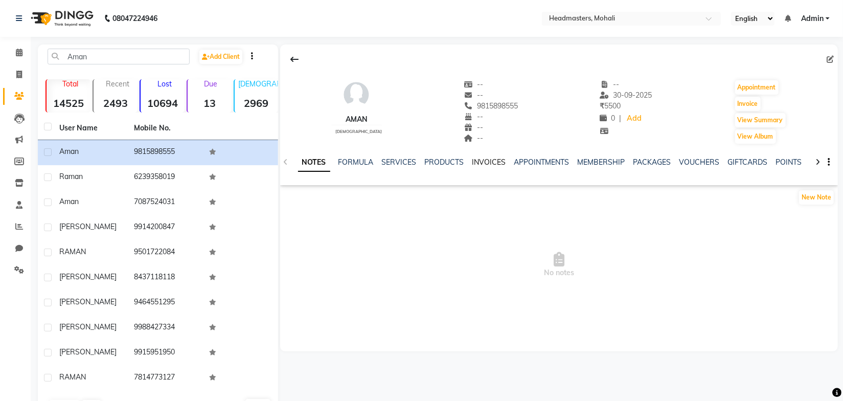
click at [497, 164] on link "INVOICES" at bounding box center [490, 162] width 34 height 9
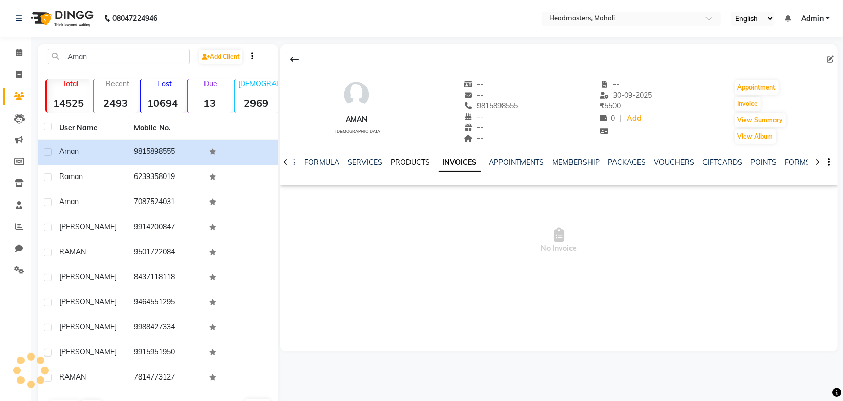
click at [409, 165] on link "PRODUCTS" at bounding box center [410, 162] width 39 height 9
click at [467, 163] on link "INVOICES" at bounding box center [473, 162] width 34 height 9
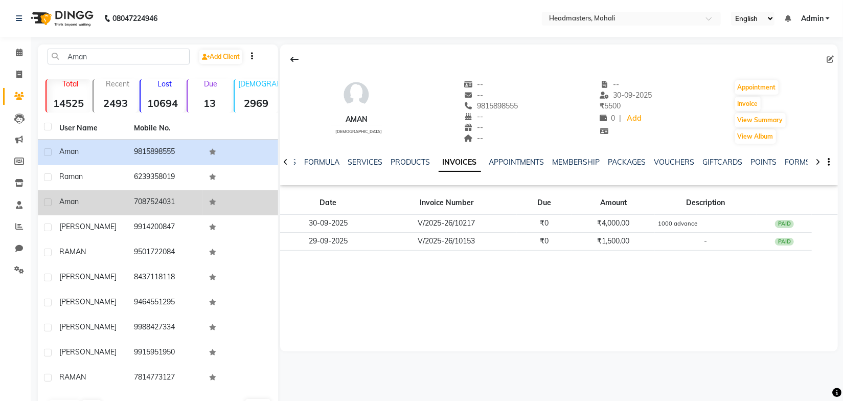
click at [79, 201] on div "Aman" at bounding box center [90, 201] width 63 height 11
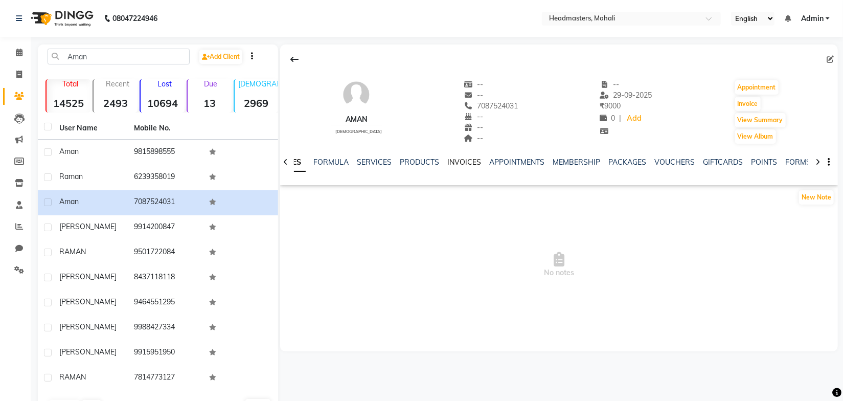
click at [465, 163] on link "INVOICES" at bounding box center [465, 162] width 34 height 9
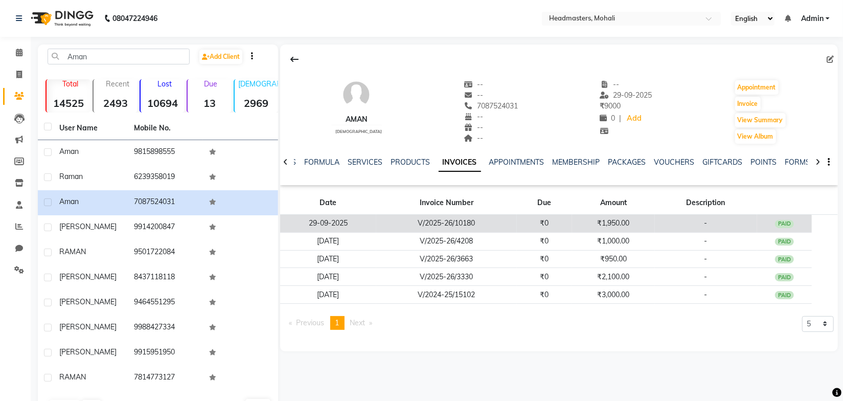
click at [598, 225] on td "₹1,950.00" at bounding box center [613, 224] width 83 height 18
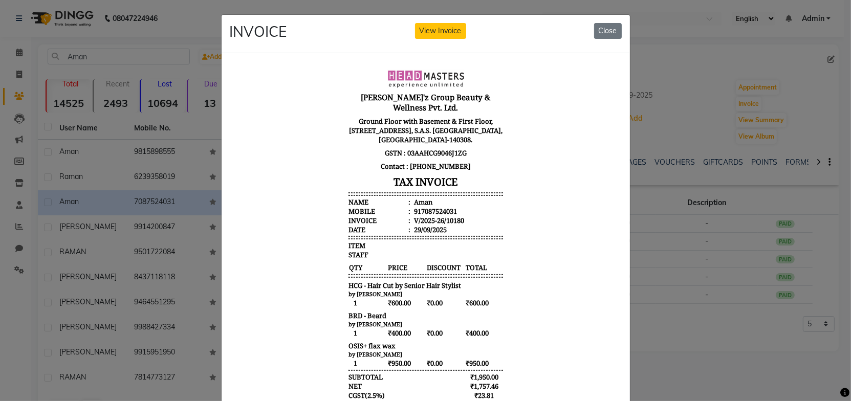
click at [500, 211] on body "Gill'z Group Beauty & Wellness Pvt. Ltd. Ground Floor with Basement & First Flo…" at bounding box center [425, 278] width 384 height 427
click at [522, 208] on body "Gill'z Group Beauty & Wellness Pvt. Ltd. Ground Floor with Basement & First Flo…" at bounding box center [425, 278] width 384 height 427
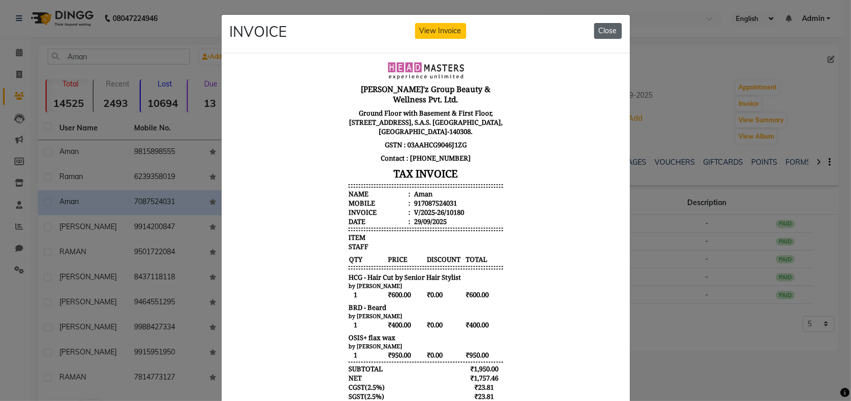
click at [596, 35] on button "Close" at bounding box center [608, 31] width 28 height 16
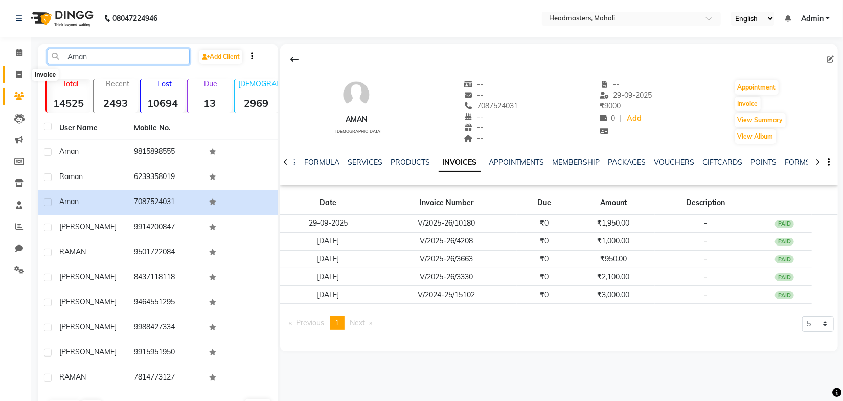
drag, startPoint x: 99, startPoint y: 60, endPoint x: 25, endPoint y: 70, distance: 75.2
click at [25, 70] on app-home "08047224946 Select Location × Headmasters, Mohali English ENGLISH Español العرب…" at bounding box center [421, 217] width 843 height 435
paste input "Jay"
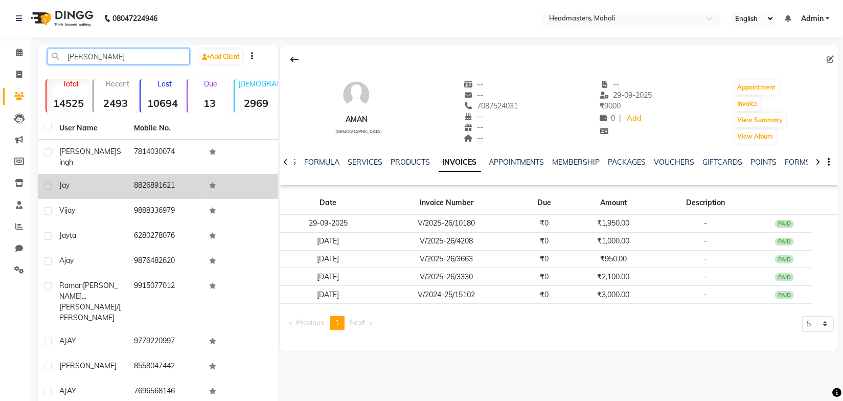
type input "Jay"
click at [145, 178] on td "8826891621" at bounding box center [165, 186] width 75 height 25
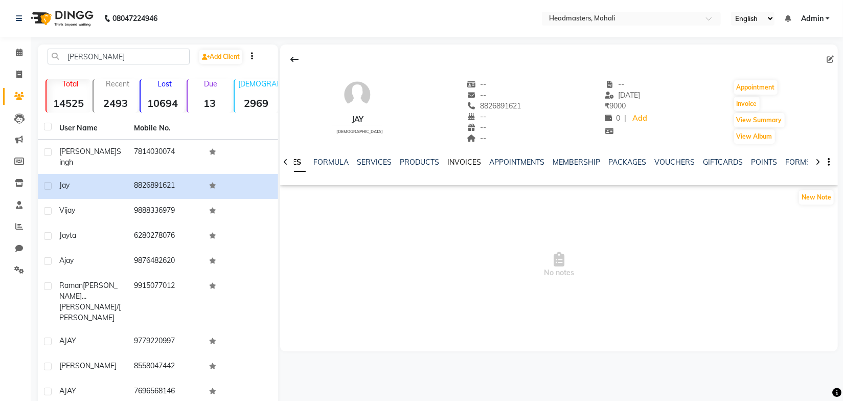
click at [469, 163] on link "INVOICES" at bounding box center [465, 162] width 34 height 9
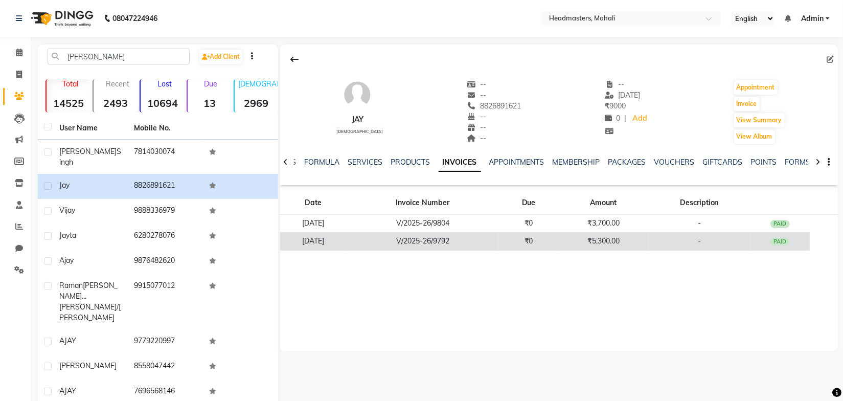
click at [499, 240] on td "V/2025-26/9792" at bounding box center [423, 241] width 152 height 18
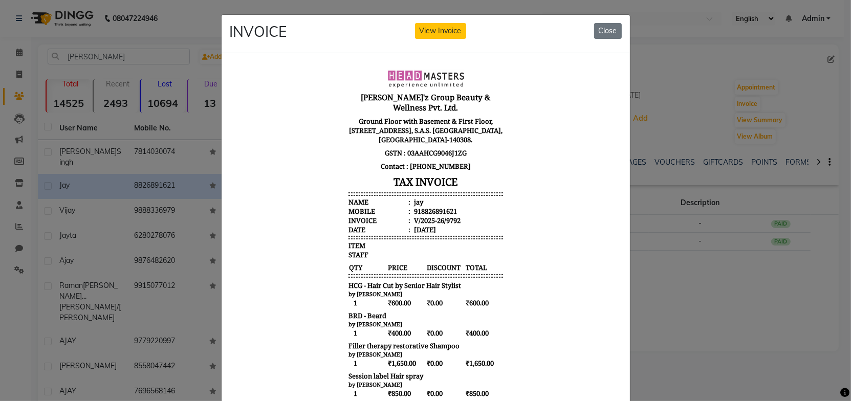
click at [509, 228] on body "Gill'z Group Beauty & Wellness Pvt. Ltd. Ground Floor with Basement & First Flo…" at bounding box center [425, 308] width 384 height 487
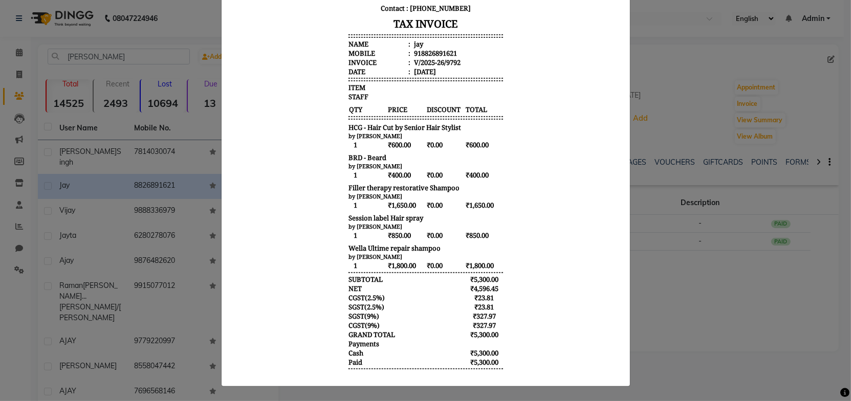
scroll to position [156, 0]
click at [543, 210] on body "Gill'z Group Beauty & Wellness Pvt. Ltd. Ground Floor with Basement & First Flo…" at bounding box center [425, 150] width 384 height 487
click at [530, 149] on body "Gill'z Group Beauty & Wellness Pvt. Ltd. Ground Floor with Basement & First Flo…" at bounding box center [425, 150] width 384 height 487
click at [536, 202] on body "Gill'z Group Beauty & Wellness Pvt. Ltd. Ground Floor with Basement & First Flo…" at bounding box center [425, 150] width 384 height 487
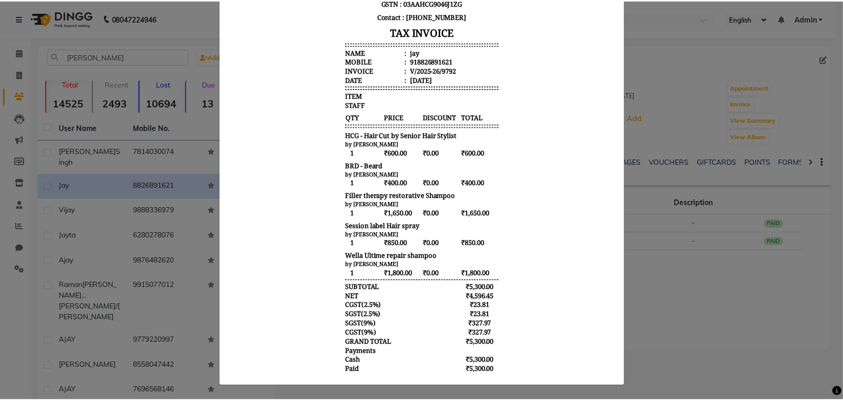
scroll to position [0, 0]
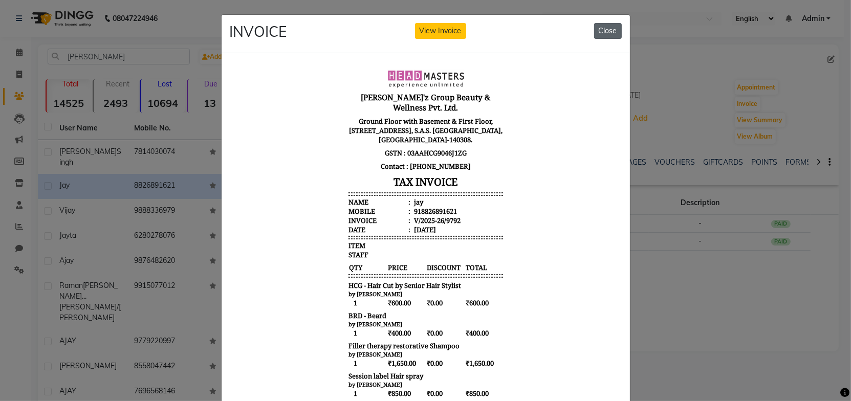
drag, startPoint x: 607, startPoint y: 30, endPoint x: 300, endPoint y: 43, distance: 307.2
click at [607, 30] on button "Close" at bounding box center [608, 31] width 28 height 16
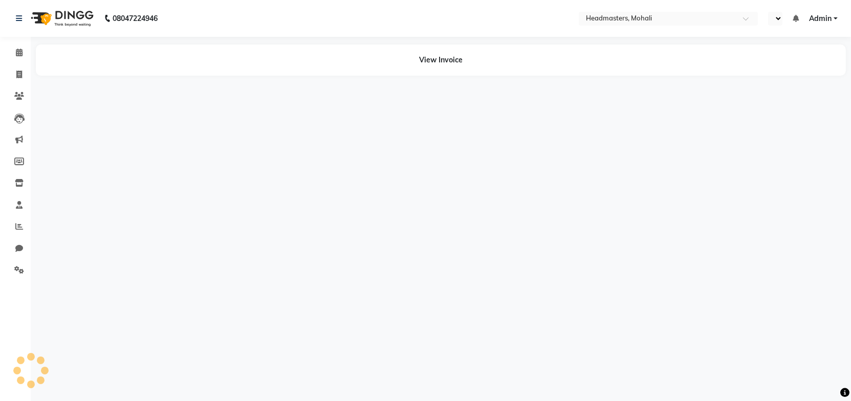
select select "en"
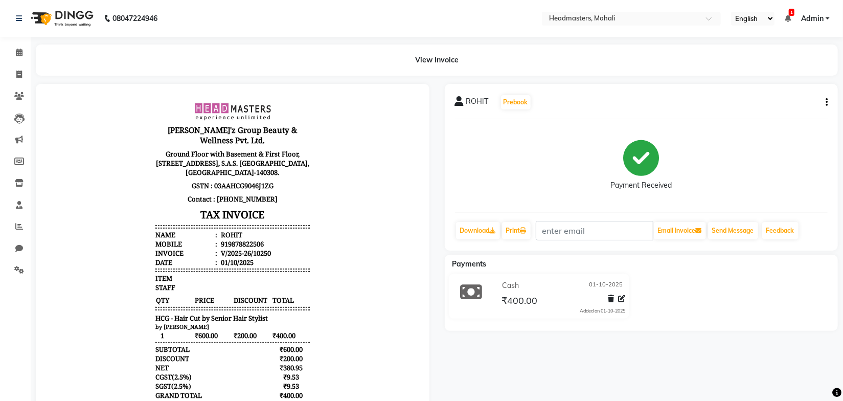
click at [320, 316] on body "[PERSON_NAME]'z Group Beauty & Wellness Pvt. Ltd. Ground Floor with Basement & …" at bounding box center [232, 277] width 365 height 358
click at [17, 49] on icon at bounding box center [19, 53] width 7 height 8
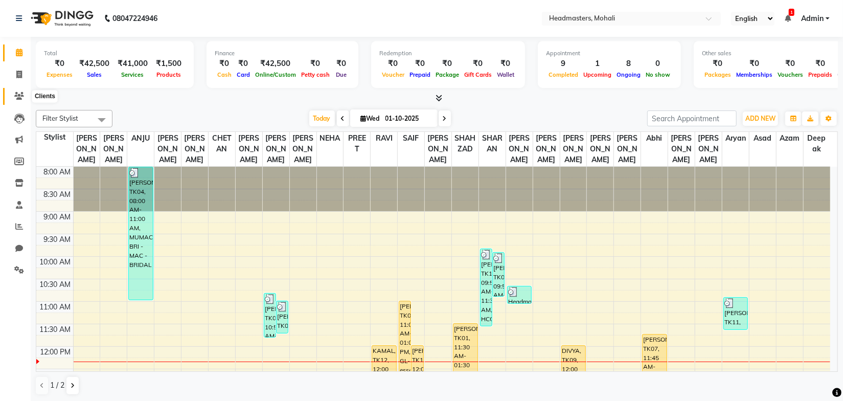
drag, startPoint x: 21, startPoint y: 96, endPoint x: 53, endPoint y: 93, distance: 31.9
click at [21, 96] on icon at bounding box center [19, 96] width 10 height 8
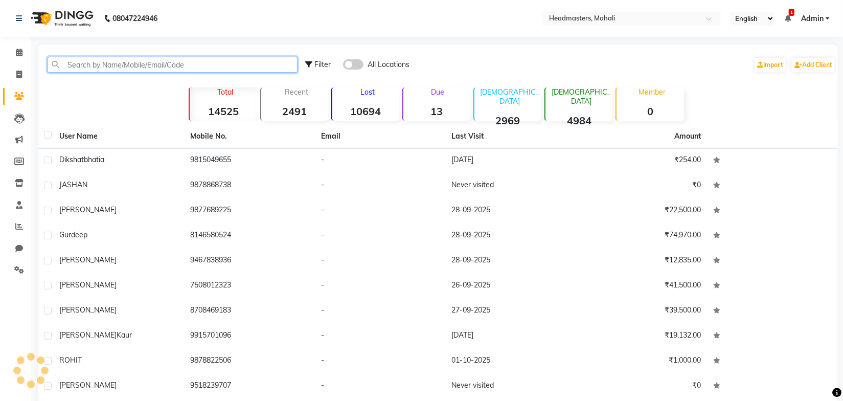
click at [95, 65] on input "text" at bounding box center [173, 65] width 250 height 16
paste input "[PERSON_NAME]"
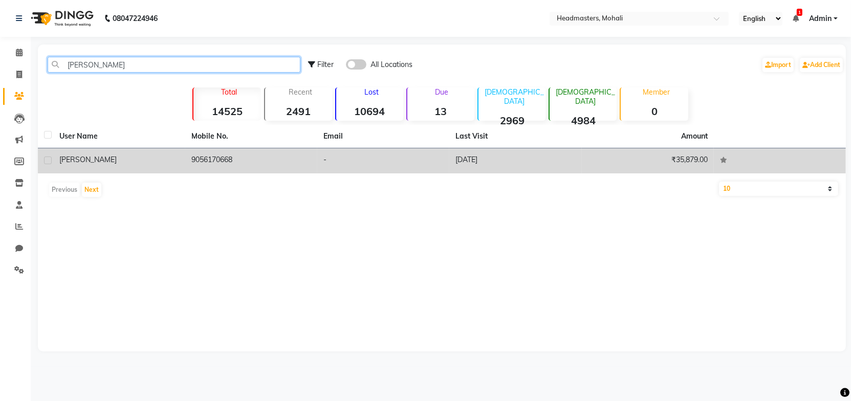
type input "[PERSON_NAME]"
click at [226, 161] on td "9056170668" at bounding box center [251, 160] width 132 height 25
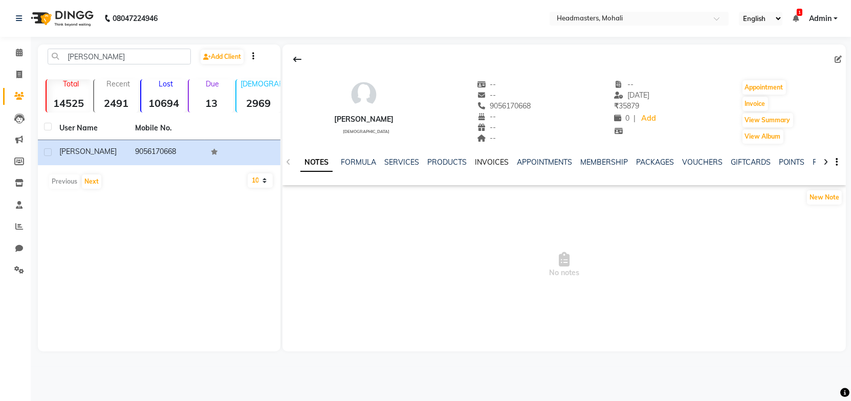
click at [479, 162] on link "INVOICES" at bounding box center [492, 162] width 34 height 9
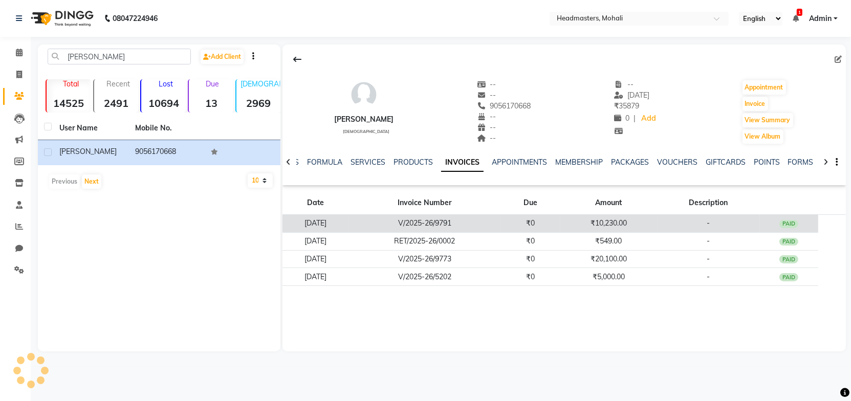
click at [476, 220] on td "V/2025-26/9791" at bounding box center [424, 224] width 152 height 18
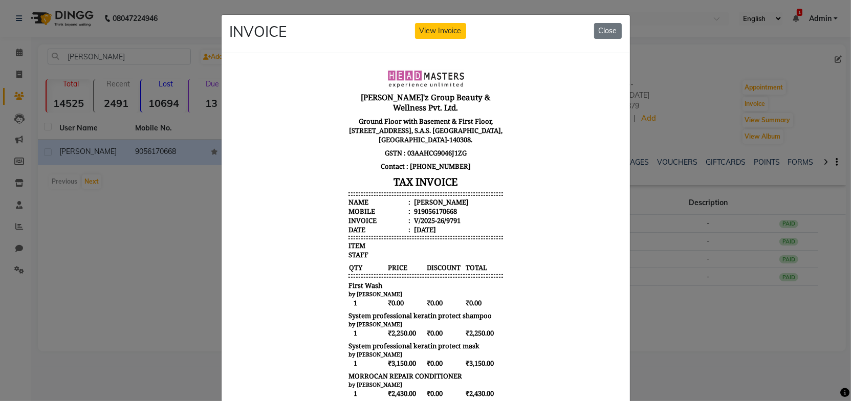
click at [506, 217] on body "[PERSON_NAME]'z Group Beauty & Wellness Pvt. Ltd. Ground Floor with Basement & …" at bounding box center [425, 299] width 384 height 469
click at [547, 198] on body "[PERSON_NAME]'z Group Beauty & Wellness Pvt. Ltd. Ground Floor with Basement & …" at bounding box center [425, 299] width 384 height 469
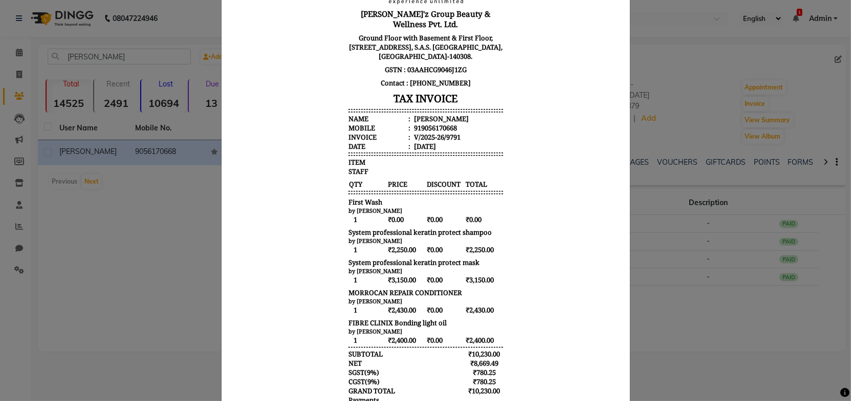
scroll to position [138, 0]
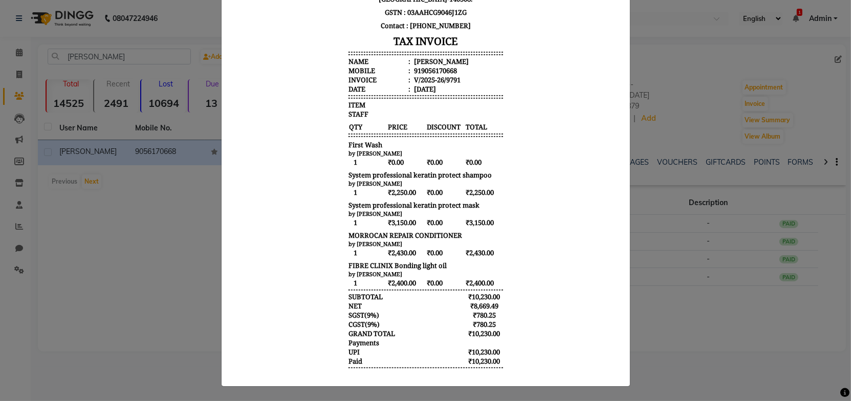
click at [561, 200] on body "[PERSON_NAME]'z Group Beauty & Wellness Pvt. Ltd. Ground Floor with Basement & …" at bounding box center [425, 159] width 384 height 469
click at [552, 216] on body "[PERSON_NAME]'z Group Beauty & Wellness Pvt. Ltd. Ground Floor with Basement & …" at bounding box center [425, 159] width 384 height 469
click at [509, 179] on body "[PERSON_NAME]'z Group Beauty & Wellness Pvt. Ltd. Ground Floor with Basement & …" at bounding box center [425, 159] width 384 height 469
click at [518, 211] on body "[PERSON_NAME]'z Group Beauty & Wellness Pvt. Ltd. Ground Floor with Basement & …" at bounding box center [425, 159] width 384 height 469
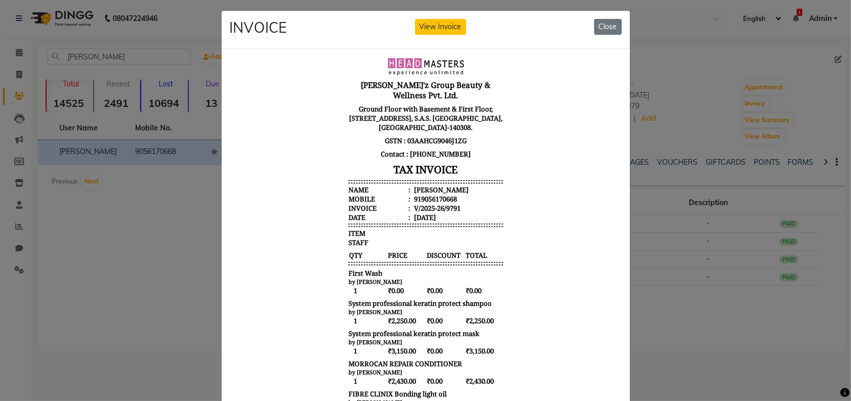
scroll to position [0, 0]
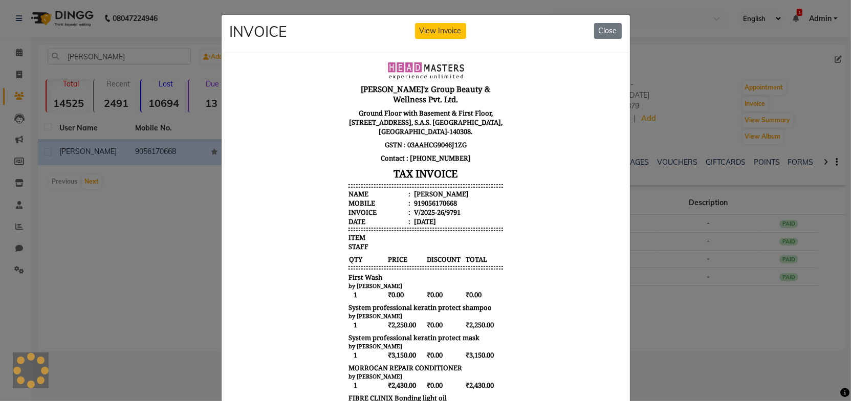
click at [542, 136] on body "[PERSON_NAME]'z Group Beauty & Wellness Pvt. Ltd. Ground Floor with Basement & …" at bounding box center [425, 291] width 384 height 469
click at [540, 127] on body "[PERSON_NAME]'z Group Beauty & Wellness Pvt. Ltd. Ground Floor with Basement & …" at bounding box center [425, 291] width 384 height 469
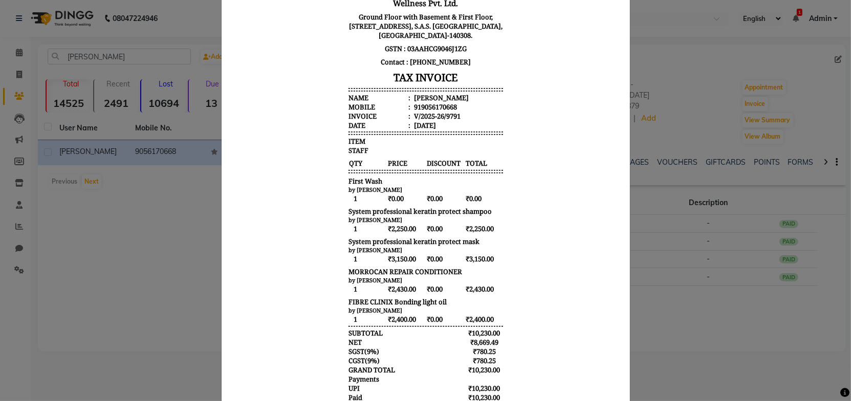
scroll to position [138, 0]
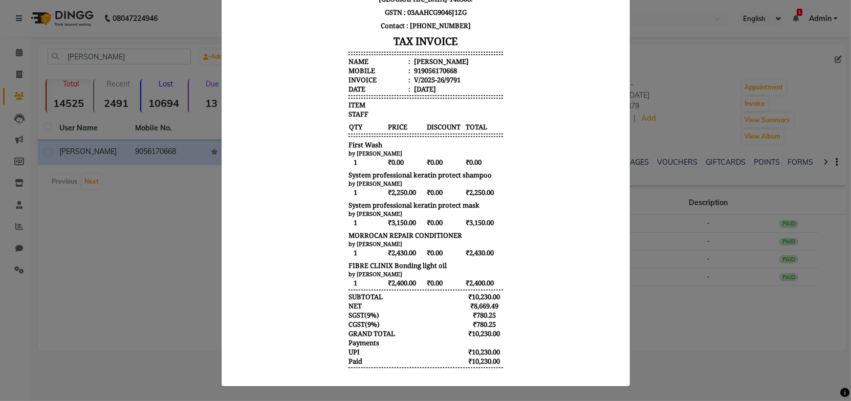
click at [540, 134] on body "[PERSON_NAME]'z Group Beauty & Wellness Pvt. Ltd. Ground Floor with Basement & …" at bounding box center [425, 159] width 384 height 469
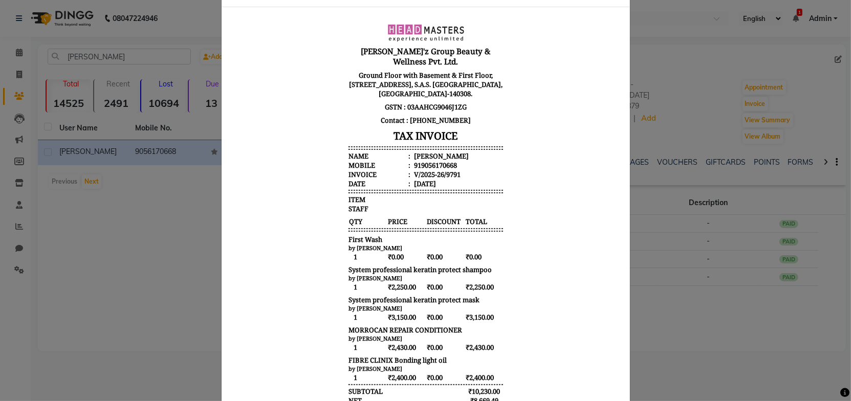
scroll to position [0, 0]
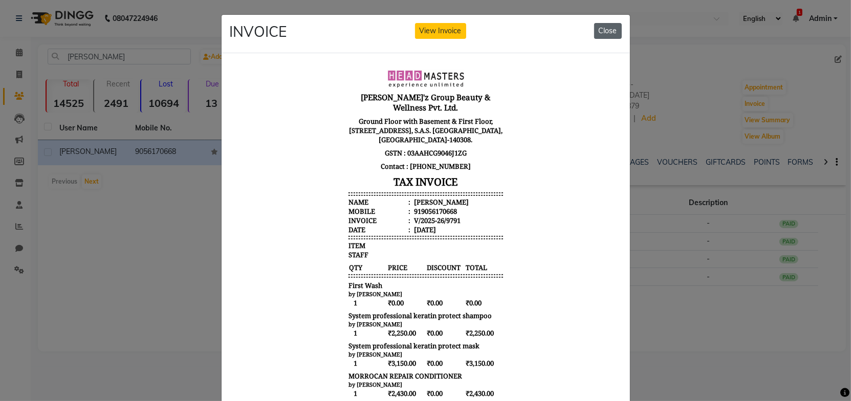
click at [607, 31] on button "Close" at bounding box center [608, 31] width 28 height 16
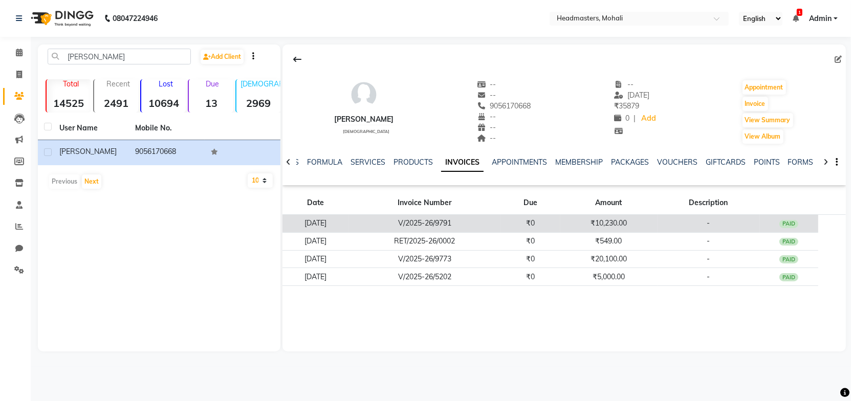
click at [469, 221] on td "V/2025-26/9791" at bounding box center [424, 224] width 152 height 18
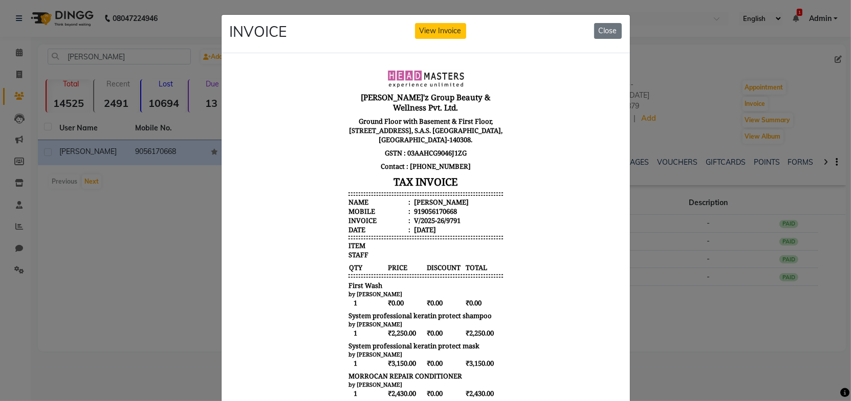
click at [499, 202] on div "[PERSON_NAME]'z Group Beauty & Wellness Pvt. Ltd. Ground Floor with Basement & …" at bounding box center [425, 299] width 163 height 469
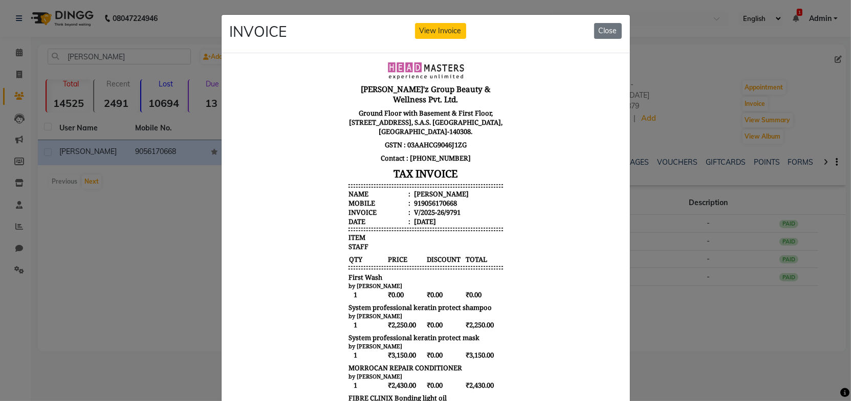
scroll to position [138, 0]
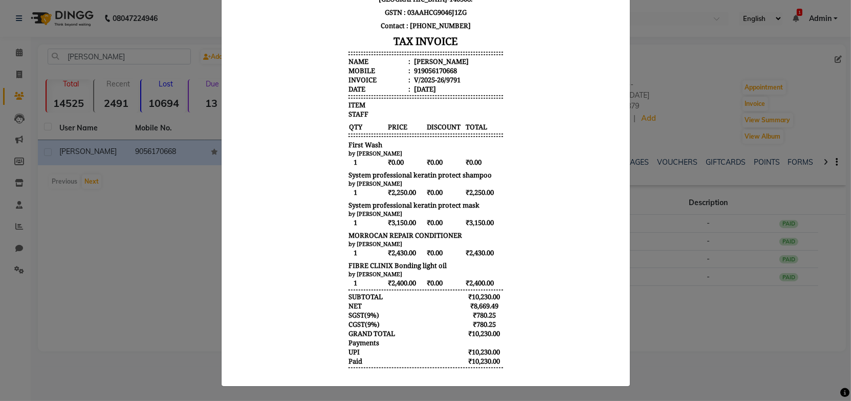
click at [541, 249] on body "[PERSON_NAME]'z Group Beauty & Wellness Pvt. Ltd. Ground Floor with Basement & …" at bounding box center [425, 159] width 384 height 469
click at [538, 214] on body "[PERSON_NAME]'z Group Beauty & Wellness Pvt. Ltd. Ground Floor with Basement & …" at bounding box center [425, 159] width 384 height 469
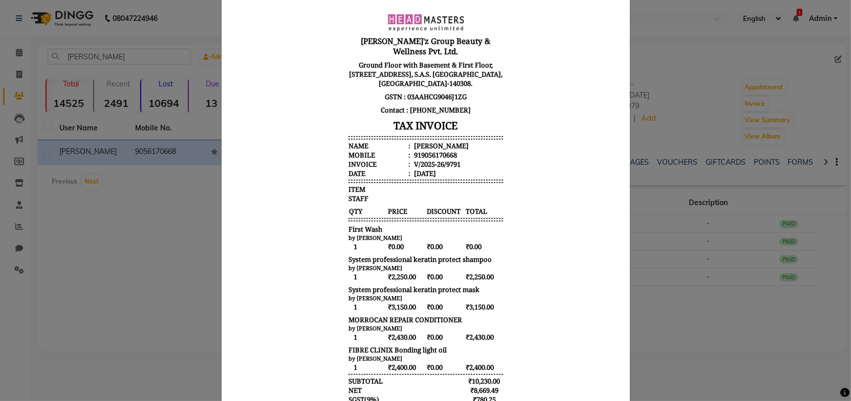
scroll to position [0, 0]
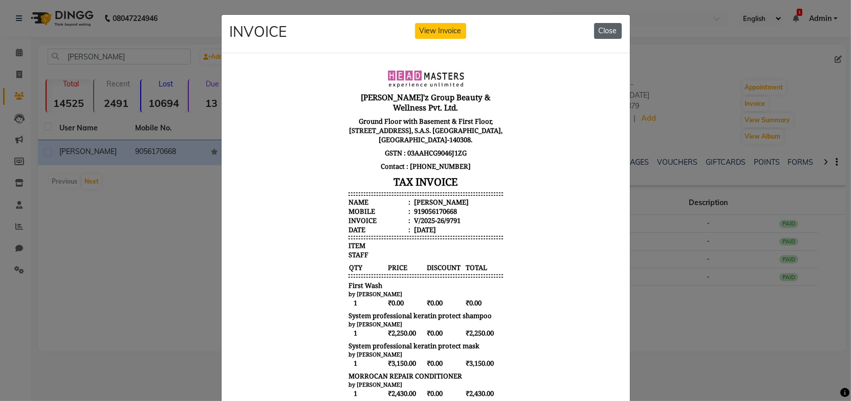
click at [606, 34] on button "Close" at bounding box center [608, 31] width 28 height 16
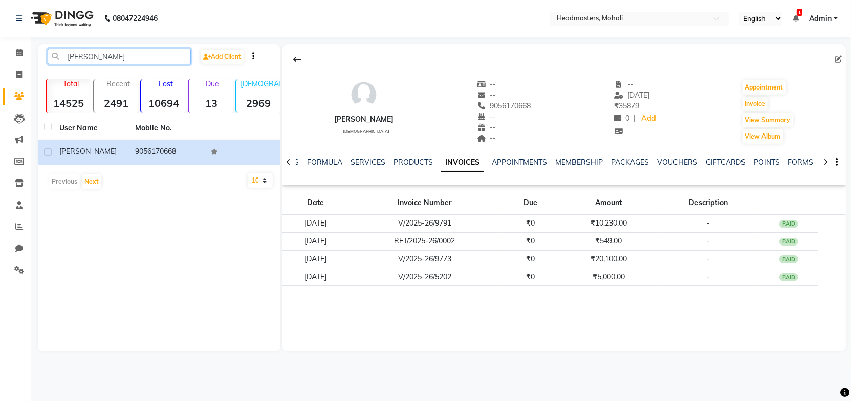
drag, startPoint x: 128, startPoint y: 54, endPoint x: 53, endPoint y: 51, distance: 75.8
click at [53, 51] on input "[PERSON_NAME]" at bounding box center [119, 57] width 143 height 16
paste input "Tavn"
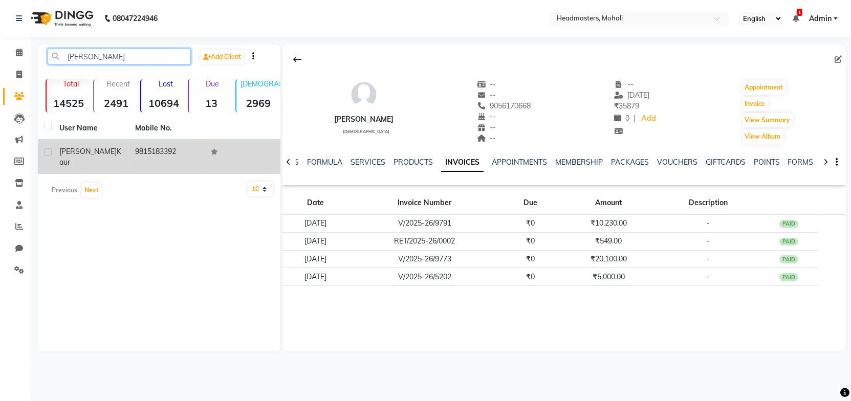
type input "[PERSON_NAME]"
click at [156, 157] on td "9815183392" at bounding box center [167, 157] width 76 height 34
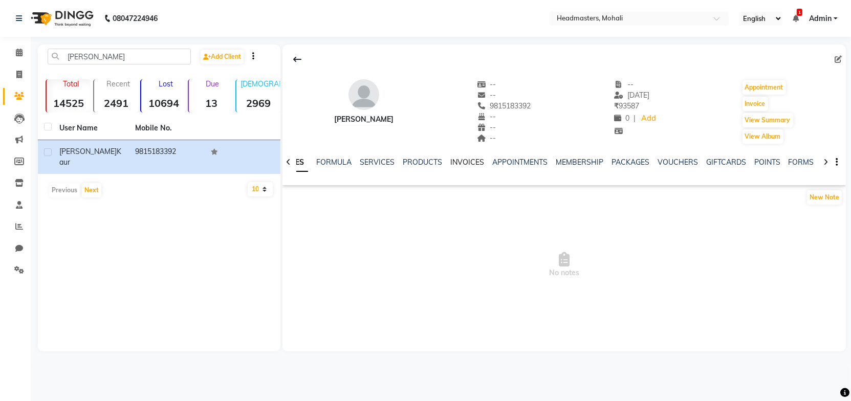
click at [459, 162] on link "INVOICES" at bounding box center [467, 162] width 34 height 9
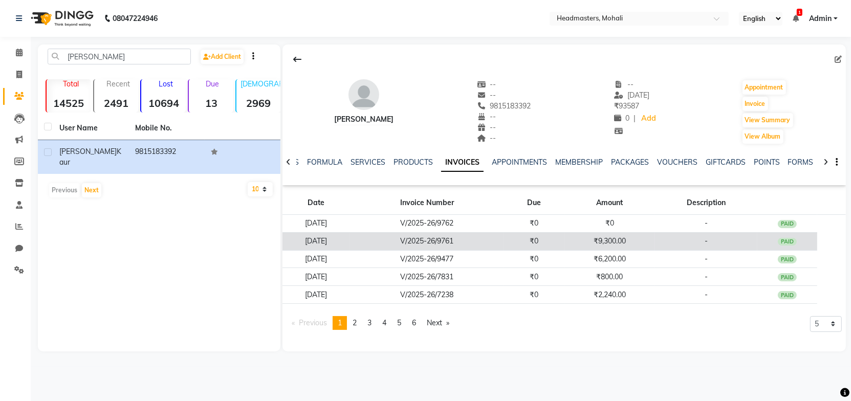
click at [471, 241] on td "V/2025-26/9761" at bounding box center [426, 241] width 153 height 18
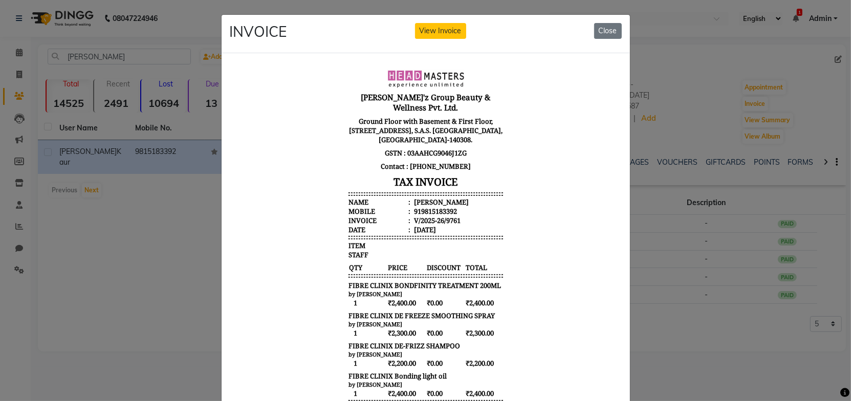
click at [495, 238] on hr at bounding box center [425, 238] width 154 height 1
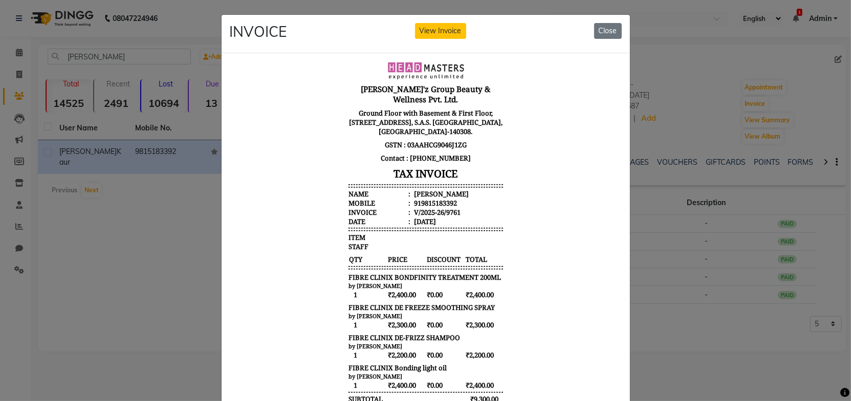
click at [536, 205] on body "[PERSON_NAME]'z Group Beauty & Wellness Pvt. Ltd. Ground Floor with Basement & …" at bounding box center [425, 281] width 384 height 448
click at [536, 204] on body "[PERSON_NAME]'z Group Beauty & Wellness Pvt. Ltd. Ground Floor with Basement & …" at bounding box center [425, 281] width 384 height 448
drag, startPoint x: 556, startPoint y: 184, endPoint x: 840, endPoint y: 133, distance: 289.5
click at [556, 184] on body "[PERSON_NAME]'z Group Beauty & Wellness Pvt. Ltd. Ground Floor with Basement & …" at bounding box center [425, 281] width 384 height 448
click at [606, 24] on button "Close" at bounding box center [608, 31] width 28 height 16
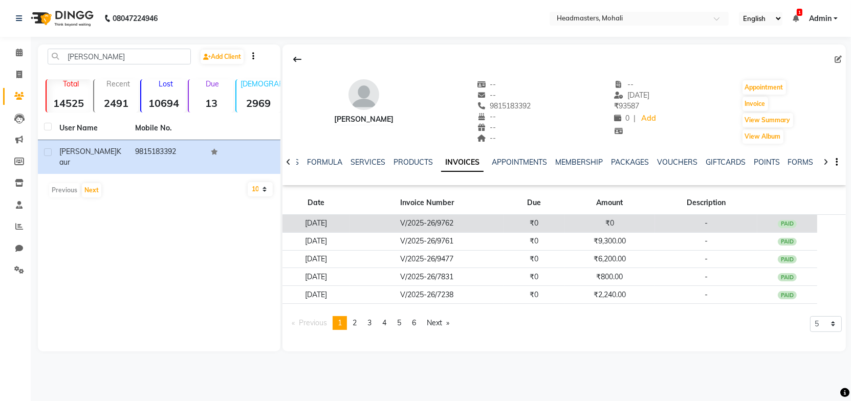
click at [532, 218] on td "₹0" at bounding box center [533, 224] width 61 height 18
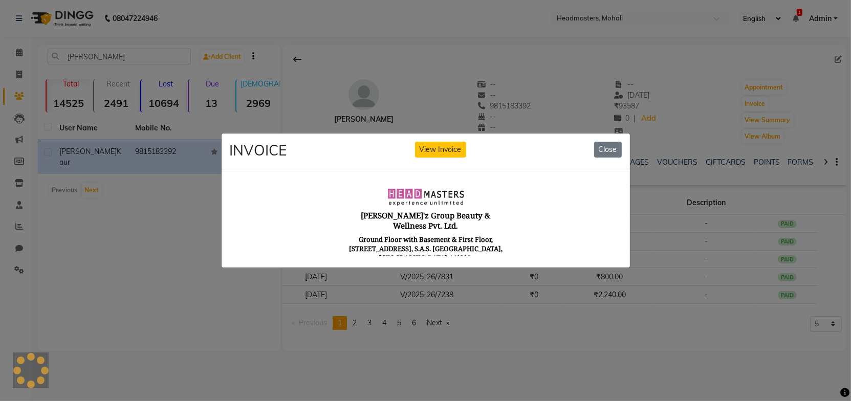
scroll to position [0, 0]
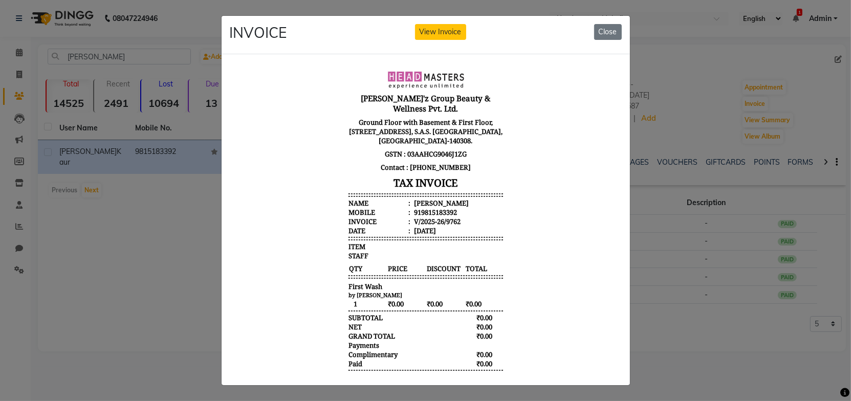
click at [546, 205] on body "[PERSON_NAME]'z Group Beauty & Wellness Pvt. Ltd. Ground Floor with Basement & …" at bounding box center [425, 231] width 384 height 330
click at [599, 32] on button "Close" at bounding box center [608, 32] width 28 height 16
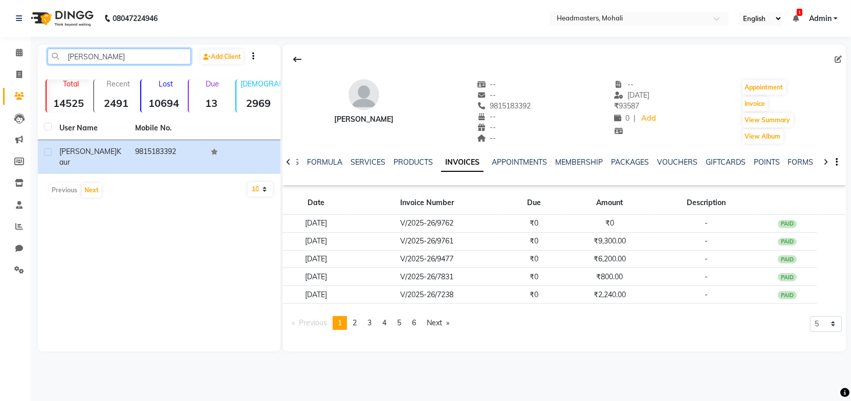
drag, startPoint x: 125, startPoint y: 58, endPoint x: 37, endPoint y: 56, distance: 88.0
click at [37, 56] on main "[PERSON_NAME] Add Client Total 14525 Recent 2491 Lost 10694 Due 13 [DEMOGRAPHIC…" at bounding box center [441, 206] width 820 height 322
paste input "Babita"
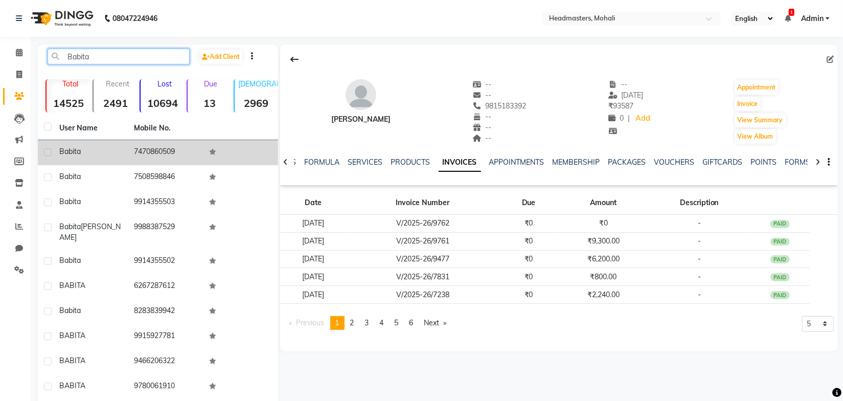
type input "Babita"
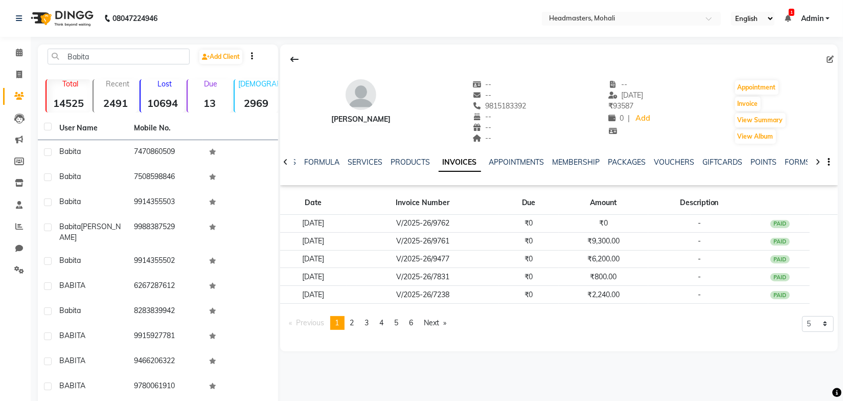
click at [123, 150] on td "Babita" at bounding box center [90, 152] width 75 height 25
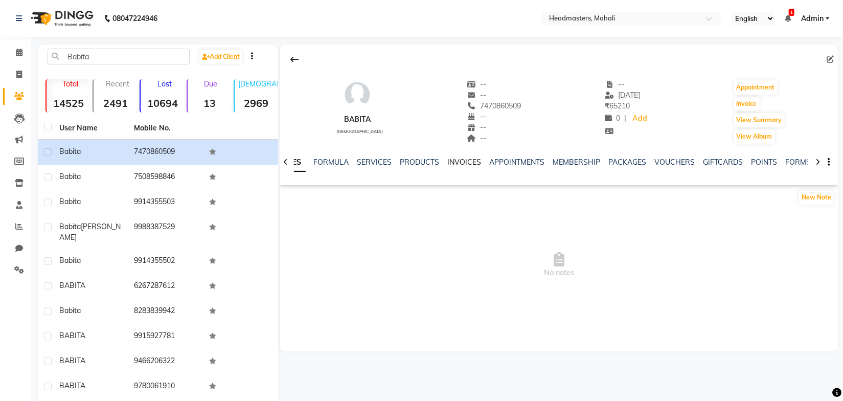
click at [448, 163] on link "INVOICES" at bounding box center [465, 162] width 34 height 9
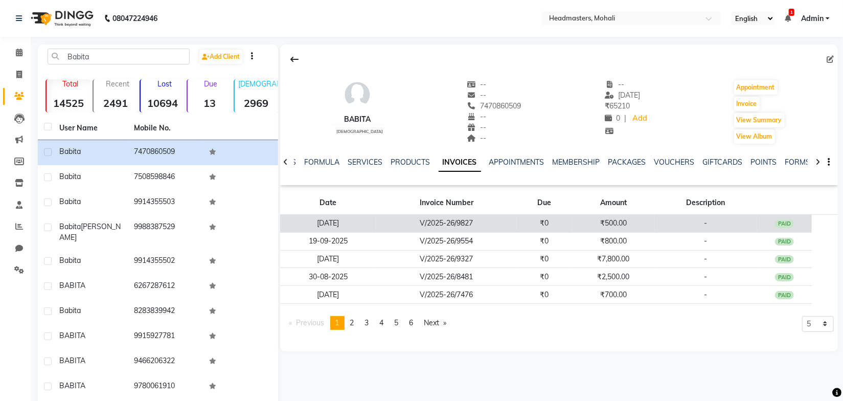
click at [455, 216] on td "V/2025-26/9827" at bounding box center [446, 224] width 140 height 18
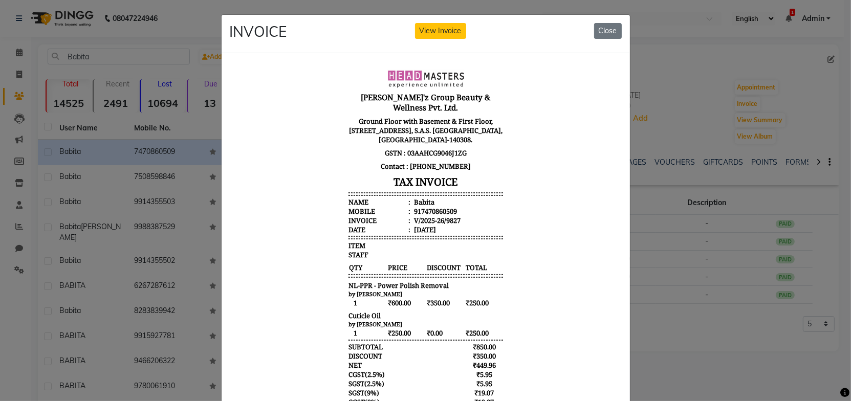
click at [517, 261] on body "[PERSON_NAME]'z Group Beauty & Wellness Pvt. Ltd. Ground Floor with Basement & …" at bounding box center [425, 268] width 384 height 406
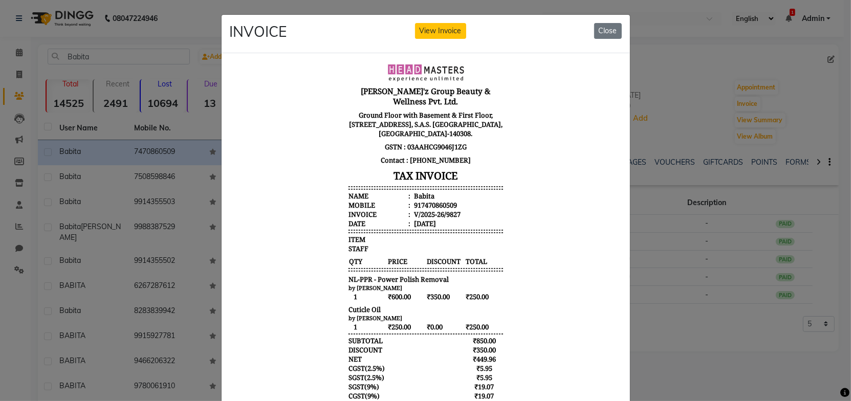
scroll to position [8, 0]
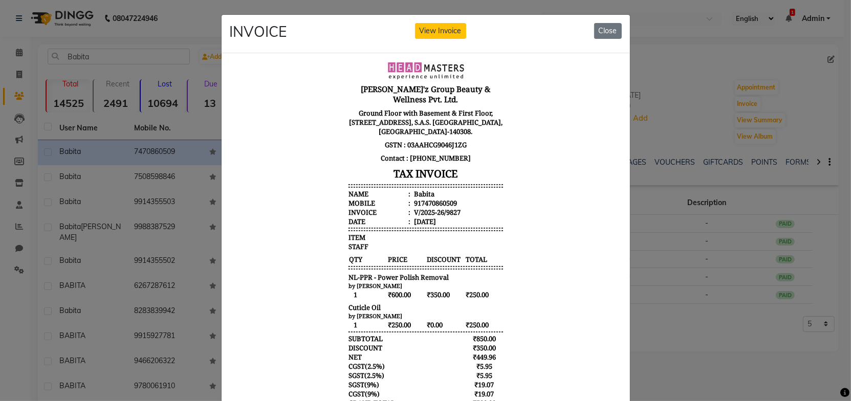
click at [535, 260] on body "[PERSON_NAME]'z Group Beauty & Wellness Pvt. Ltd. Ground Floor with Basement & …" at bounding box center [425, 260] width 384 height 406
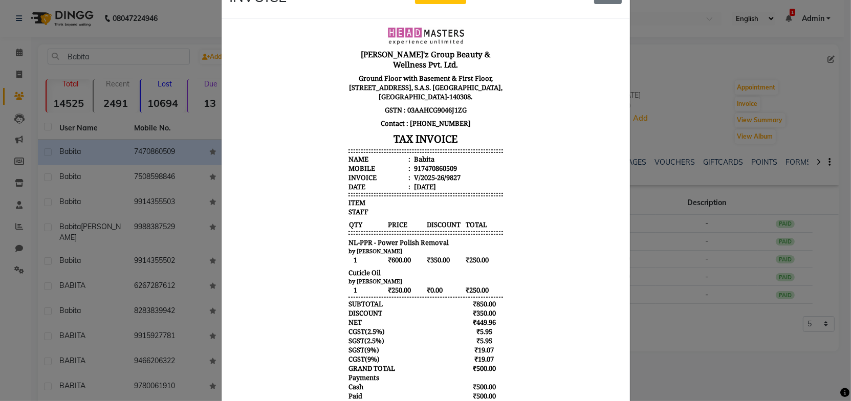
scroll to position [77, 0]
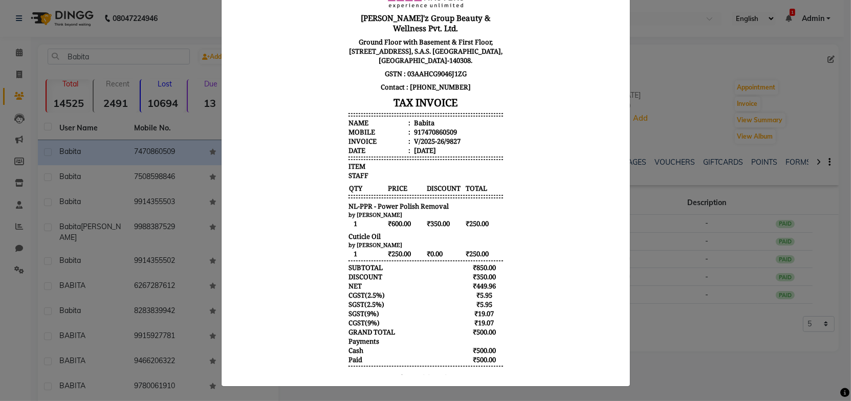
click at [533, 258] on body "[PERSON_NAME]'z Group Beauty & Wellness Pvt. Ltd. Ground Floor with Basement & …" at bounding box center [425, 189] width 384 height 406
click at [537, 226] on body "[PERSON_NAME]'z Group Beauty & Wellness Pvt. Ltd. Ground Floor with Basement & …" at bounding box center [425, 189] width 384 height 406
drag, startPoint x: 338, startPoint y: 277, endPoint x: 504, endPoint y: 301, distance: 168.0
click at [504, 301] on body "[PERSON_NAME]'z Group Beauty & Wellness Pvt. Ltd. Ground Floor with Basement & …" at bounding box center [425, 189] width 384 height 406
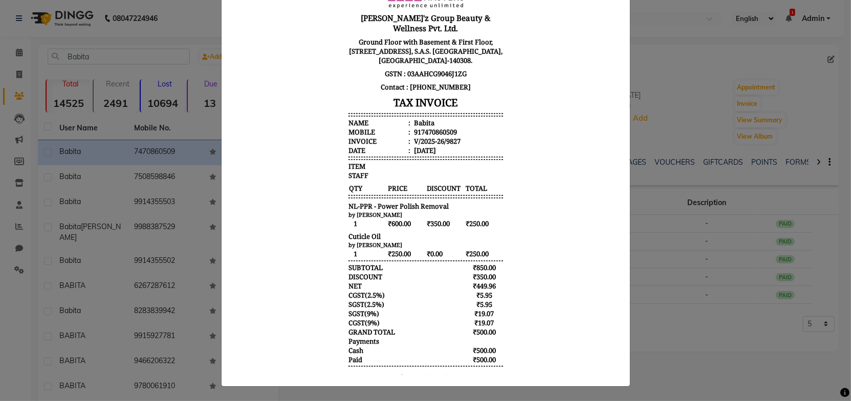
click at [516, 318] on body "[PERSON_NAME]'z Group Beauty & Wellness Pvt. Ltd. Ground Floor with Basement & …" at bounding box center [425, 189] width 384 height 406
click at [503, 294] on body "[PERSON_NAME]'z Group Beauty & Wellness Pvt. Ltd. Ground Floor with Basement & …" at bounding box center [425, 189] width 384 height 406
drag, startPoint x: 332, startPoint y: 273, endPoint x: 502, endPoint y: 294, distance: 171.1
click at [471, 299] on body "[PERSON_NAME]'z Group Beauty & Wellness Pvt. Ltd. Ground Floor with Basement & …" at bounding box center [425, 189] width 384 height 406
click at [531, 255] on body "[PERSON_NAME]'z Group Beauty & Wellness Pvt. Ltd. Ground Floor with Basement & …" at bounding box center [425, 189] width 384 height 406
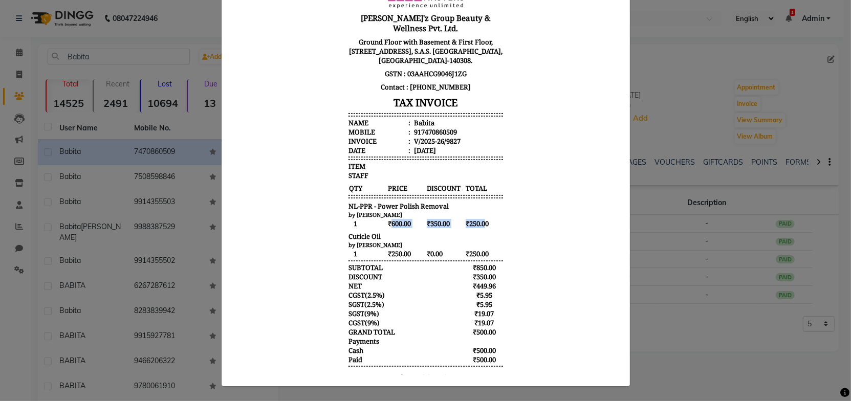
drag, startPoint x: 480, startPoint y: 205, endPoint x: 385, endPoint y: 205, distance: 95.1
click at [385, 218] on div "1 ₹600.00 ₹350.00 ₹250.00" at bounding box center [425, 223] width 154 height 10
drag, startPoint x: 483, startPoint y: 232, endPoint x: 341, endPoint y: 199, distance: 145.9
click at [344, 199] on div "[PERSON_NAME]'z Group Beauty & Wellness Pvt. Ltd. Ground Floor with Basement & …" at bounding box center [425, 189] width 163 height 406
click at [506, 242] on body "[PERSON_NAME]'z Group Beauty & Wellness Pvt. Ltd. Ground Floor with Basement & …" at bounding box center [425, 189] width 384 height 406
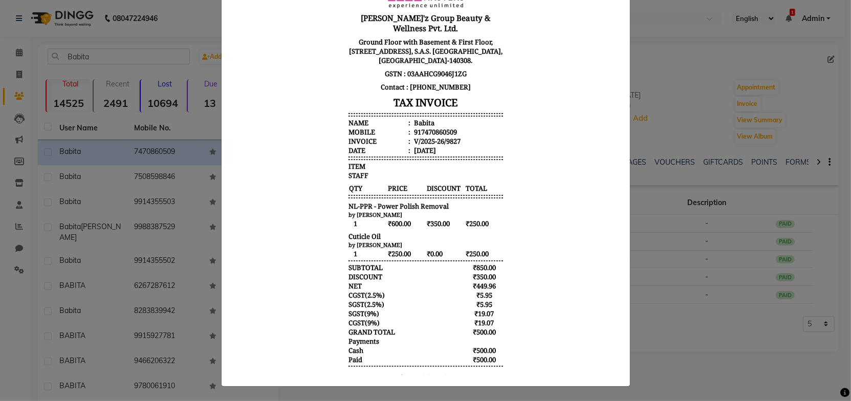
click at [516, 199] on body "[PERSON_NAME]'z Group Beauty & Wellness Pvt. Ltd. Ground Floor with Basement & …" at bounding box center [425, 189] width 384 height 406
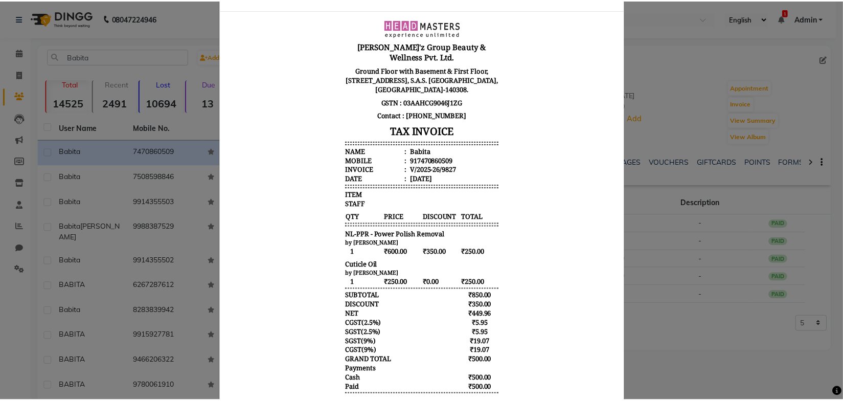
scroll to position [0, 0]
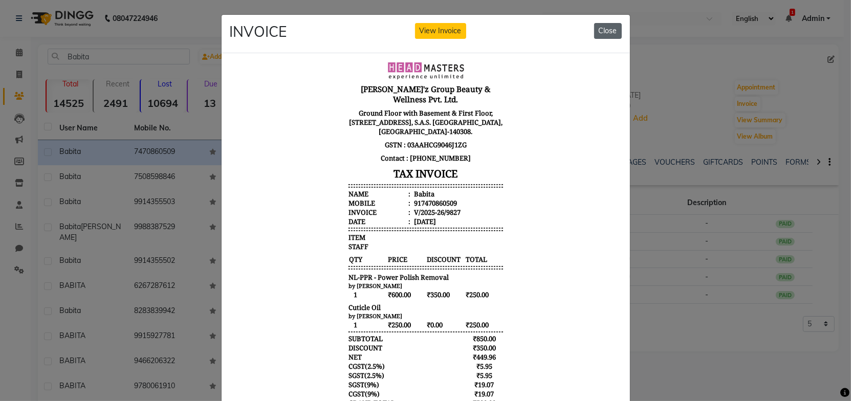
click at [611, 34] on button "Close" at bounding box center [608, 31] width 28 height 16
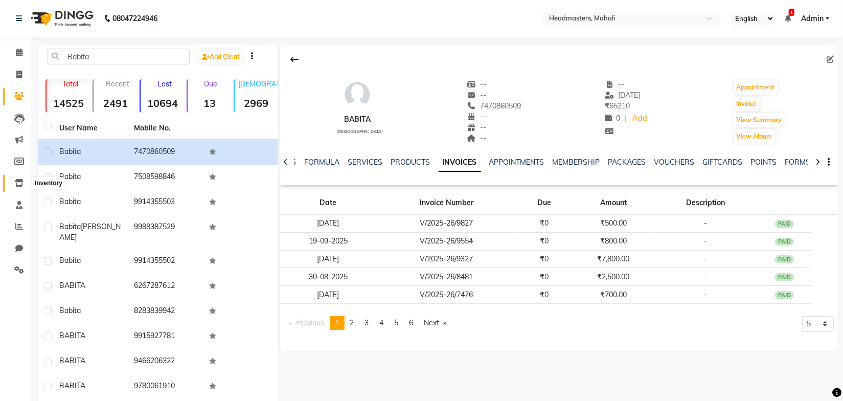
click at [19, 180] on icon at bounding box center [19, 183] width 9 height 8
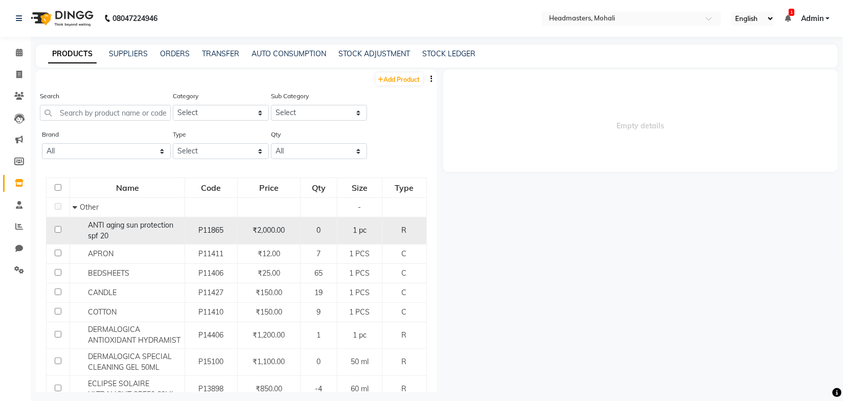
click at [119, 223] on span "ANTI aging sun protection spf 20" at bounding box center [130, 230] width 85 height 20
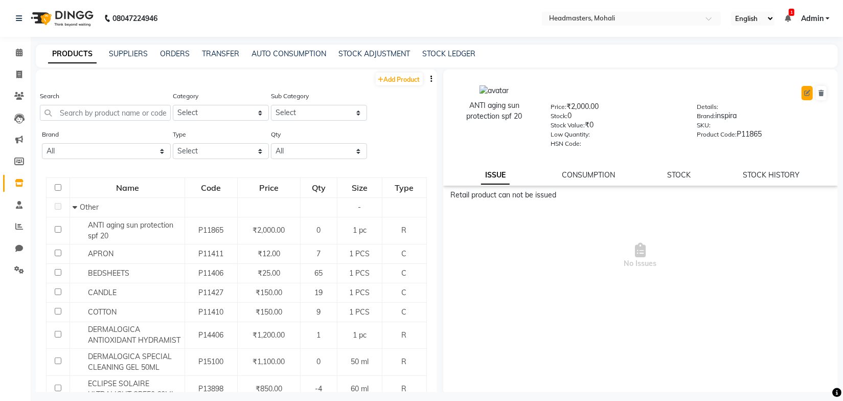
click at [805, 95] on icon at bounding box center [808, 93] width 6 height 6
select select "true"
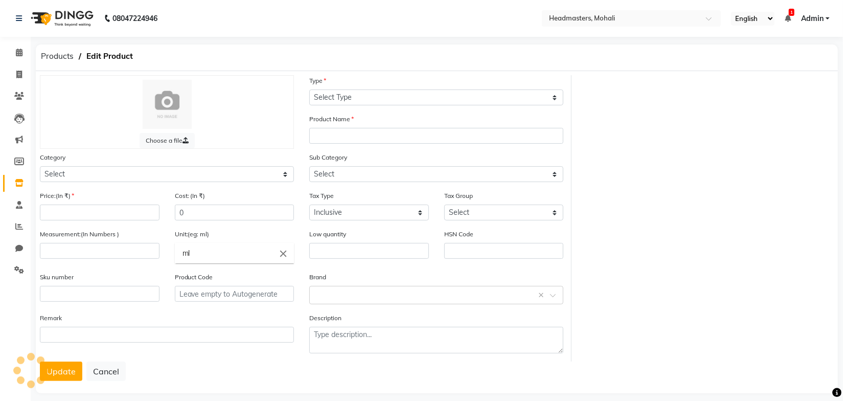
select select "R"
type input "ANTI aging sun protection spf 20"
select select "1099101000"
select select
type input "2000"
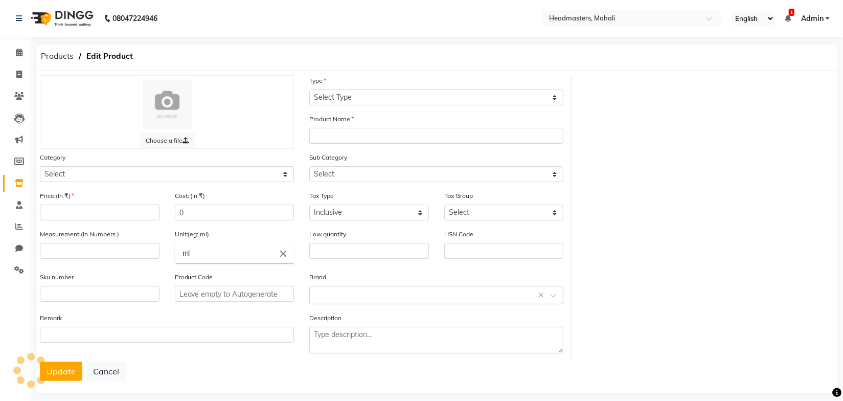
type input "1"
type input "pc"
type input "P11865"
select select "1099101002"
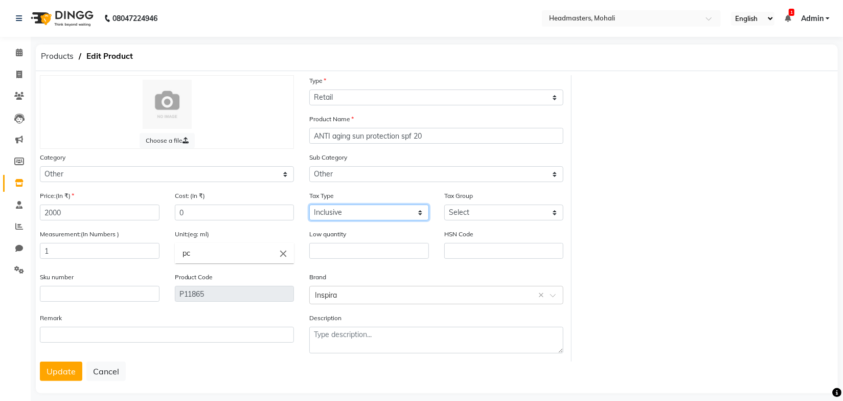
click at [394, 214] on select "Select Inclusive Exclusive" at bounding box center [369, 213] width 120 height 16
click at [467, 214] on select "Select GST 5% GST" at bounding box center [505, 213] width 120 height 16
click at [417, 196] on div "Tax Type Select Inclusive Exclusive" at bounding box center [369, 205] width 120 height 30
click at [486, 214] on select "Select GST 5% GST" at bounding box center [505, 213] width 120 height 16
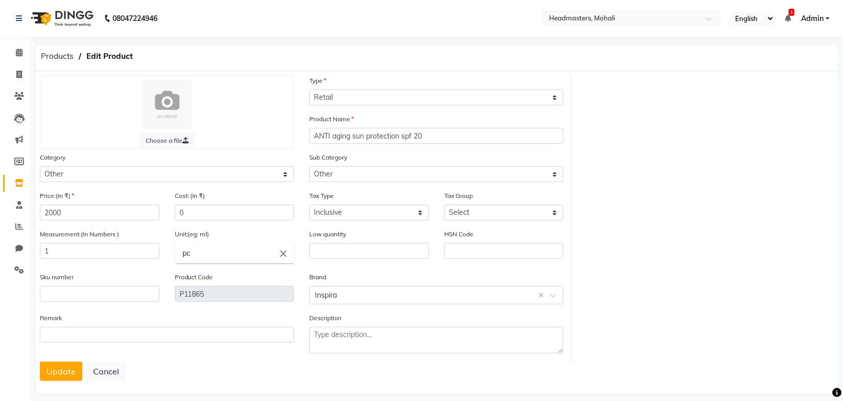
click at [426, 190] on div "Sub Category Select Houskeeping shampoo serum mask conditioner dust it hair wax…" at bounding box center [437, 171] width 270 height 38
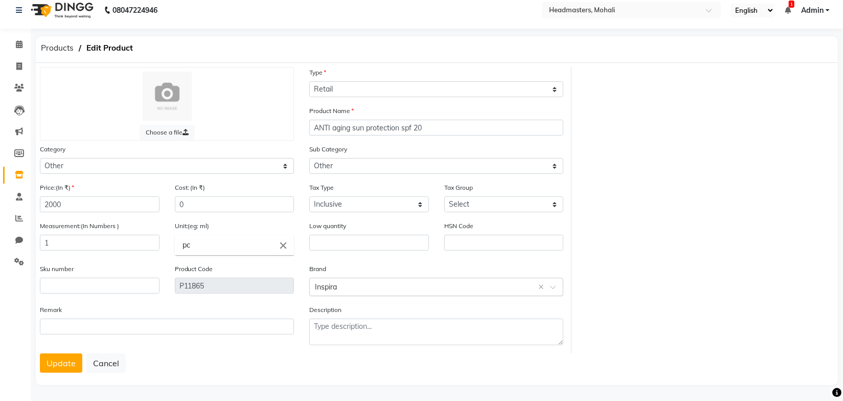
scroll to position [11, 0]
click at [107, 358] on button "Cancel" at bounding box center [105, 361] width 39 height 19
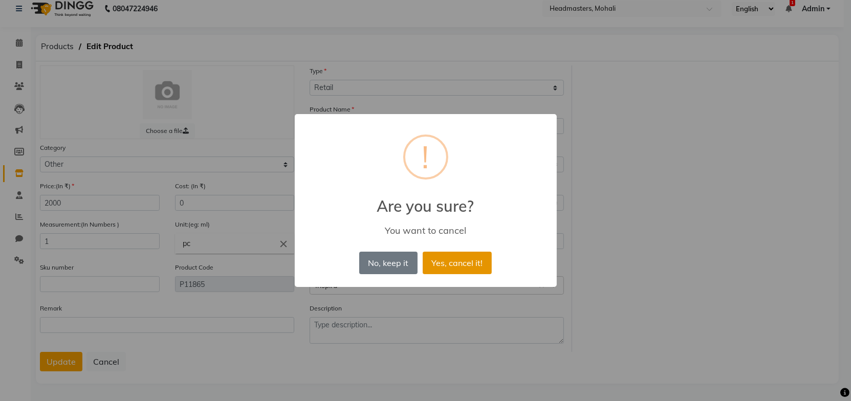
click at [449, 262] on button "Yes, cancel it!" at bounding box center [457, 263] width 69 height 23
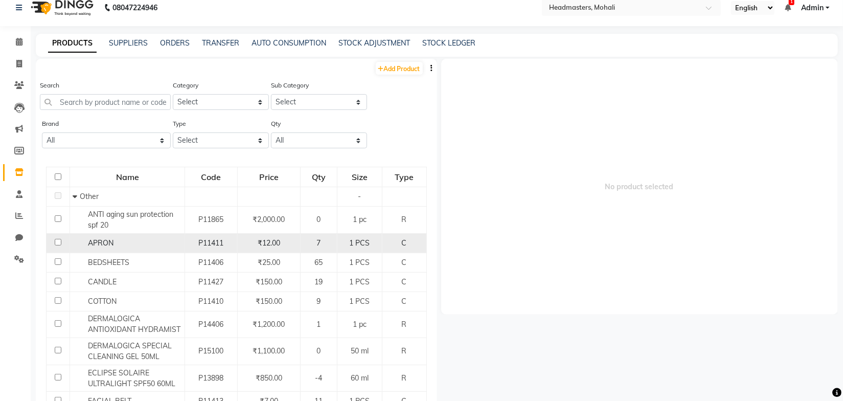
scroll to position [6, 0]
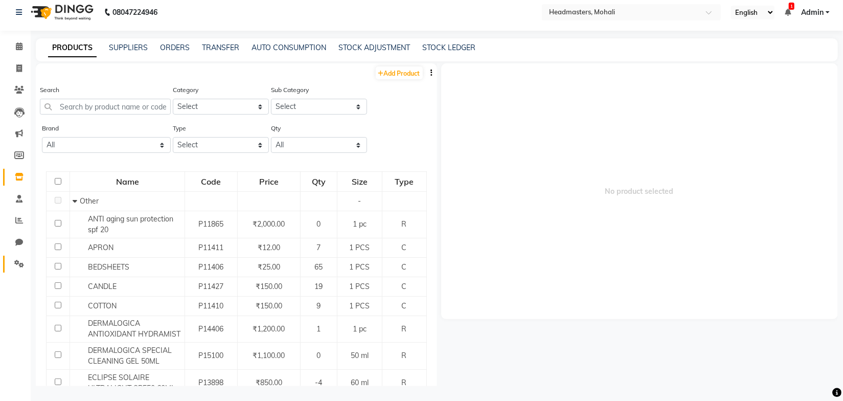
drag, startPoint x: 21, startPoint y: 268, endPoint x: 26, endPoint y: 264, distance: 6.2
click at [21, 268] on span at bounding box center [19, 264] width 18 height 12
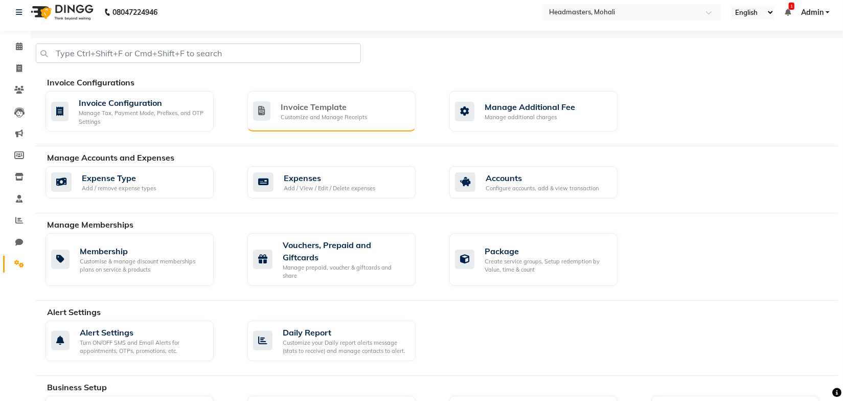
click at [287, 119] on div "Customize and Manage Receipts" at bounding box center [324, 117] width 86 height 9
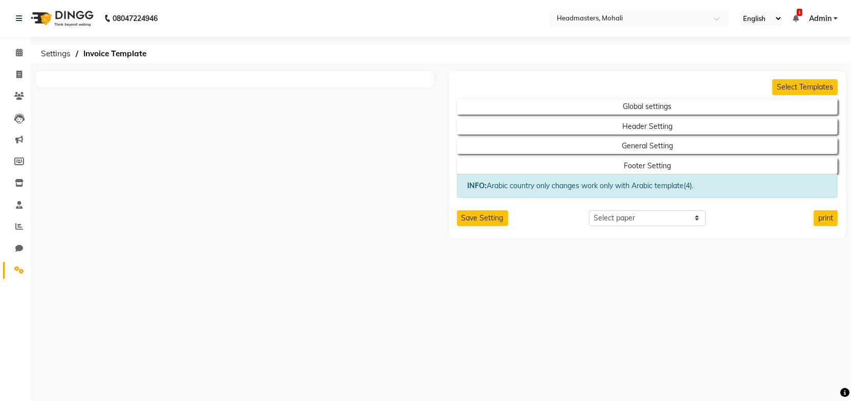
select select "thermal"
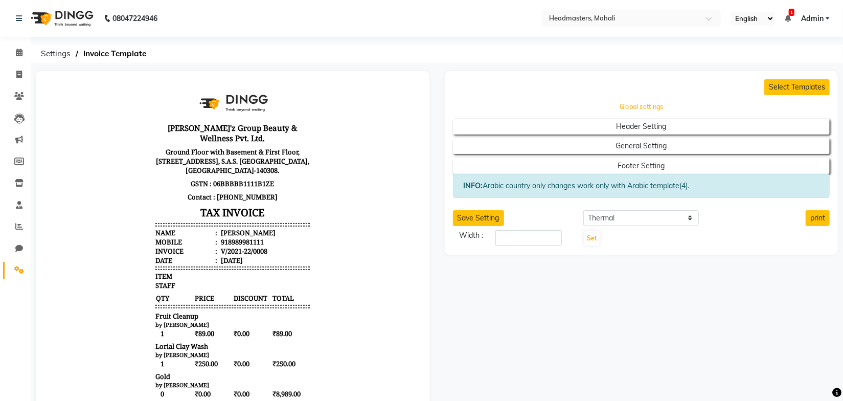
click at [605, 106] on button "Global settings" at bounding box center [642, 107] width 340 height 14
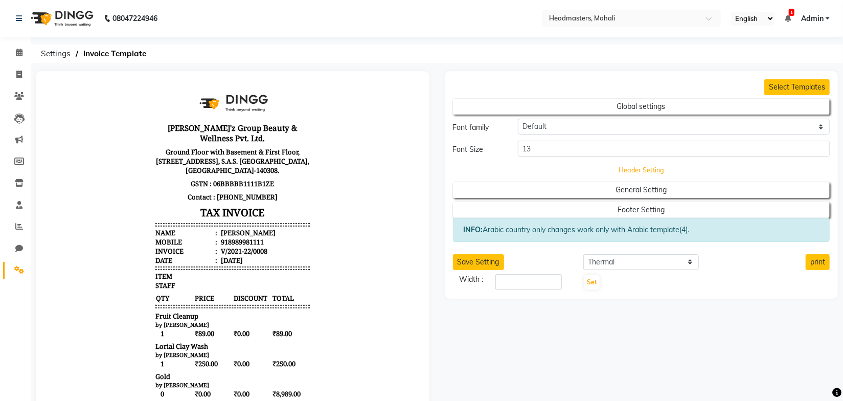
click at [605, 172] on button "Header Setting" at bounding box center [642, 170] width 340 height 14
select select "end"
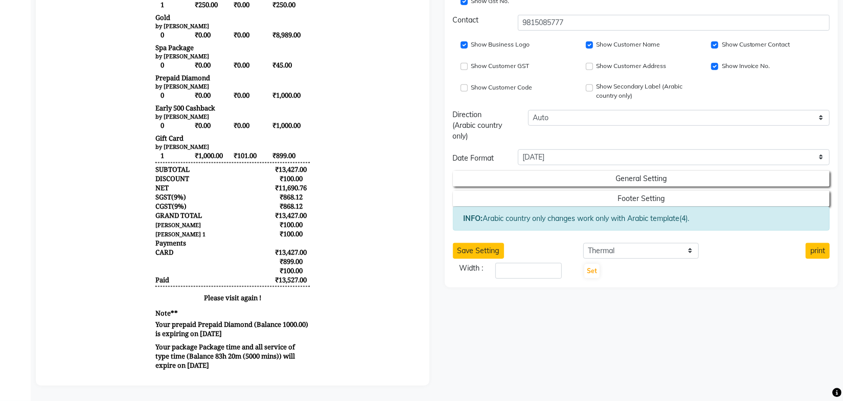
scroll to position [366, 0]
click at [629, 172] on button "General Setting" at bounding box center [642, 179] width 340 height 14
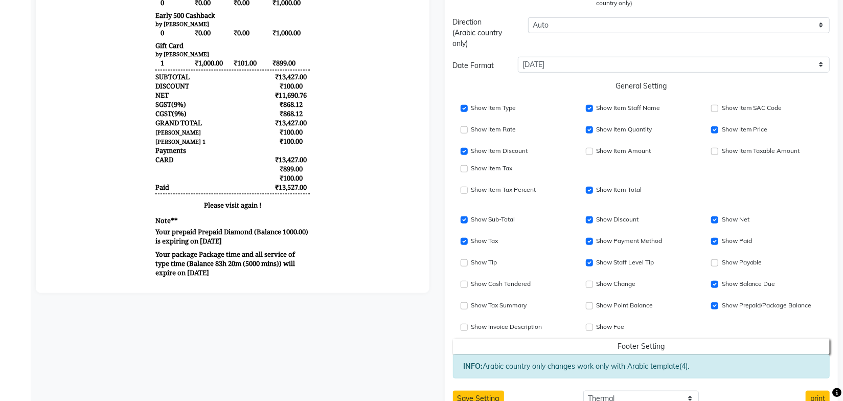
scroll to position [500, 0]
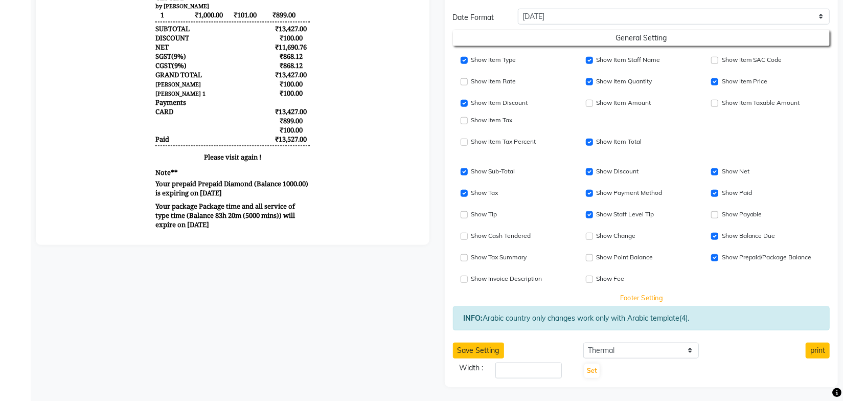
click at [625, 297] on button "Footer Setting" at bounding box center [642, 298] width 340 height 14
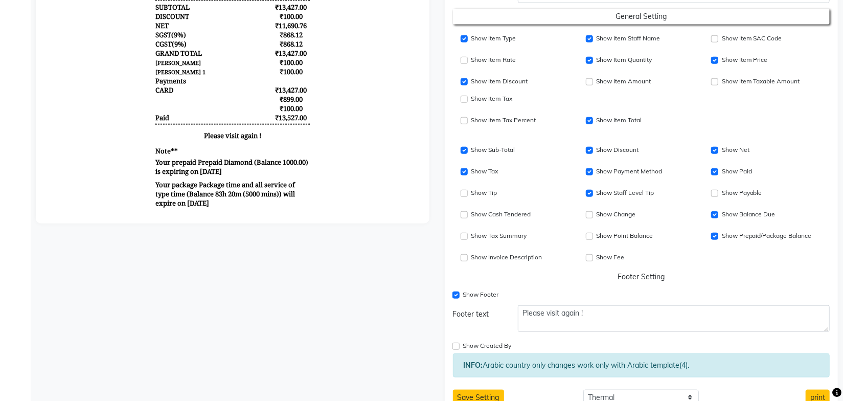
scroll to position [521, 0]
click at [467, 237] on input "Show Tax Summary" at bounding box center [464, 236] width 7 height 7
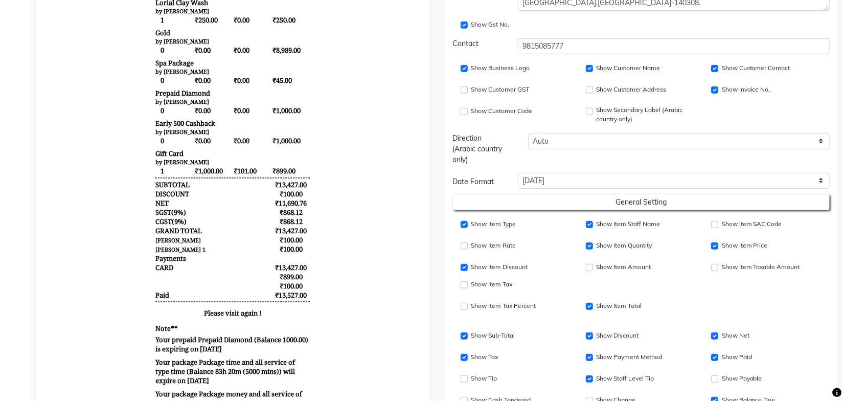
scroll to position [475, 0]
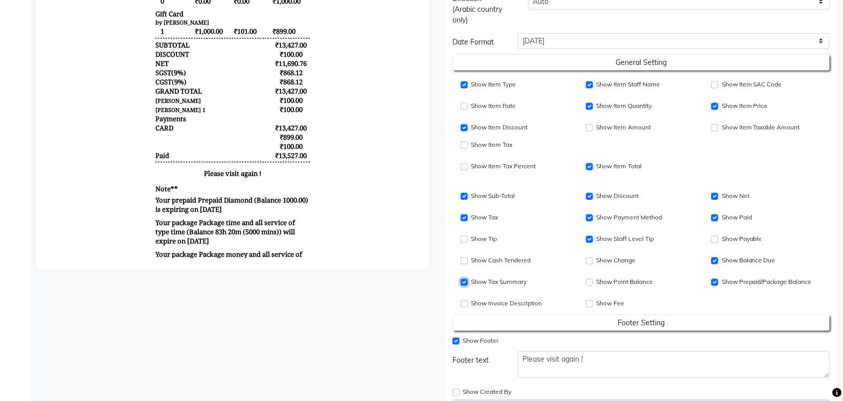
click at [465, 282] on input "Show Tax Summary" at bounding box center [464, 282] width 7 height 7
checkbox input "false"
click at [467, 168] on input "Show Item Tax Percent" at bounding box center [464, 166] width 7 height 7
checkbox input "true"
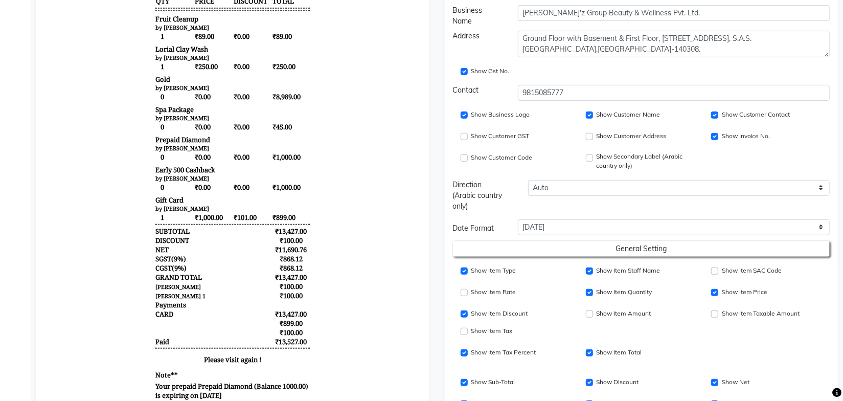
click at [342, 250] on body "Gill'z Group Beauty & Wellness Pvt. Ltd. Ground Floor with Basement & First Flo…" at bounding box center [232, 128] width 369 height 683
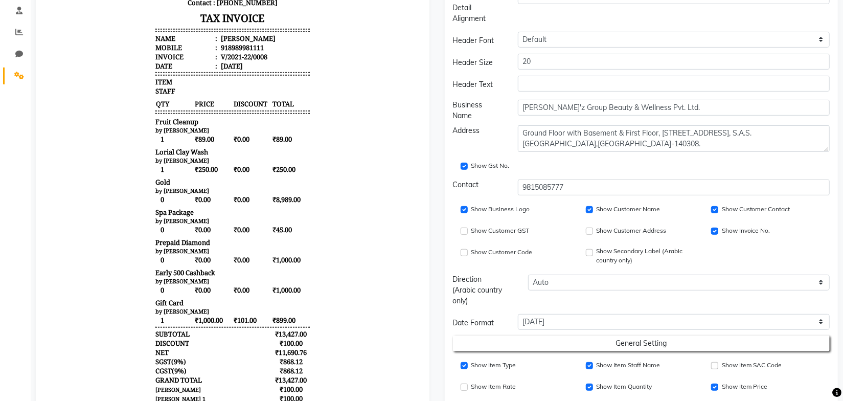
scroll to position [56, 0]
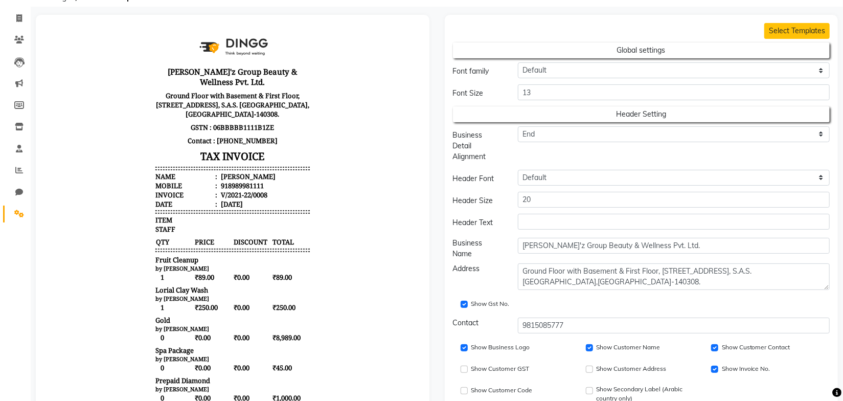
click at [345, 248] on body "Gill'z Group Beauty & Wellness Pvt. Ltd. Ground Floor with Basement & First Flo…" at bounding box center [232, 368] width 369 height 683
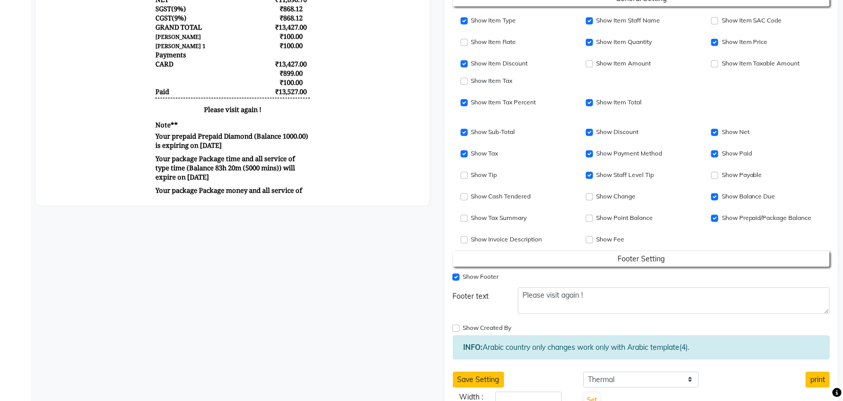
scroll to position [568, 0]
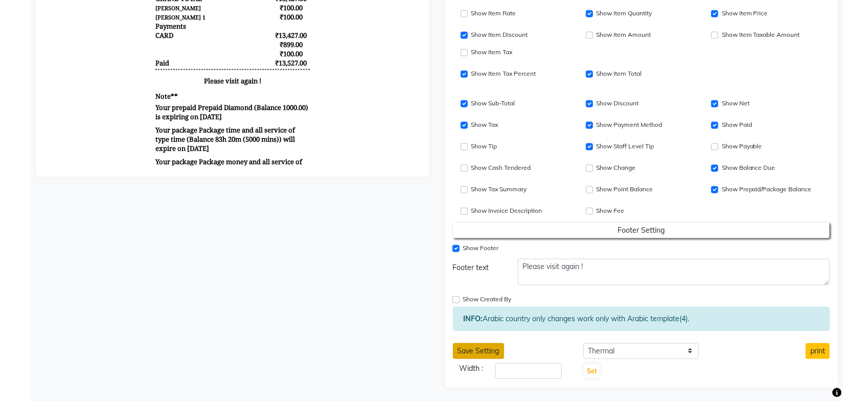
click at [482, 350] on button "Save Setting" at bounding box center [478, 351] width 51 height 16
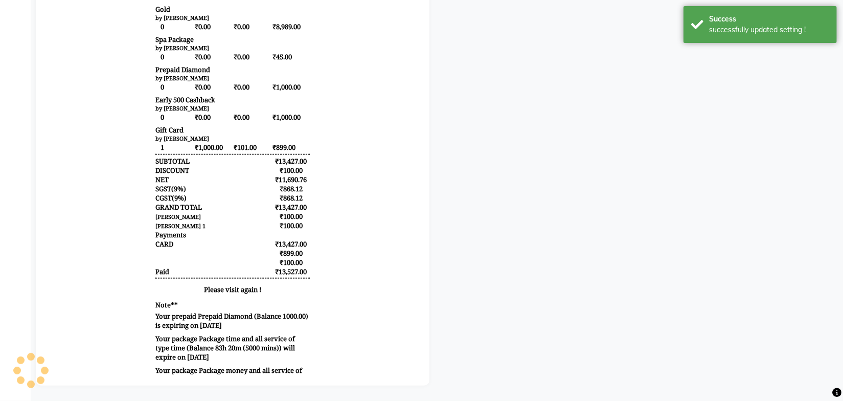
scroll to position [366, 0]
click at [343, 176] on body "Gill'z Group Beauty & Wellness Pvt. Ltd. Ground Floor with Basement & First Flo…" at bounding box center [232, 58] width 369 height 683
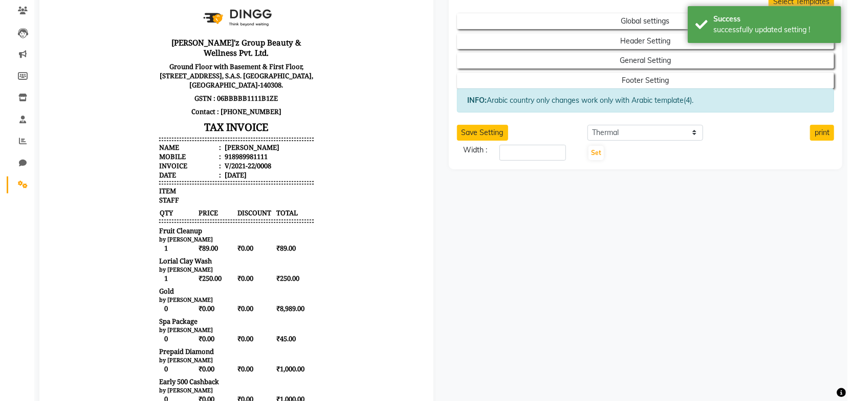
scroll to position [0, 0]
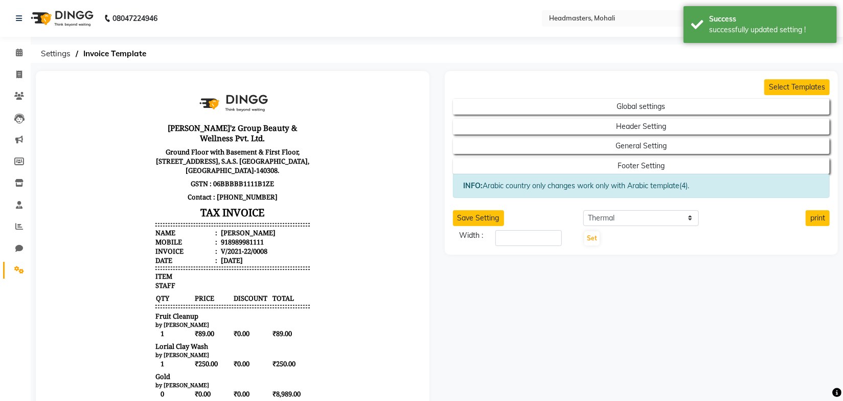
click at [20, 71] on icon at bounding box center [19, 75] width 6 height 8
select select "service"
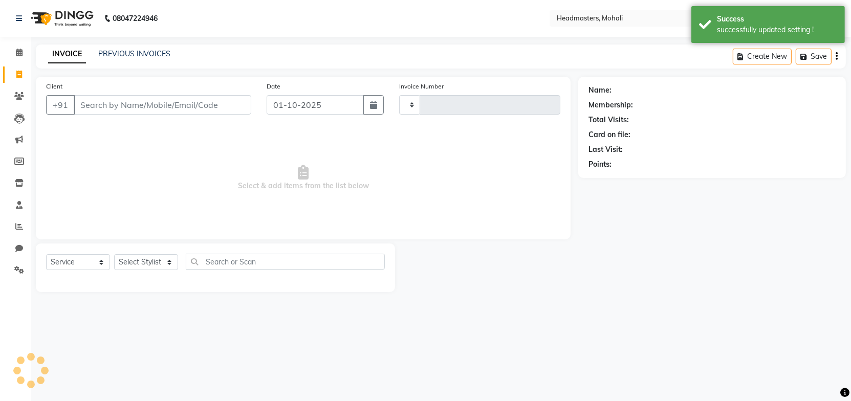
type input "10252"
select select "6604"
click at [136, 53] on link "PREVIOUS INVOICES" at bounding box center [134, 53] width 72 height 9
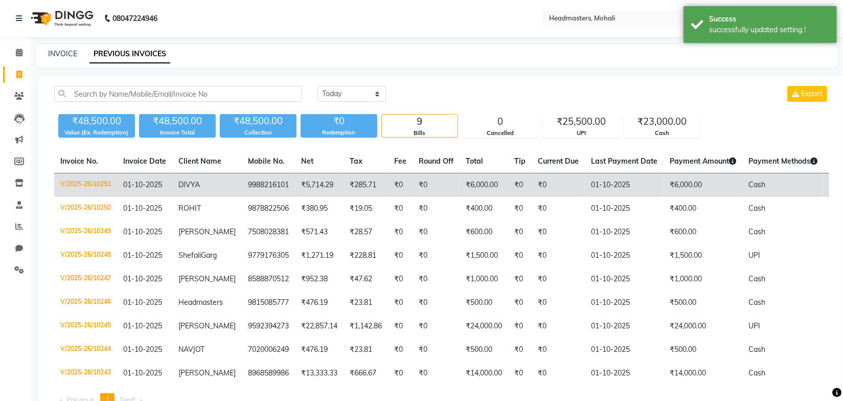
click at [187, 188] on span "DIVYA" at bounding box center [189, 184] width 21 height 9
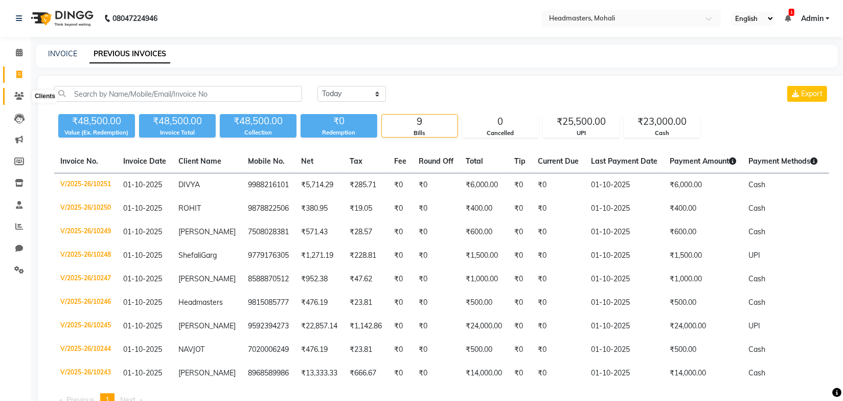
drag, startPoint x: 17, startPoint y: 98, endPoint x: 54, endPoint y: 87, distance: 37.7
click at [17, 98] on icon at bounding box center [19, 96] width 10 height 8
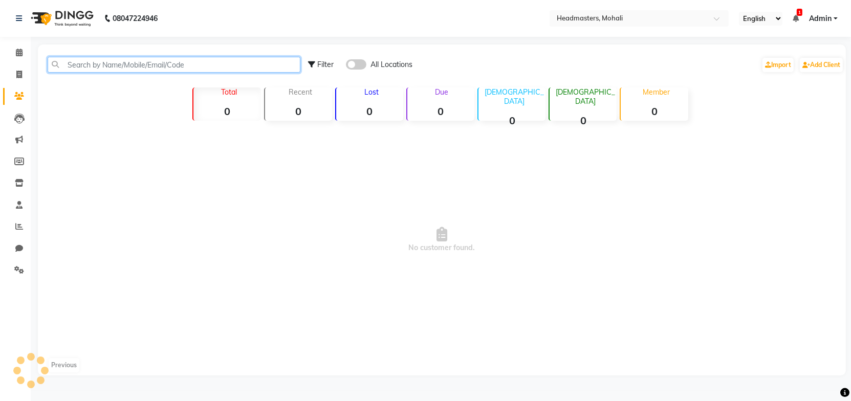
click at [115, 71] on input "text" at bounding box center [174, 65] width 253 height 16
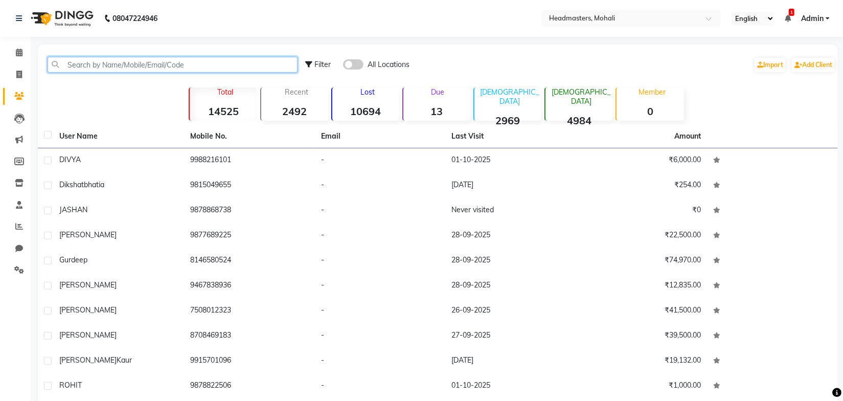
paste input "Tavneet Kaur"
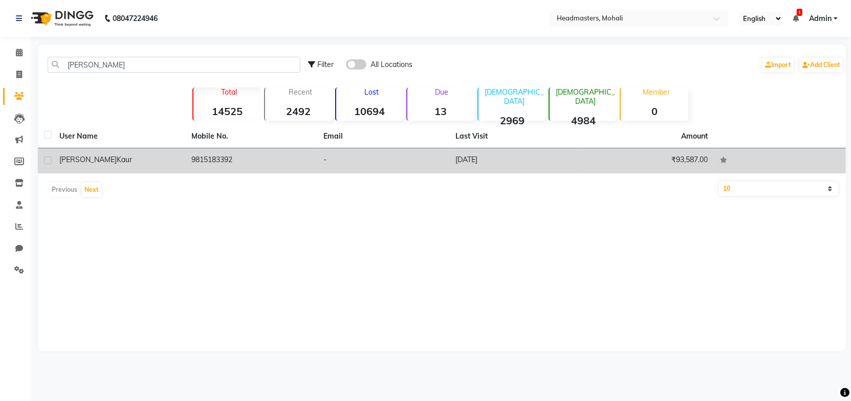
click at [143, 159] on div "Tavneet Kaur" at bounding box center [119, 159] width 120 height 11
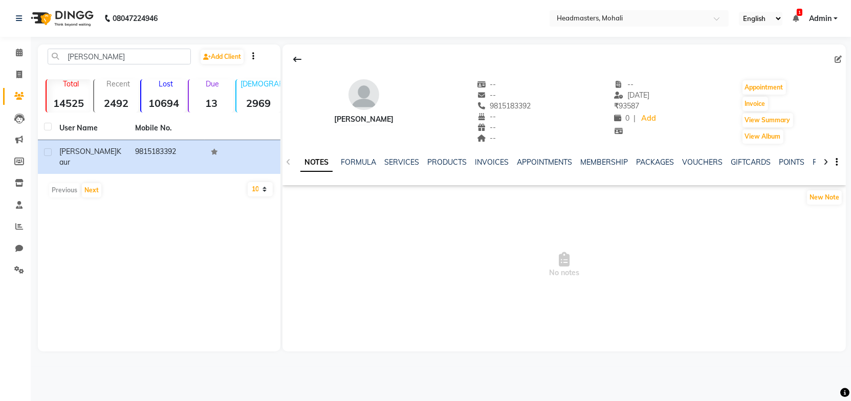
click at [492, 157] on div "INVOICES" at bounding box center [492, 162] width 34 height 11
click at [490, 162] on link "INVOICES" at bounding box center [492, 162] width 34 height 9
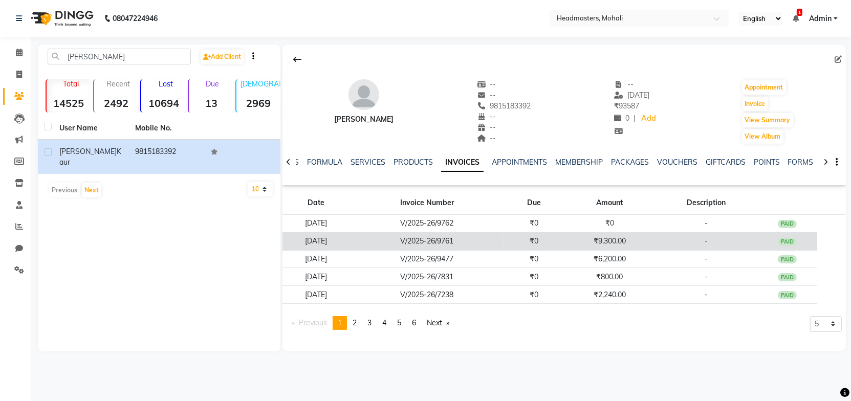
click at [503, 242] on td "V/2025-26/9761" at bounding box center [426, 241] width 153 height 18
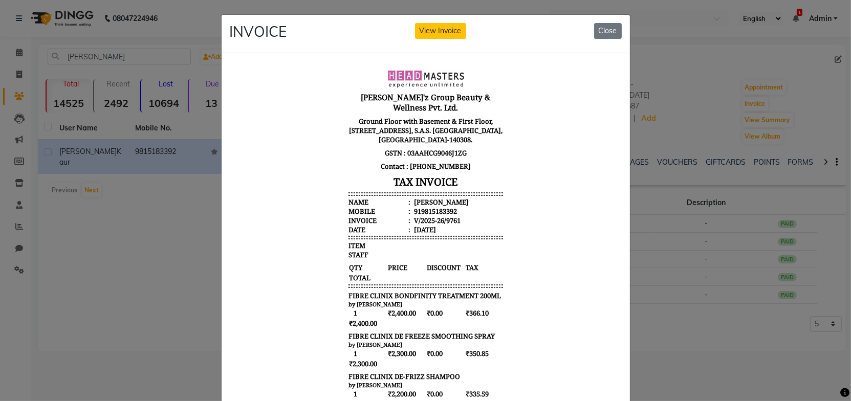
click at [533, 236] on body "Gill'z Group Beauty & Wellness Pvt. Ltd. Ground Floor with Basement & First Flo…" at bounding box center [425, 314] width 384 height 499
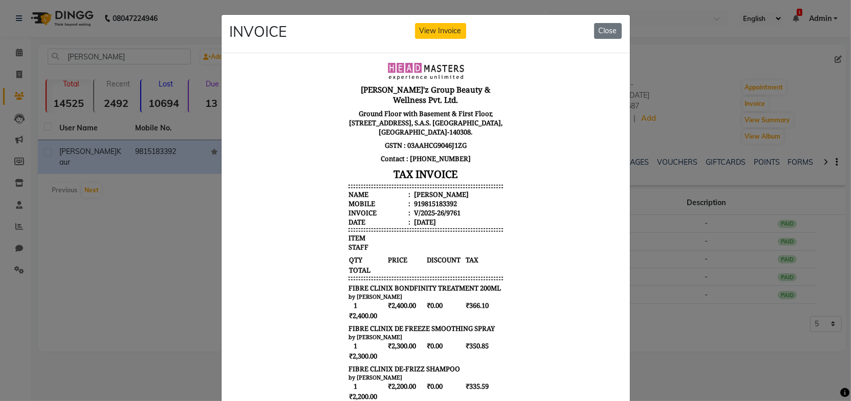
scroll to position [93, 0]
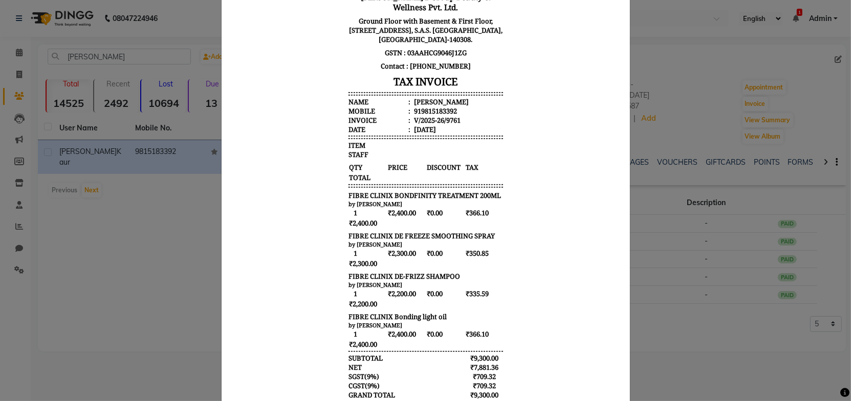
click at [551, 261] on body "Gill'z Group Beauty & Wellness Pvt. Ltd. Ground Floor with Basement & First Flo…" at bounding box center [425, 214] width 384 height 499
click at [557, 233] on body "Gill'z Group Beauty & Wellness Pvt. Ltd. Ground Floor with Basement & First Flo…" at bounding box center [425, 214] width 384 height 499
click at [557, 213] on body "Gill'z Group Beauty & Wellness Pvt. Ltd. Ground Floor with Basement & First Flo…" at bounding box center [425, 214] width 384 height 499
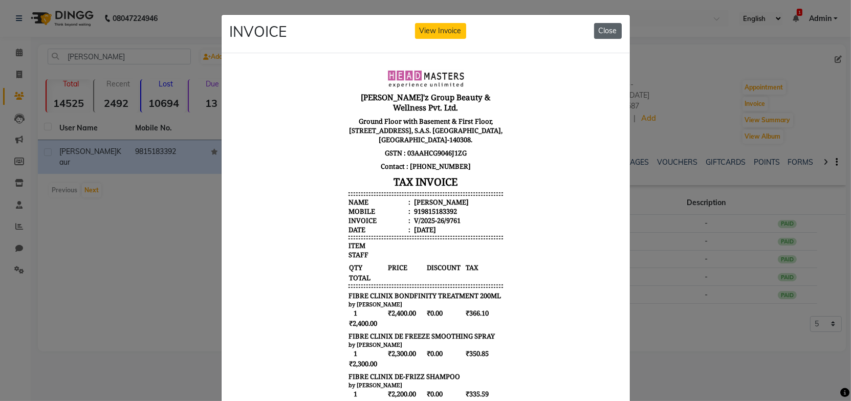
scroll to position [0, 0]
drag, startPoint x: 610, startPoint y: 25, endPoint x: 584, endPoint y: 49, distance: 35.9
click at [611, 26] on button "Close" at bounding box center [608, 31] width 28 height 16
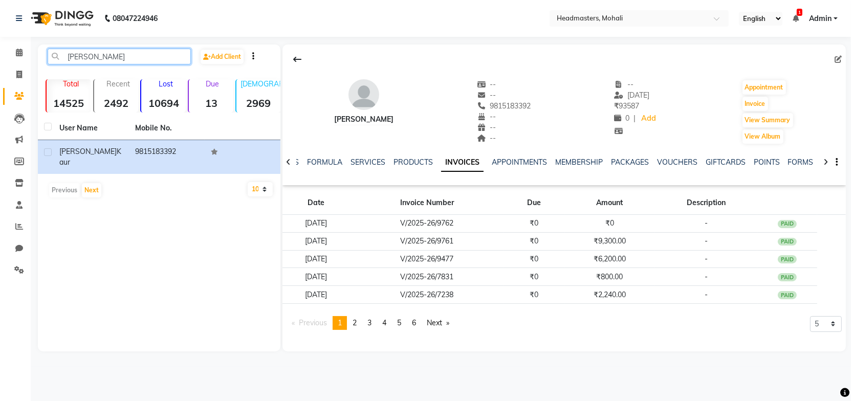
drag, startPoint x: 122, startPoint y: 56, endPoint x: 33, endPoint y: 63, distance: 89.3
click at [33, 63] on main "Tavneet Kaur Add Client Total 14525 Recent 2492 Lost 10694 Due 13 Male 2969 Fem…" at bounding box center [441, 206] width 820 height 322
paste input "Dilpreet Kaur"
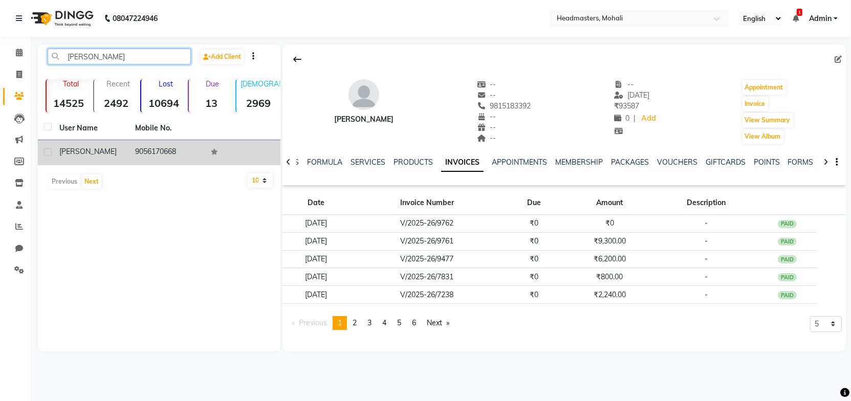
type input "Dilpreet Kaur"
click at [153, 156] on td "9056170668" at bounding box center [167, 152] width 76 height 25
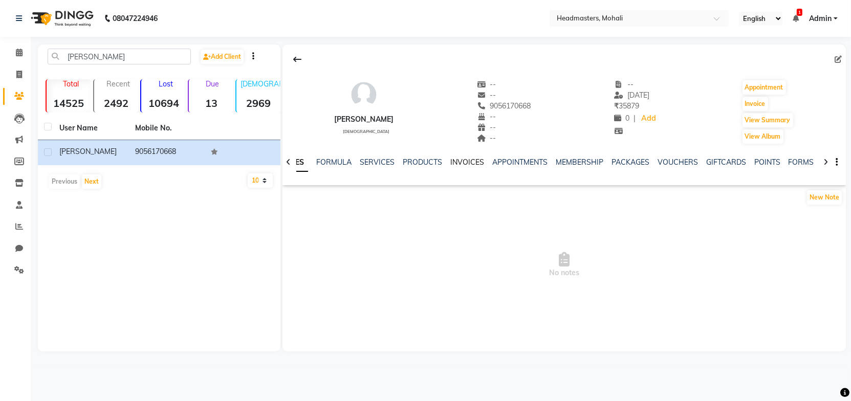
click at [454, 165] on link "INVOICES" at bounding box center [467, 162] width 34 height 9
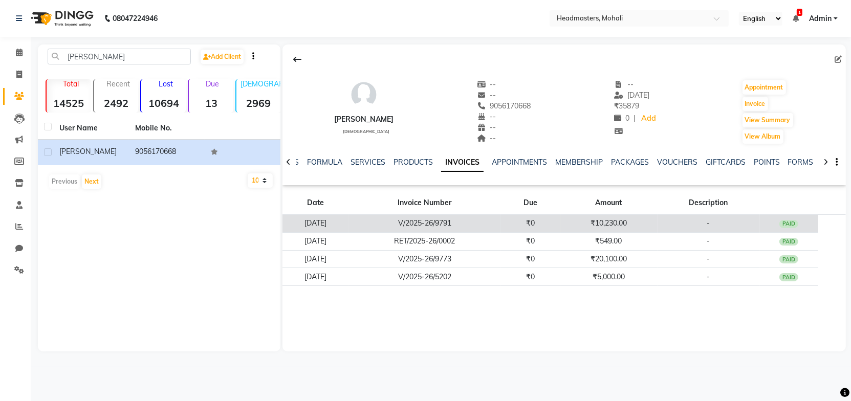
click at [423, 224] on td "V/2025-26/9791" at bounding box center [424, 224] width 152 height 18
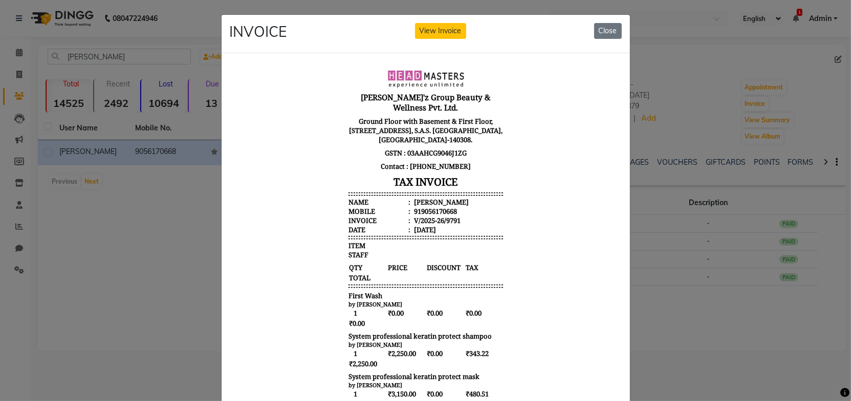
click at [540, 246] on body "Gill'z Group Beauty & Wellness Pvt. Ltd. Ground Floor with Basement & First Flo…" at bounding box center [425, 330] width 384 height 530
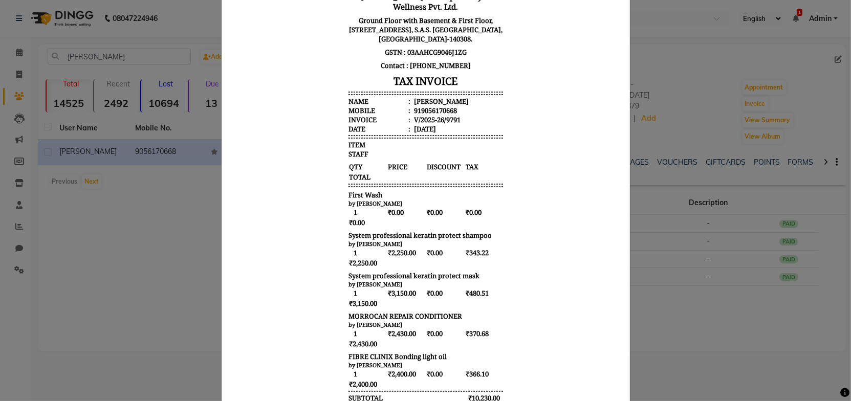
scroll to position [139, 0]
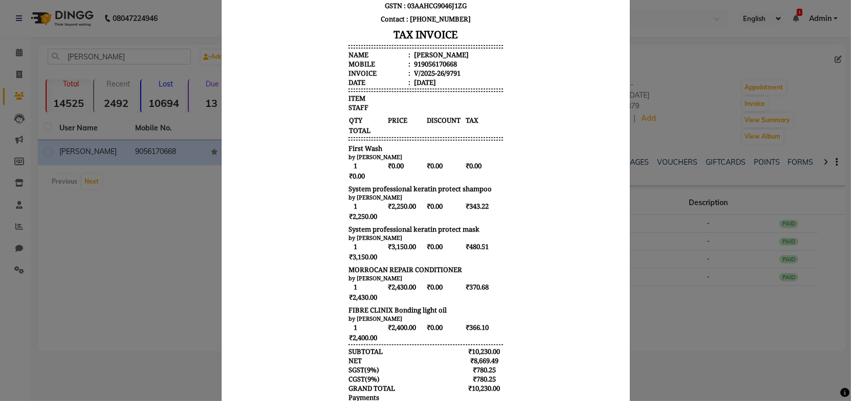
click at [562, 232] on body "Gill'z Group Beauty & Wellness Pvt. Ltd. Ground Floor with Basement & First Flo…" at bounding box center [425, 183] width 384 height 530
click at [533, 245] on body "Gill'z Group Beauty & Wellness Pvt. Ltd. Ground Floor with Basement & First Flo…" at bounding box center [425, 183] width 384 height 530
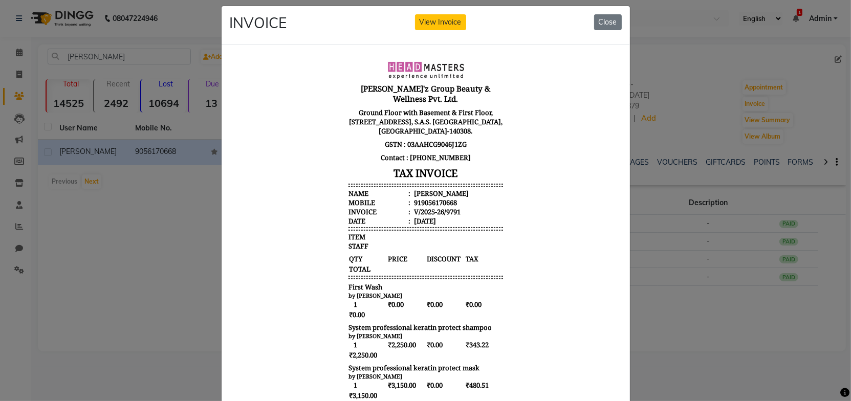
scroll to position [0, 0]
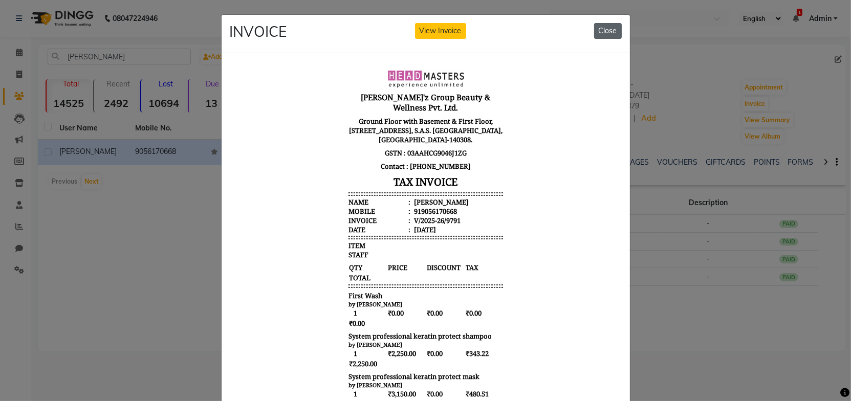
drag, startPoint x: 606, startPoint y: 32, endPoint x: 335, endPoint y: 75, distance: 274.5
click at [606, 32] on button "Close" at bounding box center [608, 31] width 28 height 16
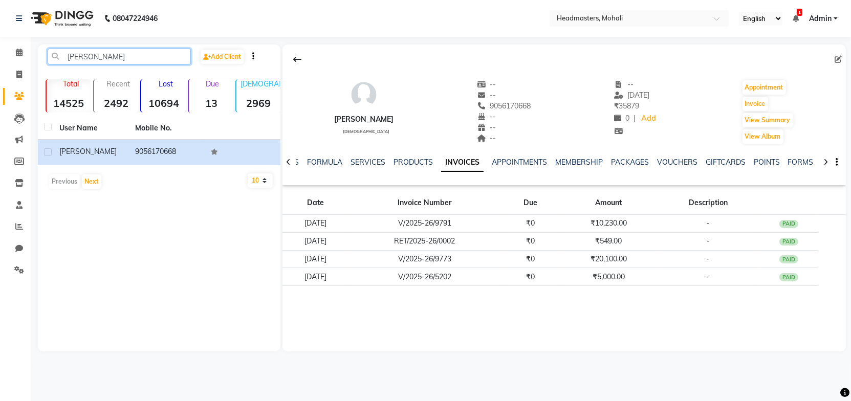
drag, startPoint x: 128, startPoint y: 57, endPoint x: 51, endPoint y: 60, distance: 77.8
click at [52, 60] on input "Dilpreet Kaur" at bounding box center [119, 57] width 143 height 16
paste input "Sakina"
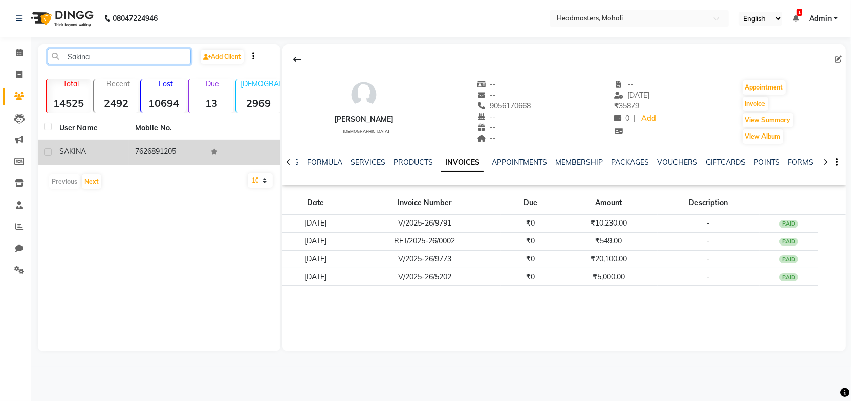
type input "Sakina"
click at [142, 142] on td "7626891205" at bounding box center [167, 152] width 76 height 25
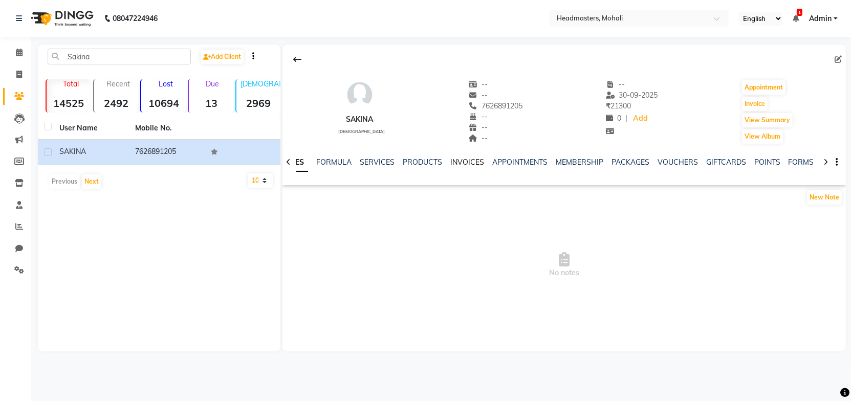
click at [464, 159] on link "INVOICES" at bounding box center [467, 162] width 34 height 9
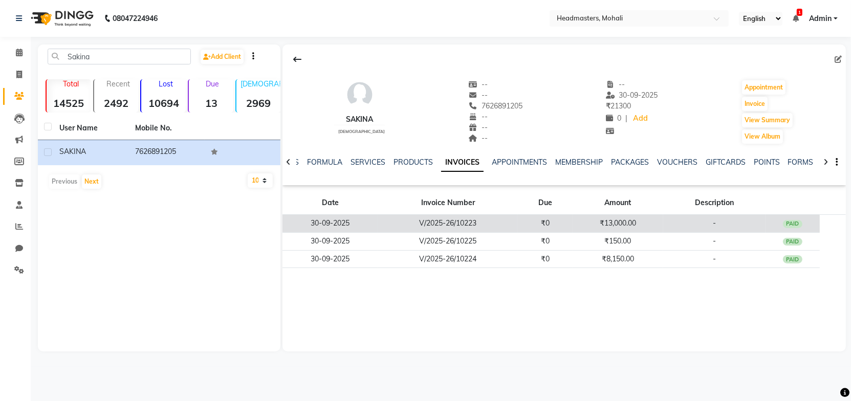
click at [478, 223] on td "V/2025-26/10223" at bounding box center [447, 224] width 139 height 18
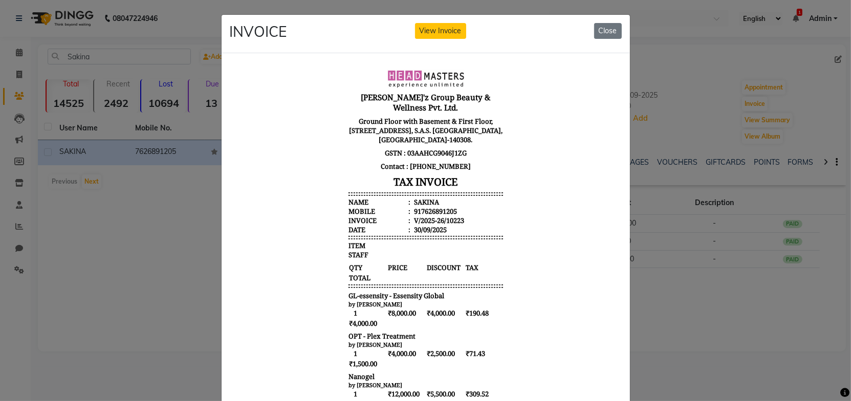
click at [531, 247] on body "Gill'z Group Beauty & Wellness Pvt. Ltd. Ground Floor with Basement & First Flo…" at bounding box center [425, 335] width 384 height 540
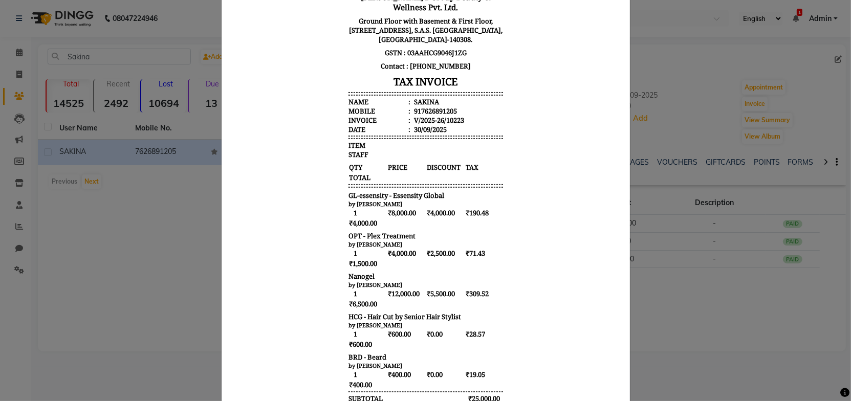
scroll to position [207, 0]
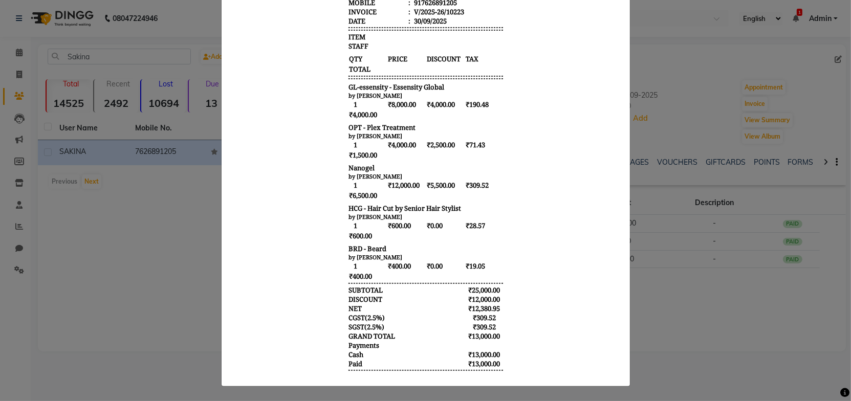
click at [546, 243] on body "Gill'z Group Beauty & Wellness Pvt. Ltd. Ground Floor with Basement & First Flo…" at bounding box center [425, 127] width 384 height 540
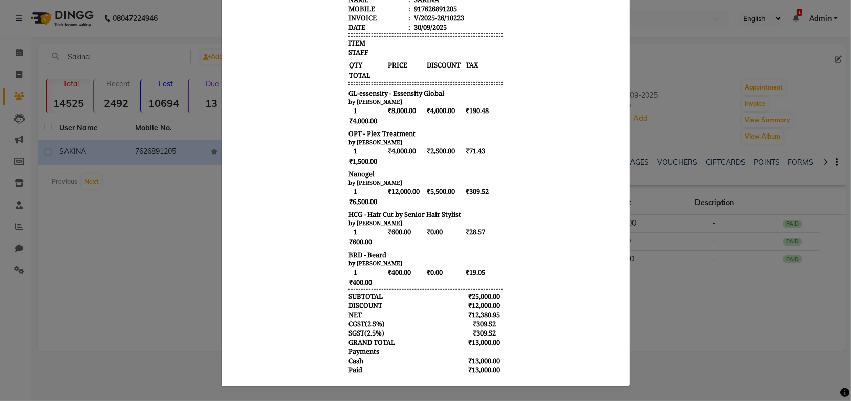
scroll to position [0, 0]
click at [528, 216] on body "Gill'z Group Beauty & Wellness Pvt. Ltd. Ground Floor with Basement & First Flo…" at bounding box center [425, 134] width 384 height 540
click at [554, 186] on body "Gill'z Group Beauty & Wellness Pvt. Ltd. Ground Floor with Basement & First Flo…" at bounding box center [425, 134] width 384 height 540
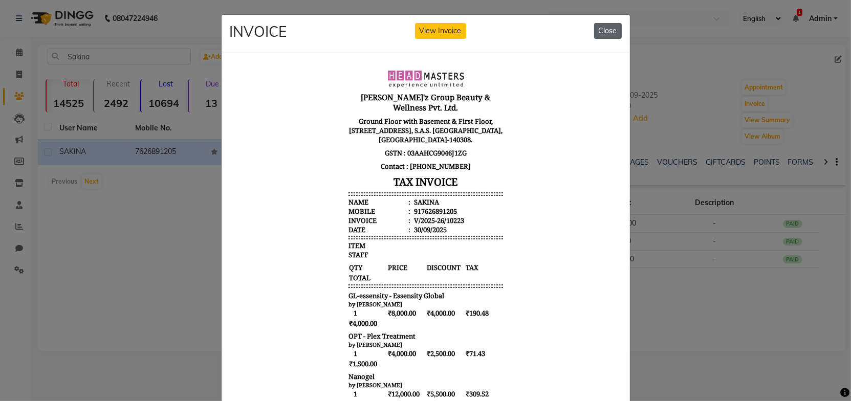
click at [610, 33] on button "Close" at bounding box center [608, 31] width 28 height 16
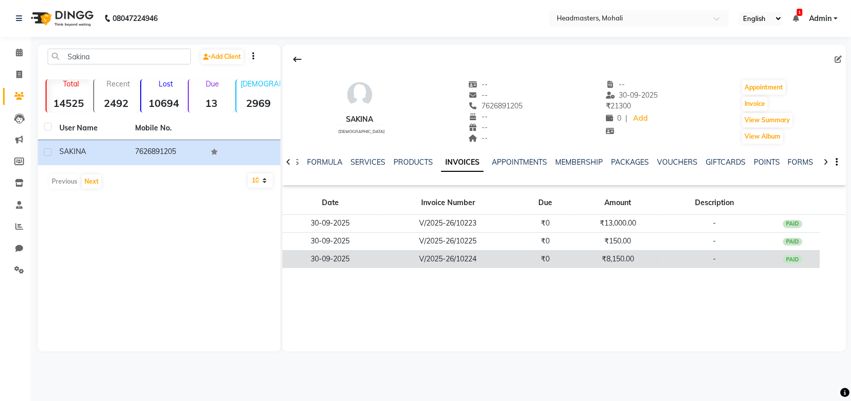
click at [488, 260] on td "V/2025-26/10224" at bounding box center [447, 259] width 139 height 18
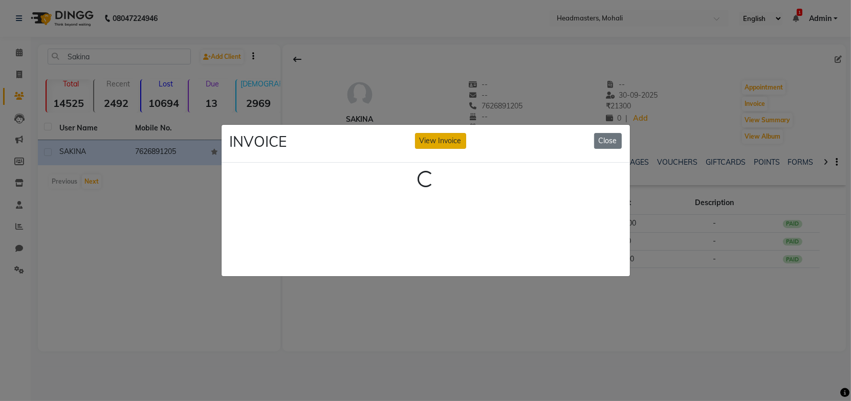
click at [440, 136] on button "View Invoice" at bounding box center [440, 141] width 51 height 16
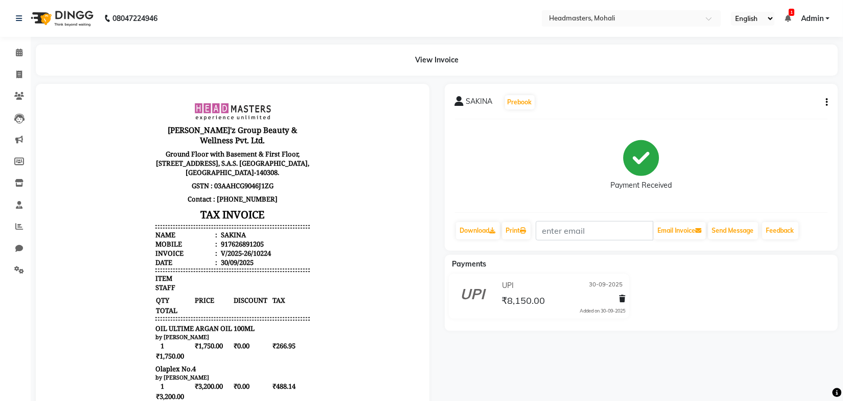
click at [367, 243] on body "Gill'z Group Beauty & Wellness Pvt. Ltd. Ground Floor with Basement & First Flo…" at bounding box center [232, 323] width 365 height 450
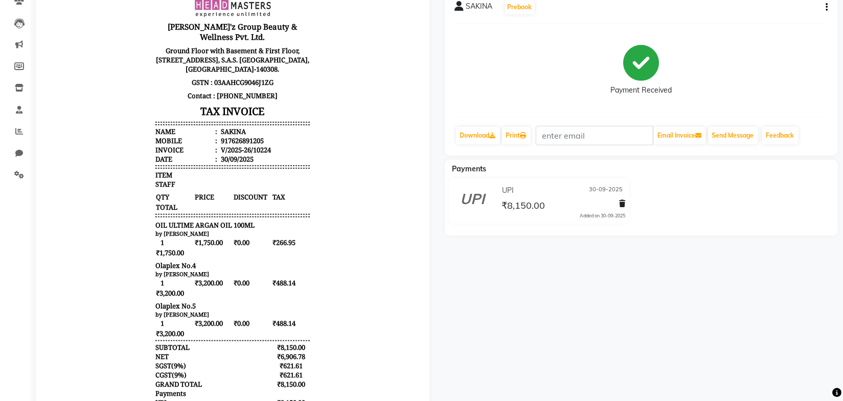
scroll to position [139, 0]
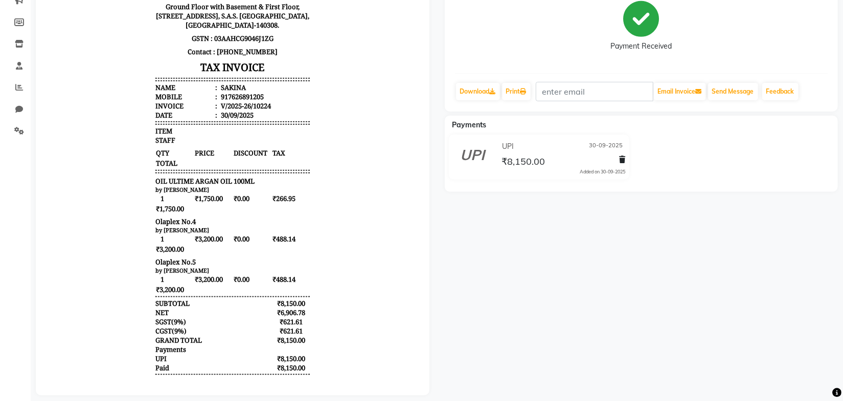
click at [346, 227] on body "Gill'z Group Beauty & Wellness Pvt. Ltd. Ground Floor with Basement & First Flo…" at bounding box center [232, 176] width 365 height 450
click at [344, 205] on body "Gill'z Group Beauty & Wellness Pvt. Ltd. Ground Floor with Basement & First Flo…" at bounding box center [232, 176] width 365 height 450
click at [345, 250] on body "Gill'z Group Beauty & Wellness Pvt. Ltd. Ground Floor with Basement & First Flo…" at bounding box center [232, 176] width 365 height 450
click at [341, 282] on body "Gill'z Group Beauty & Wellness Pvt. Ltd. Ground Floor with Basement & First Flo…" at bounding box center [232, 176] width 365 height 450
click at [343, 262] on body "Gill'z Group Beauty & Wellness Pvt. Ltd. Ground Floor with Basement & First Flo…" at bounding box center [232, 176] width 365 height 450
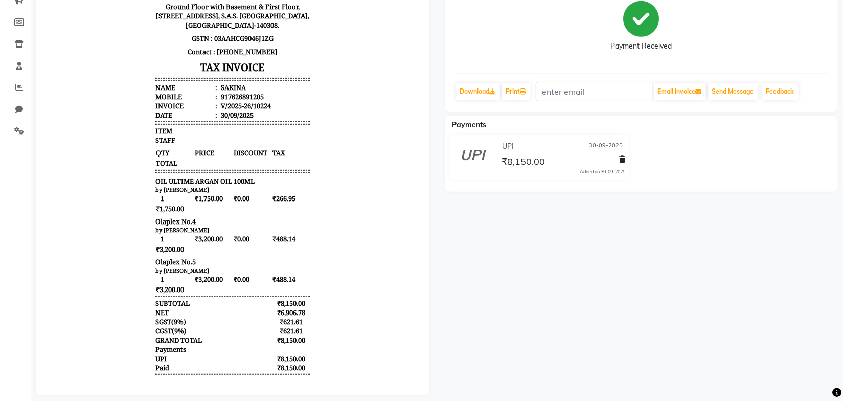
click at [343, 234] on body "Gill'z Group Beauty & Wellness Pvt. Ltd. Ground Floor with Basement & First Flo…" at bounding box center [232, 176] width 365 height 450
click at [342, 242] on body "Gill'z Group Beauty & Wellness Pvt. Ltd. Ground Floor with Basement & First Flo…" at bounding box center [232, 176] width 365 height 450
click at [360, 279] on body "Gill'z Group Beauty & Wellness Pvt. Ltd. Ground Floor with Basement & First Flo…" at bounding box center [232, 176] width 365 height 450
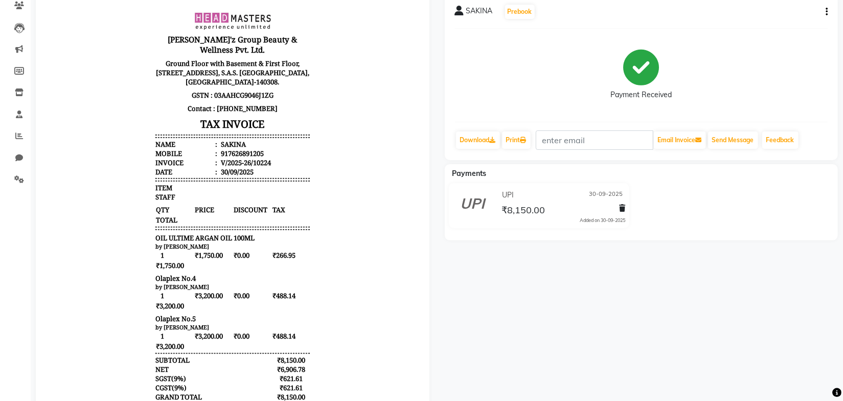
scroll to position [0, 0]
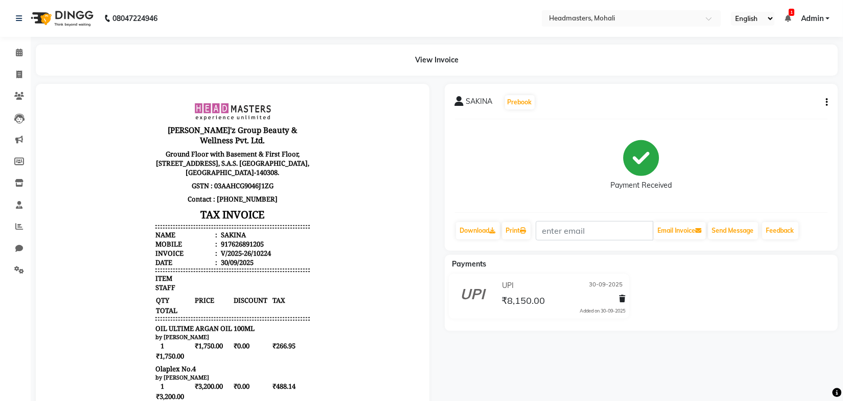
click at [264, 56] on div "View Invoice" at bounding box center [437, 60] width 803 height 31
click at [158, 54] on div "View Invoice" at bounding box center [437, 60] width 803 height 31
click at [10, 270] on span at bounding box center [19, 270] width 18 height 12
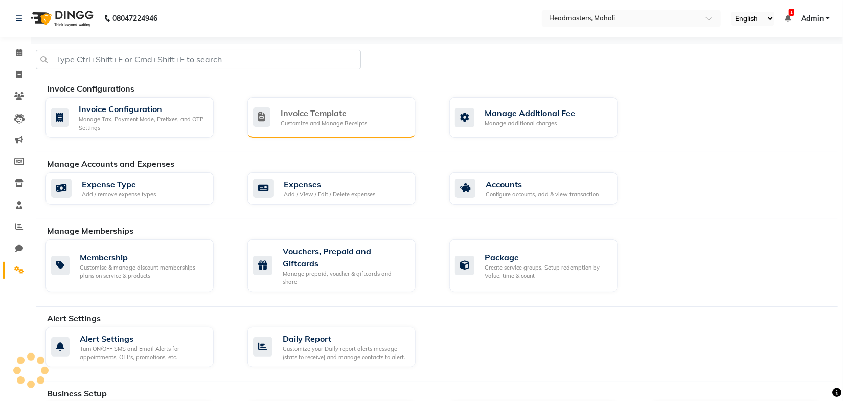
click at [283, 124] on div "Customize and Manage Receipts" at bounding box center [324, 123] width 86 height 9
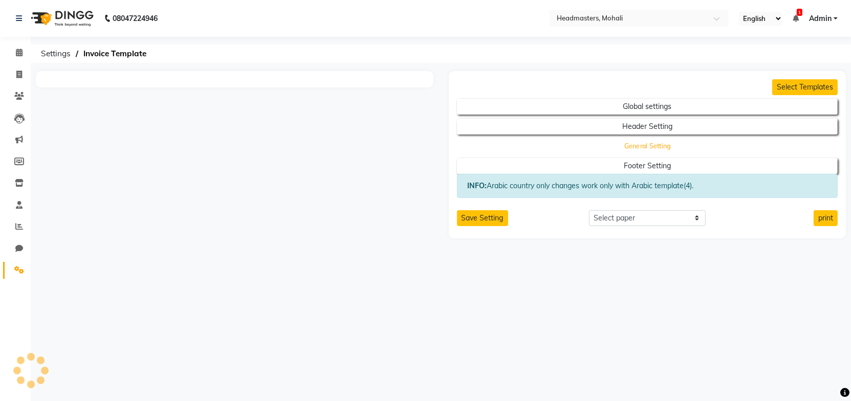
click at [623, 145] on button "General Setting" at bounding box center [647, 146] width 343 height 14
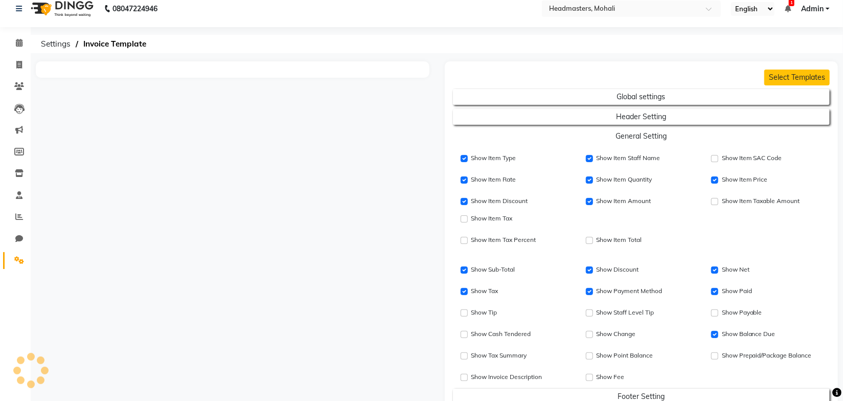
scroll to position [92, 0]
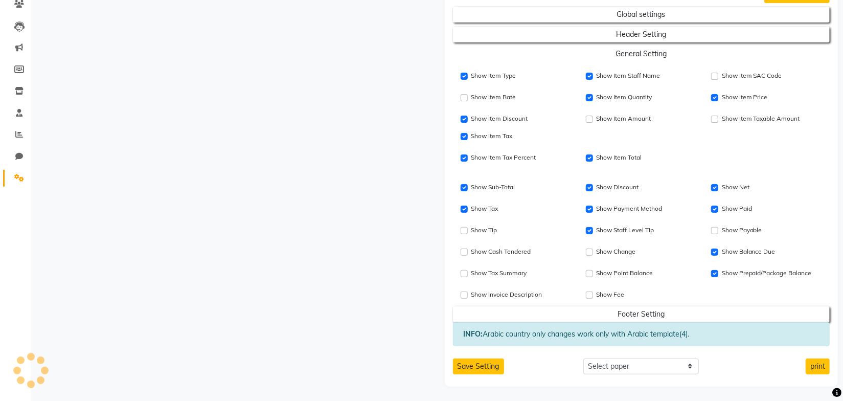
select select "thermal"
checkbox input "false"
checkbox input "true"
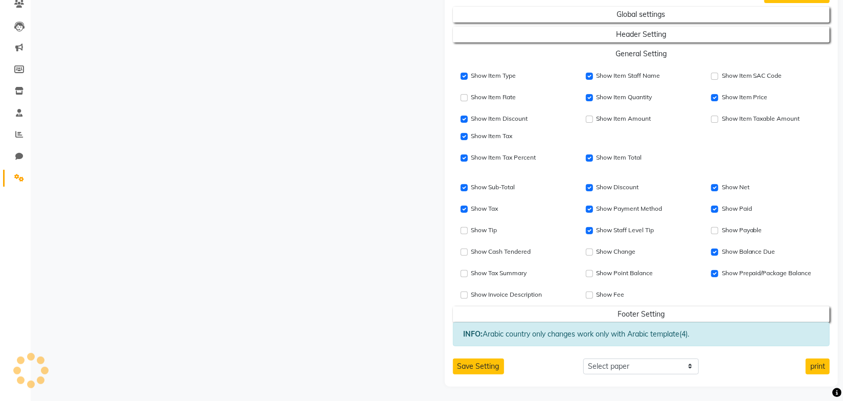
checkbox input "true"
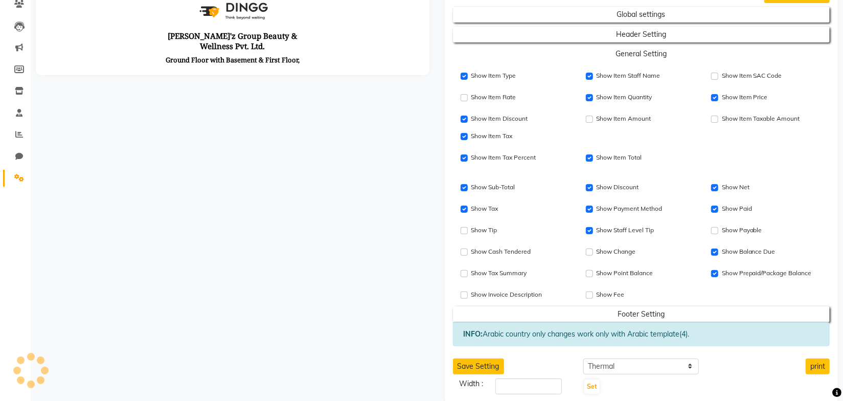
scroll to position [0, 0]
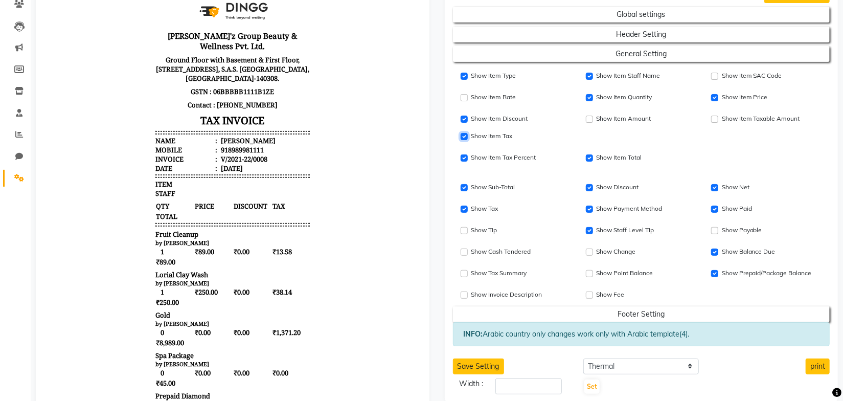
click at [465, 139] on input "Show Item Price" at bounding box center [464, 136] width 7 height 7
checkbox input "false"
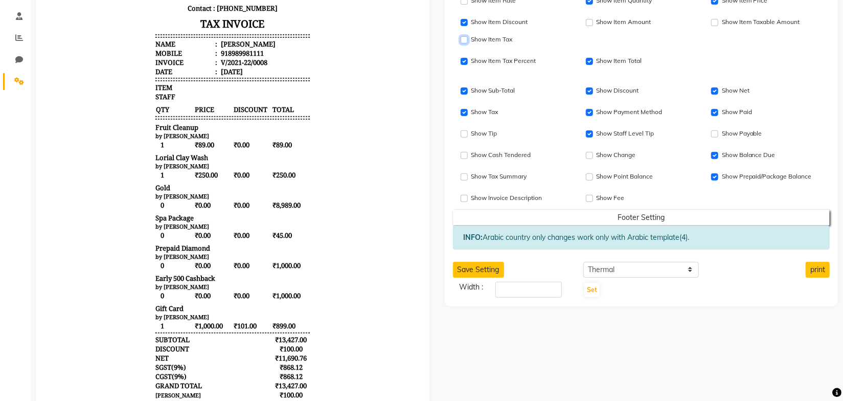
scroll to position [185, 0]
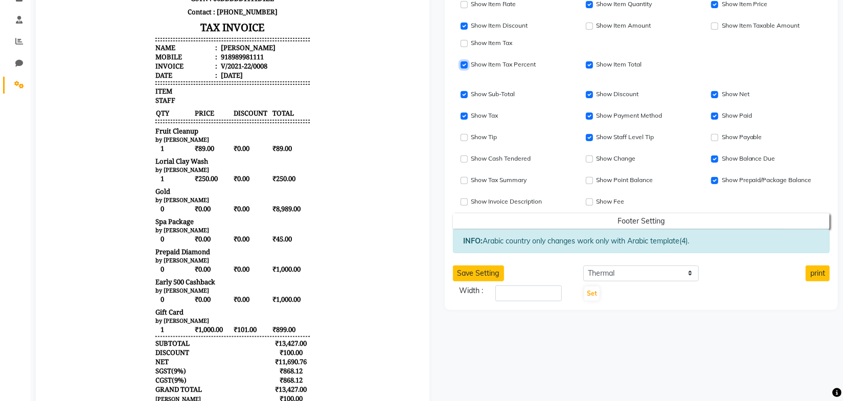
click at [462, 65] on input "Show Item Tax Percent" at bounding box center [464, 64] width 7 height 7
checkbox input "true"
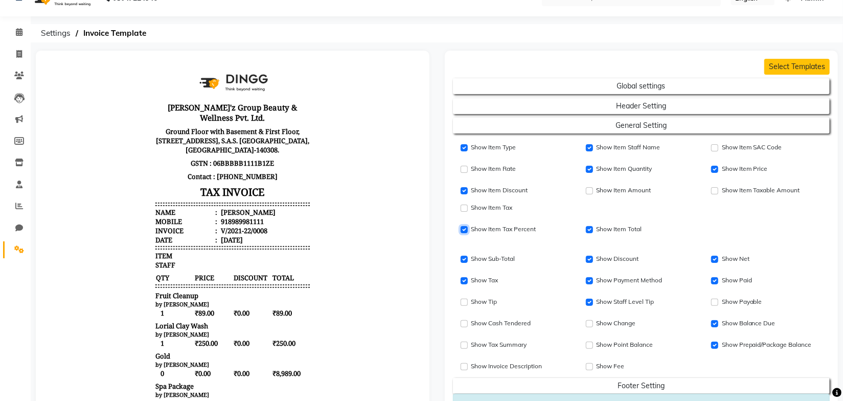
scroll to position [0, 0]
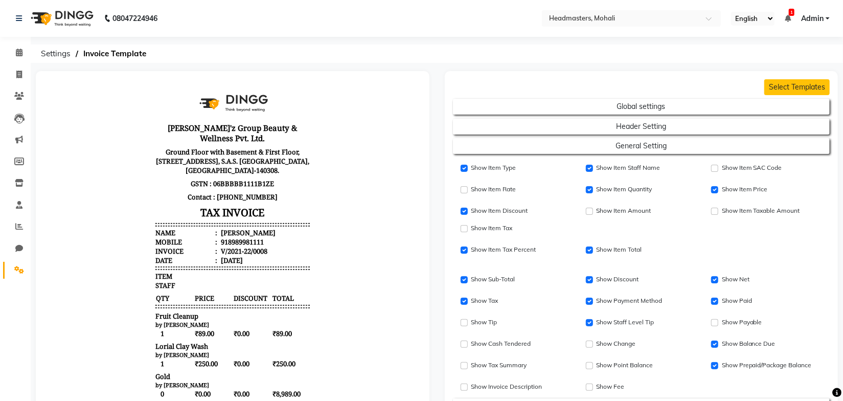
click at [706, 254] on div "Show Item Tax Percent Show Item Total" at bounding box center [642, 248] width 393 height 17
click at [713, 239] on form "Global settings Header Setting General Setting Show Item Type Show Item Staff N…" at bounding box center [641, 254] width 377 height 319
click at [715, 212] on input "Show Item SAC Code" at bounding box center [715, 211] width 7 height 7
checkbox input "true"
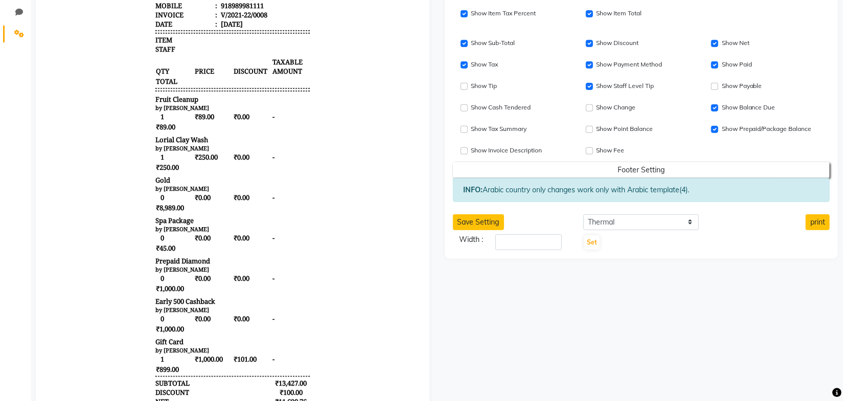
scroll to position [232, 0]
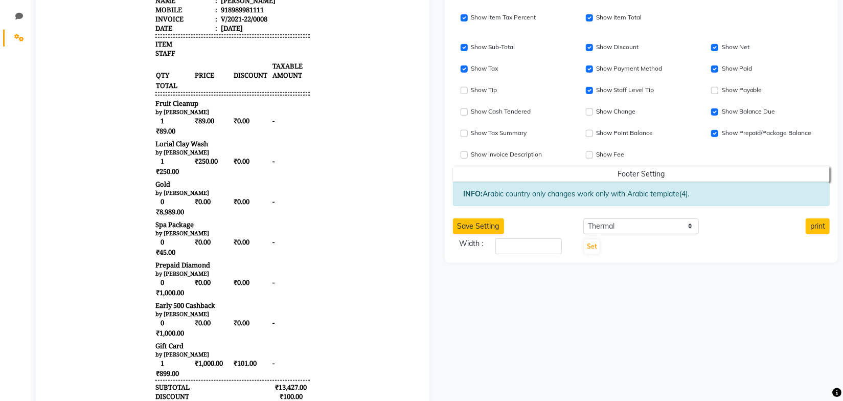
click at [325, 305] on body "Gill'z Group Beauty & Wellness Pvt. Ltd. Ground Floor with Basement & First Flo…" at bounding box center [232, 239] width 369 height 774
click at [323, 284] on body "Gill'z Group Beauty & Wellness Pvt. Ltd. Ground Floor with Basement & First Flo…" at bounding box center [232, 239] width 369 height 774
click at [475, 230] on button "Save Setting" at bounding box center [478, 226] width 51 height 16
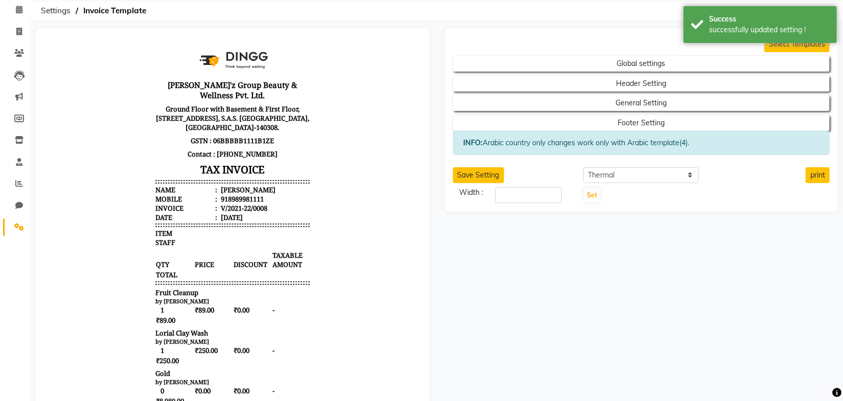
scroll to position [0, 0]
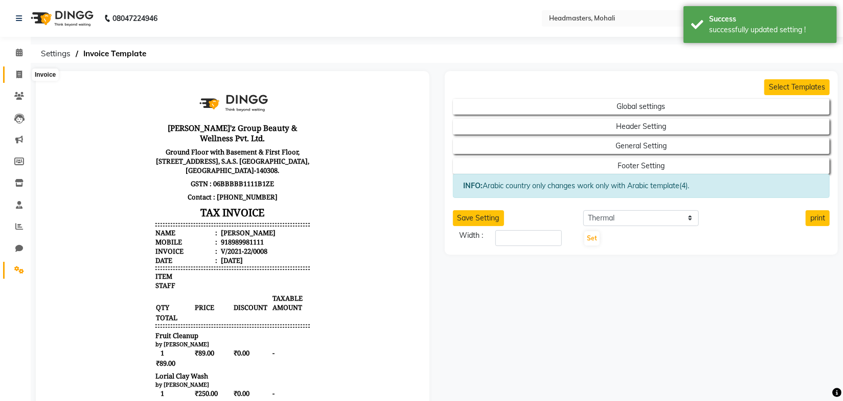
click at [17, 72] on icon at bounding box center [19, 75] width 6 height 8
select select "service"
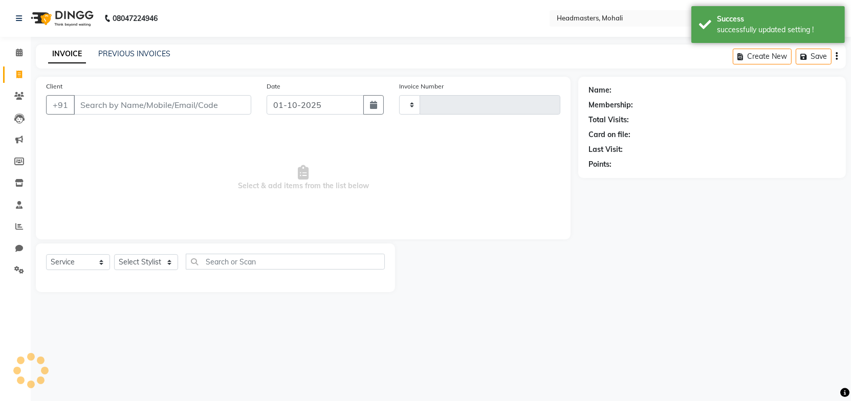
type input "10253"
select select "6604"
click at [140, 54] on link "PREVIOUS INVOICES" at bounding box center [134, 53] width 72 height 9
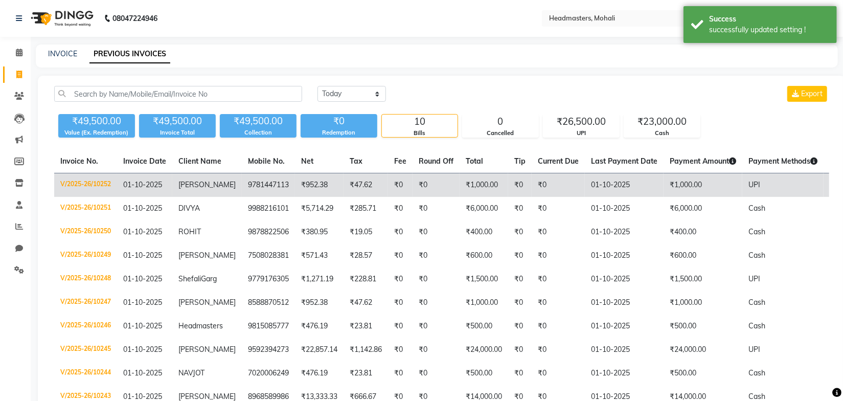
click at [460, 189] on td "₹1,000.00" at bounding box center [484, 185] width 49 height 24
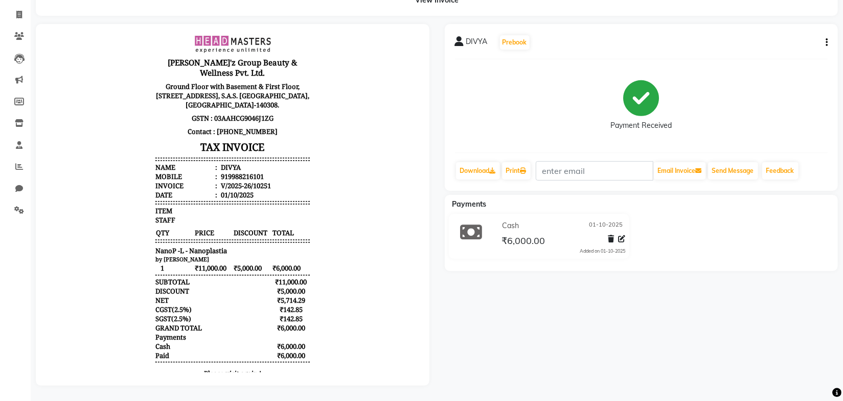
click at [355, 227] on body "[PERSON_NAME]'z Group Beauty & Wellness Pvt. Ltd. Ground Floor with Basement & …" at bounding box center [232, 209] width 365 height 358
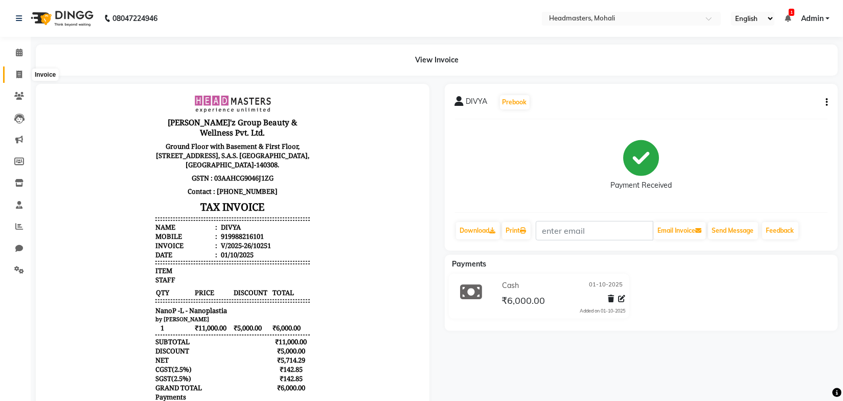
click at [16, 73] on icon at bounding box center [19, 75] width 6 height 8
select select "service"
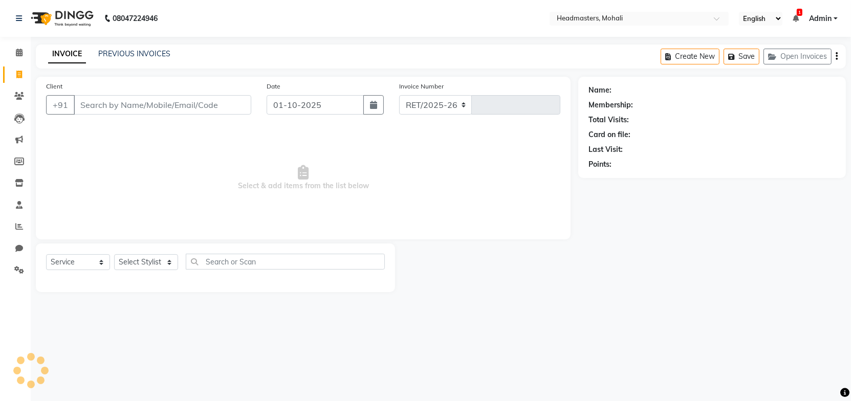
select select "6604"
type input "10252"
click at [119, 53] on link "PREVIOUS INVOICES" at bounding box center [134, 53] width 72 height 9
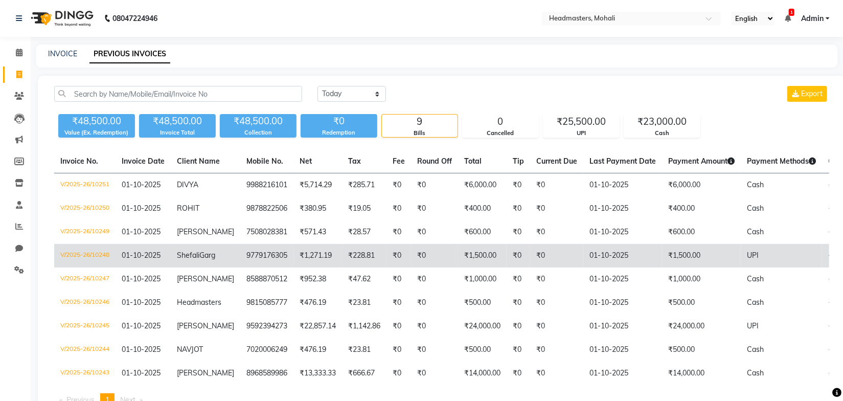
click at [617, 254] on td "01-10-2025" at bounding box center [623, 256] width 79 height 24
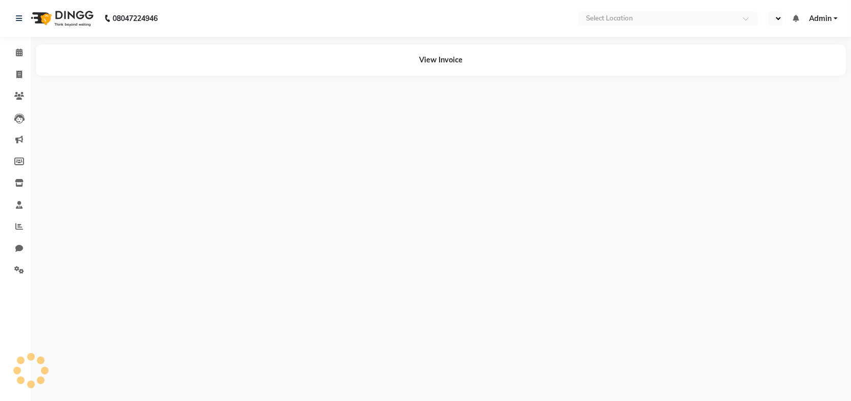
select select "en"
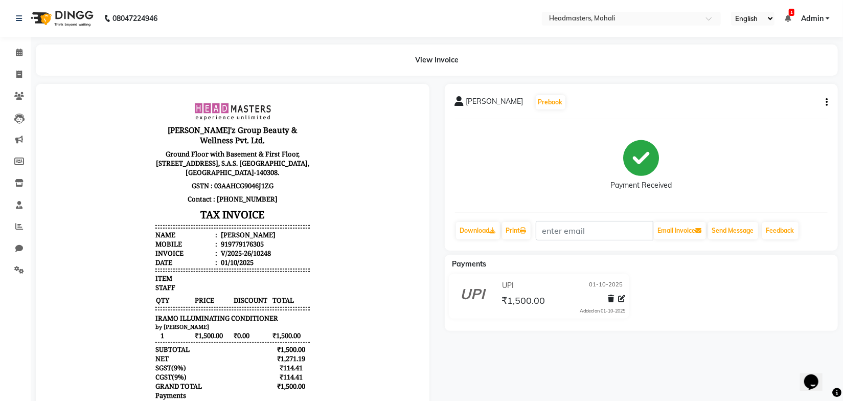
click at [296, 295] on span "TOTAL" at bounding box center [291, 300] width 38 height 10
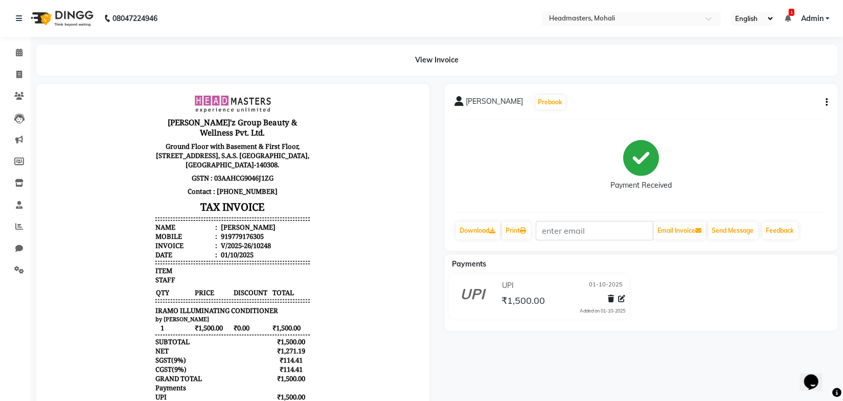
click at [341, 227] on body "Gill'z Group Beauty & Wellness Pvt. Ltd. Ground Floor with Basement & First Flo…" at bounding box center [232, 264] width 365 height 348
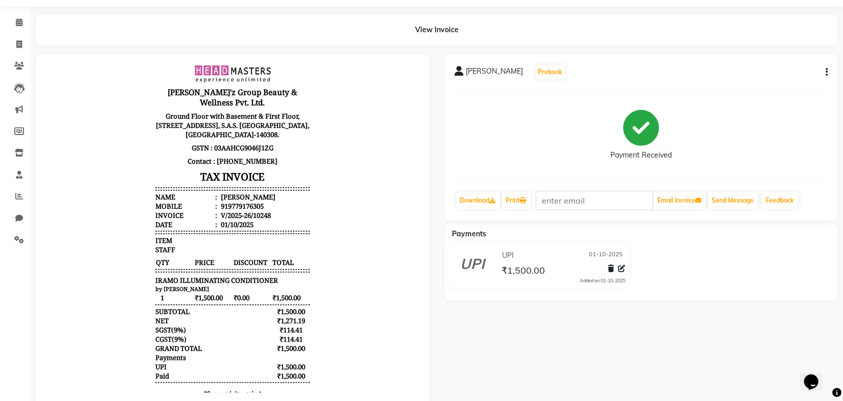
scroll to position [57, 0]
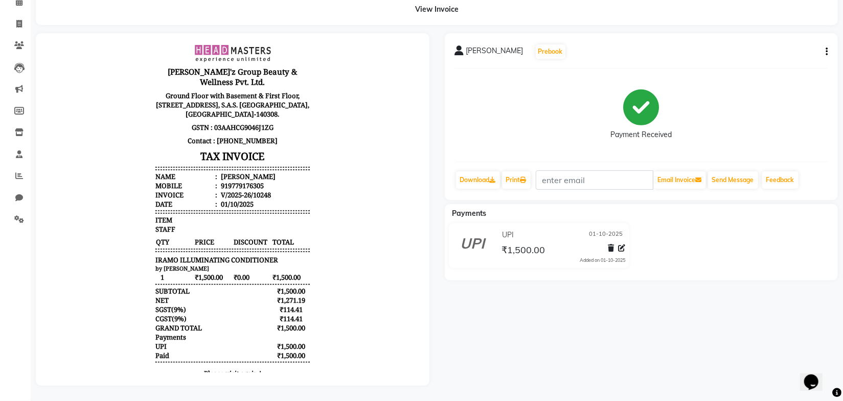
click at [341, 214] on body "Gill'z Group Beauty & Wellness Pvt. Ltd. Ground Floor with Basement & First Flo…" at bounding box center [232, 213] width 365 height 348
click at [334, 183] on body "Gill'z Group Beauty & Wellness Pvt. Ltd. Ground Floor with Basement & First Flo…" at bounding box center [232, 213] width 365 height 348
click at [335, 185] on body "Gill'z Group Beauty & Wellness Pvt. Ltd. Ground Floor with Basement & First Flo…" at bounding box center [232, 213] width 365 height 348
click at [335, 197] on body "Gill'z Group Beauty & Wellness Pvt. Ltd. Ground Floor with Basement & First Flo…" at bounding box center [232, 213] width 365 height 348
click at [337, 186] on body "Gill'z Group Beauty & Wellness Pvt. Ltd. Ground Floor with Basement & First Flo…" at bounding box center [232, 213] width 365 height 348
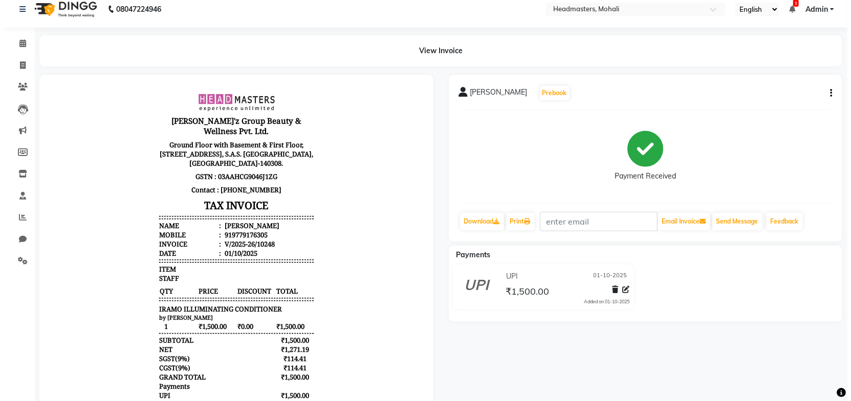
scroll to position [0, 0]
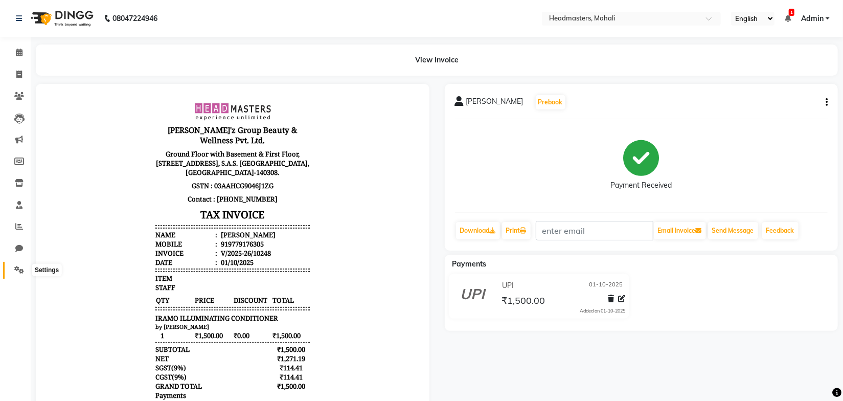
click at [10, 268] on span at bounding box center [19, 270] width 18 height 12
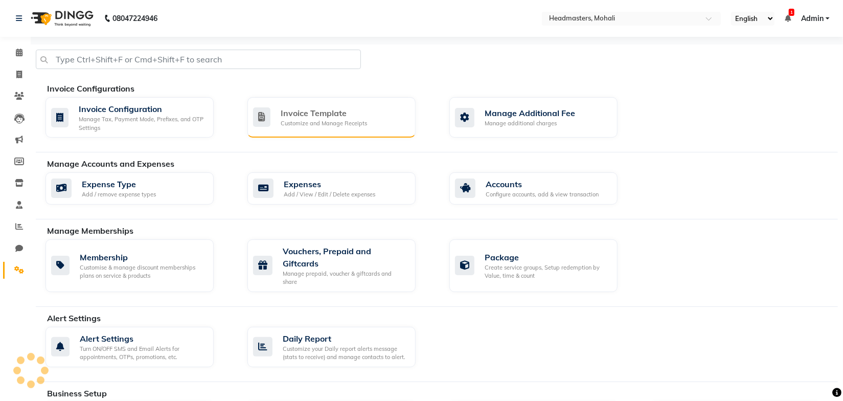
click at [295, 125] on div "Customize and Manage Receipts" at bounding box center [324, 123] width 86 height 9
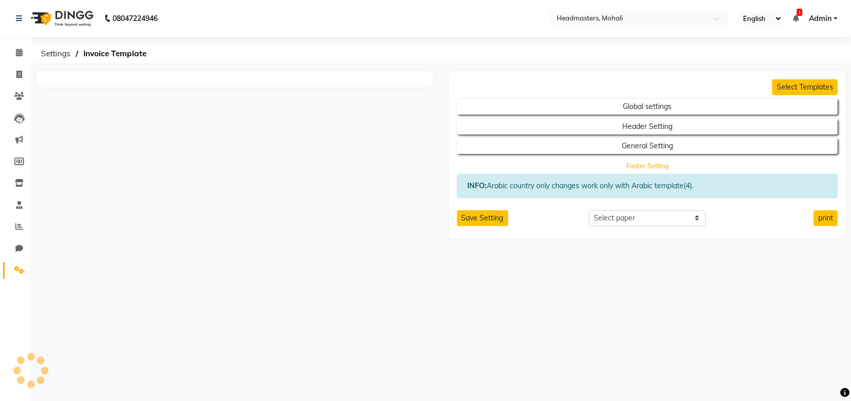
select select "thermal"
click at [634, 167] on button "Footer Setting" at bounding box center [647, 166] width 343 height 14
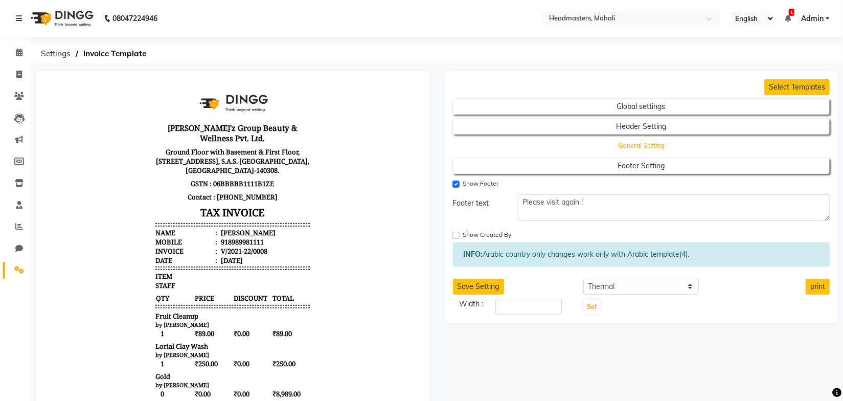
click at [633, 147] on button "General Setting" at bounding box center [642, 146] width 340 height 14
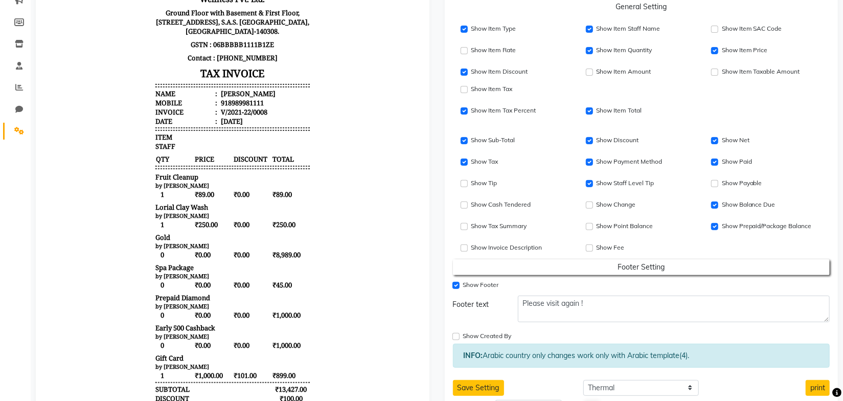
scroll to position [93, 0]
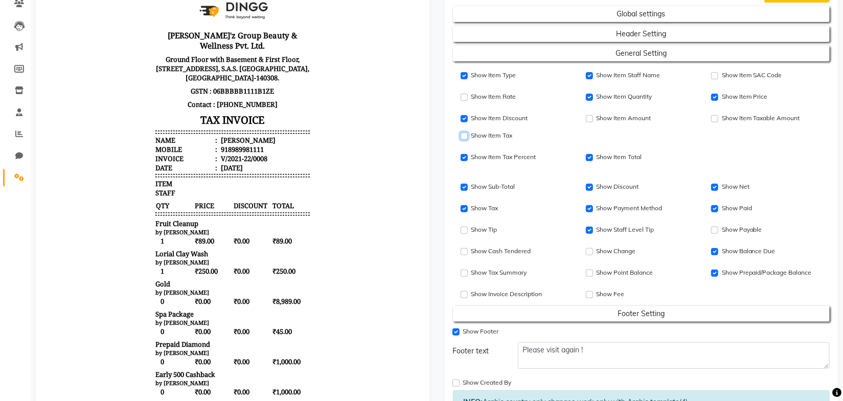
click at [464, 136] on input "Show Item Price" at bounding box center [464, 135] width 7 height 7
checkbox input "true"
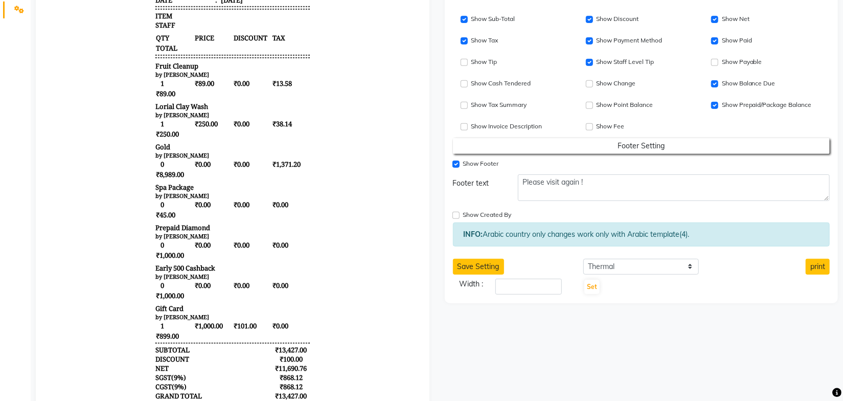
scroll to position [418, 0]
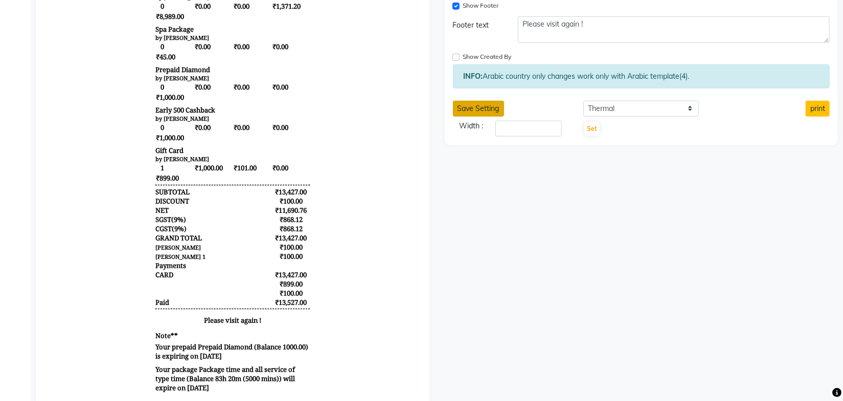
click at [481, 110] on button "Save Setting" at bounding box center [478, 109] width 51 height 16
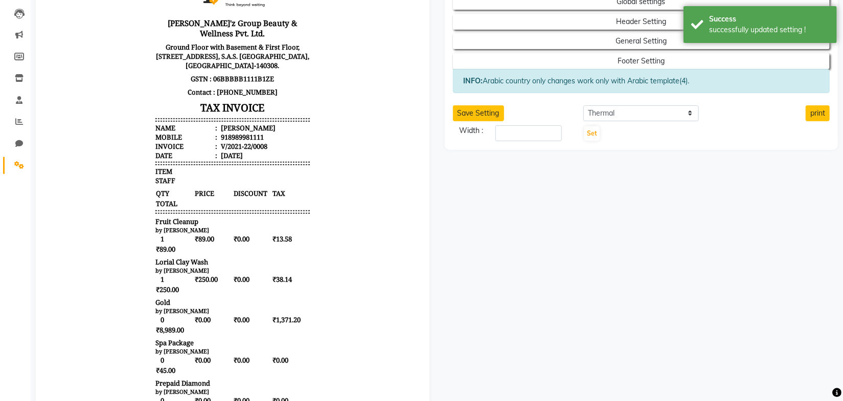
scroll to position [0, 0]
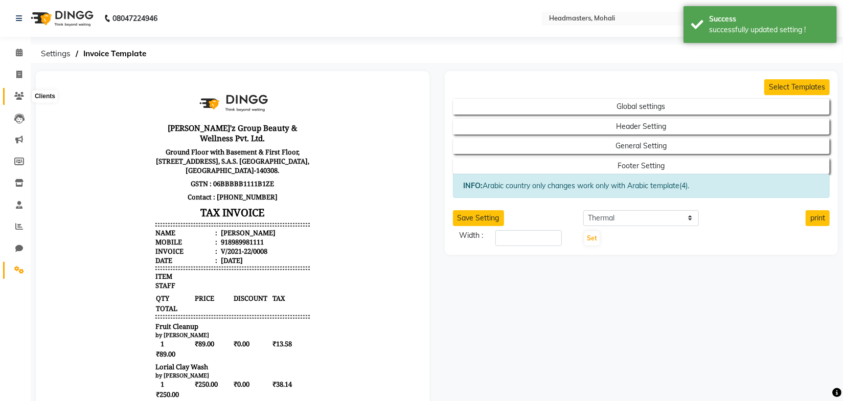
drag, startPoint x: 15, startPoint y: 96, endPoint x: 21, endPoint y: 88, distance: 9.1
click at [15, 96] on icon at bounding box center [19, 96] width 10 height 8
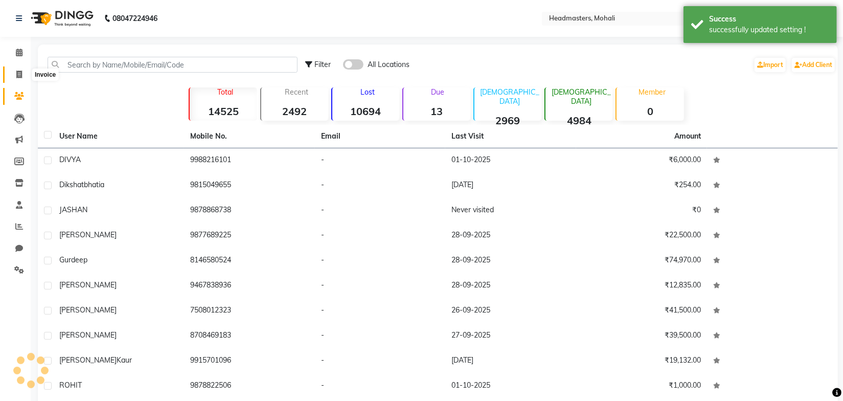
click at [23, 75] on span at bounding box center [19, 75] width 18 height 12
select select "service"
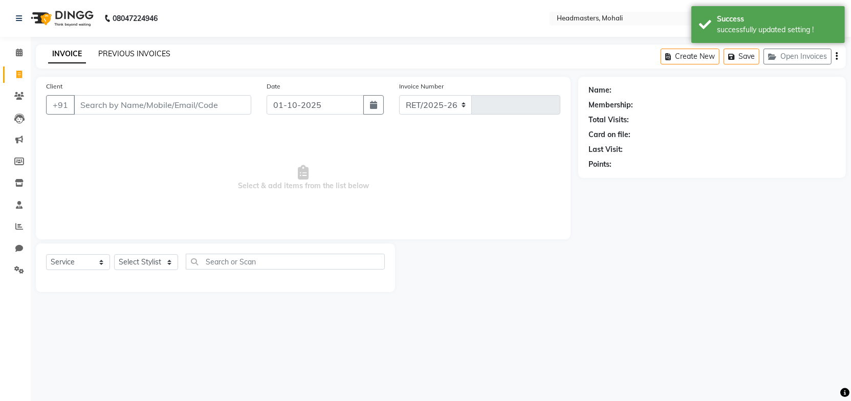
select select "6604"
type input "10252"
click at [115, 52] on link "PREVIOUS INVOICES" at bounding box center [134, 53] width 72 height 9
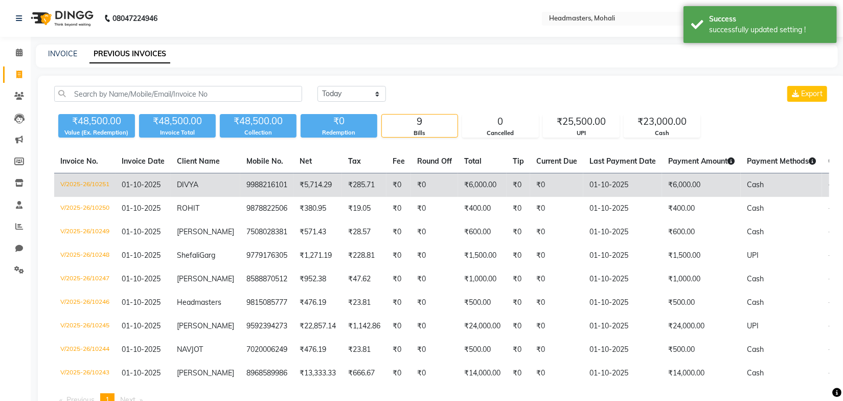
click at [435, 181] on td "₹0" at bounding box center [434, 185] width 47 height 24
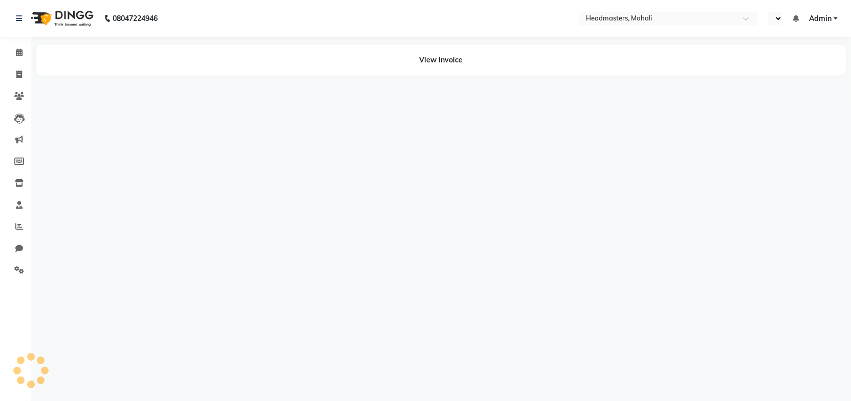
select select "en"
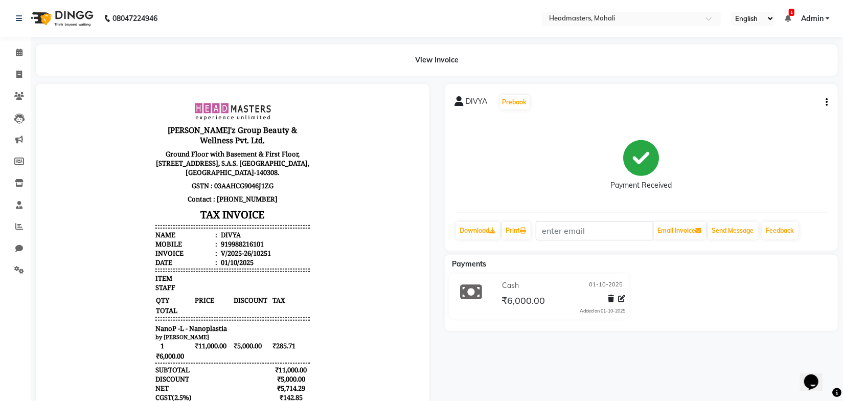
click at [349, 248] on body "[PERSON_NAME]'z Group Beauty & Wellness Pvt. Ltd. Ground Floor with Basement & …" at bounding box center [232, 287] width 365 height 378
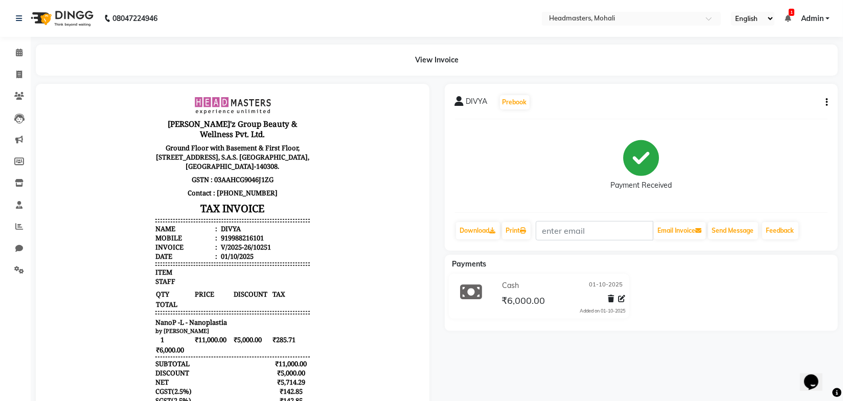
scroll to position [8, 0]
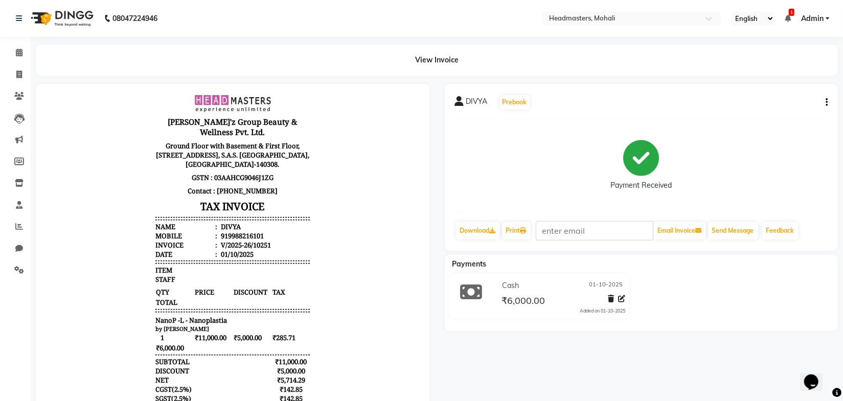
click at [352, 248] on body "[PERSON_NAME]'z Group Beauty & Wellness Pvt. Ltd. Ground Floor with Basement & …" at bounding box center [232, 279] width 365 height 378
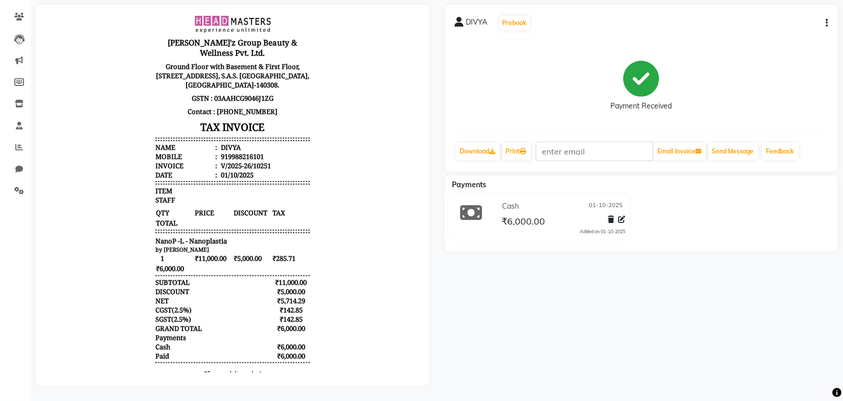
scroll to position [85, 0]
click at [362, 244] on body "[PERSON_NAME]'z Group Beauty & Wellness Pvt. Ltd. Ground Floor with Basement & …" at bounding box center [232, 200] width 365 height 378
click at [353, 193] on body "[PERSON_NAME]'z Group Beauty & Wellness Pvt. Ltd. Ground Floor with Basement & …" at bounding box center [232, 200] width 365 height 378
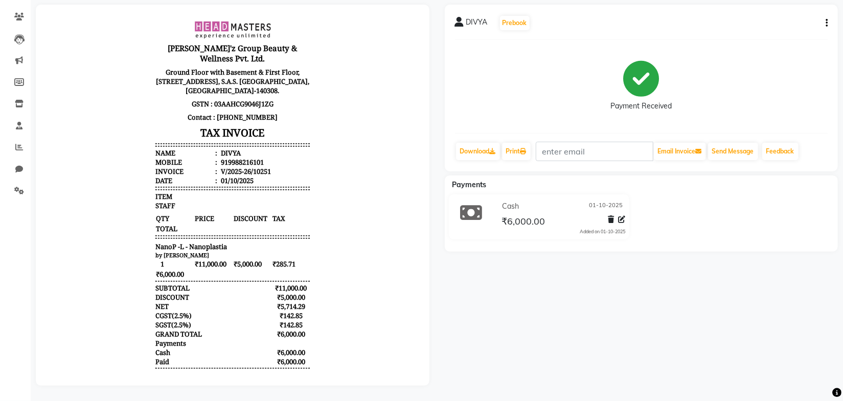
scroll to position [0, 0]
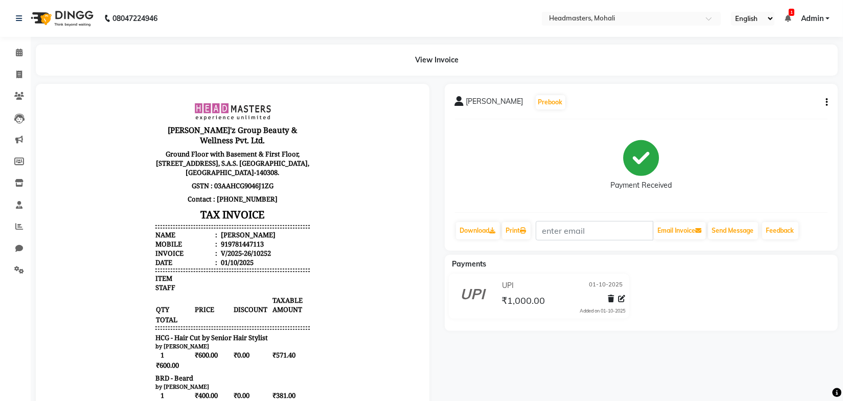
click at [346, 253] on body "[PERSON_NAME]'z Group Beauty & Wellness Pvt. Ltd. Ground Floor with Basement & …" at bounding box center [232, 307] width 365 height 418
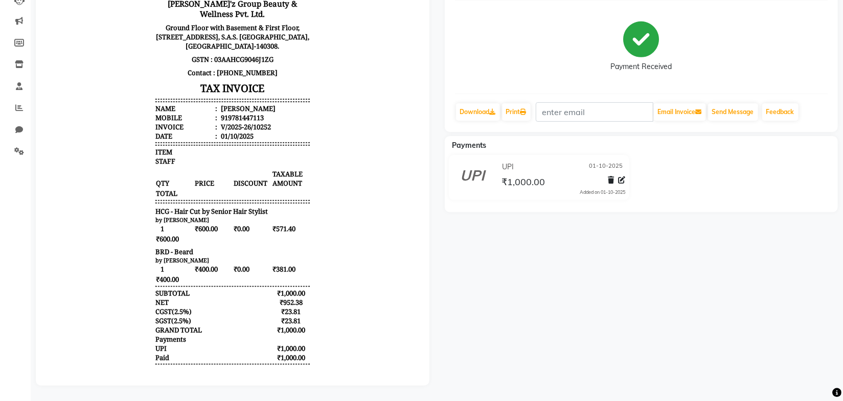
scroll to position [125, 0]
click at [354, 241] on body "[PERSON_NAME]'z Group Beauty & Wellness Pvt. Ltd. Ground Floor with Basement & …" at bounding box center [232, 181] width 365 height 418
click at [349, 214] on body "[PERSON_NAME]'z Group Beauty & Wellness Pvt. Ltd. Ground Floor with Basement & …" at bounding box center [232, 181] width 365 height 418
click at [349, 219] on body "[PERSON_NAME]'z Group Beauty & Wellness Pvt. Ltd. Ground Floor with Basement & …" at bounding box center [232, 181] width 365 height 418
click at [349, 247] on body "[PERSON_NAME]'z Group Beauty & Wellness Pvt. Ltd. Ground Floor with Basement & …" at bounding box center [232, 181] width 365 height 418
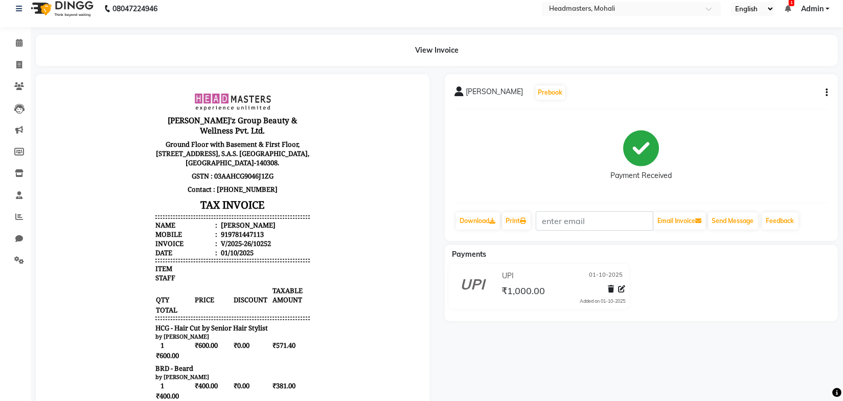
scroll to position [0, 0]
